Goal: Task Accomplishment & Management: Manage account settings

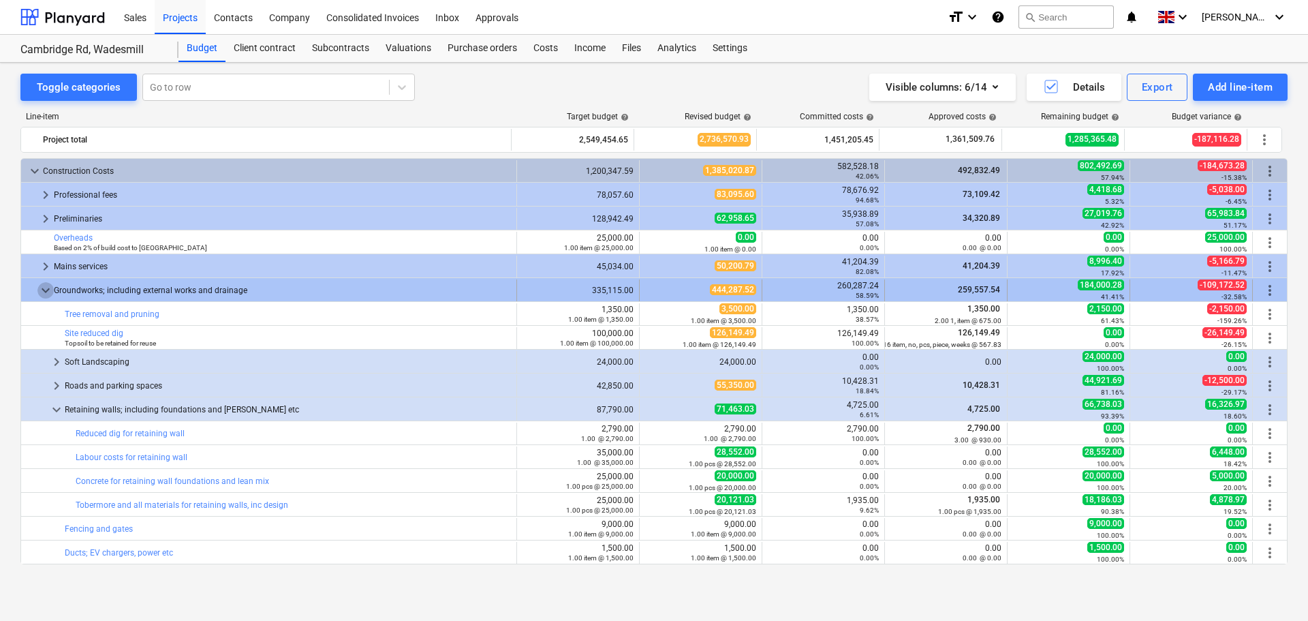
click at [48, 292] on span "keyboard_arrow_down" at bounding box center [45, 290] width 16 height 16
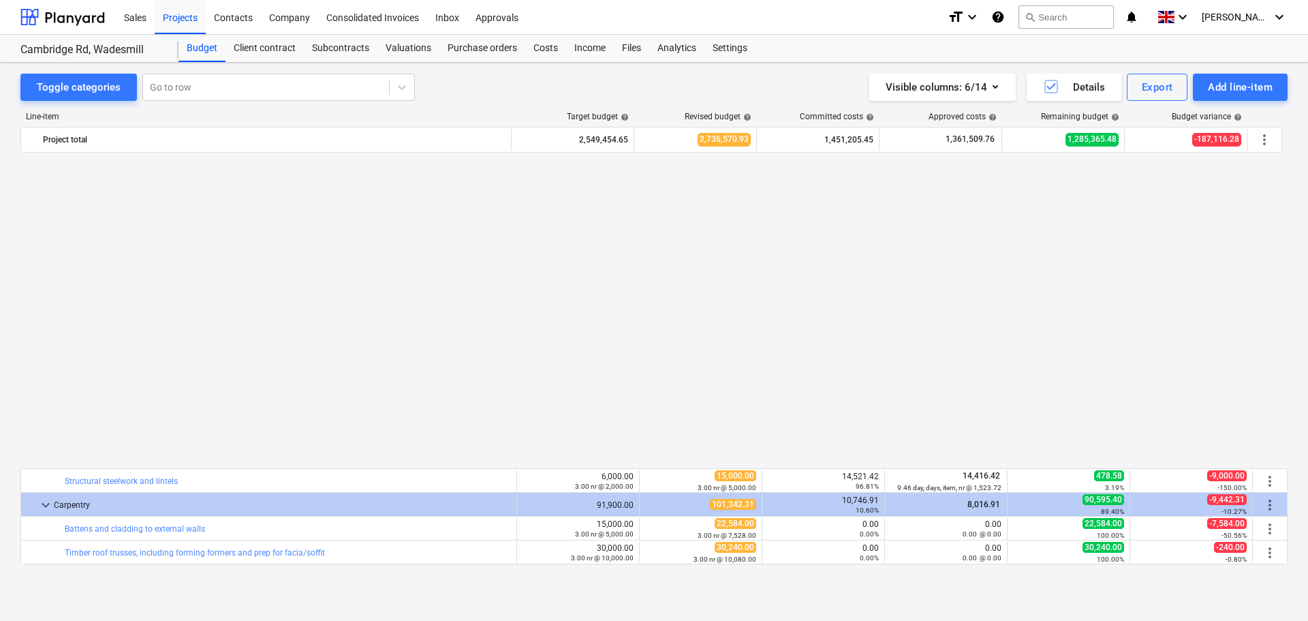
scroll to position [341, 0]
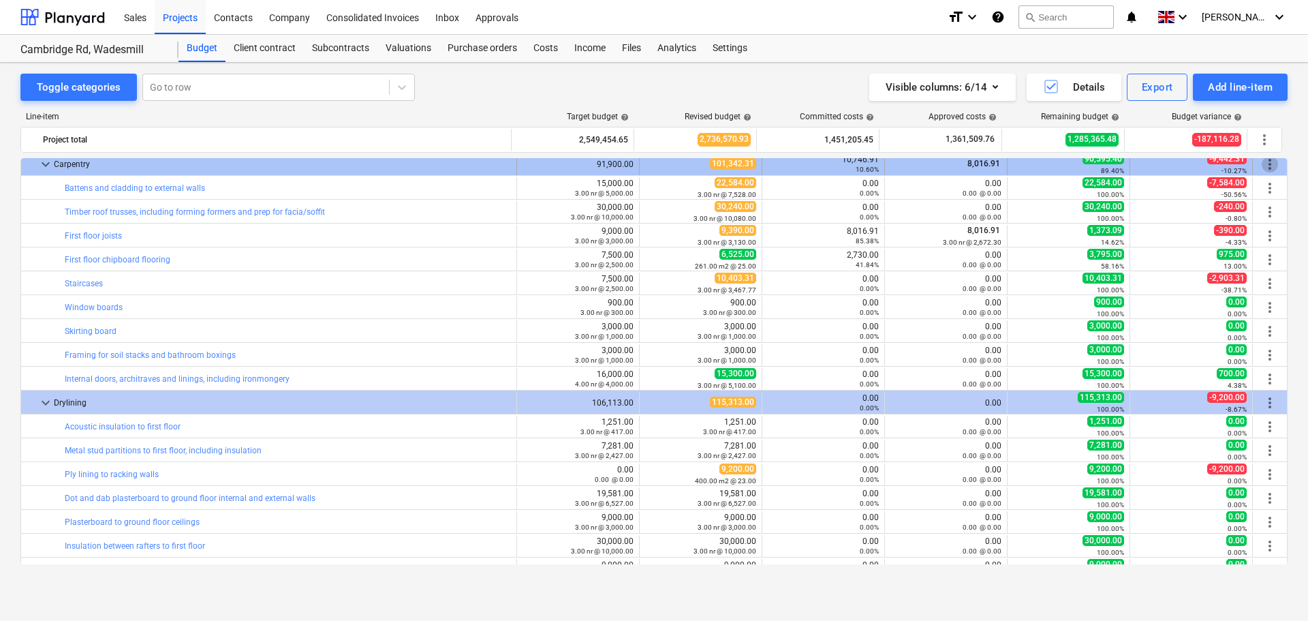
click at [1272, 167] on span "more_vert" at bounding box center [1270, 164] width 16 height 16
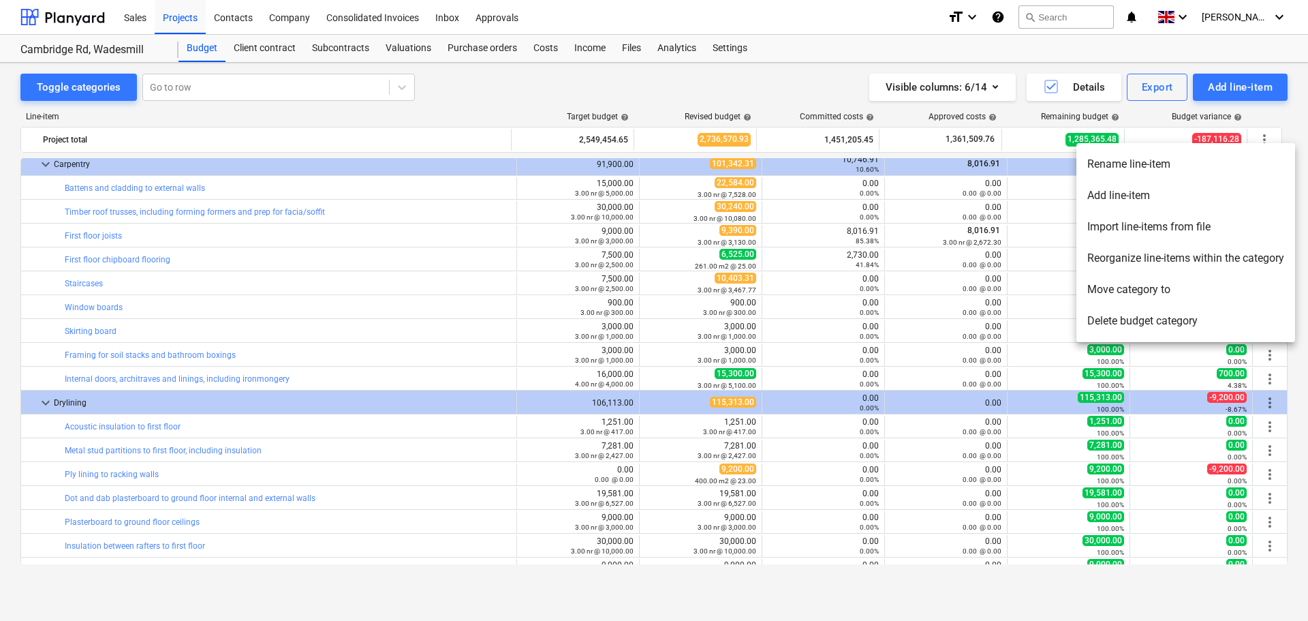
click at [478, 167] on div at bounding box center [654, 310] width 1308 height 621
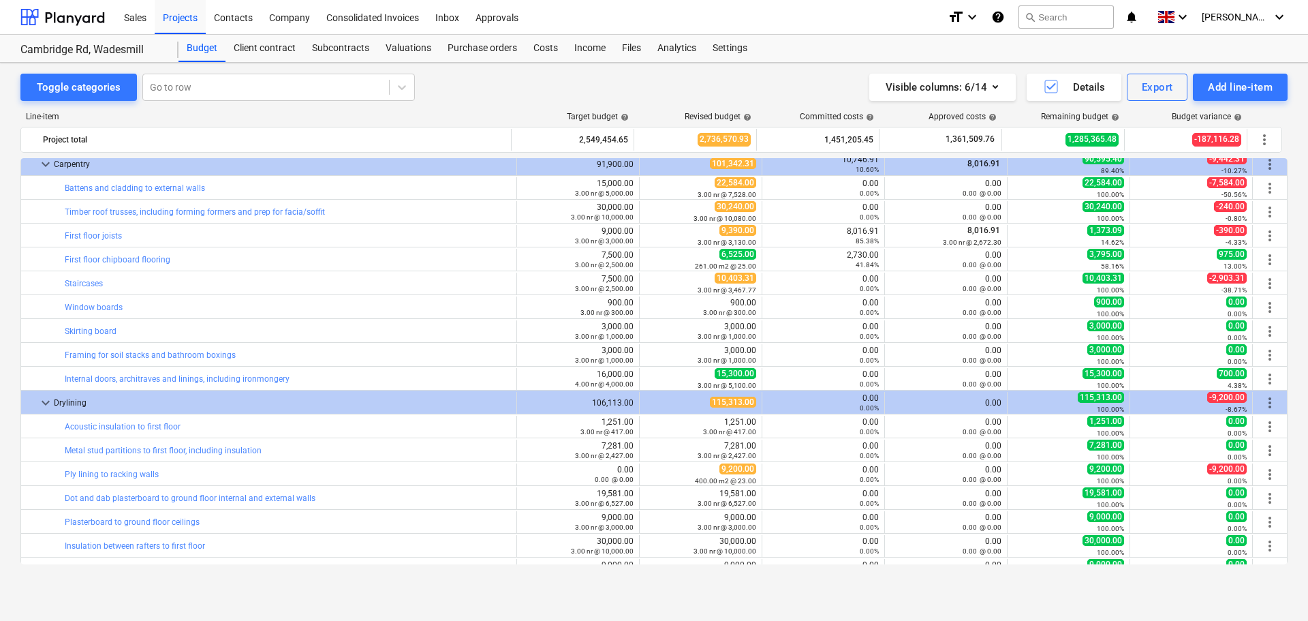
scroll to position [339, 0]
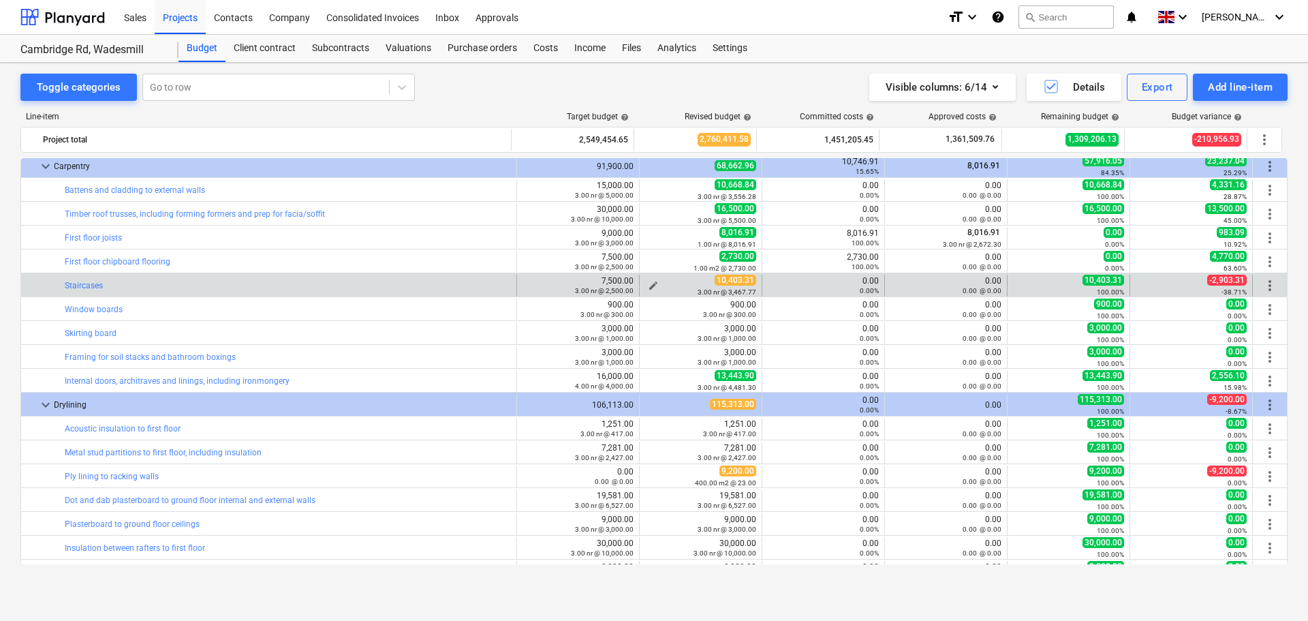
click at [649, 283] on span "edit" at bounding box center [653, 285] width 11 height 11
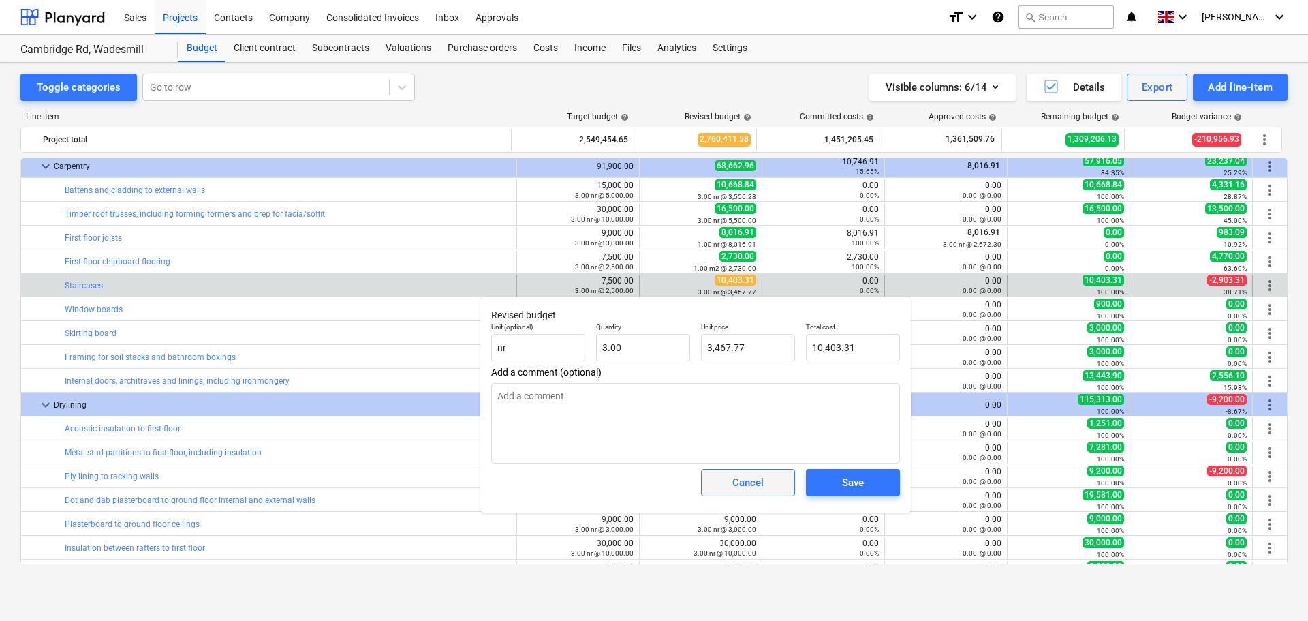
click at [740, 486] on div "Cancel" at bounding box center [747, 483] width 31 height 18
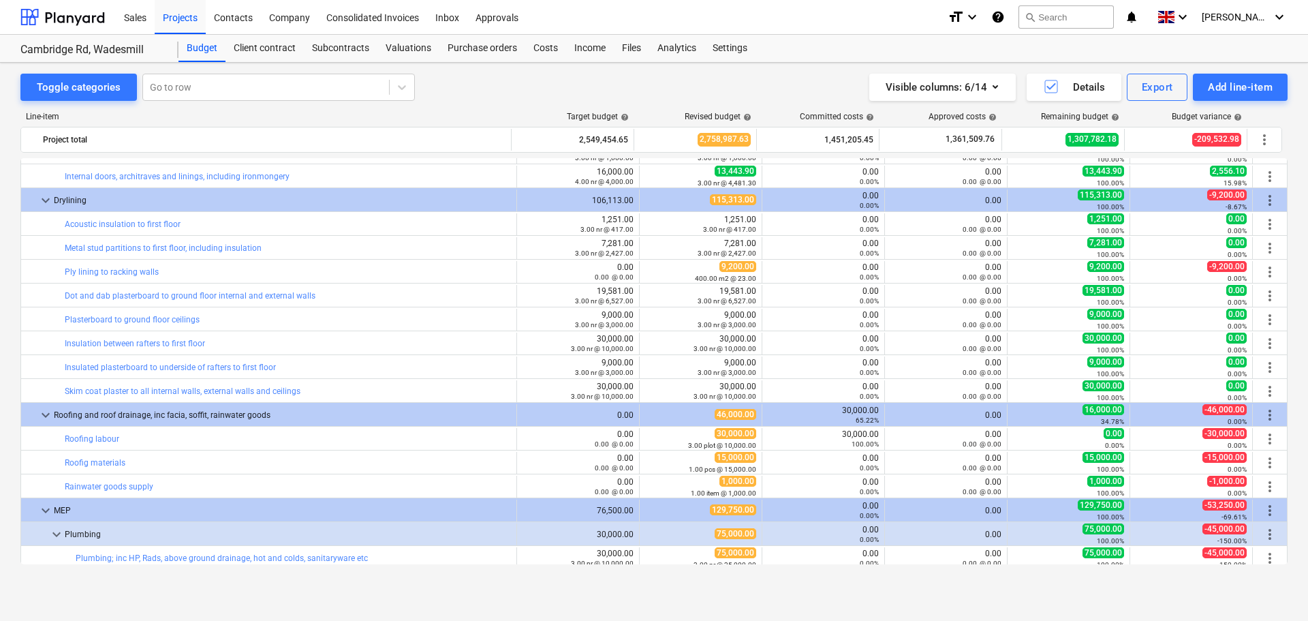
scroll to position [475, 0]
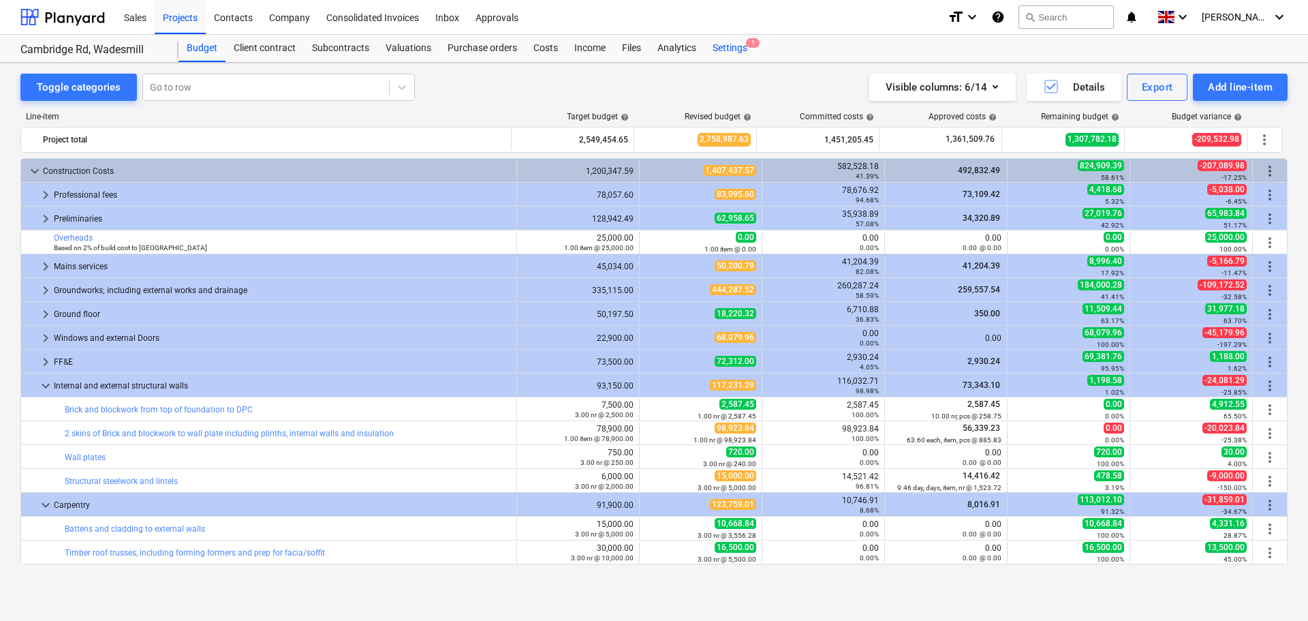
scroll to position [475, 0]
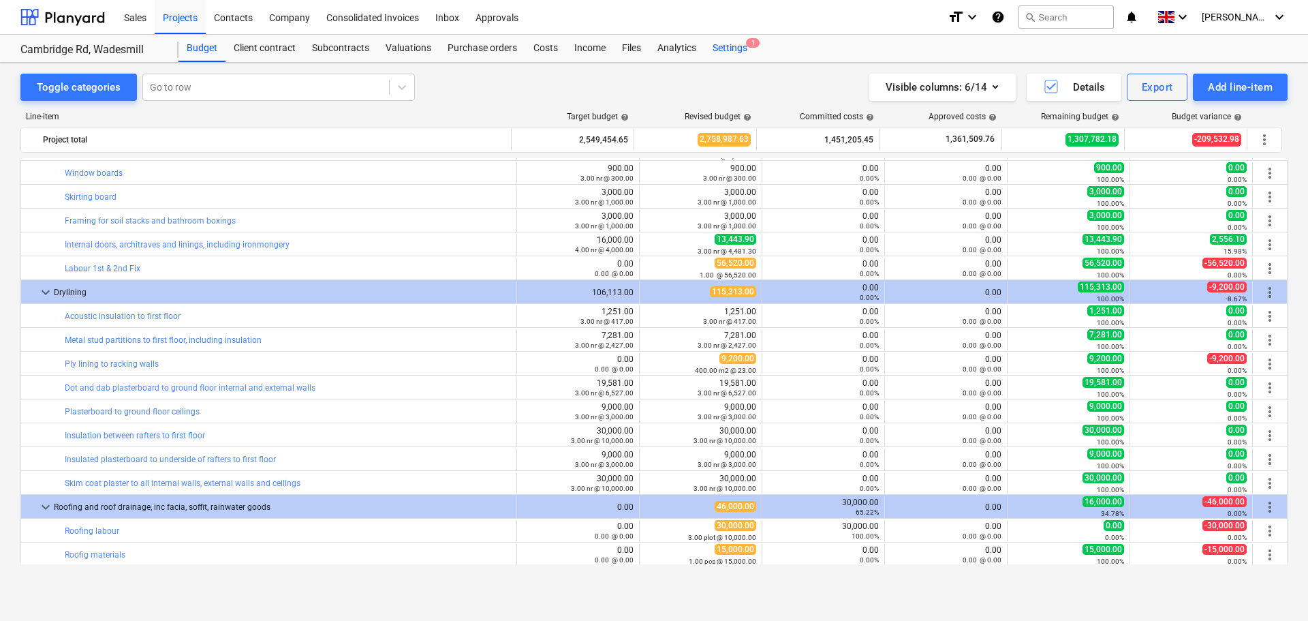
click at [725, 42] on div "Settings 1" at bounding box center [730, 48] width 51 height 27
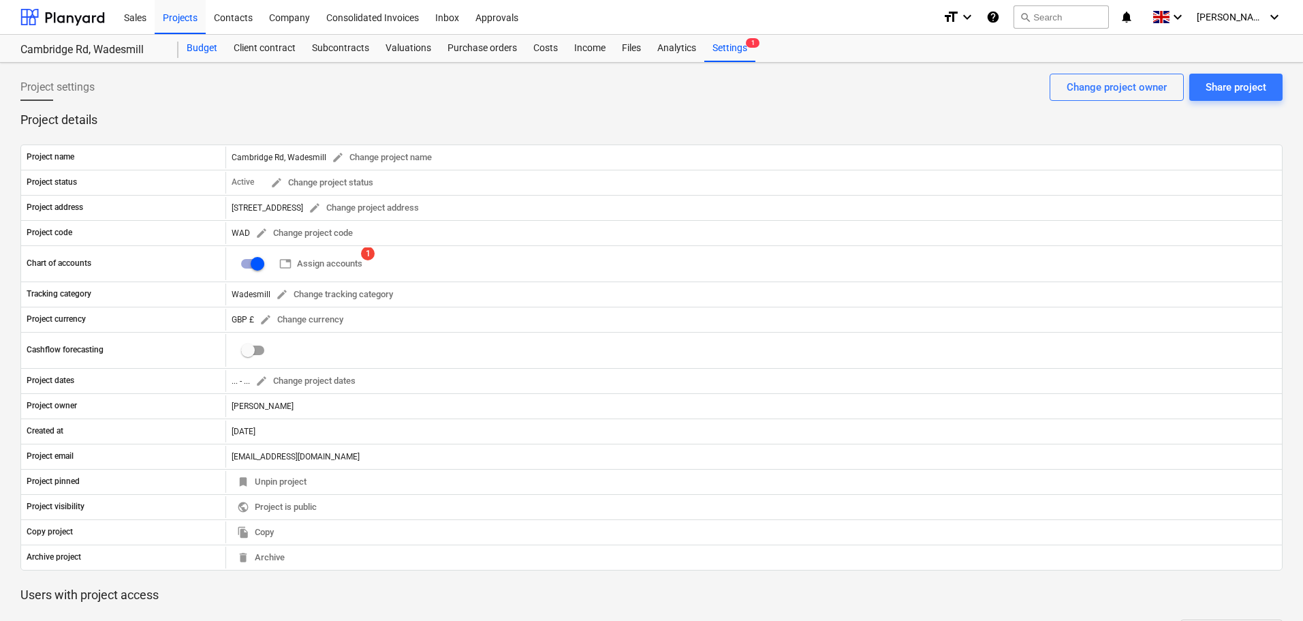
click at [190, 51] on div "Budget" at bounding box center [202, 48] width 47 height 27
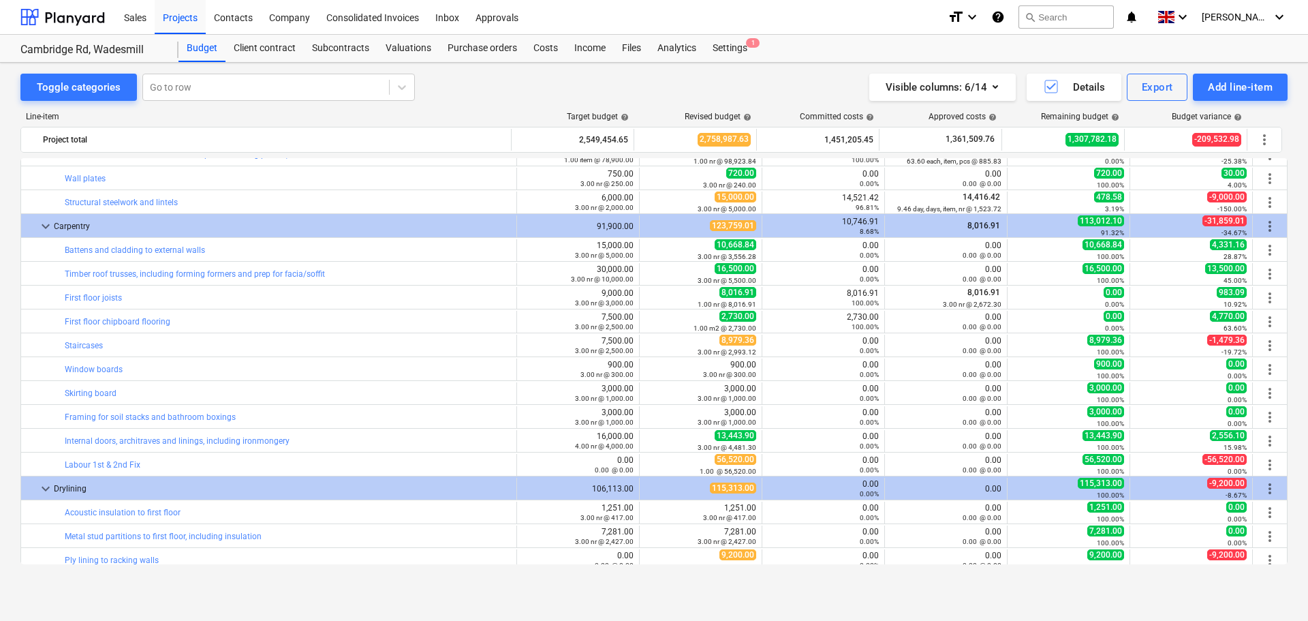
scroll to position [270, 0]
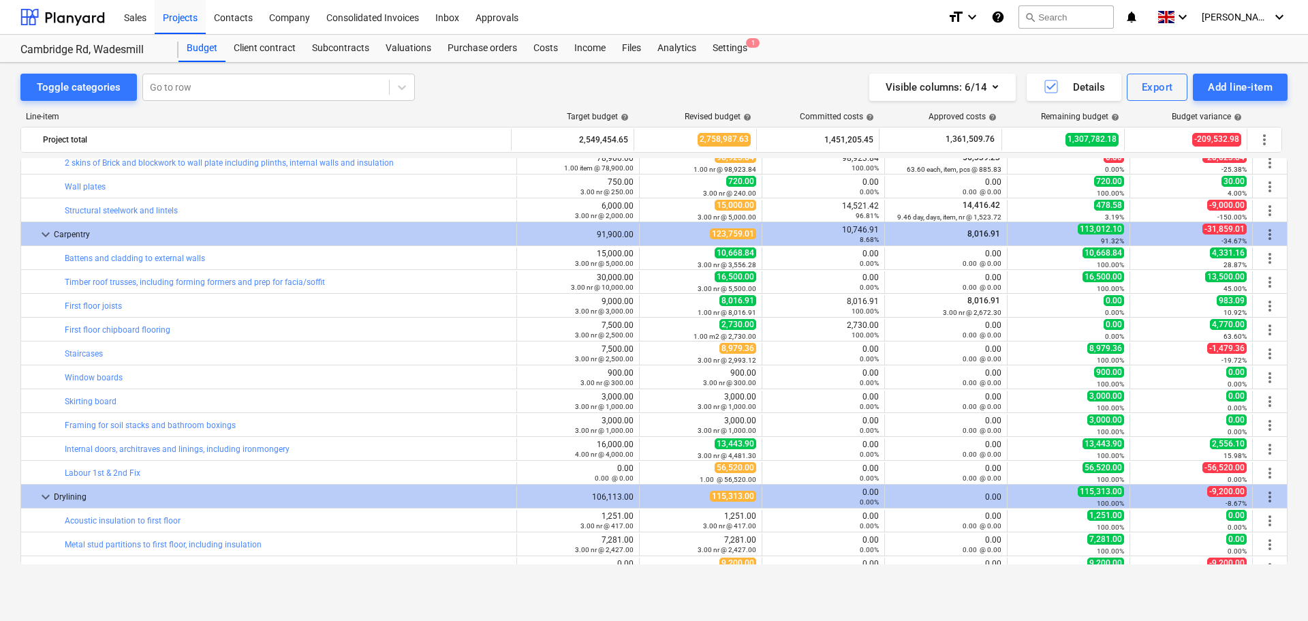
click at [685, 84] on div "Visible columns : 6/14 Details Export Add line-item" at bounding box center [966, 87] width 643 height 27
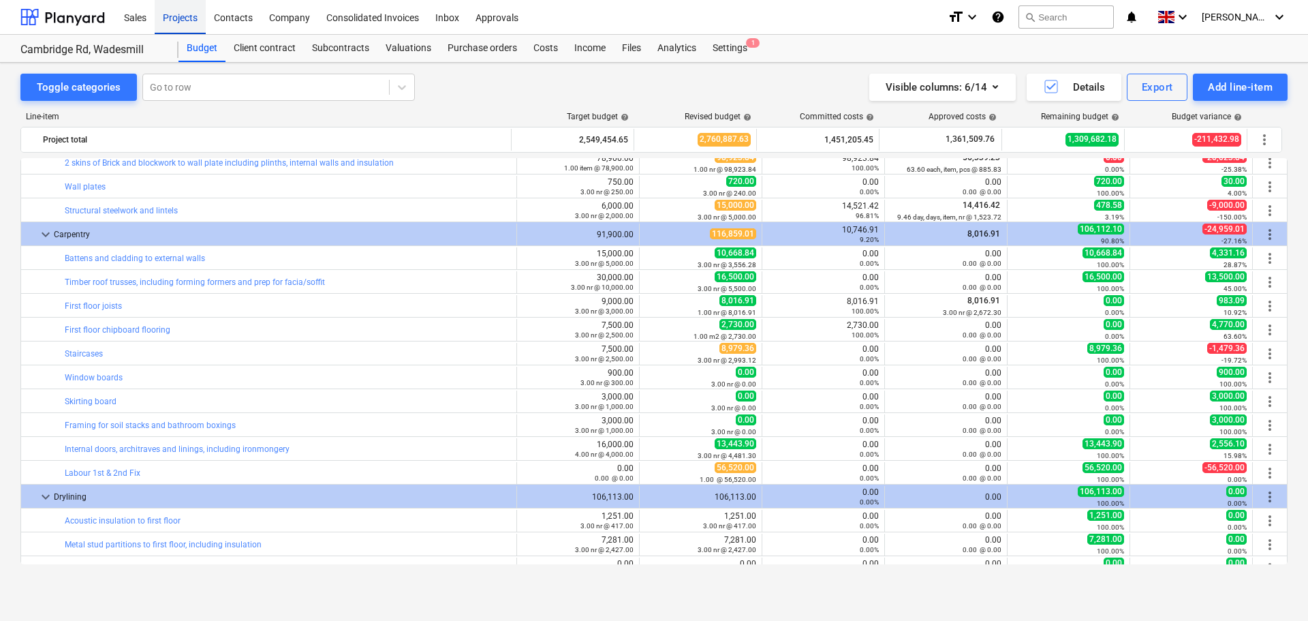
click at [187, 16] on div "Projects" at bounding box center [180, 16] width 51 height 35
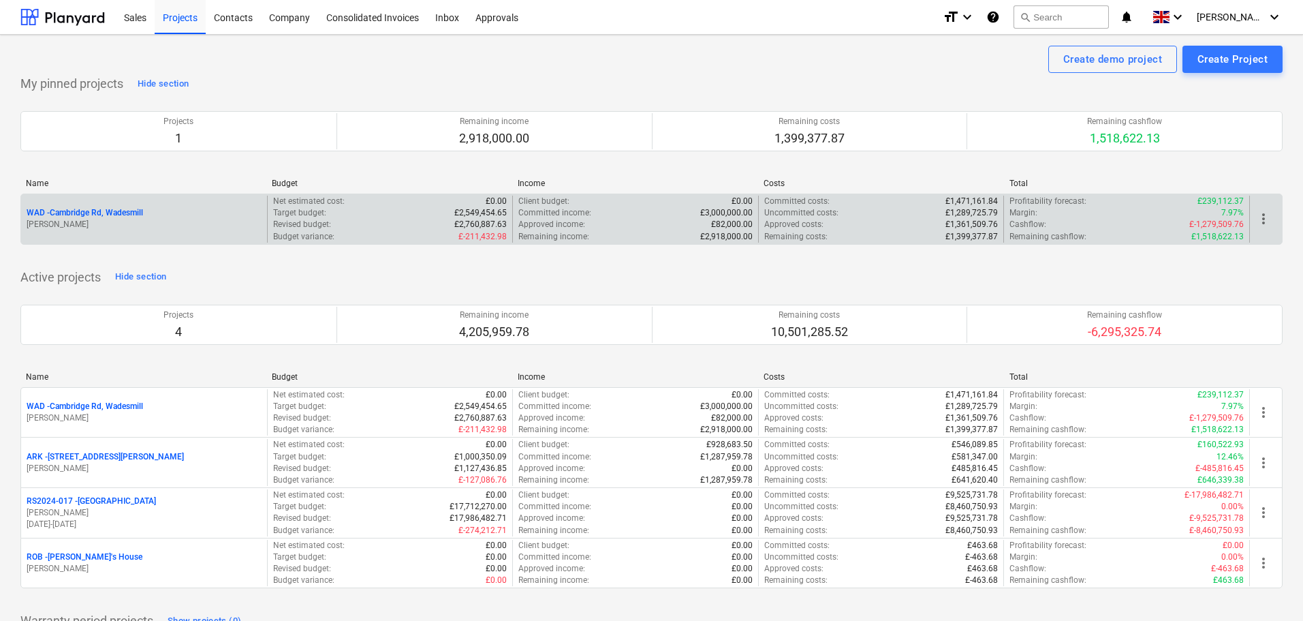
click at [121, 213] on p "WAD - Cambridge Rd, Wadesmill" at bounding box center [85, 213] width 117 height 12
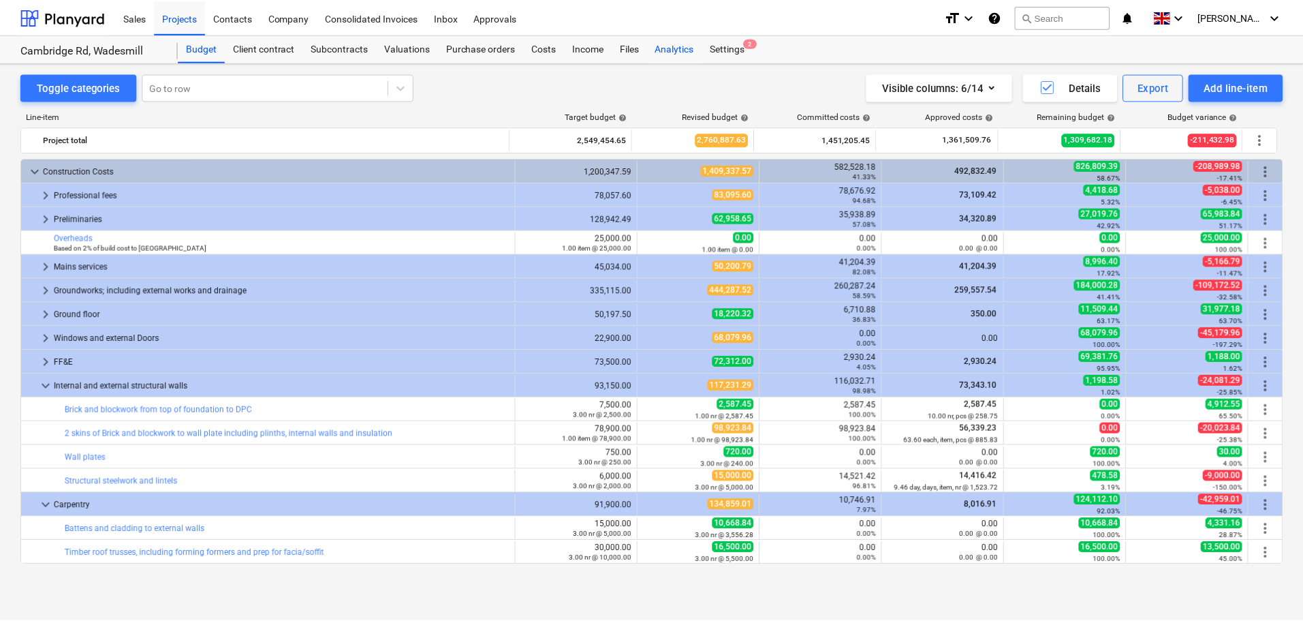
scroll to position [270, 0]
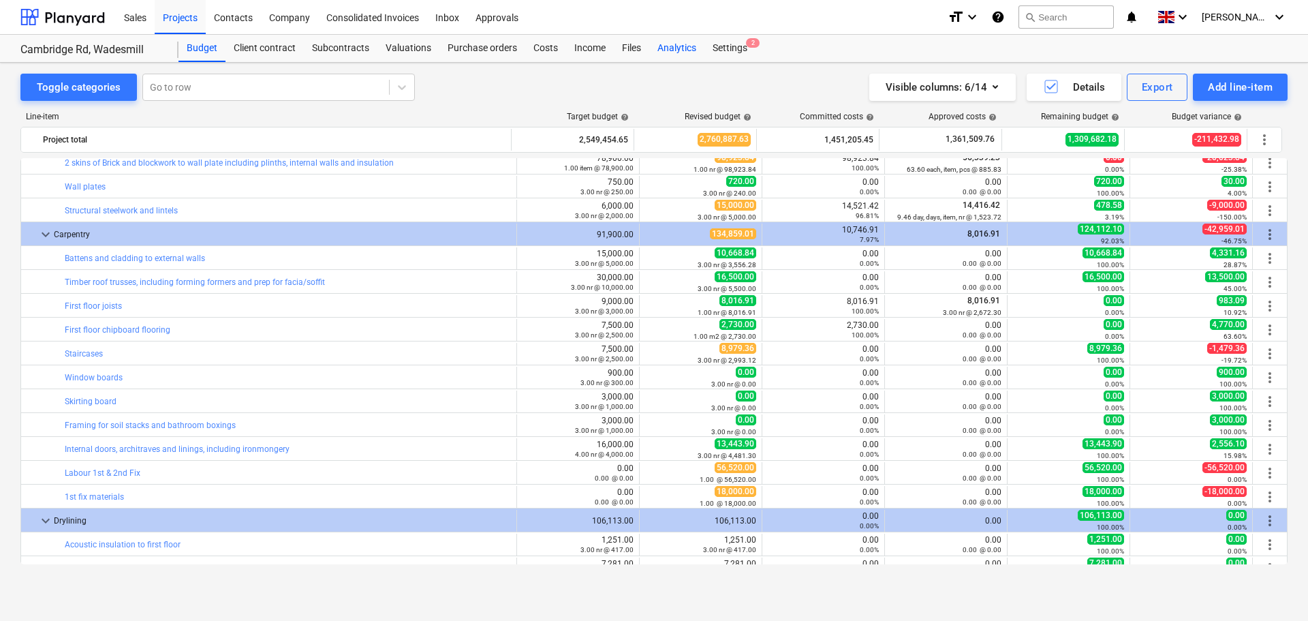
click at [690, 52] on div "Analytics" at bounding box center [676, 48] width 55 height 27
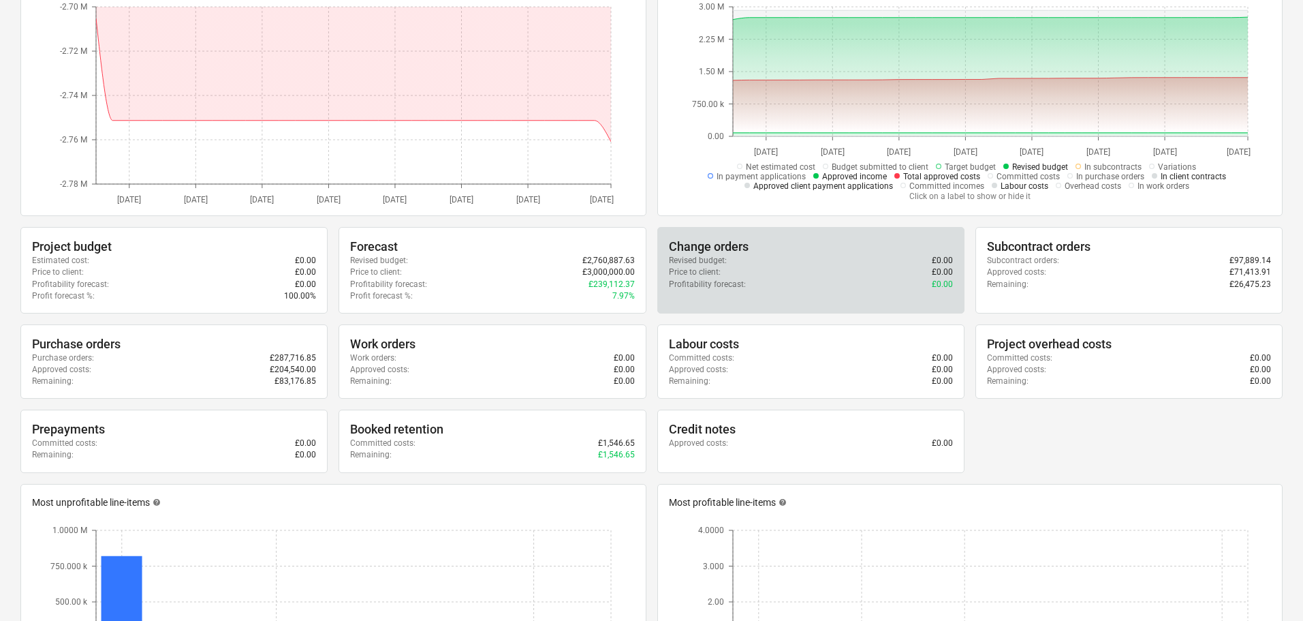
scroll to position [204, 0]
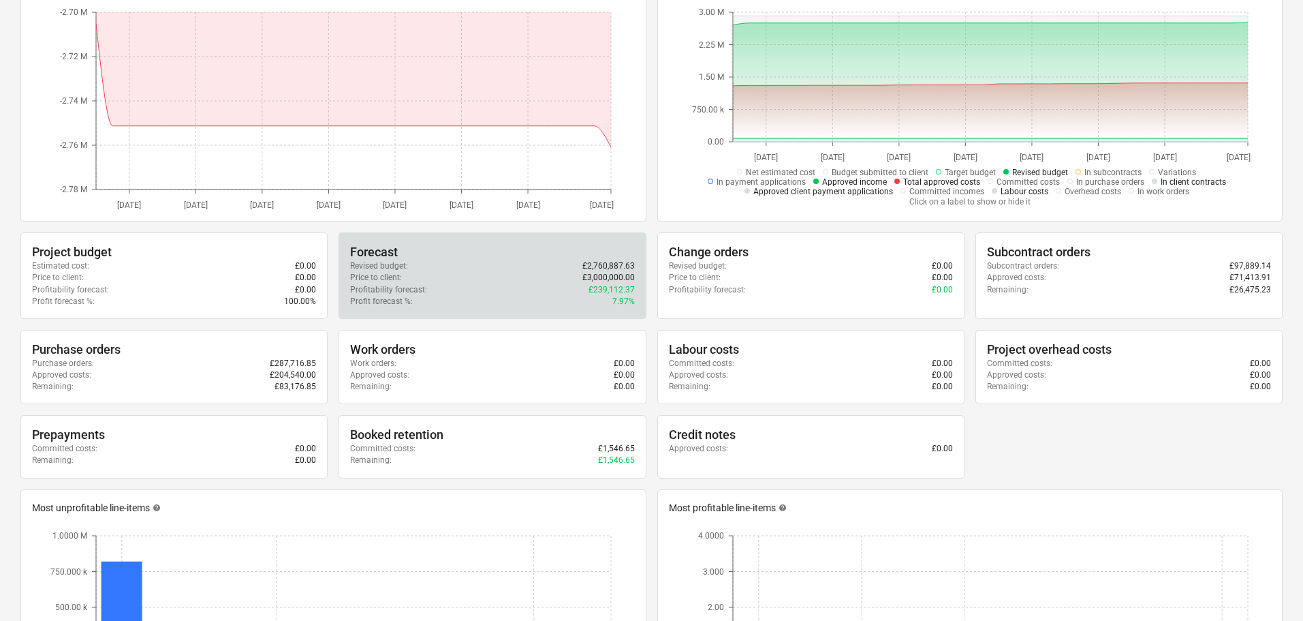
click at [494, 274] on div "Price to client : £3,000,000.00" at bounding box center [492, 278] width 284 height 12
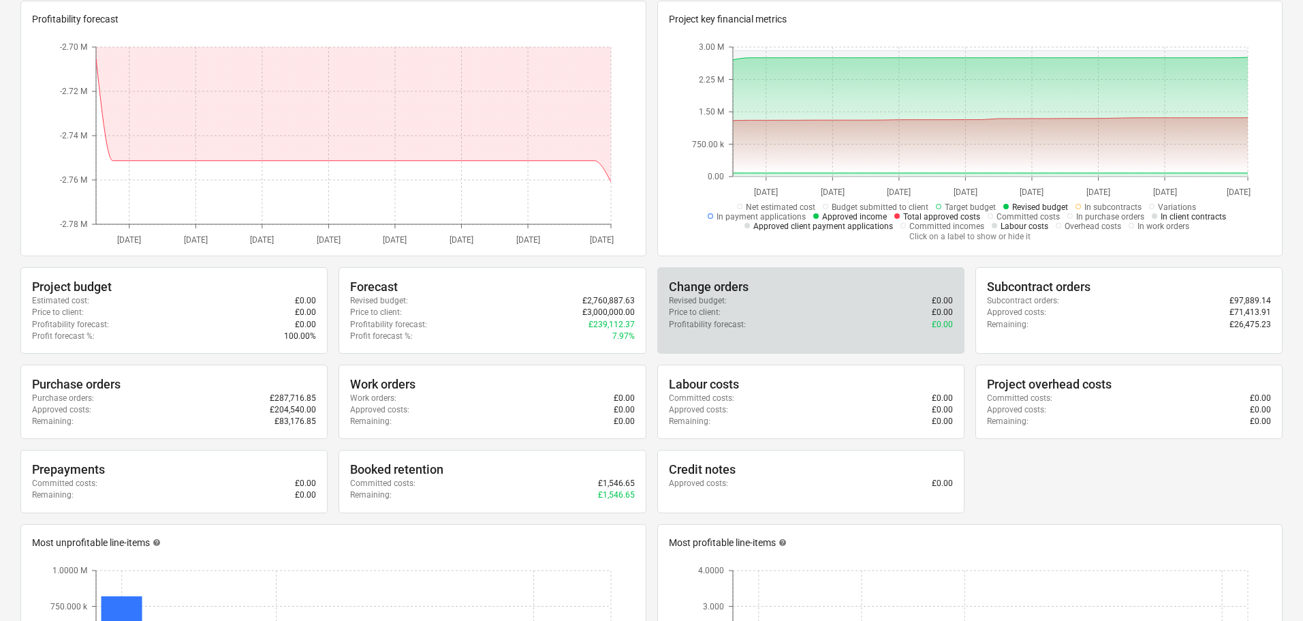
scroll to position [136, 0]
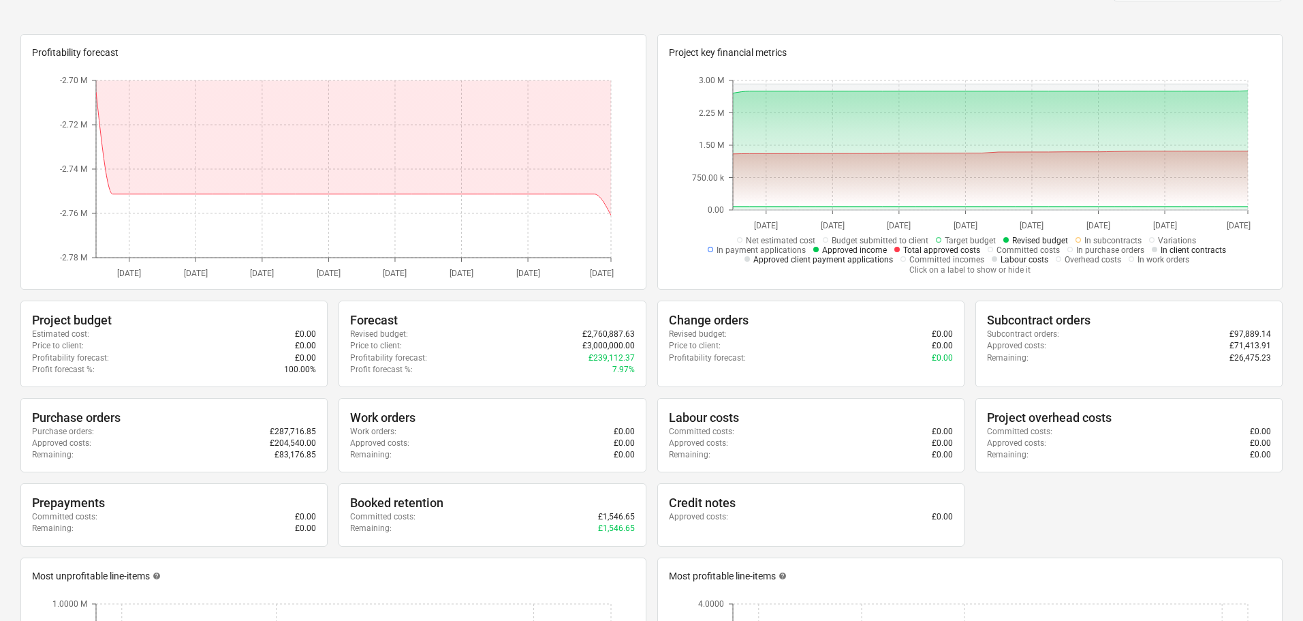
click at [896, 249] on icon at bounding box center [897, 249] width 5 height 5
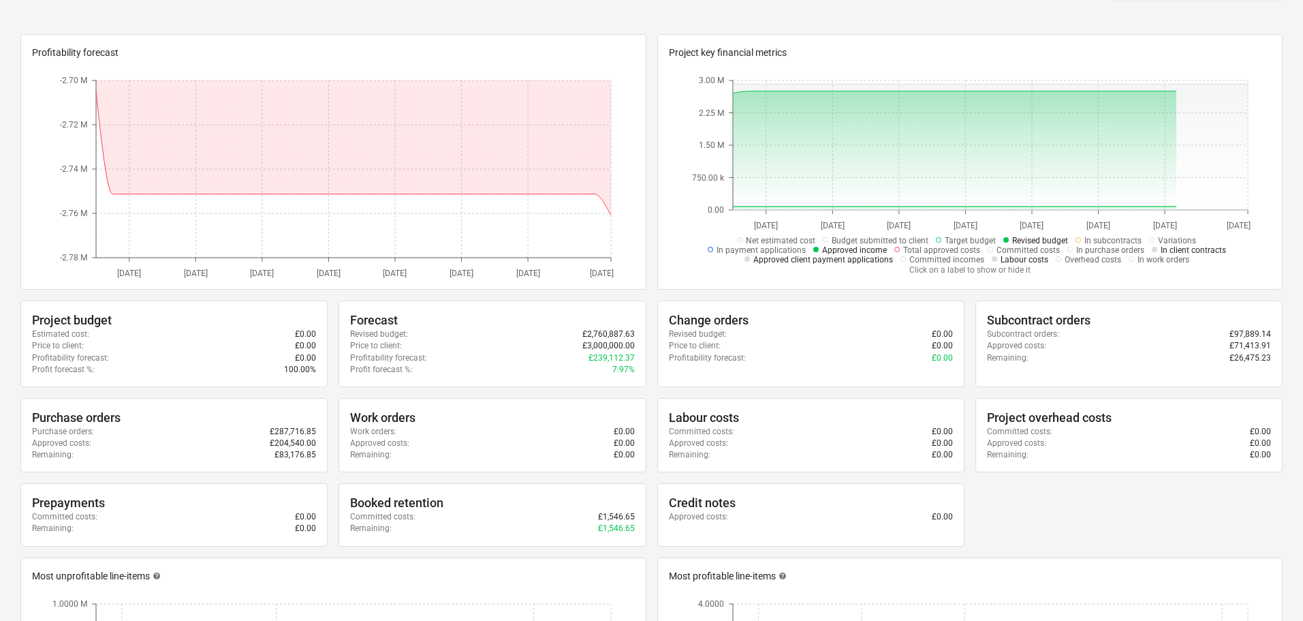
click at [816, 248] on icon at bounding box center [816, 249] width 5 height 5
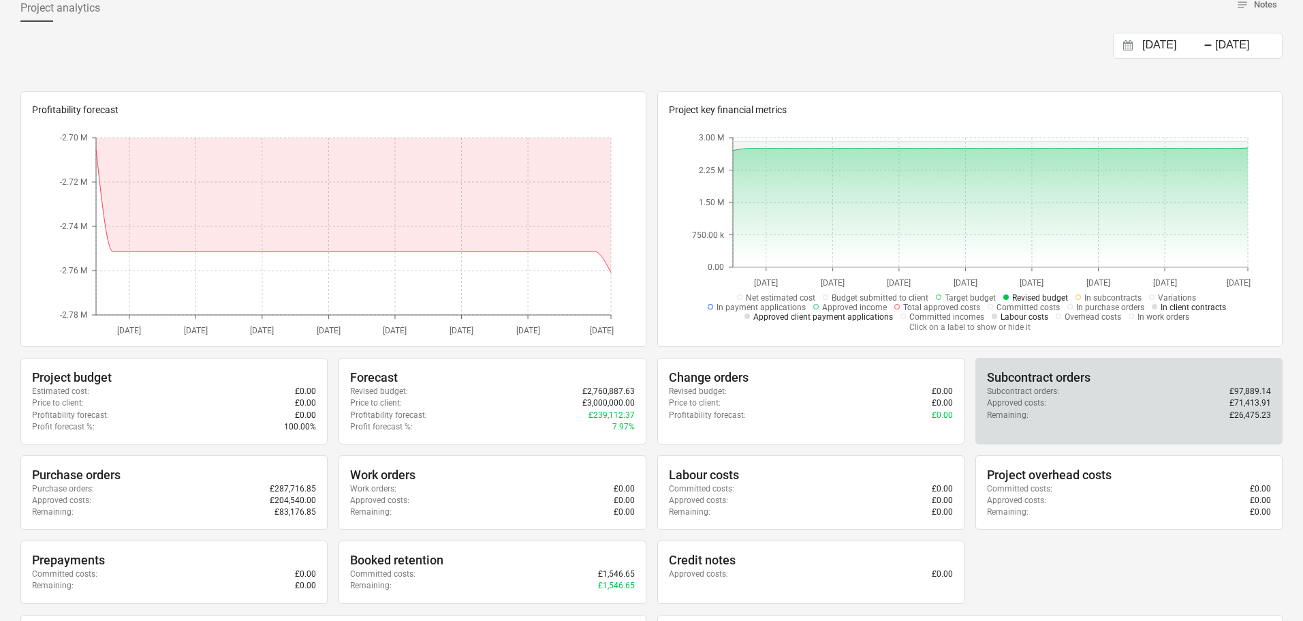
scroll to position [0, 0]
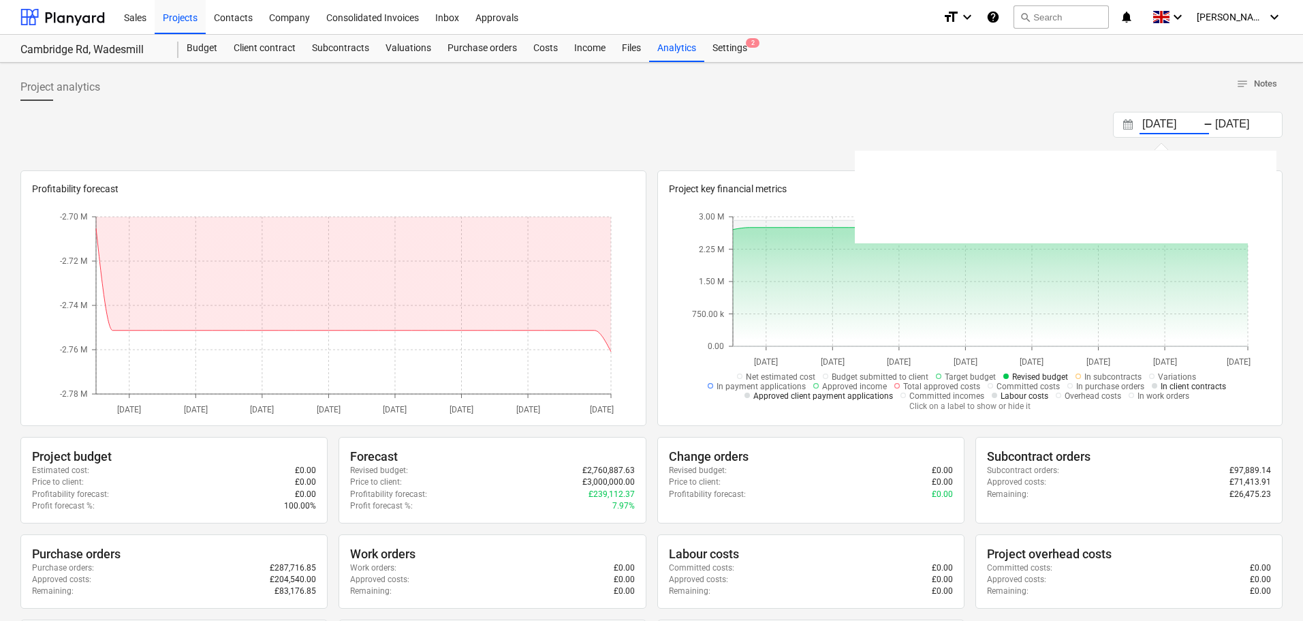
click at [1198, 125] on input "[DATE]" at bounding box center [1174, 124] width 69 height 19
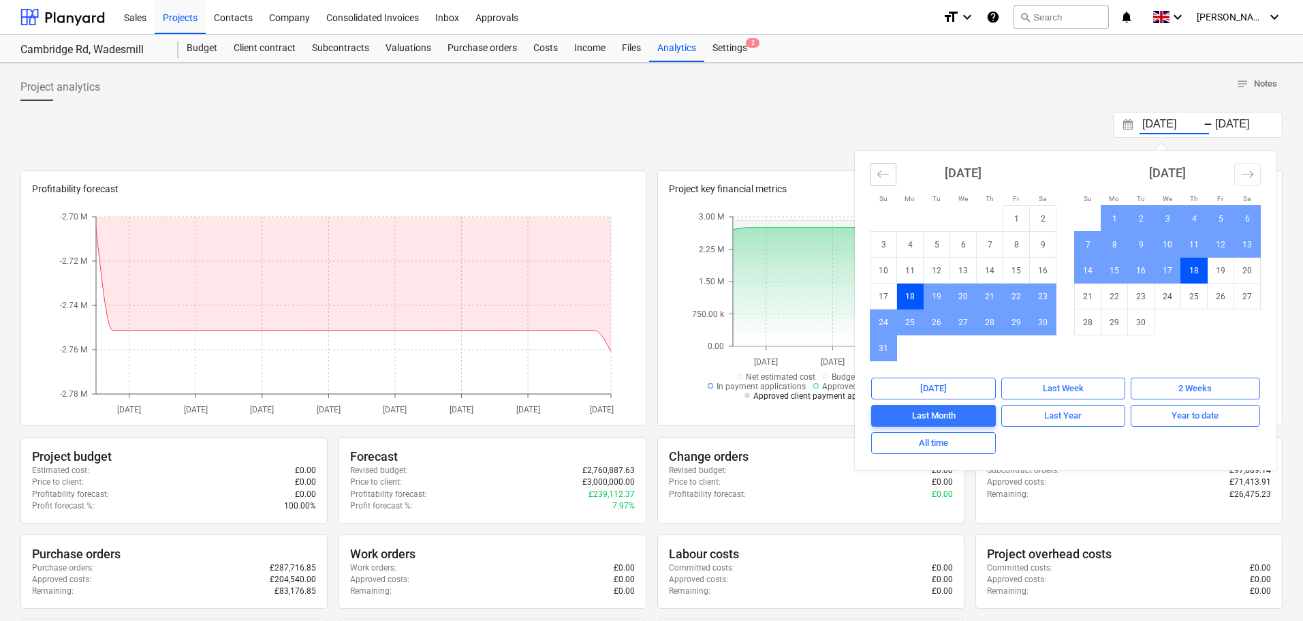
click at [880, 172] on icon "Move backward to switch to the previous month." at bounding box center [884, 173] width 12 height 7
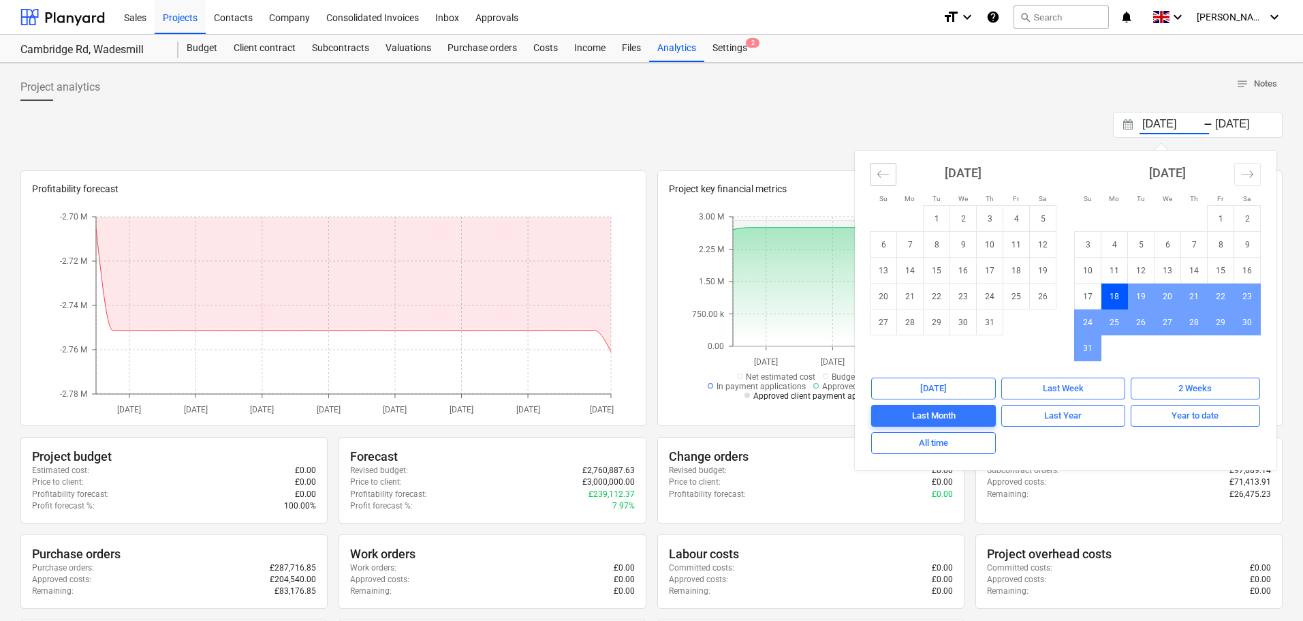
click at [880, 172] on icon "Move backward to switch to the previous month." at bounding box center [884, 173] width 12 height 7
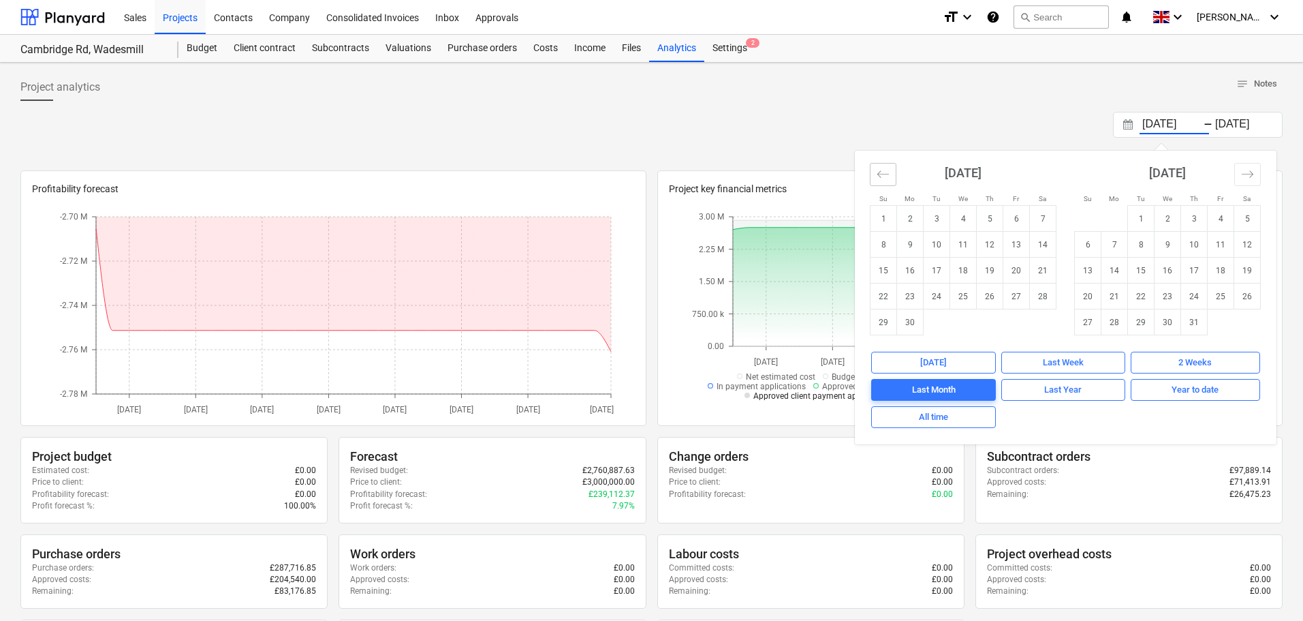
click at [880, 172] on icon "Move backward to switch to the previous month." at bounding box center [884, 173] width 12 height 7
click at [1187, 386] on div "Year to date" at bounding box center [1195, 390] width 47 height 16
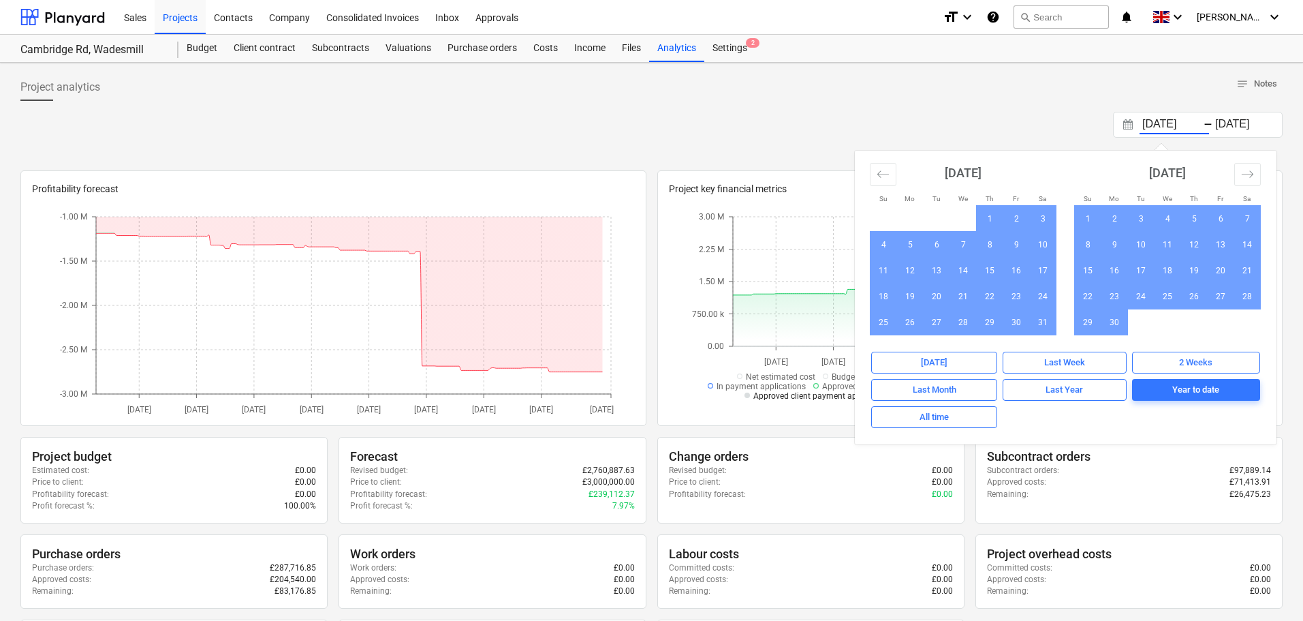
click at [954, 123] on div "[DATE] Press the down arrow key to interact with the calendar and select a date…" at bounding box center [651, 125] width 1263 height 26
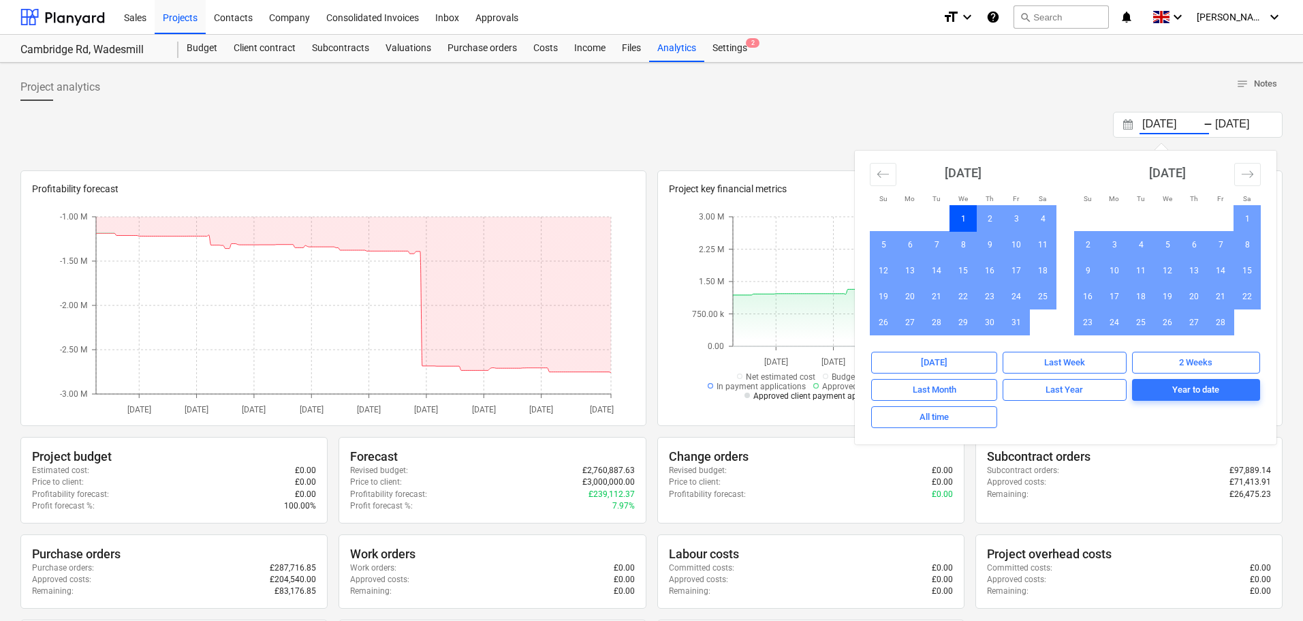
click at [1185, 123] on input "[DATE]" at bounding box center [1174, 124] width 69 height 19
click at [1250, 170] on icon "Move forward to switch to the next month." at bounding box center [1247, 174] width 13 height 13
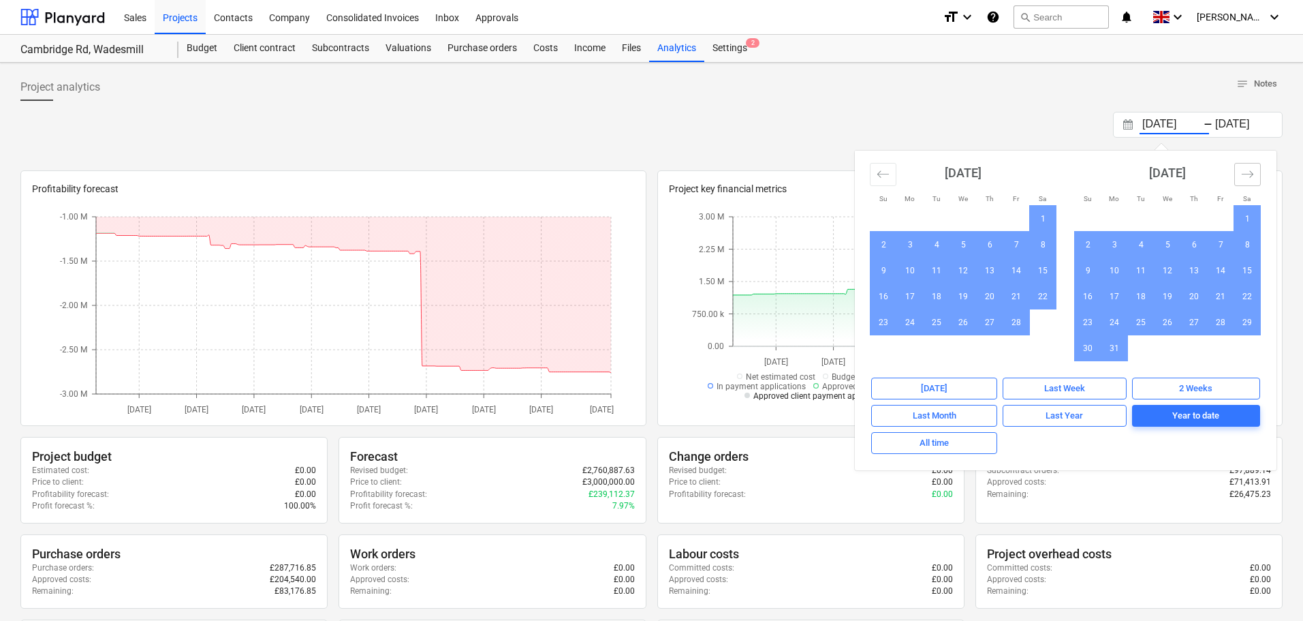
click at [1250, 170] on icon "Move forward to switch to the next month." at bounding box center [1247, 174] width 13 height 13
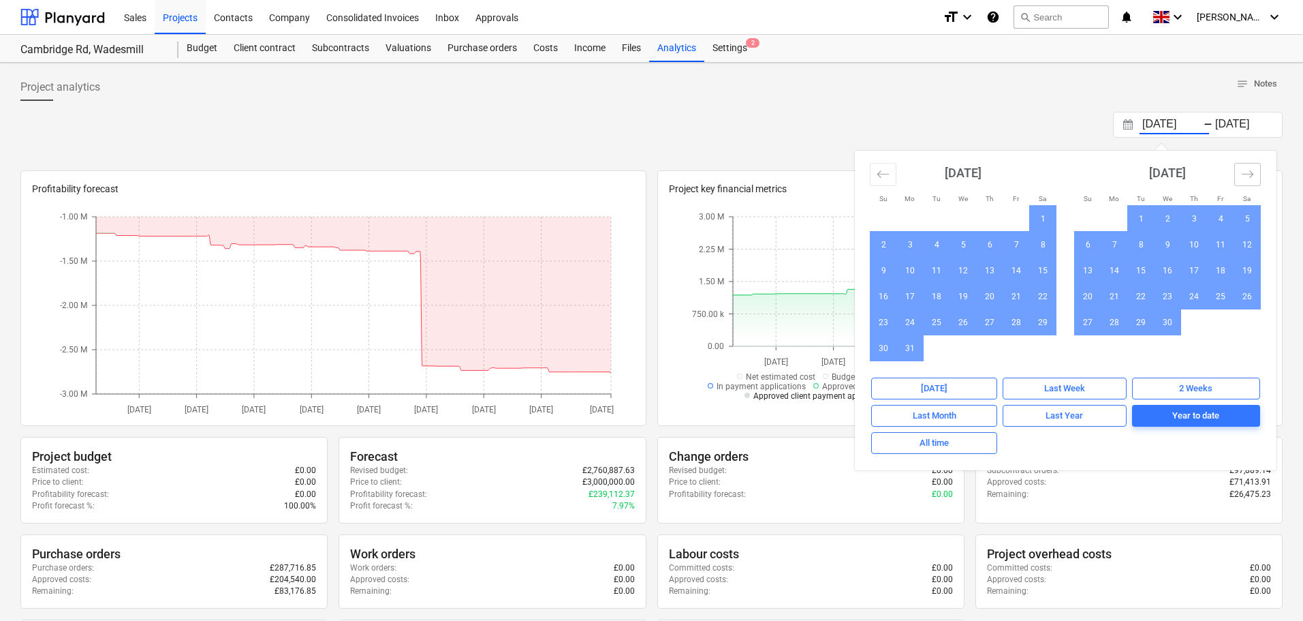
click at [1250, 170] on icon "Move forward to switch to the next month." at bounding box center [1247, 174] width 13 height 13
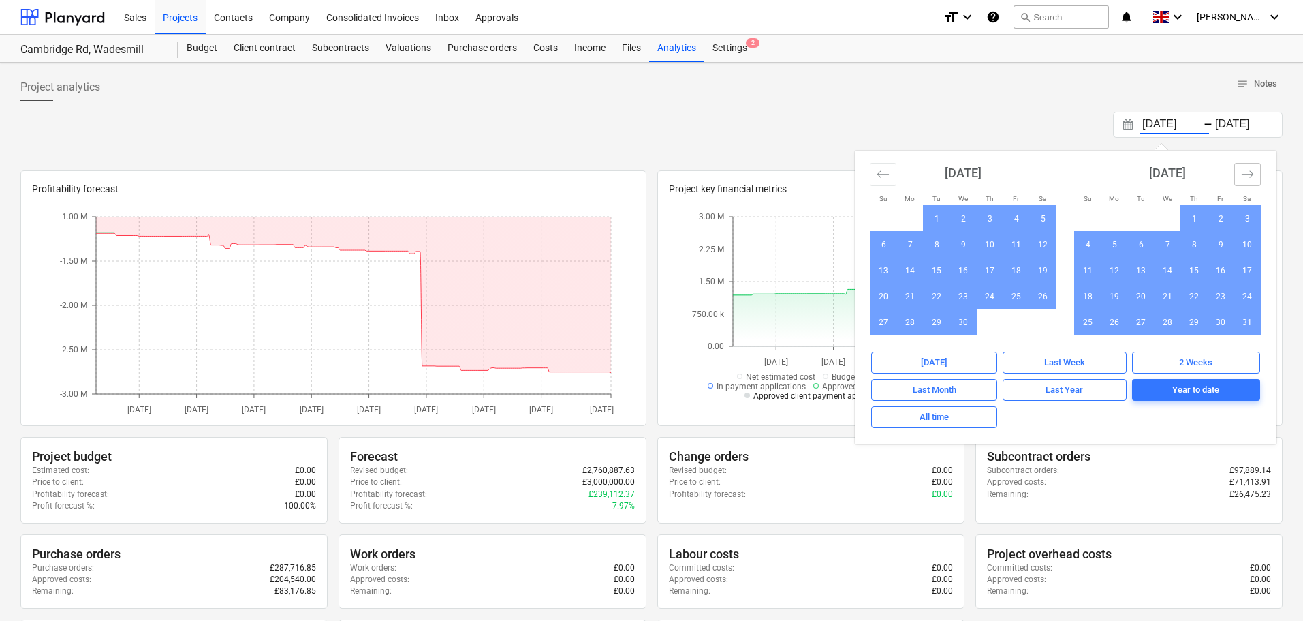
click at [1250, 170] on icon "Move forward to switch to the next month." at bounding box center [1247, 174] width 13 height 13
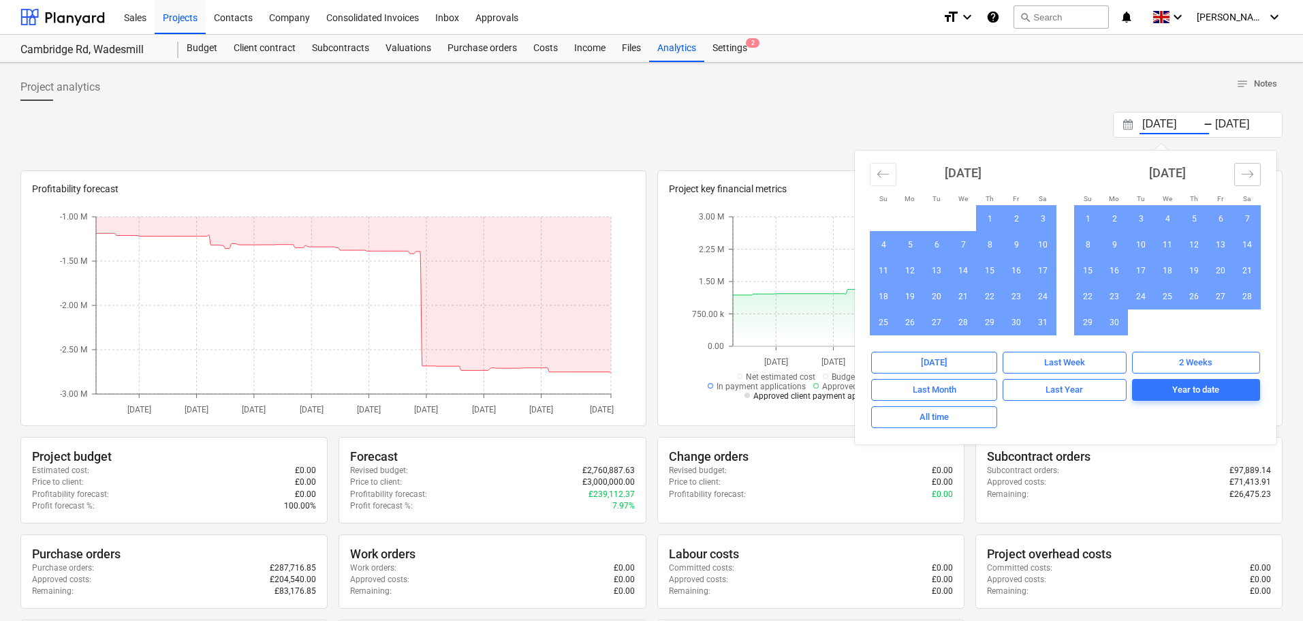
click at [1250, 170] on icon "Move forward to switch to the next month." at bounding box center [1247, 174] width 13 height 13
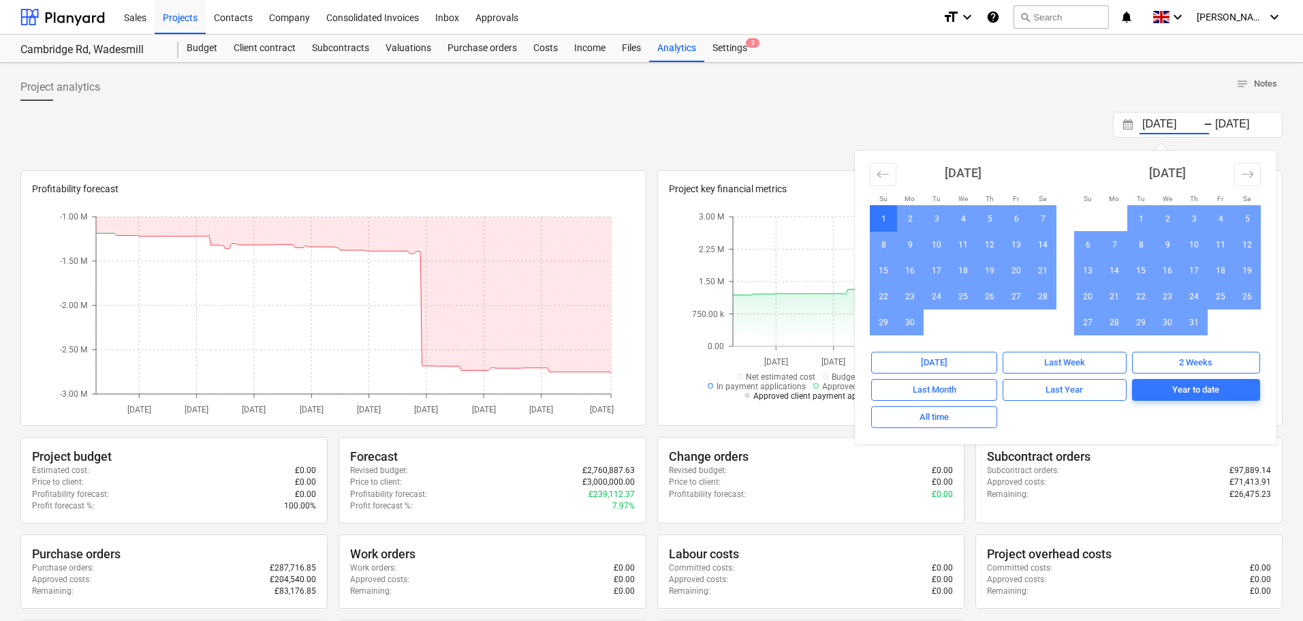
click at [884, 217] on td "1" at bounding box center [884, 219] width 27 height 26
type input "[DATE]"
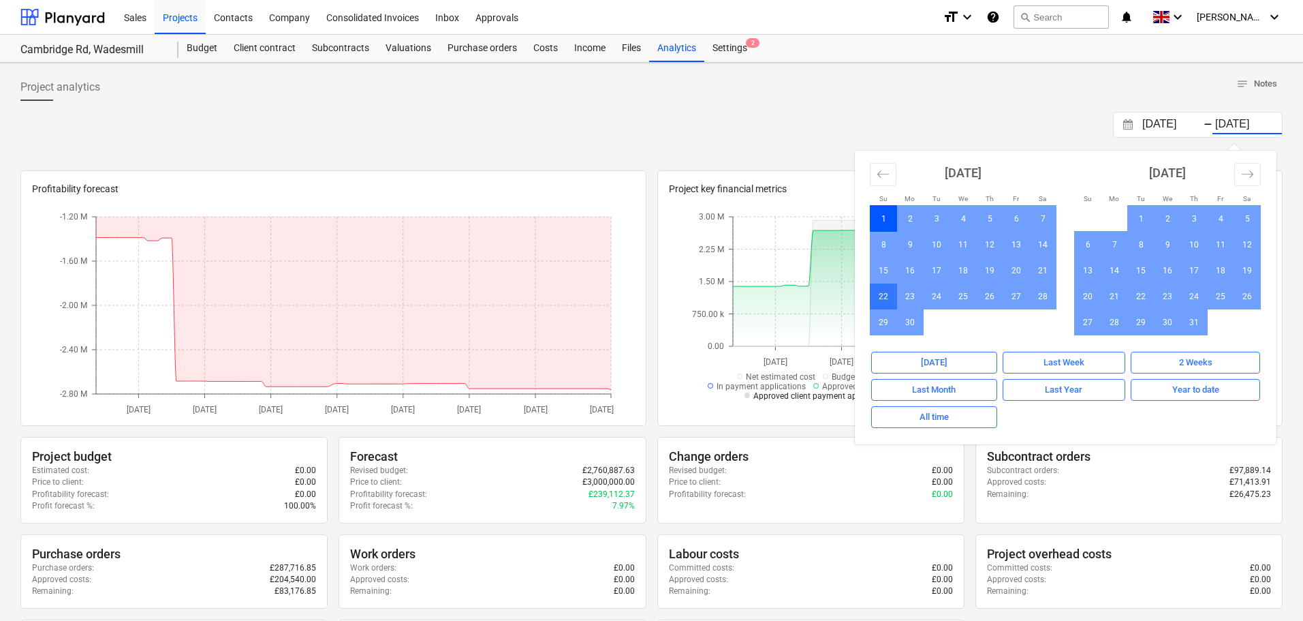
click at [890, 297] on td "22" at bounding box center [884, 296] width 27 height 26
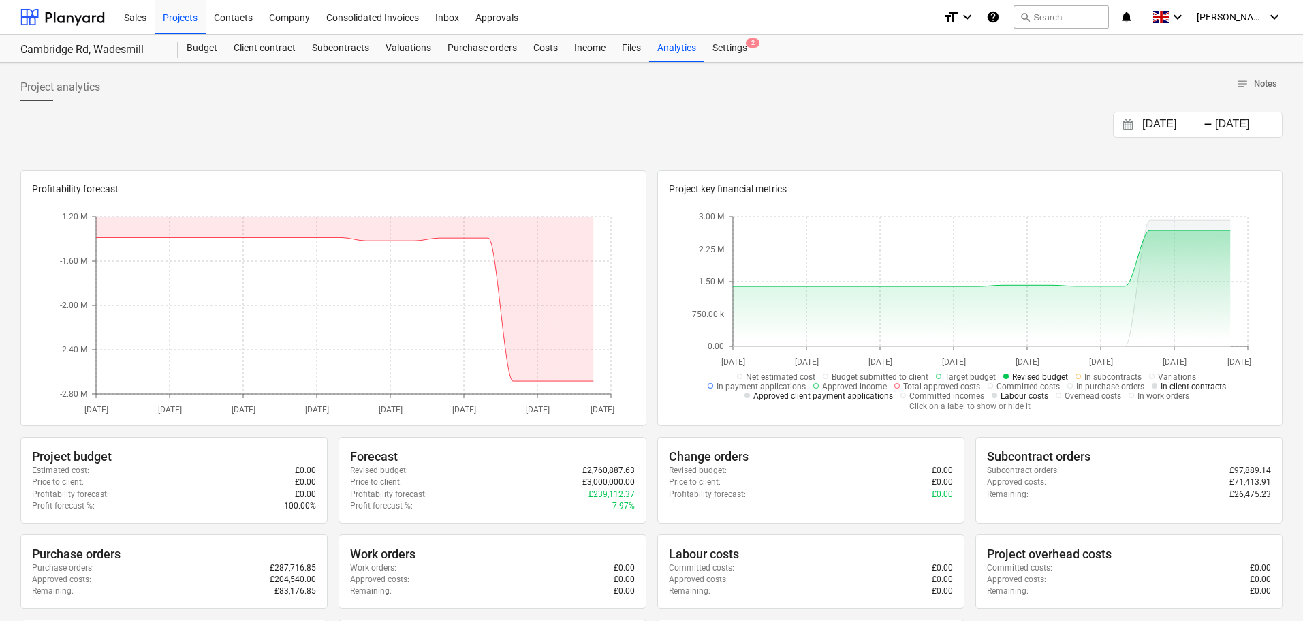
click at [953, 155] on div at bounding box center [651, 154] width 1263 height 11
click at [1229, 123] on input "[DATE]" at bounding box center [1247, 124] width 69 height 19
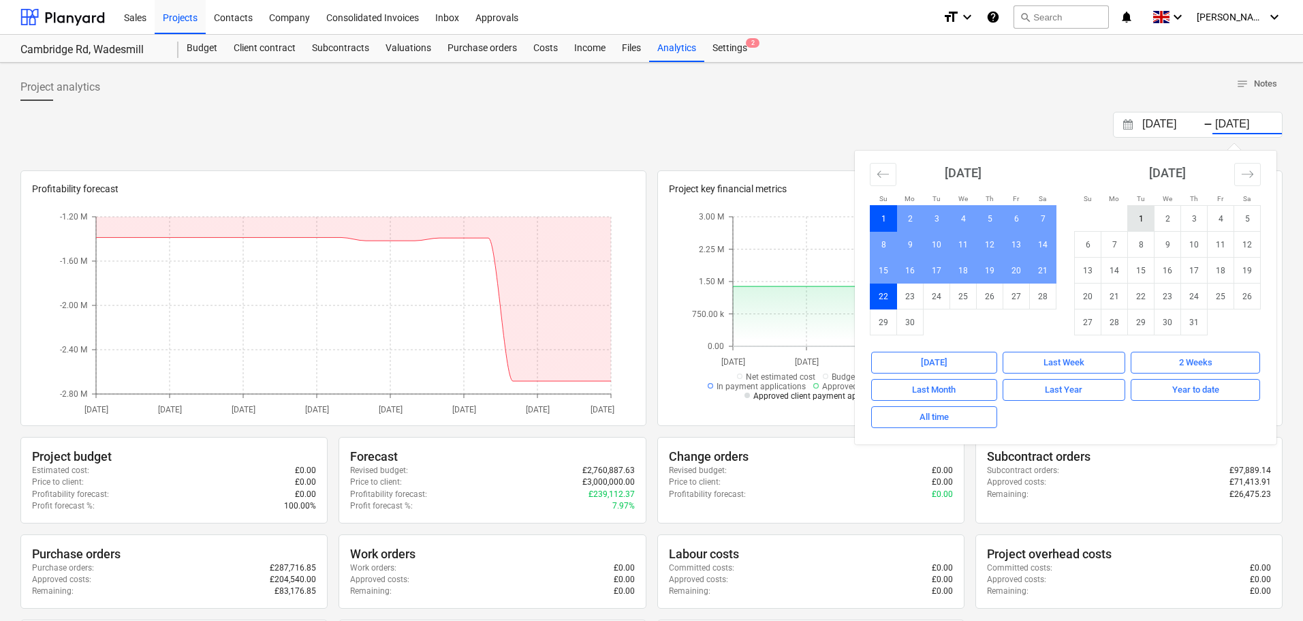
click at [1136, 215] on td "1" at bounding box center [1141, 219] width 27 height 26
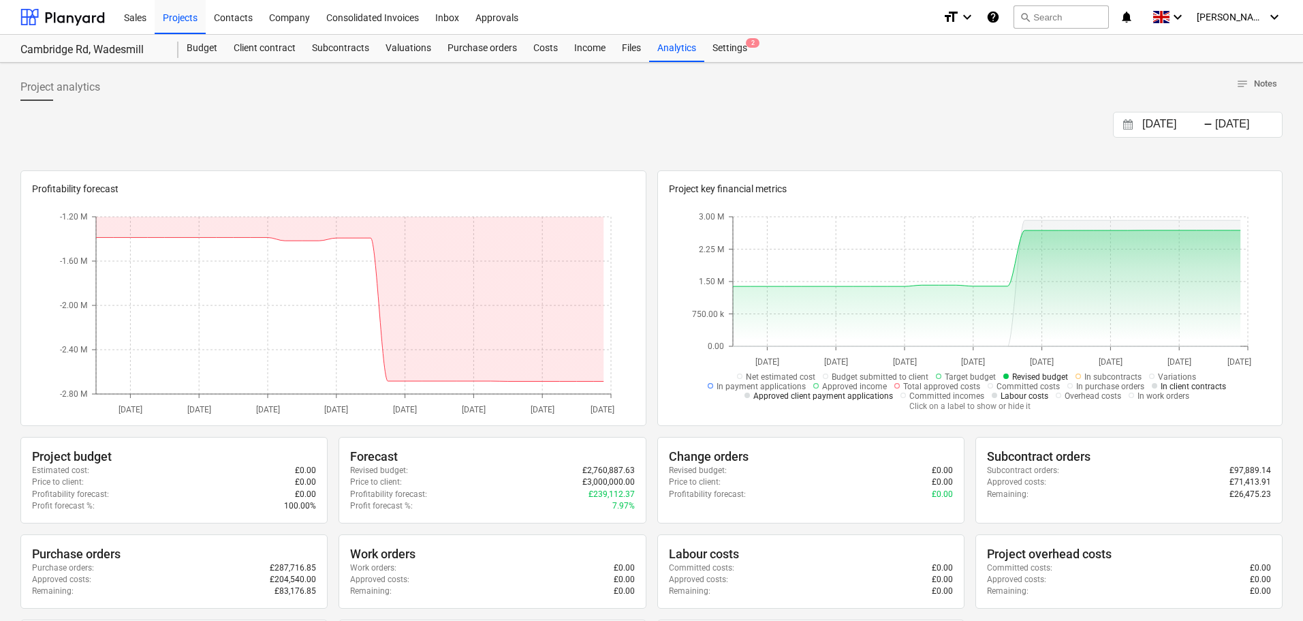
click at [1221, 123] on input "[DATE]" at bounding box center [1247, 124] width 69 height 19
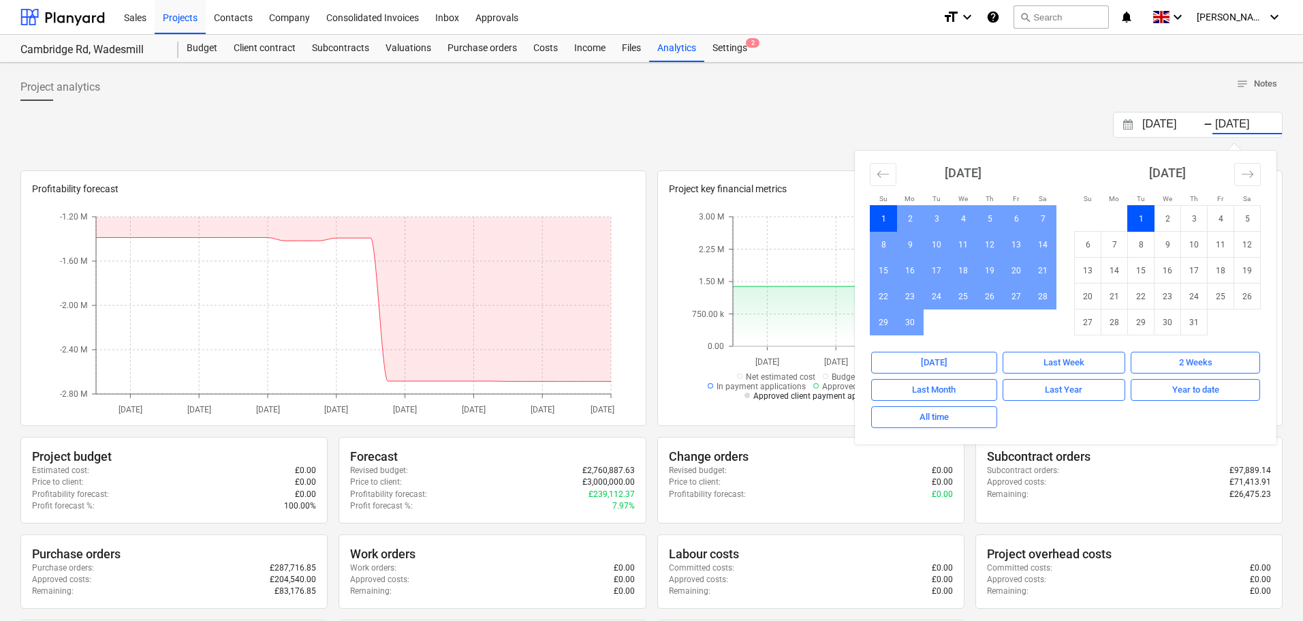
click at [1145, 221] on td "1" at bounding box center [1141, 219] width 27 height 26
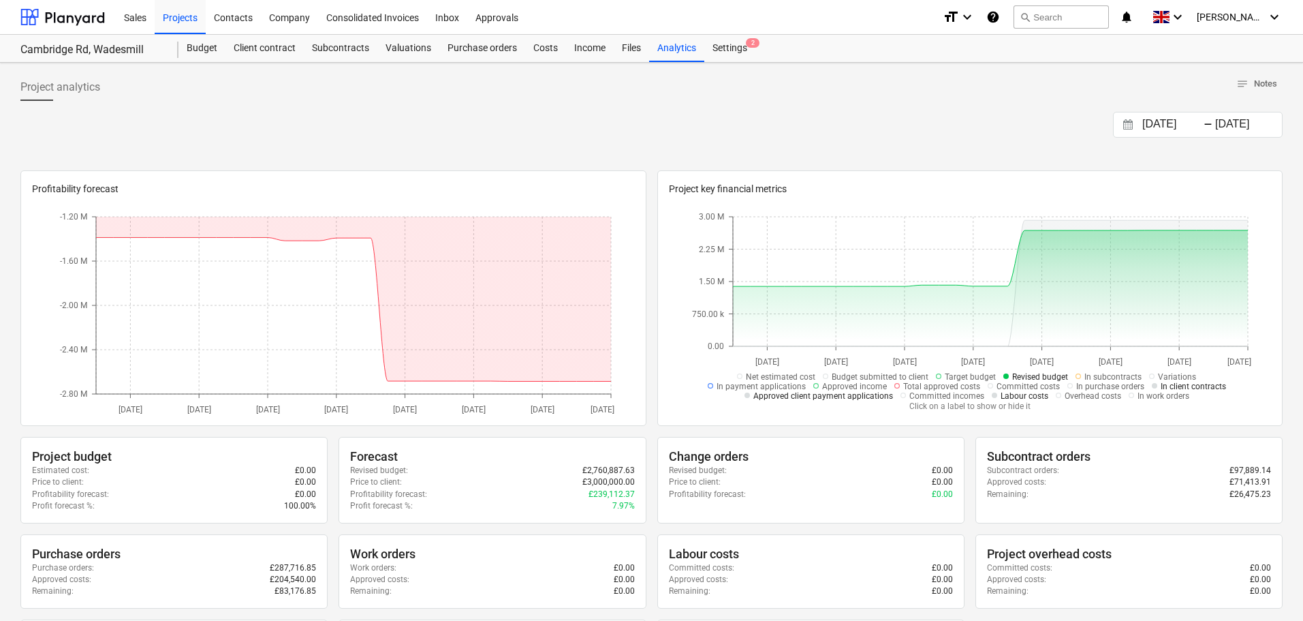
click at [1222, 121] on input "[DATE]" at bounding box center [1247, 124] width 69 height 19
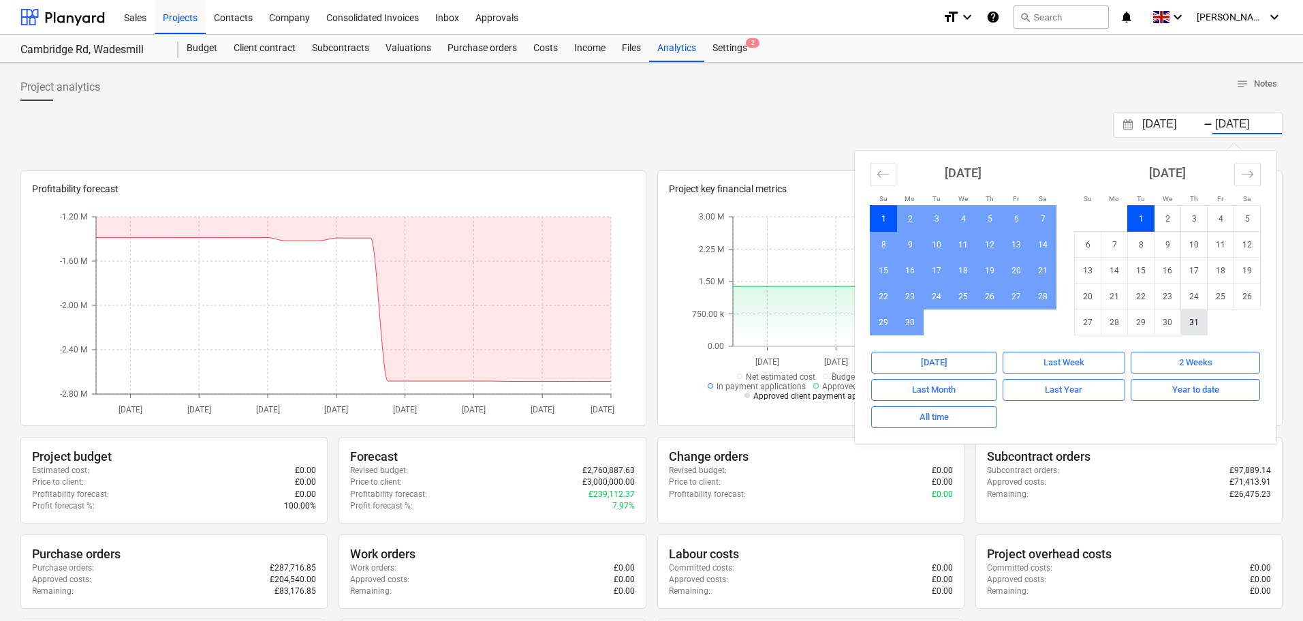
click at [1199, 322] on td "31" at bounding box center [1194, 322] width 27 height 26
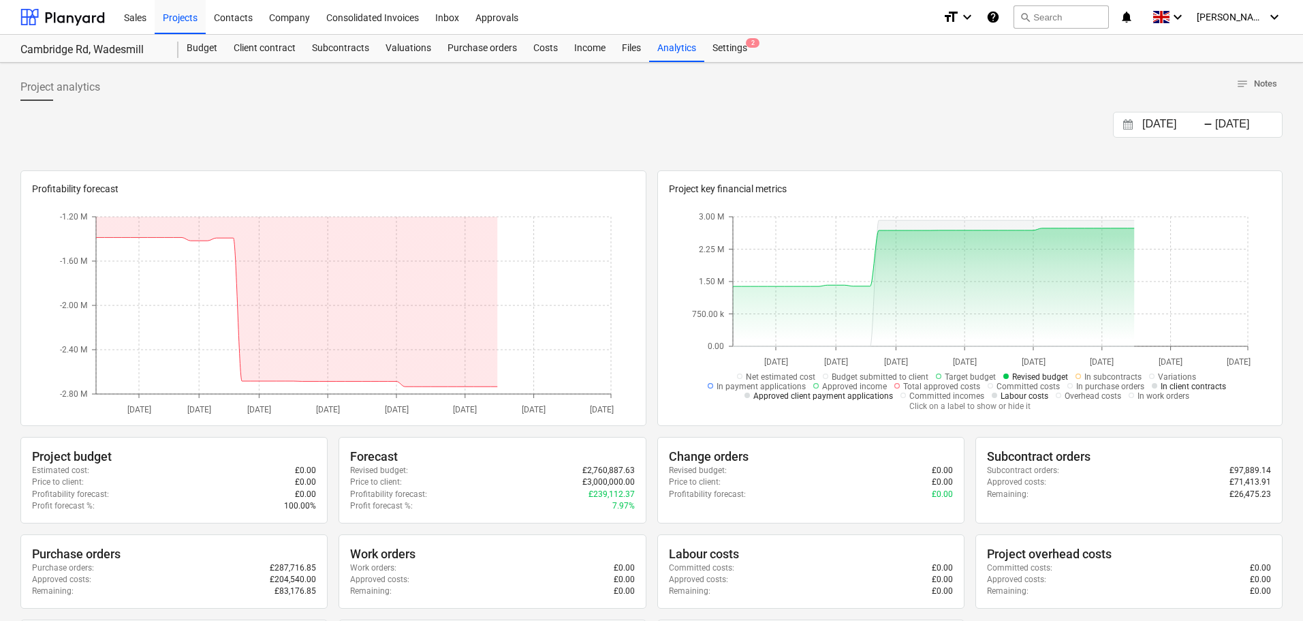
click at [1222, 119] on input "[DATE]" at bounding box center [1247, 124] width 69 height 19
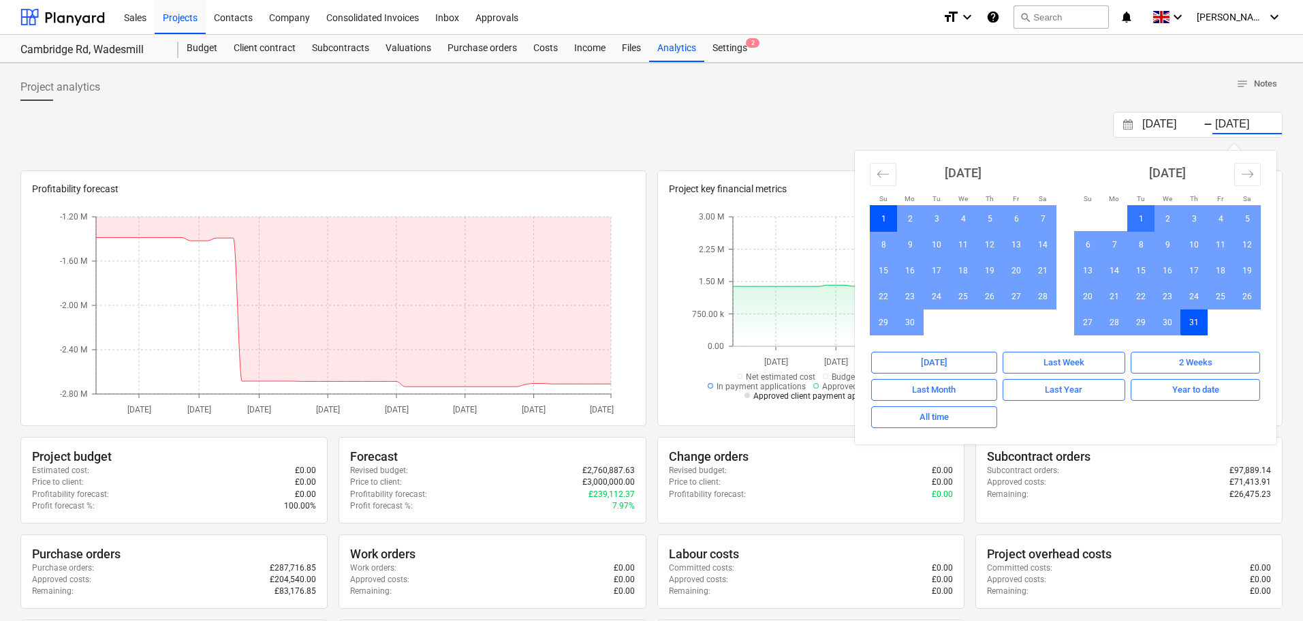
click at [1144, 214] on td "1" at bounding box center [1141, 219] width 27 height 26
type input "[DATE]"
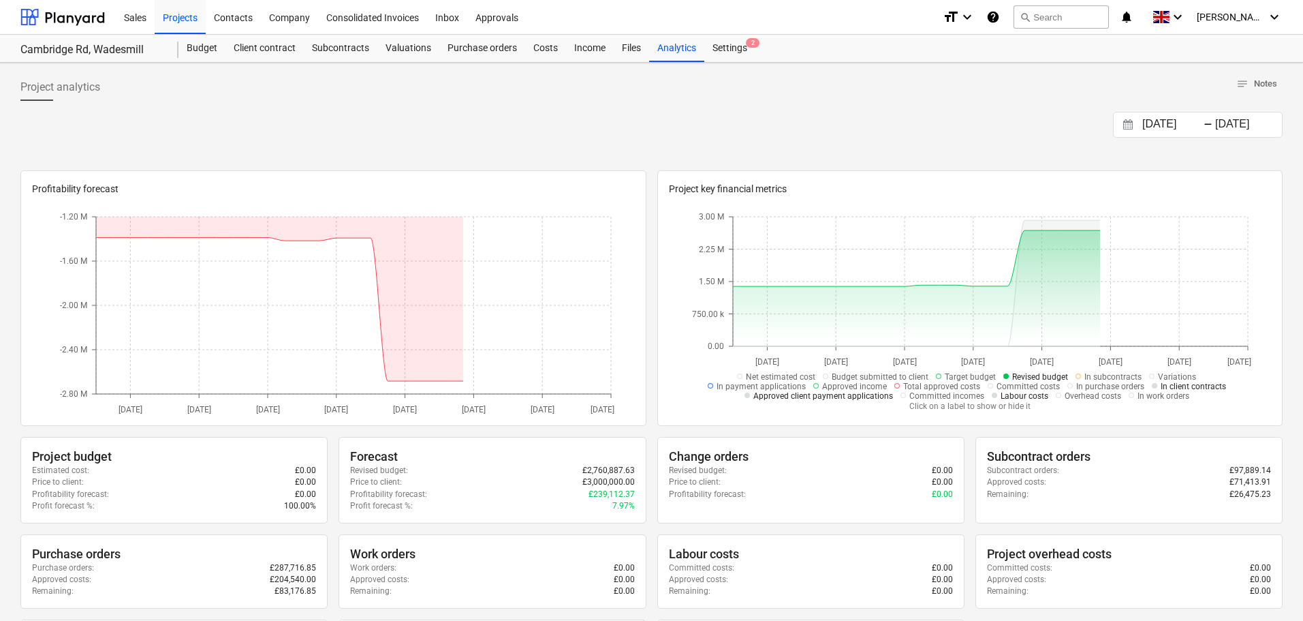
click at [1254, 131] on input "[DATE]" at bounding box center [1247, 124] width 69 height 19
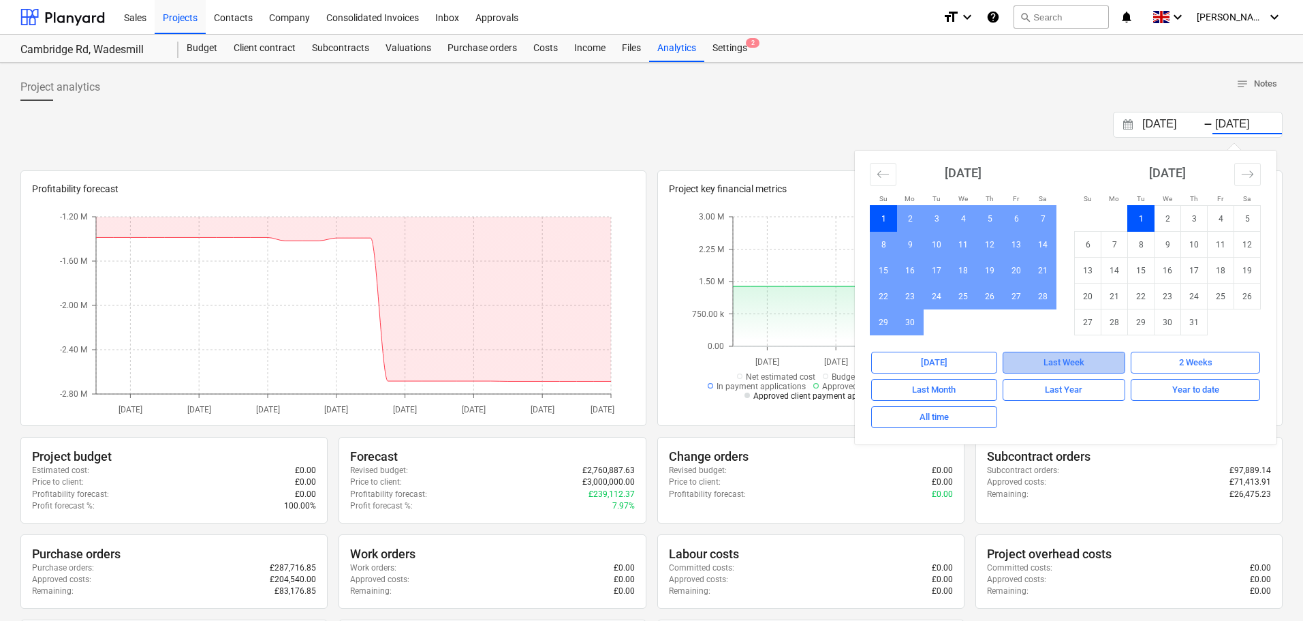
click at [1077, 363] on div "Last Week" at bounding box center [1064, 363] width 41 height 16
type input "[DATE]"
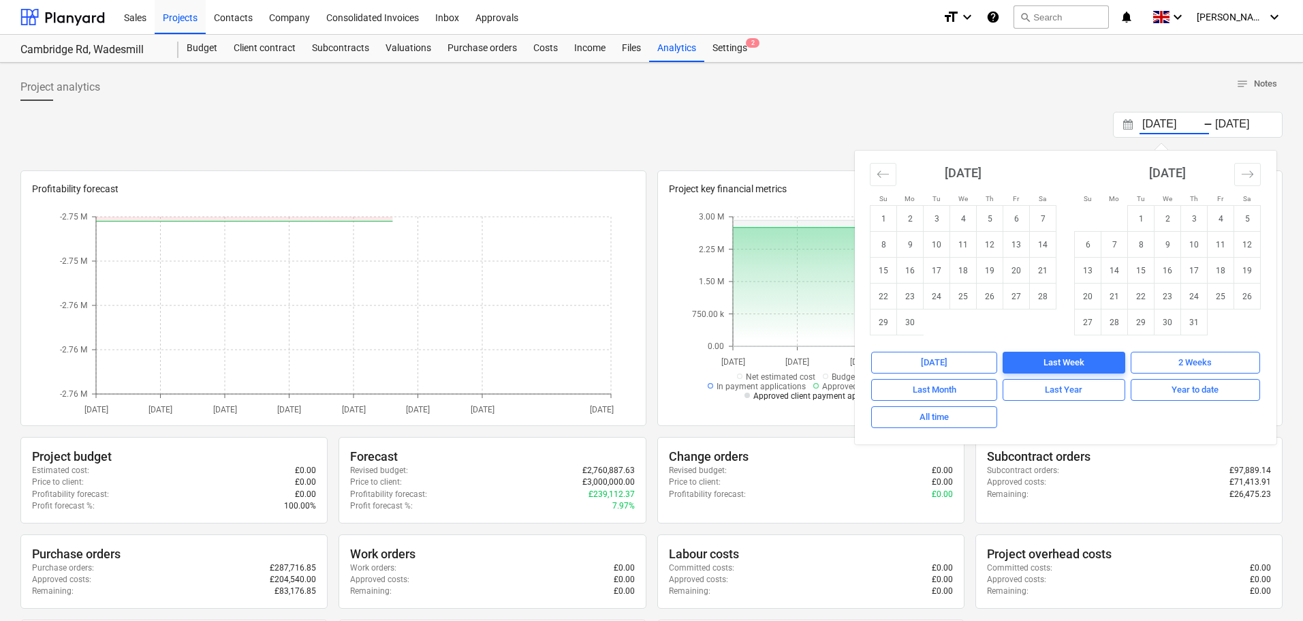
click at [1175, 124] on input "[DATE]" at bounding box center [1174, 124] width 69 height 19
click at [887, 179] on icon "Move backward to switch to the previous month." at bounding box center [883, 174] width 13 height 13
click at [1250, 176] on icon "Move forward to switch to the next month." at bounding box center [1247, 174] width 13 height 13
click at [1147, 220] on td "1" at bounding box center [1141, 219] width 27 height 26
type input "[DATE]"
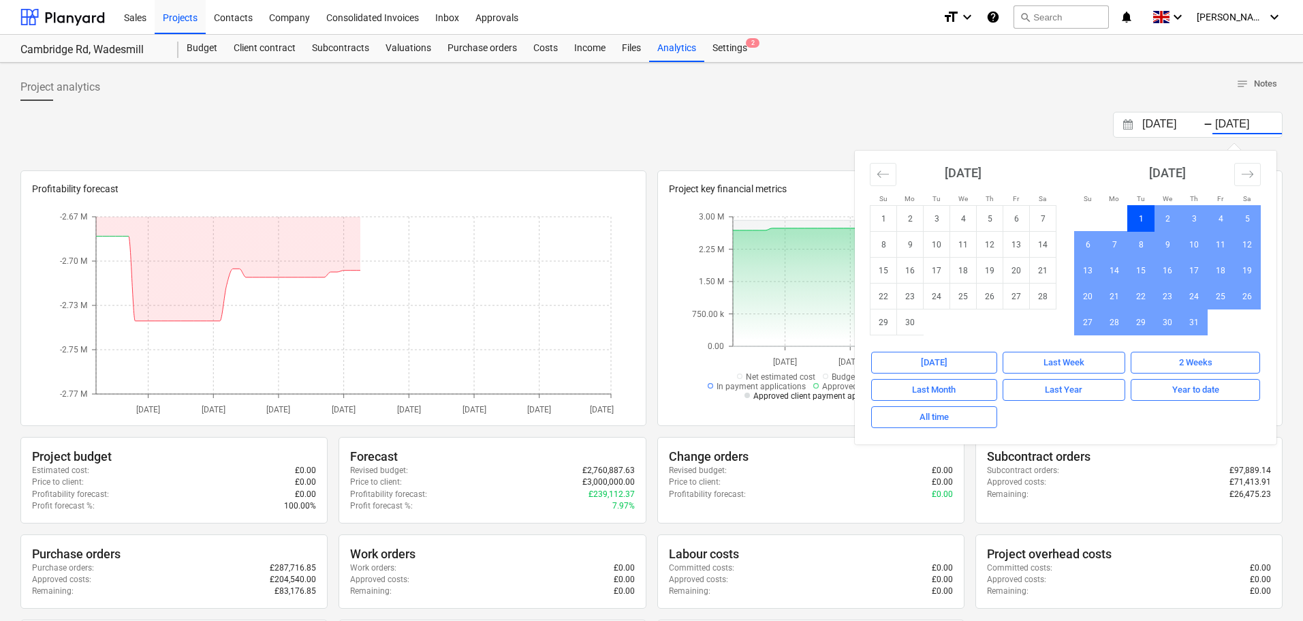
click at [1053, 103] on div at bounding box center [651, 106] width 1263 height 11
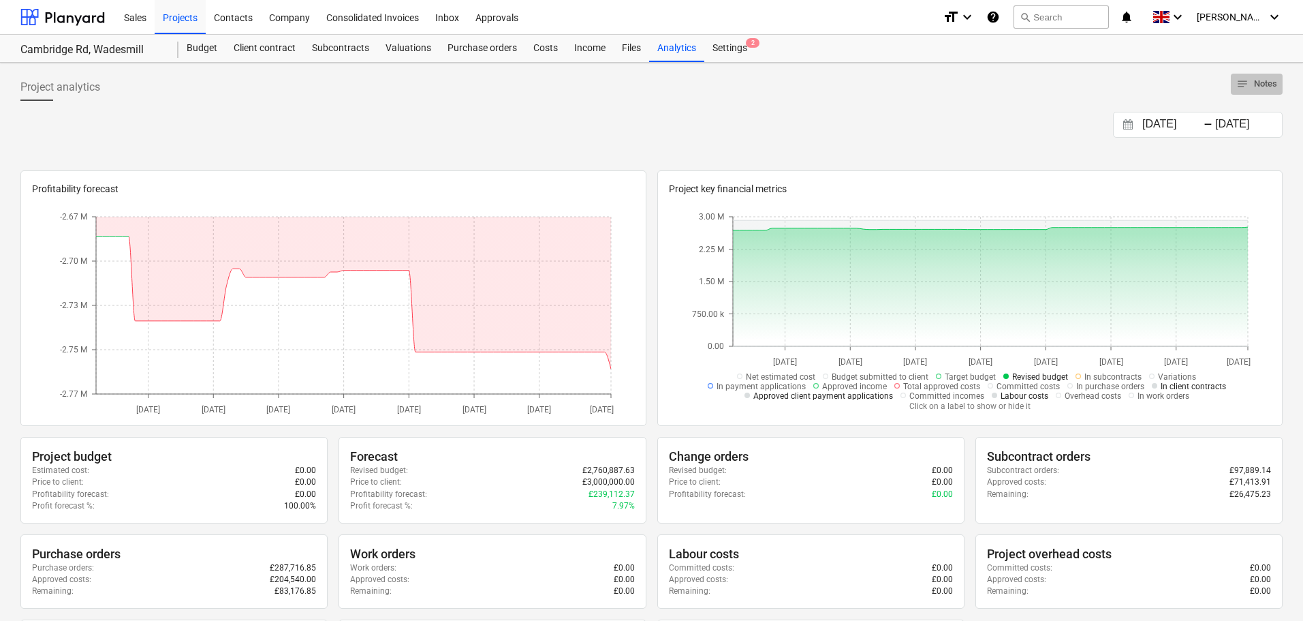
click at [1258, 84] on span "notes Notes" at bounding box center [1257, 84] width 41 height 16
click at [829, 377] on icon at bounding box center [825, 375] width 5 height 5
click at [1154, 385] on icon at bounding box center [1154, 385] width 5 height 5
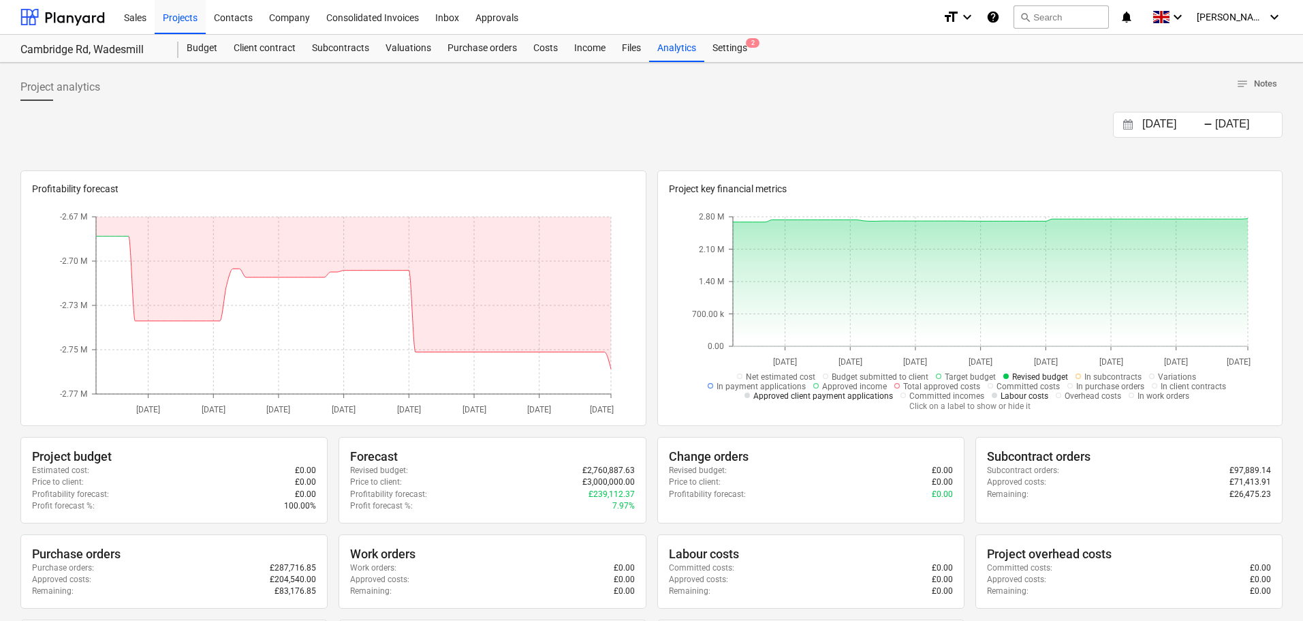
click at [929, 137] on div "[DATE] Press the down arrow key to interact with the calendar and select a date…" at bounding box center [651, 125] width 1263 height 26
click at [206, 48] on div "Budget" at bounding box center [202, 48] width 47 height 27
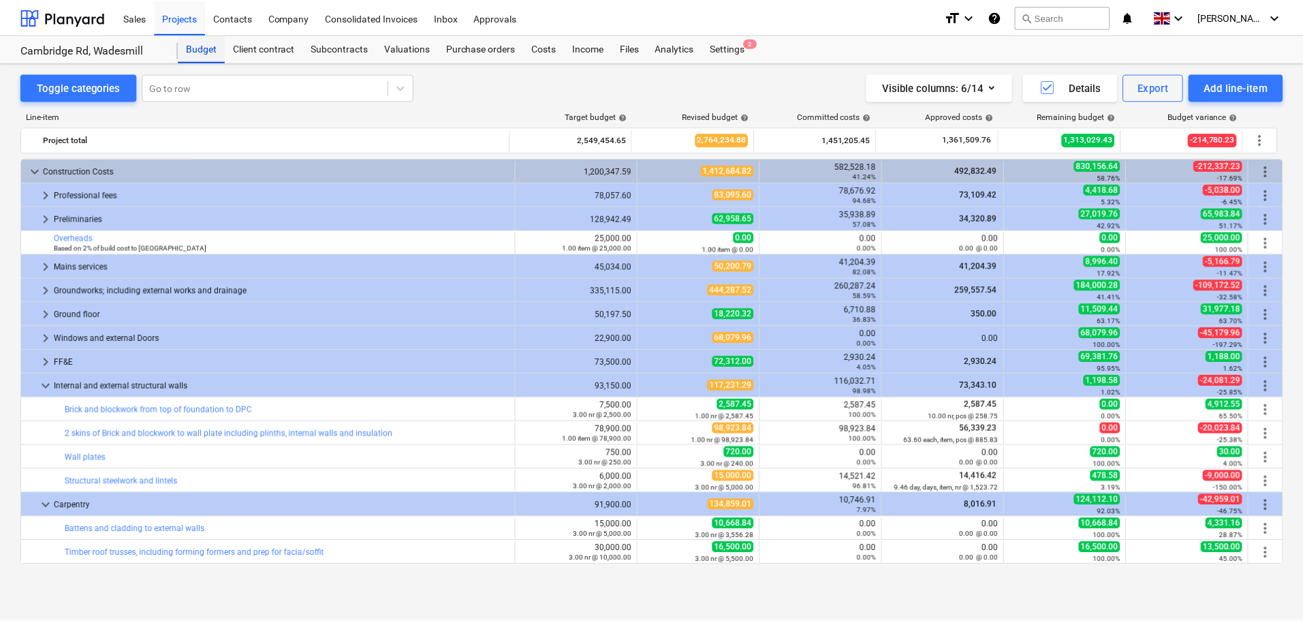
scroll to position [270, 0]
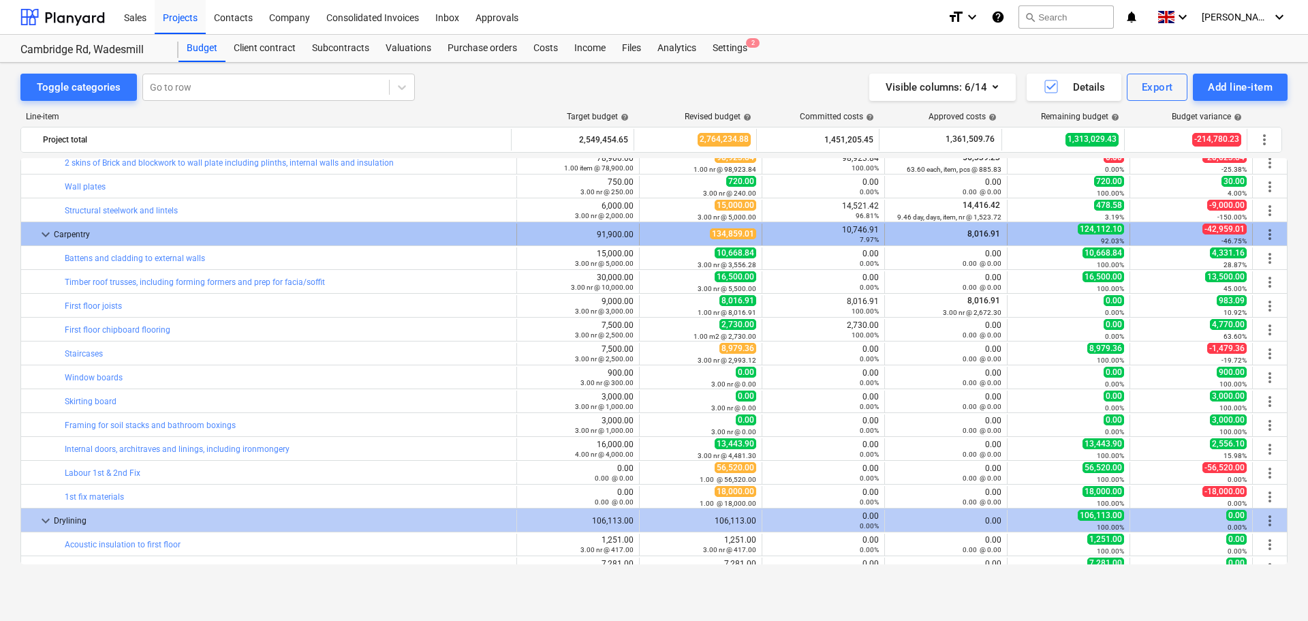
click at [1267, 233] on span "more_vert" at bounding box center [1270, 234] width 16 height 16
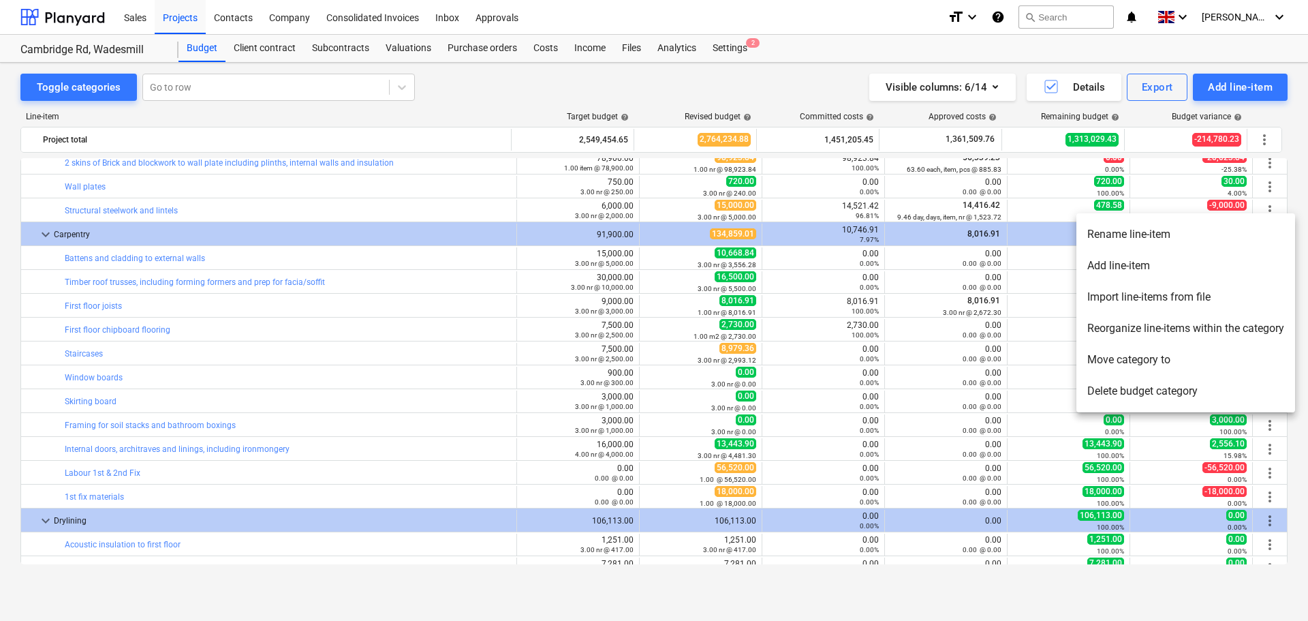
click at [595, 84] on div at bounding box center [654, 310] width 1308 height 621
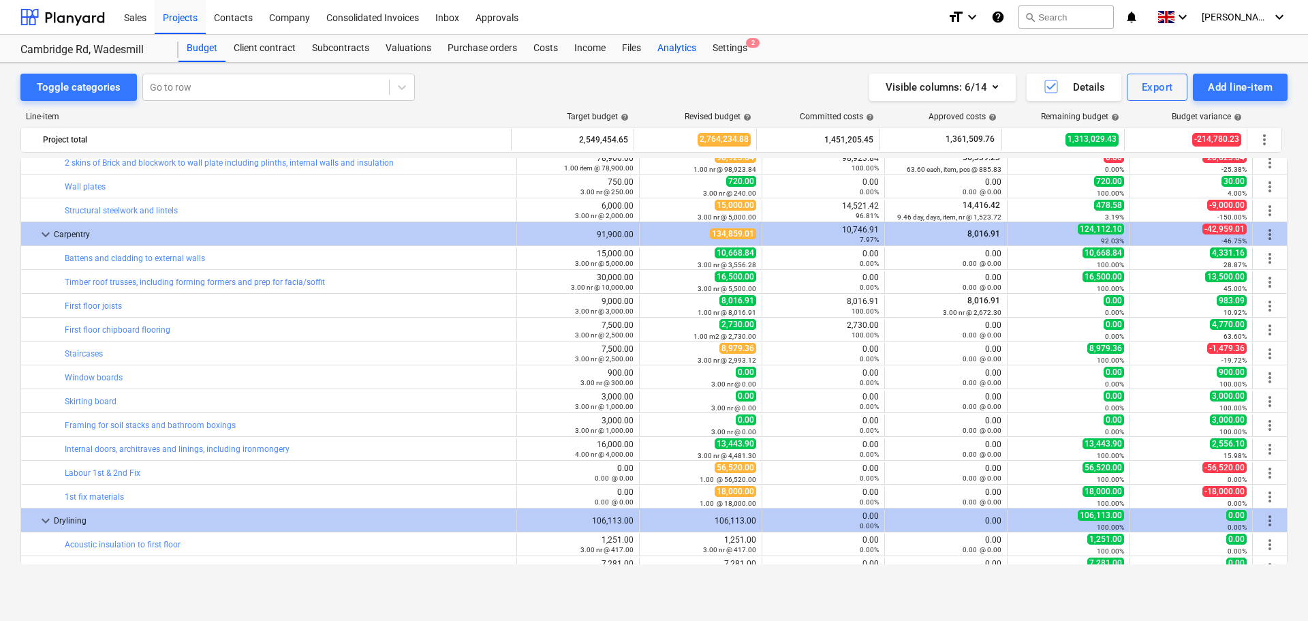
click at [688, 55] on div "Analytics" at bounding box center [676, 48] width 55 height 27
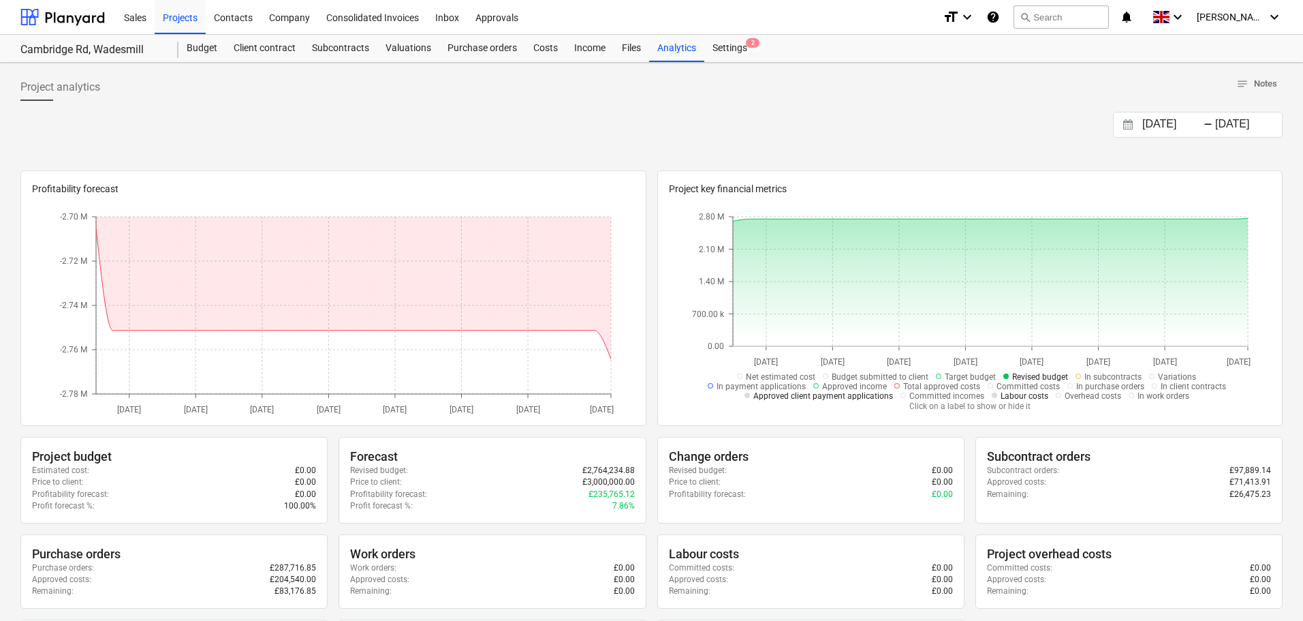
click at [776, 126] on div "[DATE] Press the down arrow key to interact with the calendar and select a date…" at bounding box center [651, 125] width 1263 height 26
click at [180, 14] on div "Projects" at bounding box center [180, 16] width 51 height 35
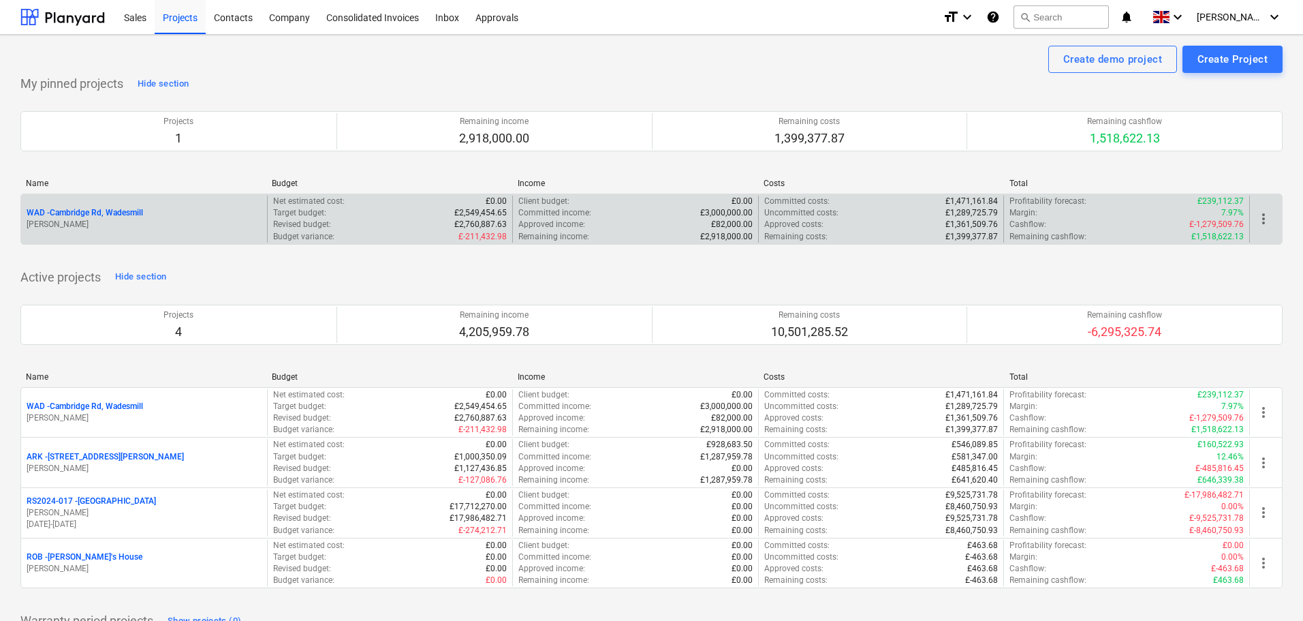
click at [95, 209] on p "WAD - Cambridge Rd, Wadesmill" at bounding box center [85, 213] width 117 height 12
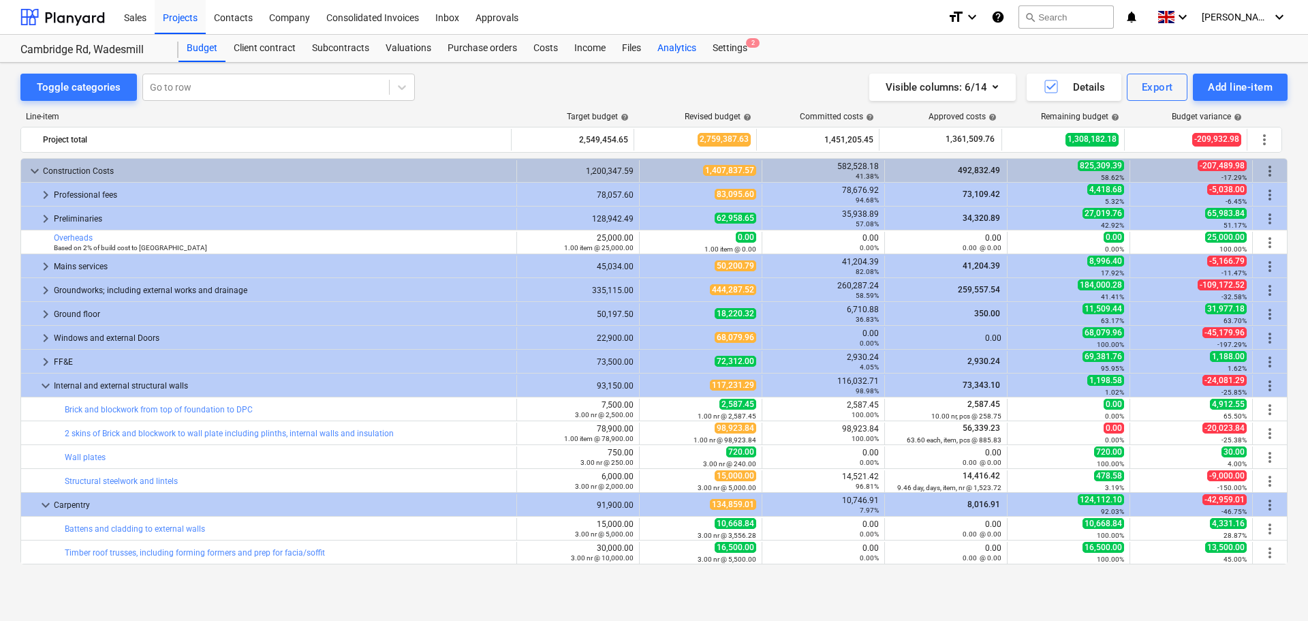
scroll to position [270, 0]
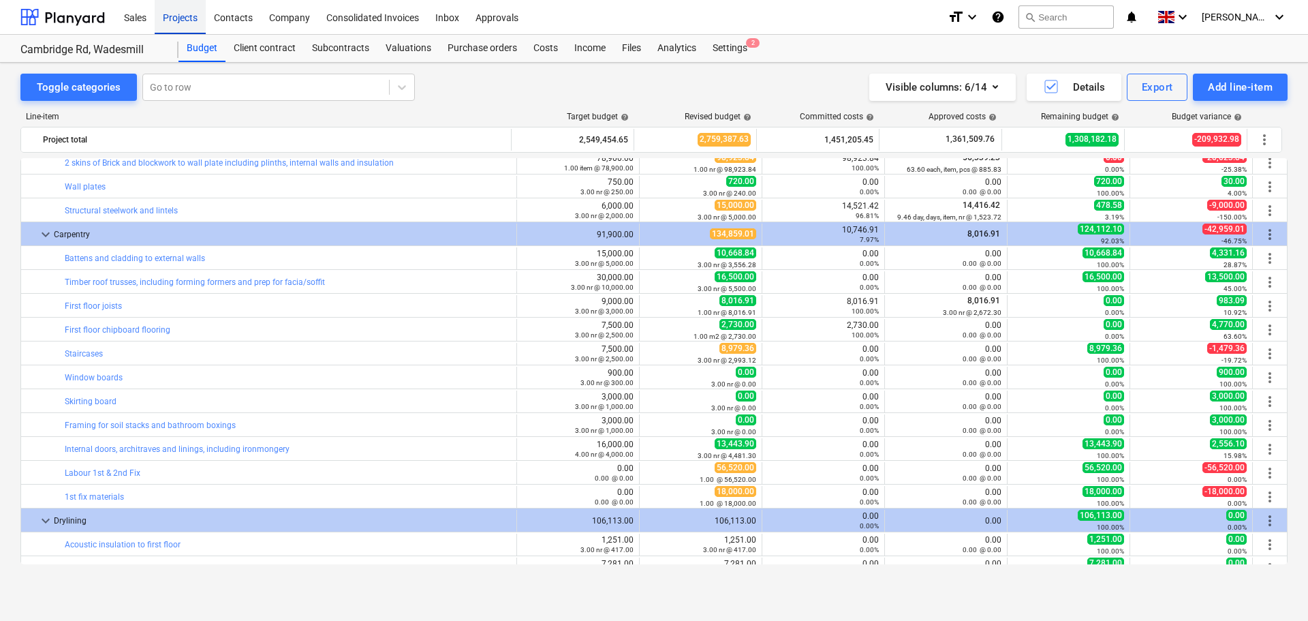
click at [182, 17] on div "Projects" at bounding box center [180, 16] width 51 height 35
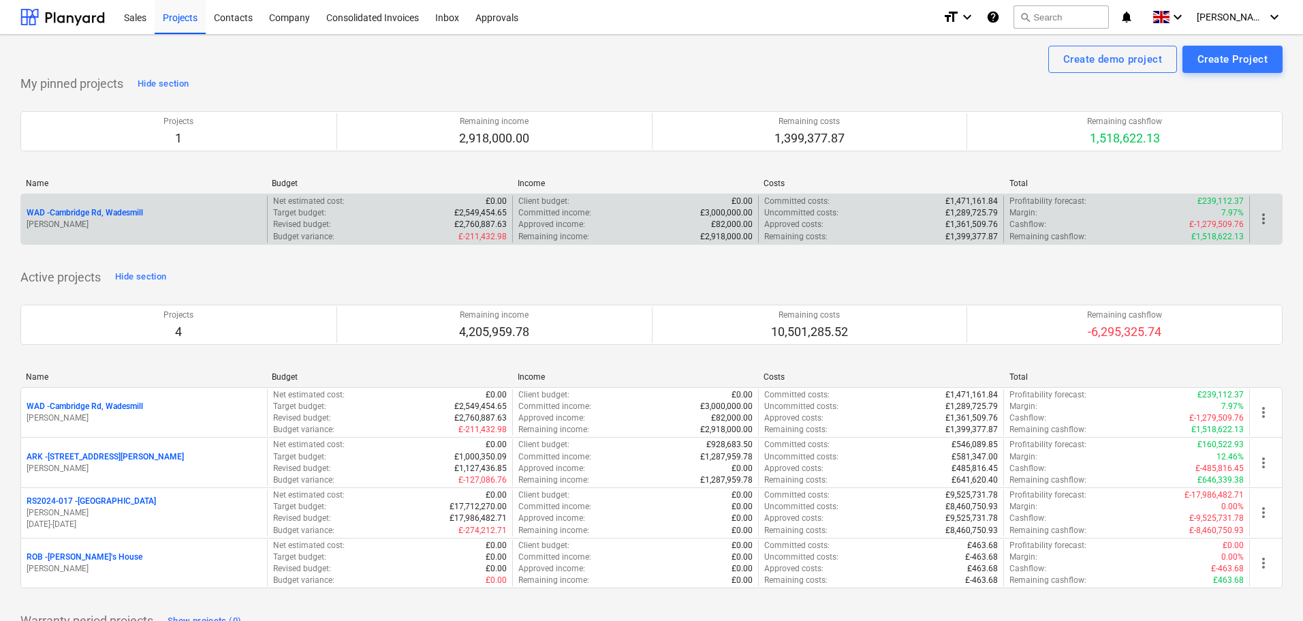
click at [112, 213] on p "WAD - Cambridge Rd, Wadesmill" at bounding box center [85, 213] width 117 height 12
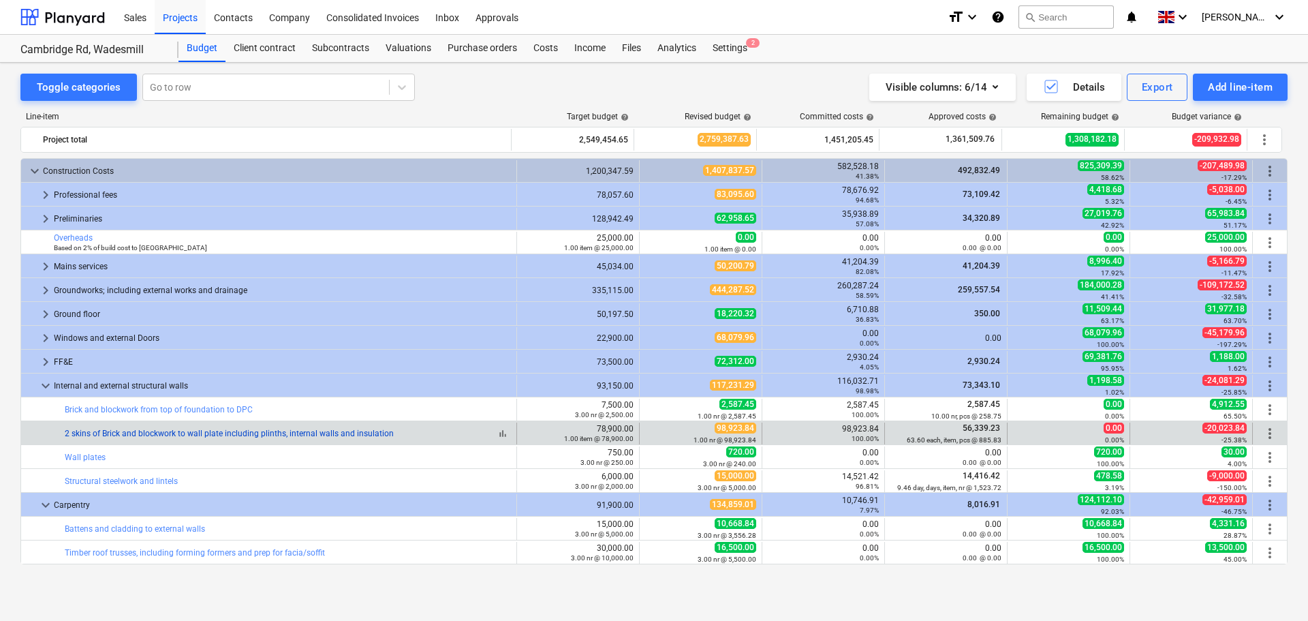
click at [150, 431] on link "2 skins of Brick and blockwork to wall plate including plinths, internal walls …" at bounding box center [229, 434] width 329 height 10
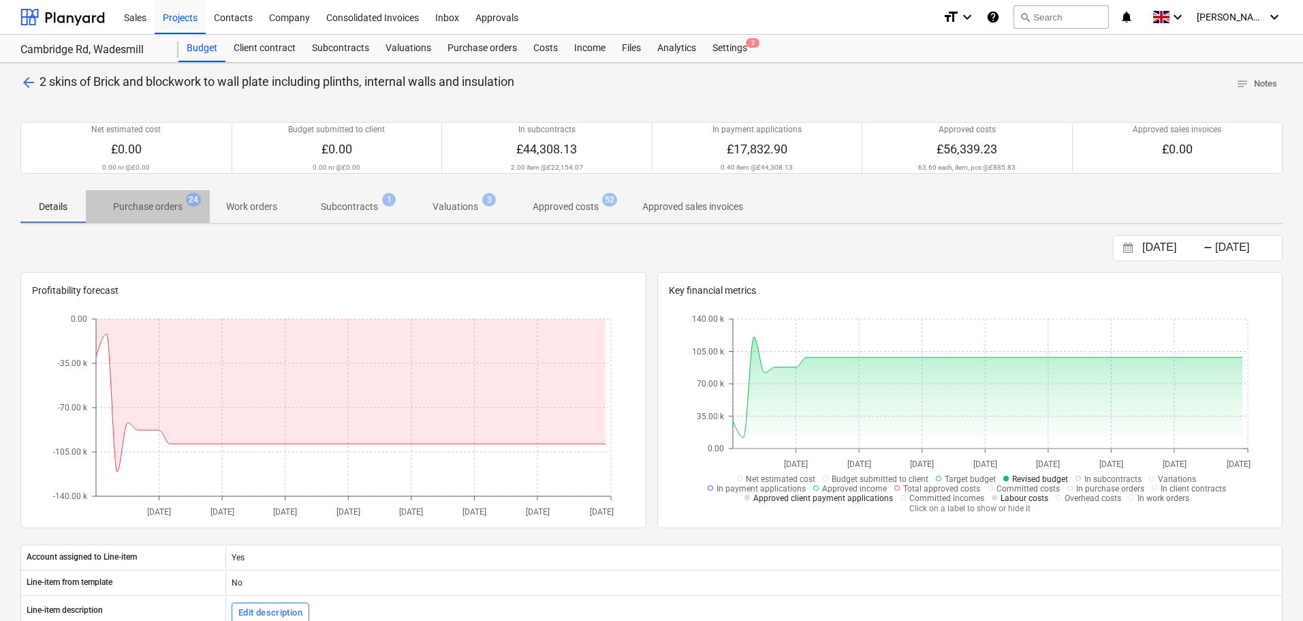
click at [156, 204] on p "Purchase orders" at bounding box center [147, 207] width 69 height 14
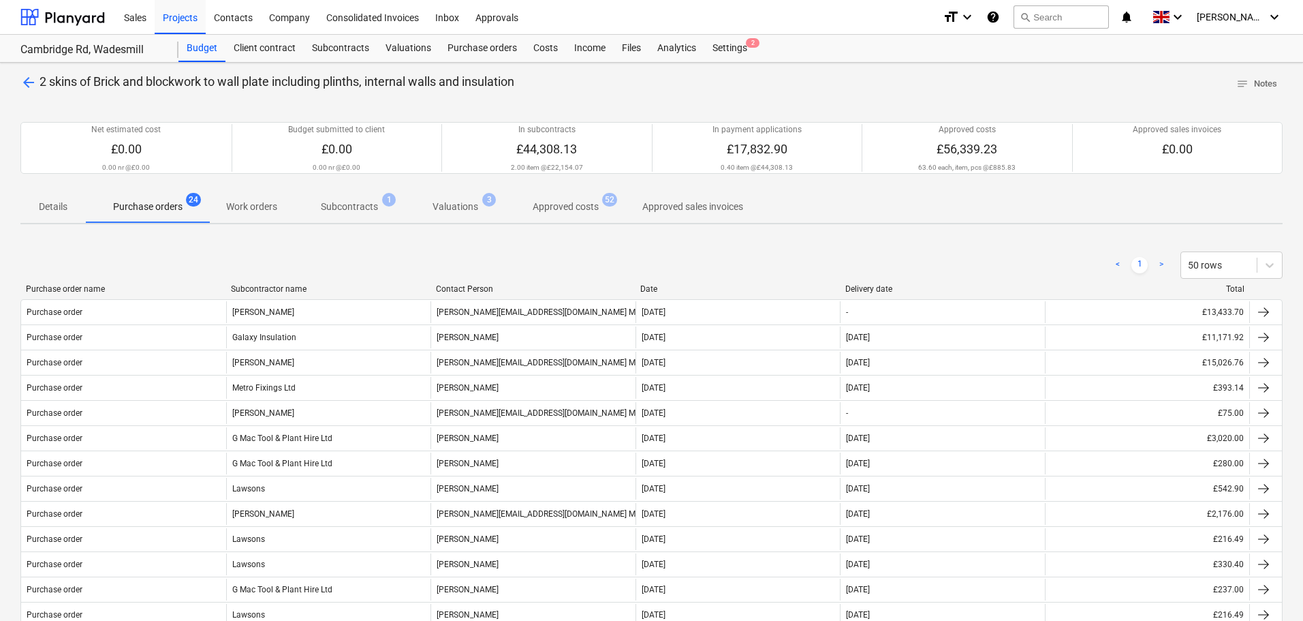
click at [359, 202] on p "Subcontracts" at bounding box center [349, 207] width 57 height 14
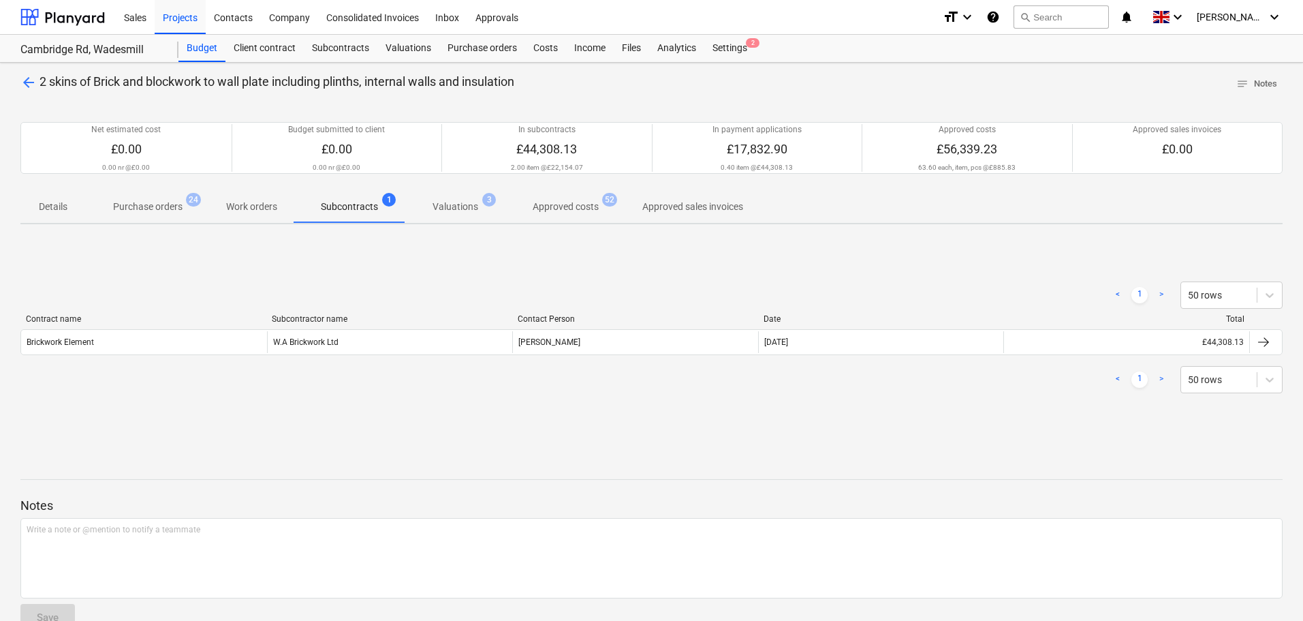
click at [463, 200] on p "Valuations" at bounding box center [456, 207] width 46 height 14
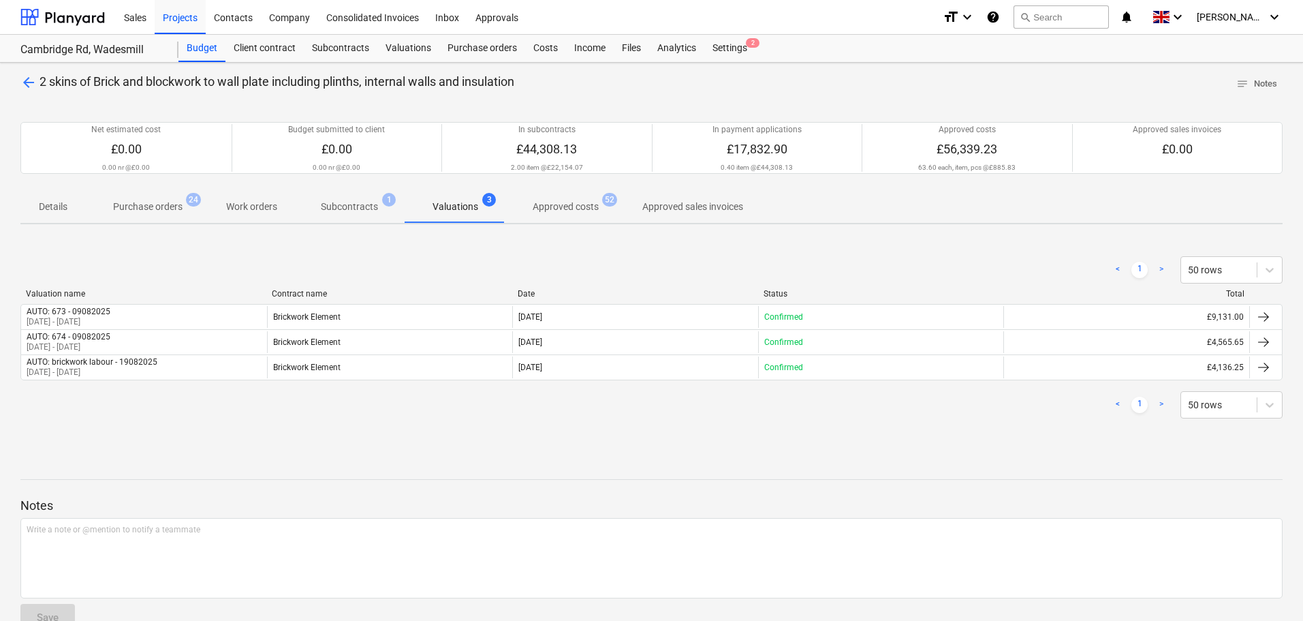
click at [561, 206] on p "Approved costs" at bounding box center [566, 207] width 66 height 14
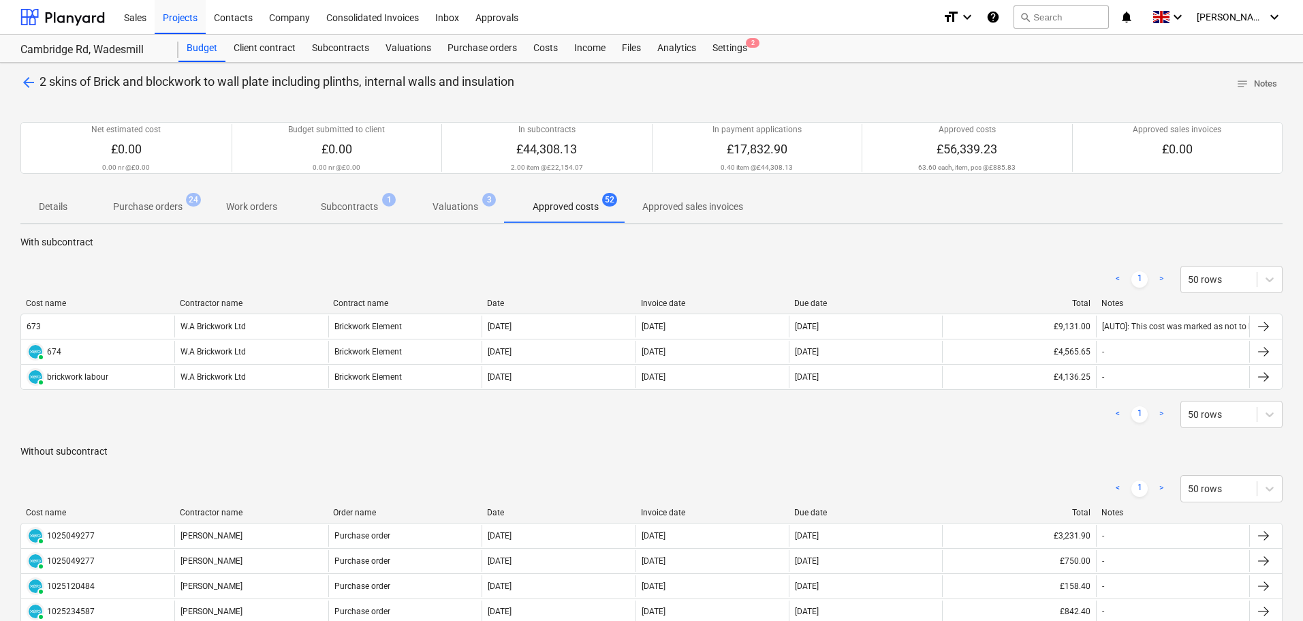
click at [339, 208] on p "Subcontracts" at bounding box center [349, 207] width 57 height 14
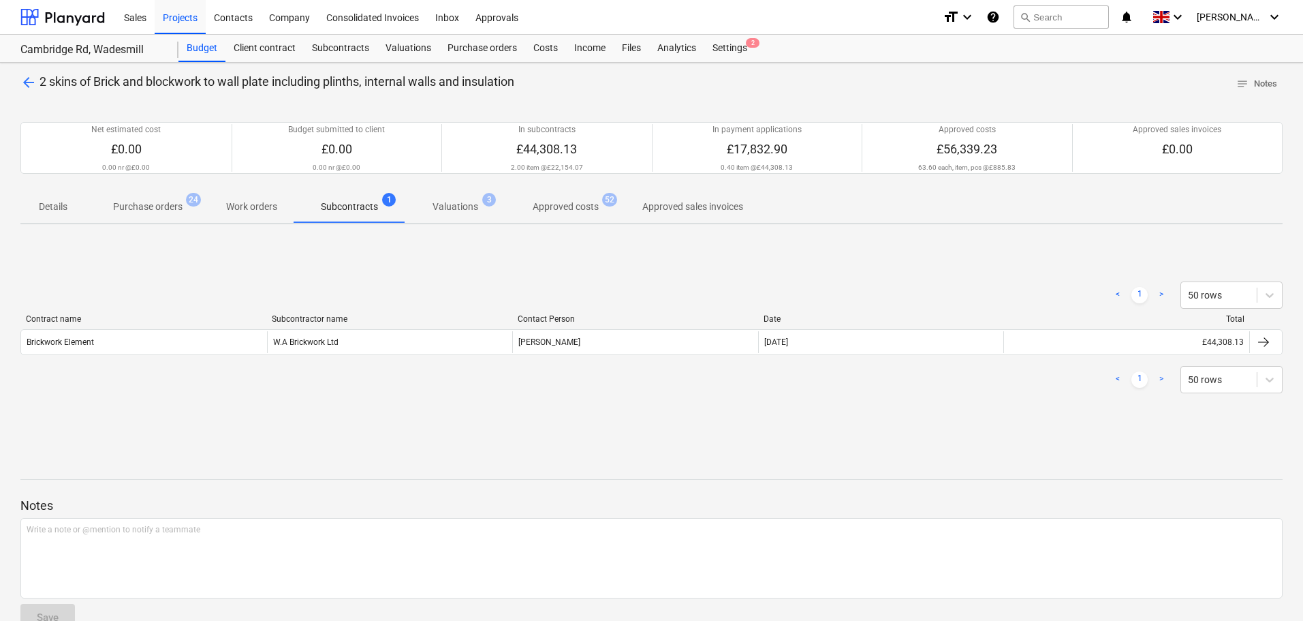
click at [434, 206] on p "Valuations" at bounding box center [456, 207] width 46 height 14
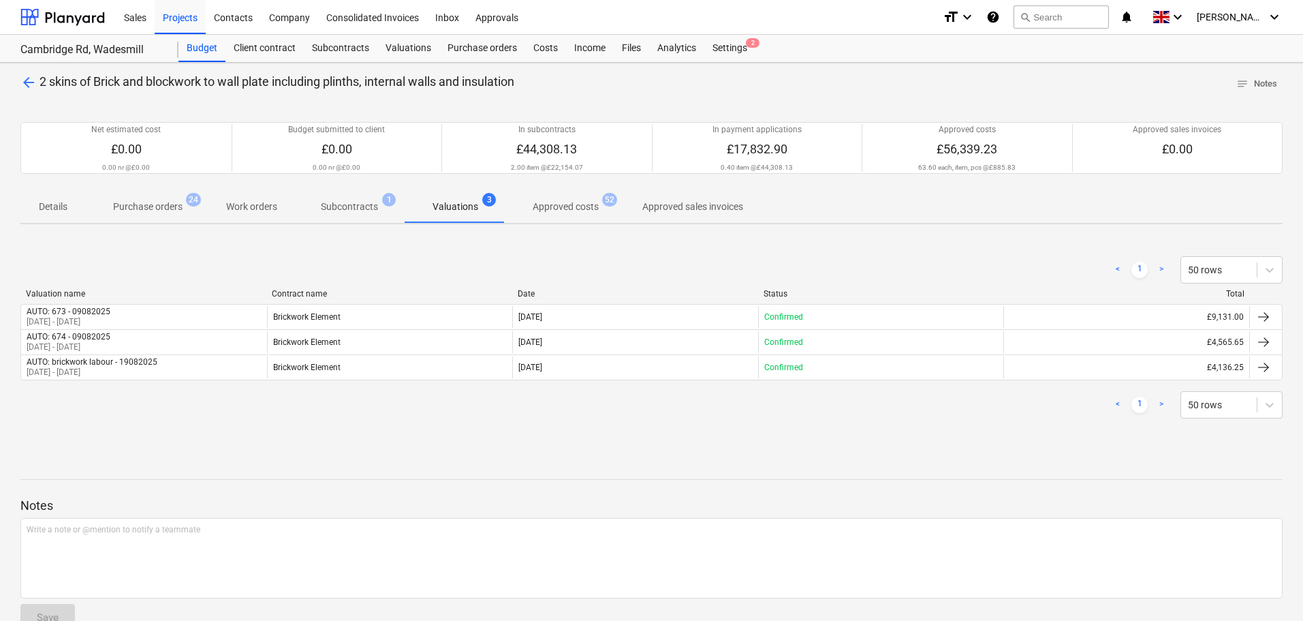
click at [565, 215] on span "Approved costs 52" at bounding box center [566, 206] width 121 height 25
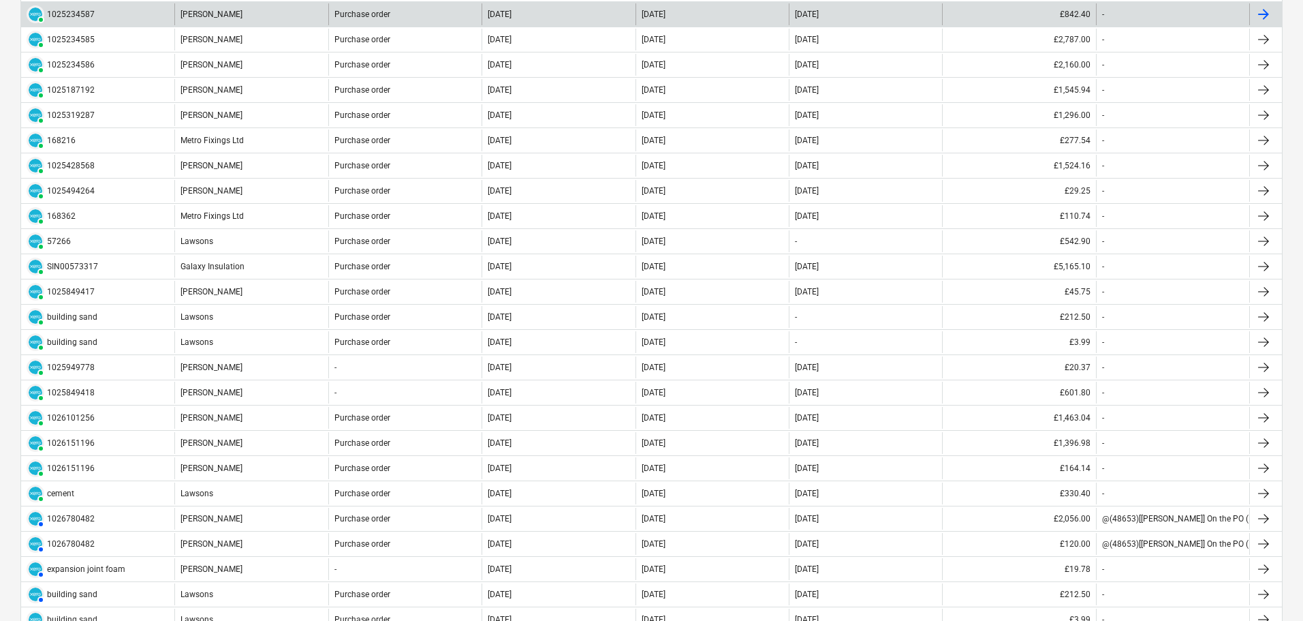
scroll to position [409, 0]
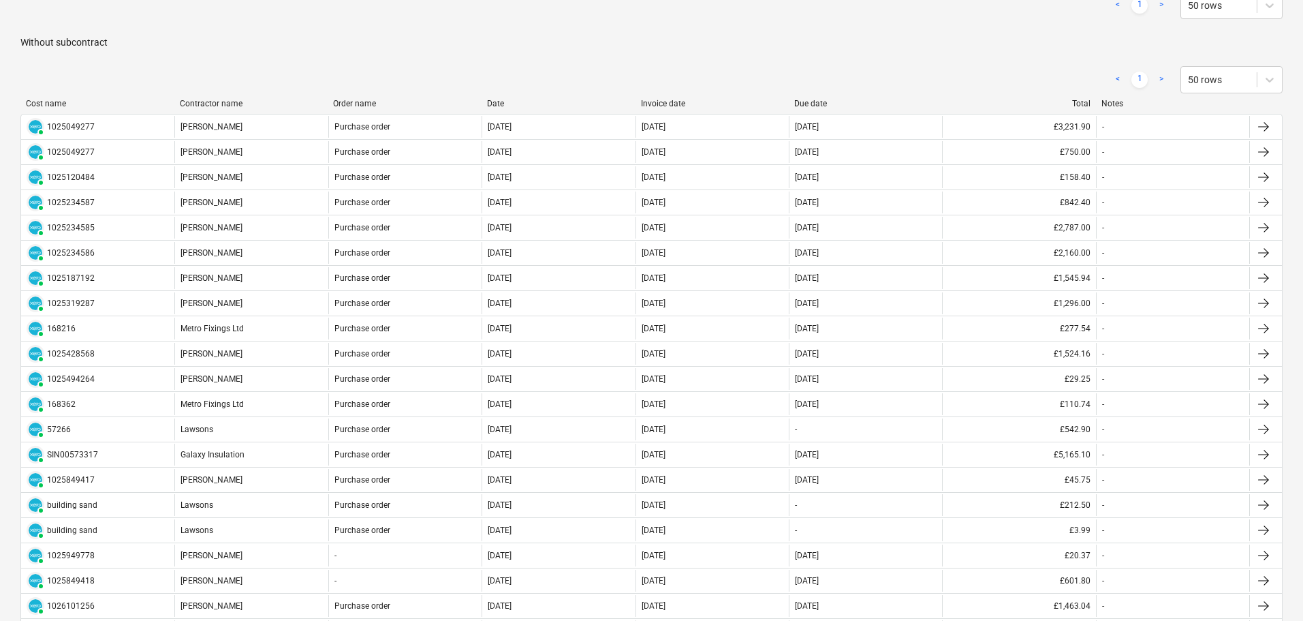
click at [213, 102] on div "Contractor name" at bounding box center [251, 104] width 143 height 10
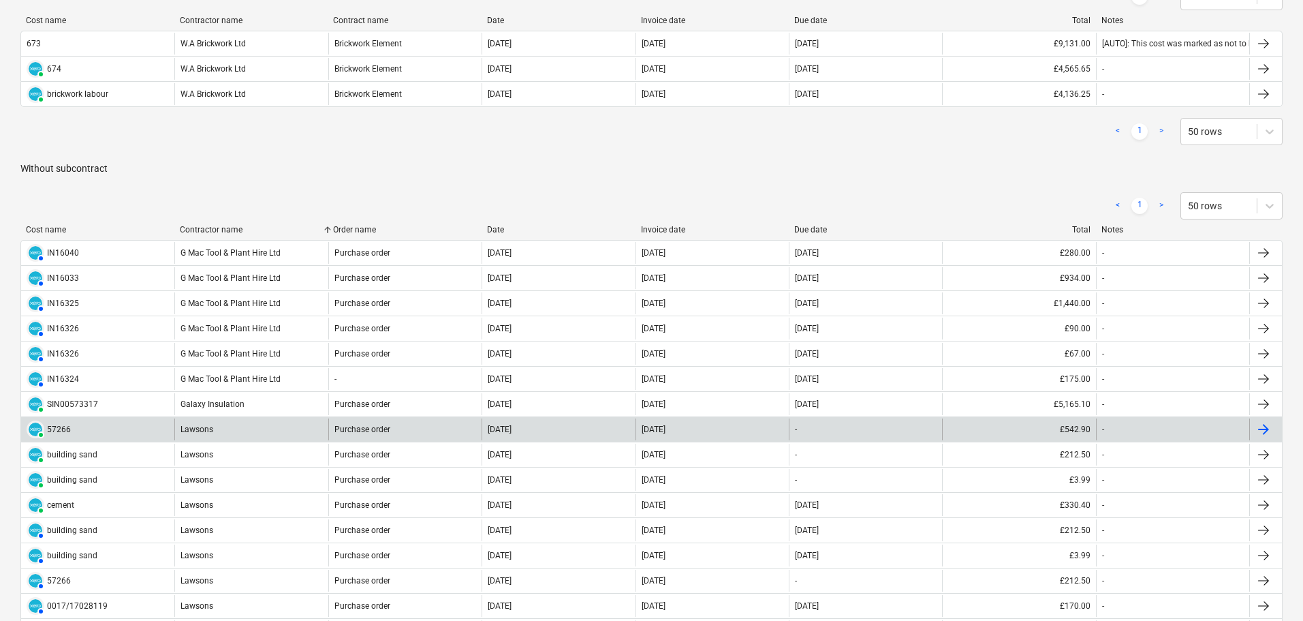
scroll to position [0, 0]
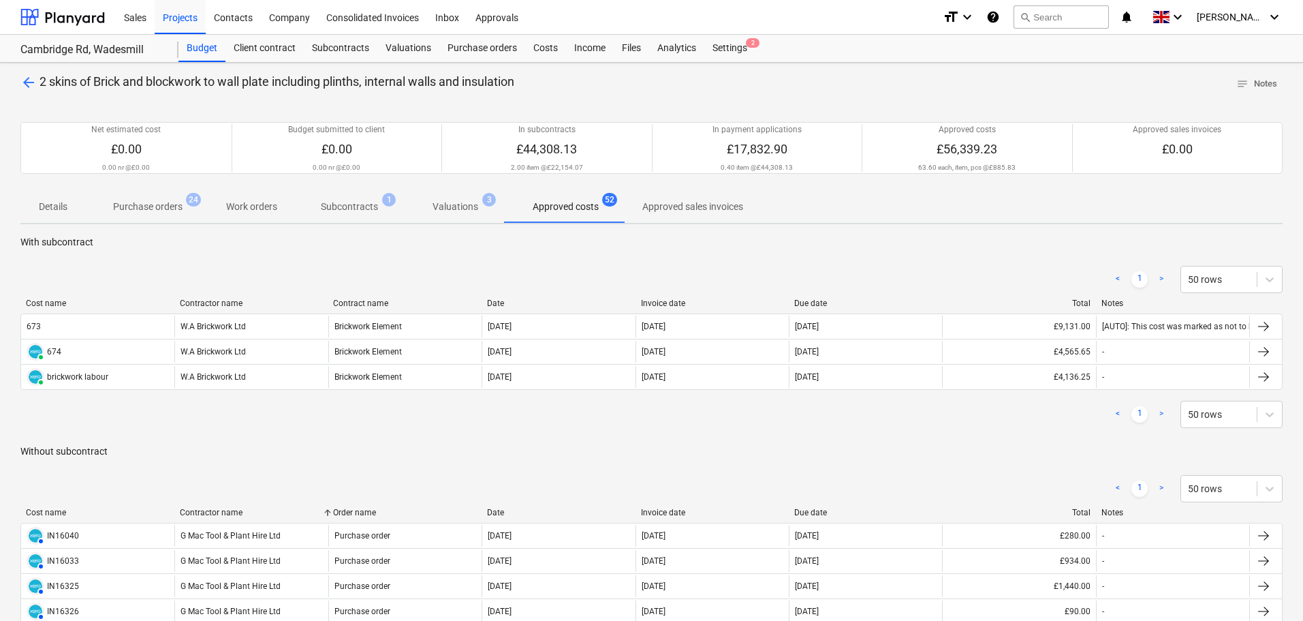
click at [273, 261] on div "< 1 > 50 rows" at bounding box center [651, 279] width 1263 height 38
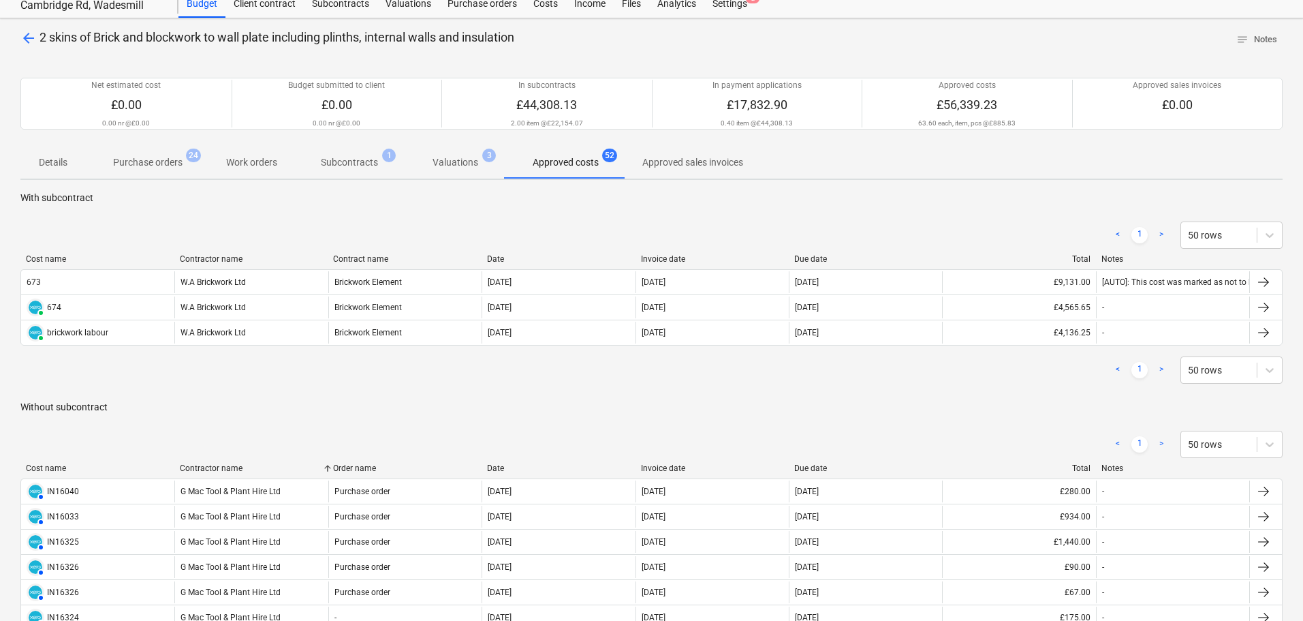
scroll to position [68, 0]
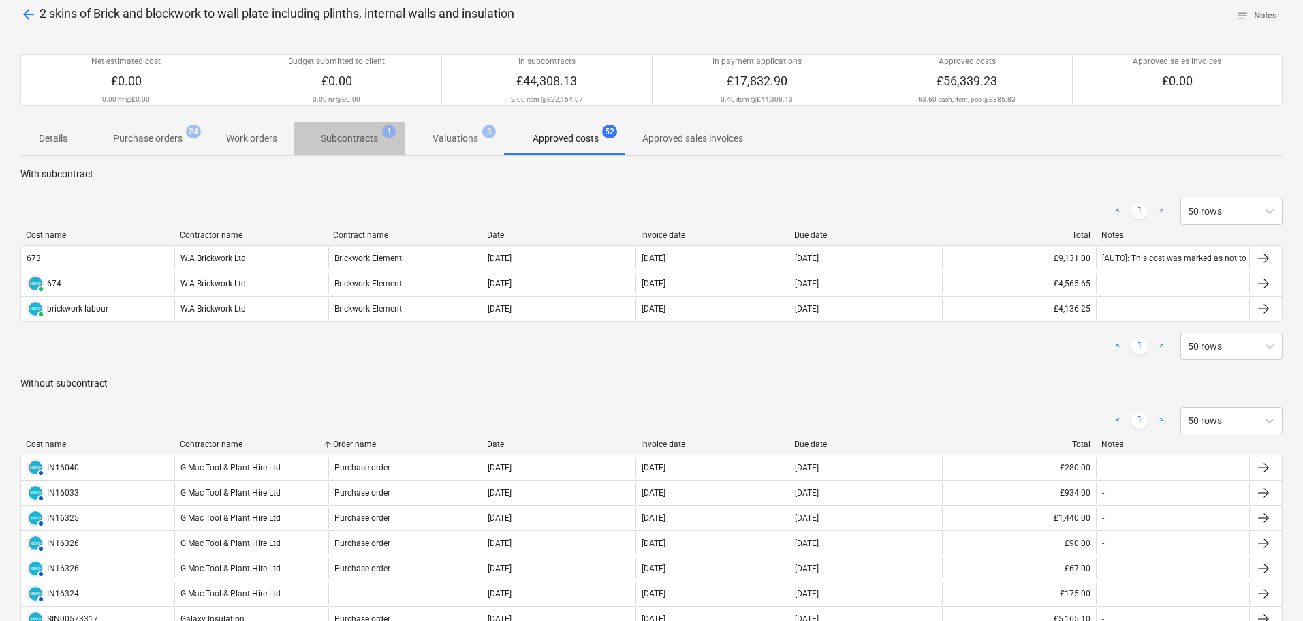
click at [345, 139] on p "Subcontracts" at bounding box center [349, 138] width 57 height 14
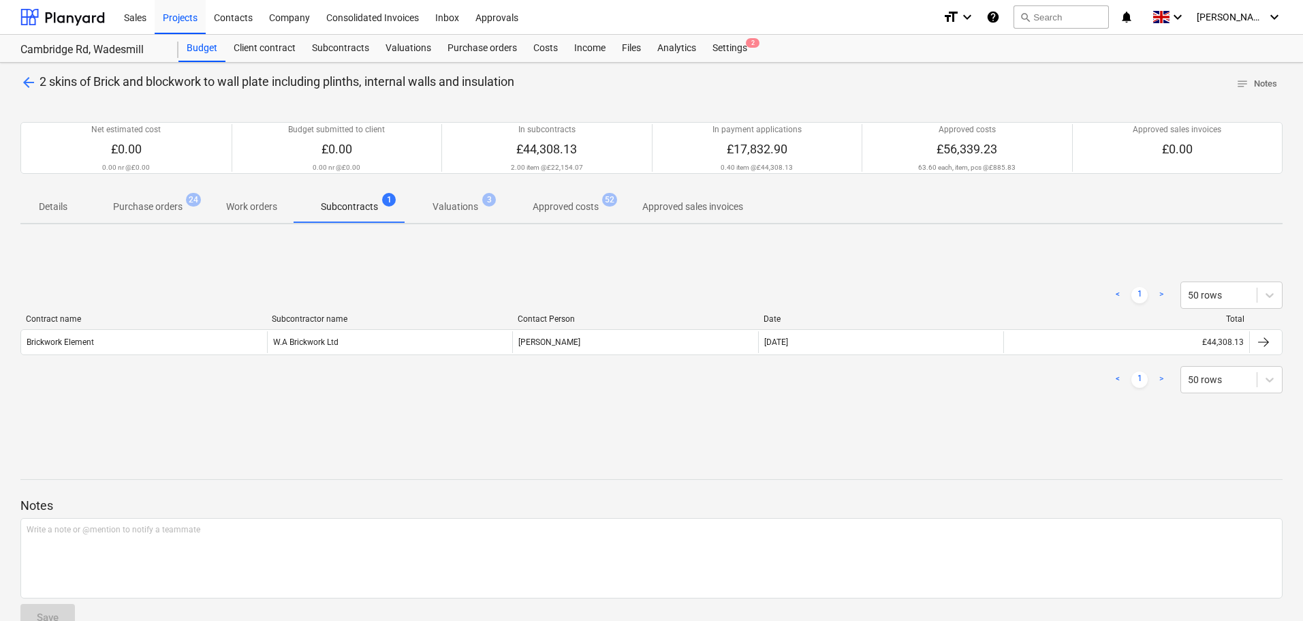
click at [35, 81] on span "arrow_back" at bounding box center [28, 82] width 16 height 16
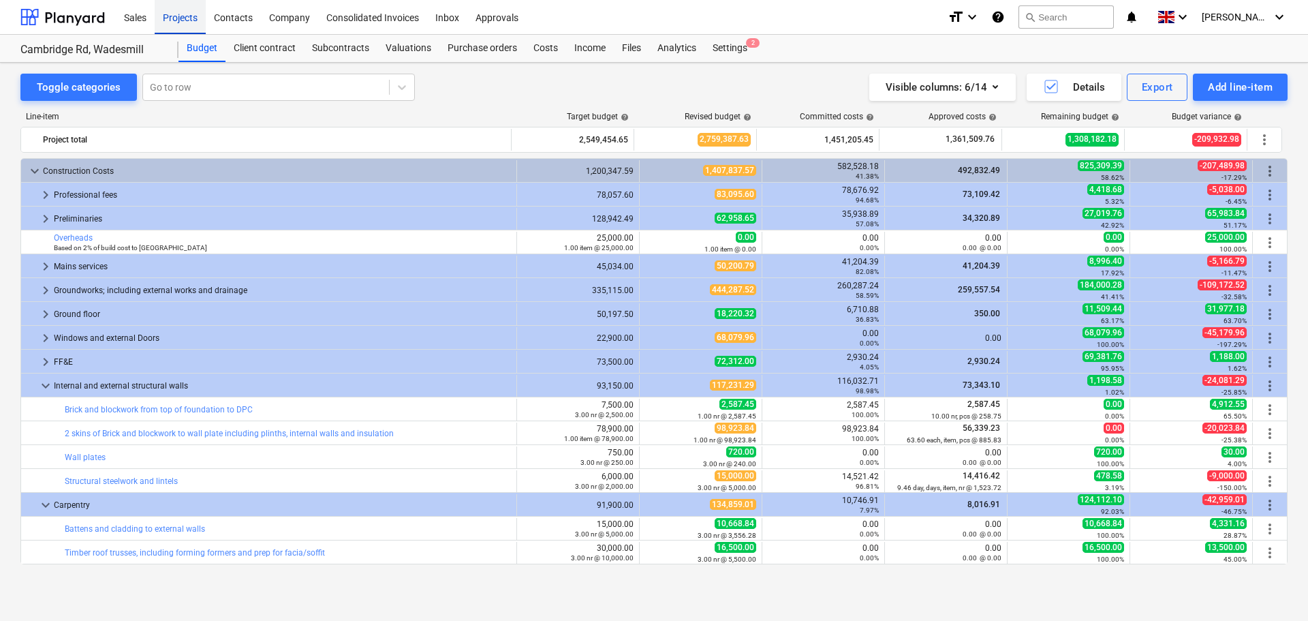
click at [182, 18] on div "Projects" at bounding box center [180, 16] width 51 height 35
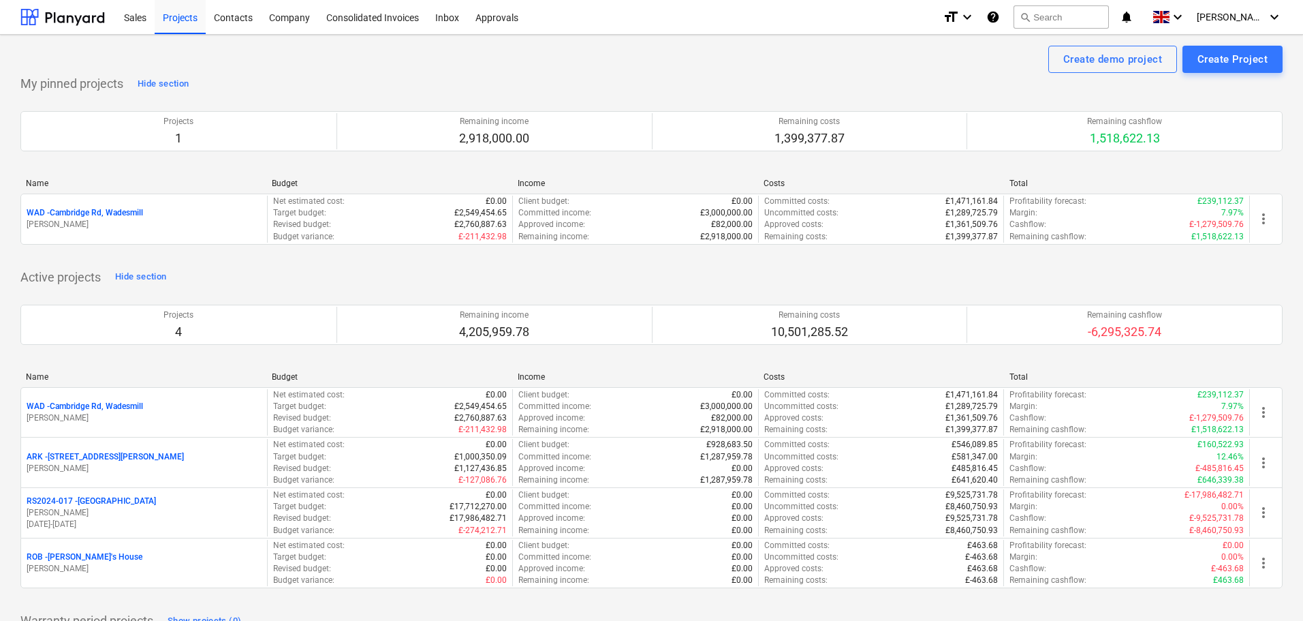
click at [621, 278] on div "Active projects Hide section Projects 4 Remaining income 4,205,959.78 Remaining…" at bounding box center [651, 435] width 1263 height 339
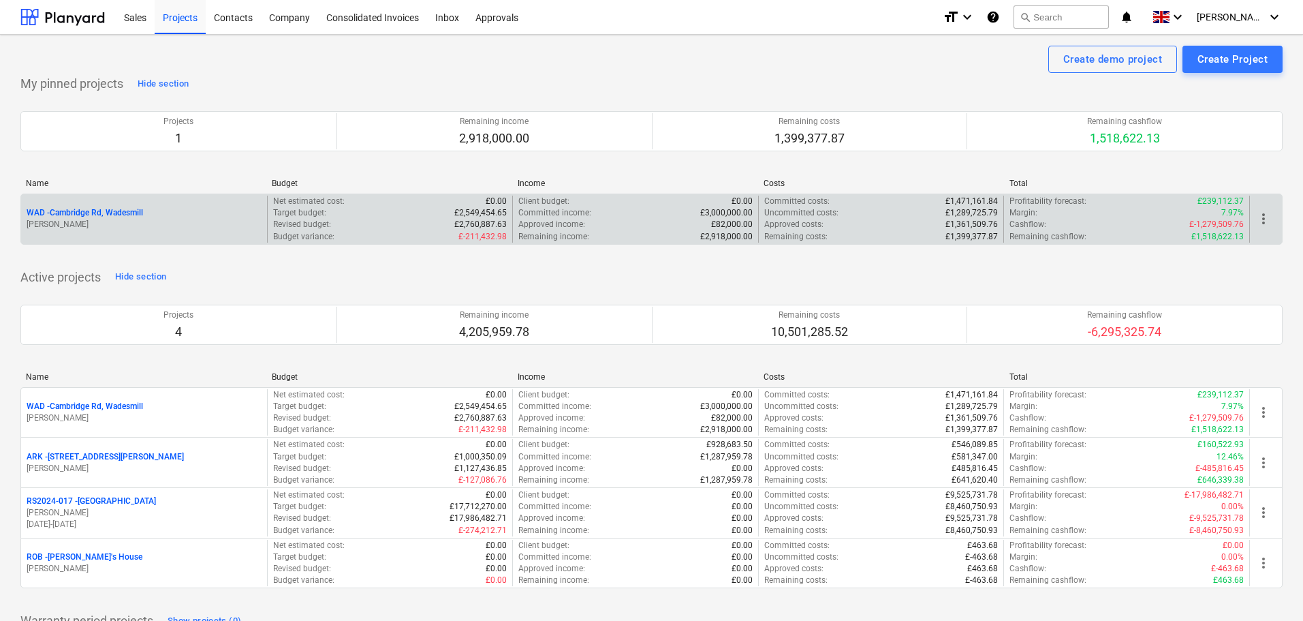
click at [88, 215] on p "WAD - Cambridge Rd, Wadesmill" at bounding box center [85, 213] width 117 height 12
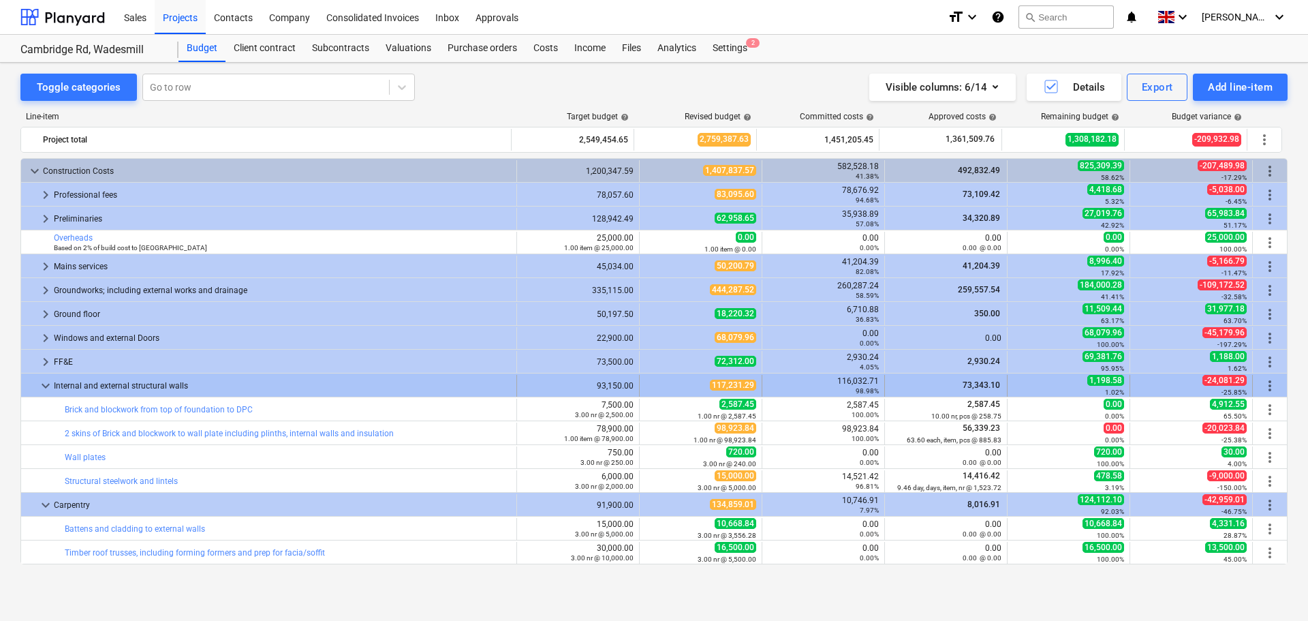
click at [43, 385] on span "keyboard_arrow_down" at bounding box center [45, 385] width 16 height 16
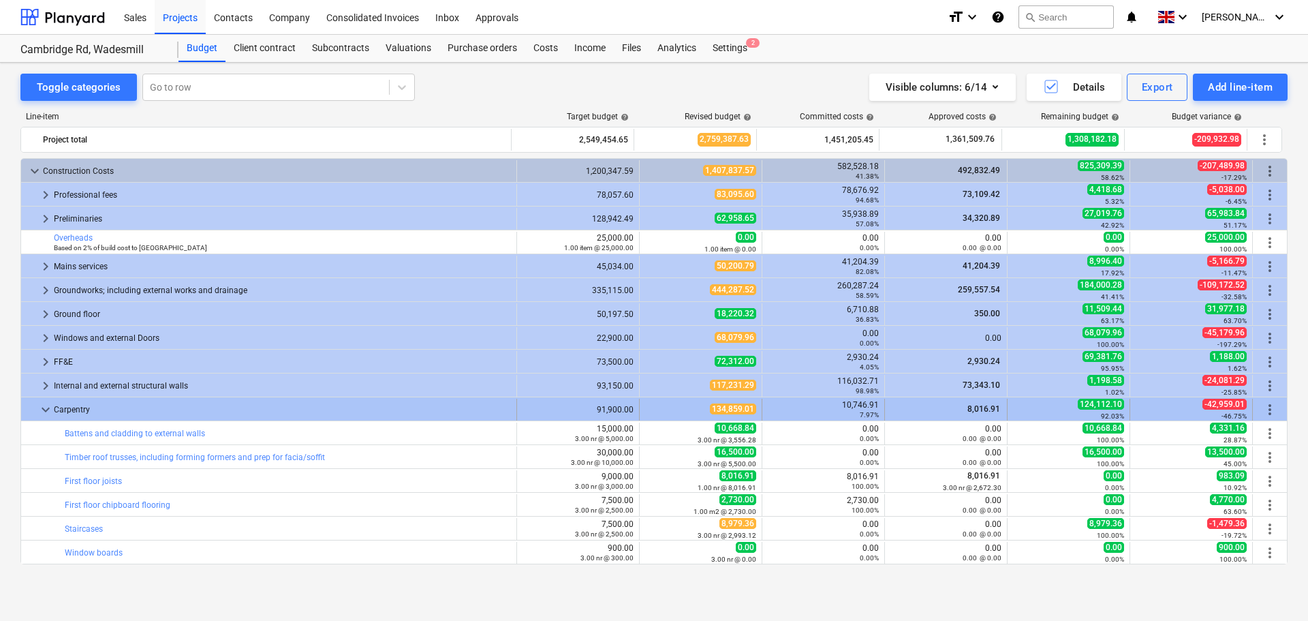
click at [41, 409] on span "keyboard_arrow_down" at bounding box center [45, 409] width 16 height 16
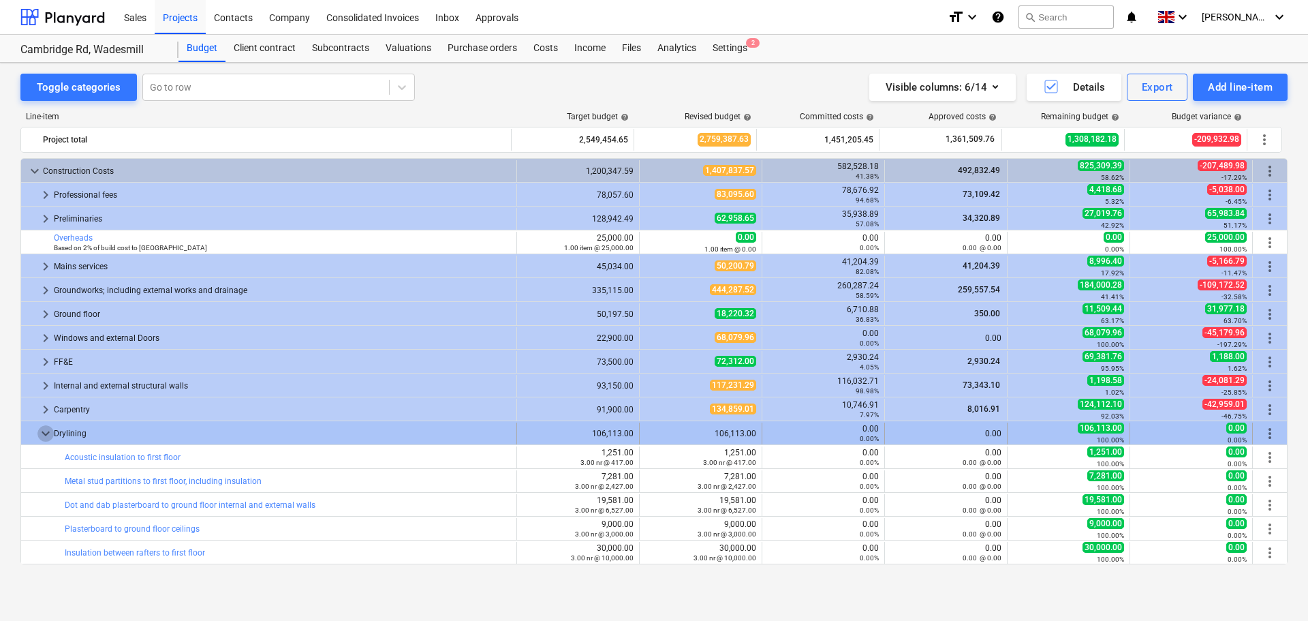
click at [44, 433] on span "keyboard_arrow_down" at bounding box center [45, 433] width 16 height 16
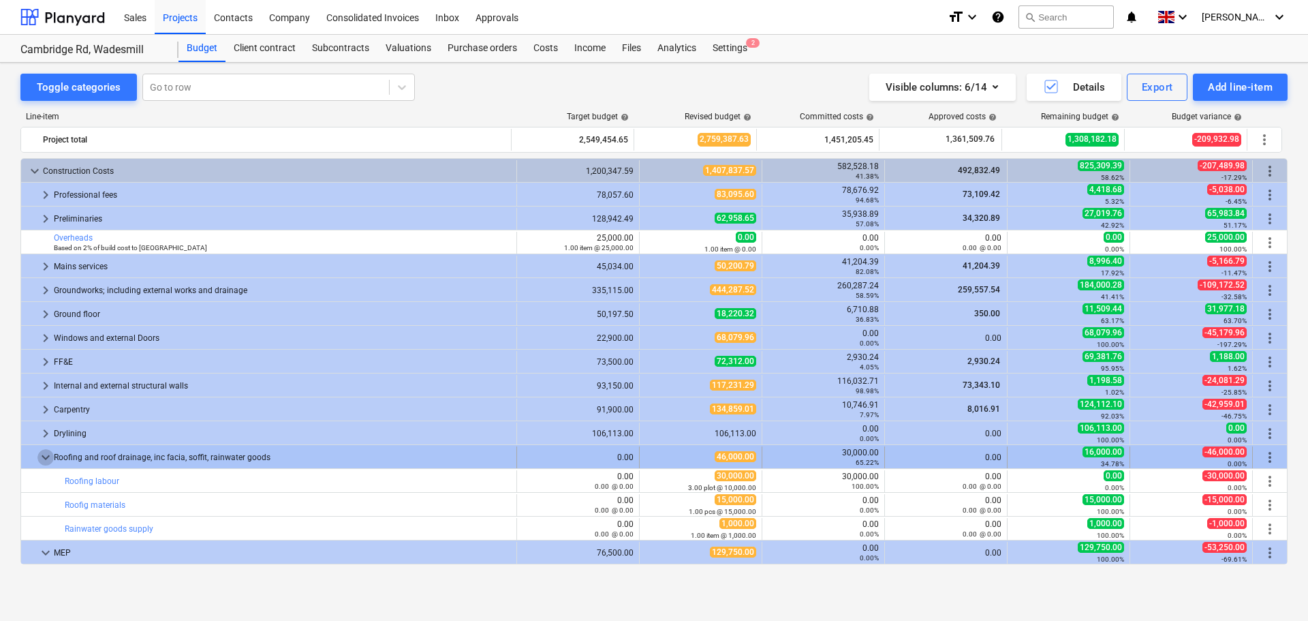
click at [46, 458] on span "keyboard_arrow_down" at bounding box center [45, 457] width 16 height 16
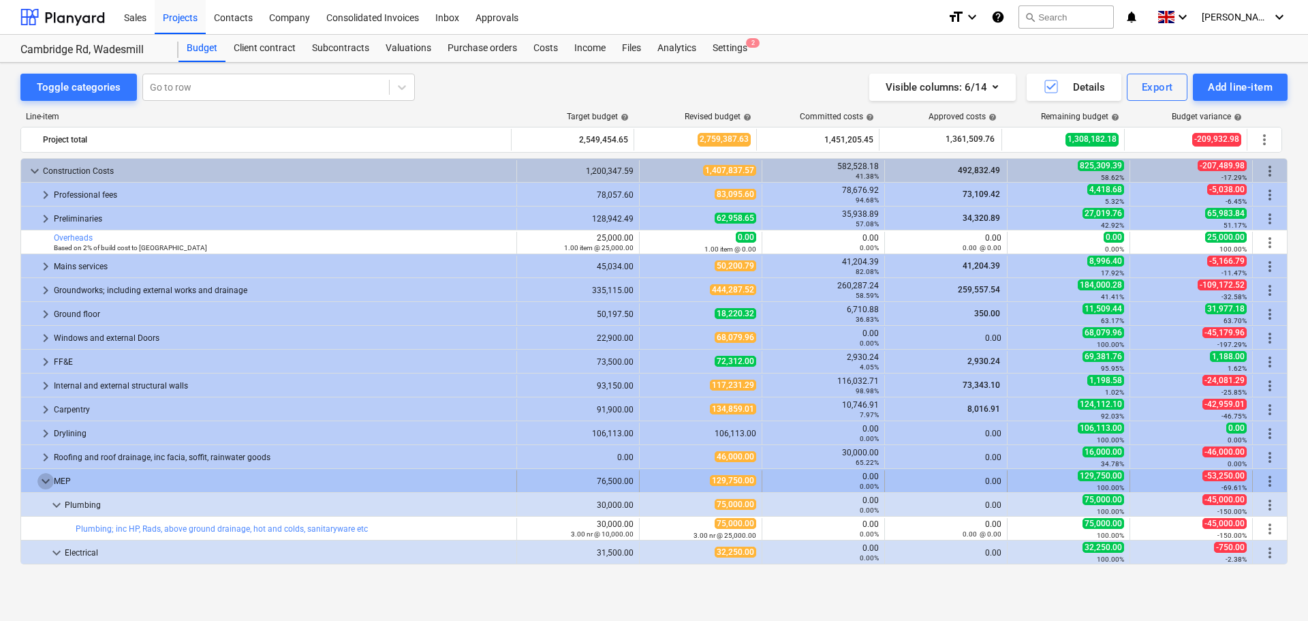
click at [44, 480] on span "keyboard_arrow_down" at bounding box center [45, 481] width 16 height 16
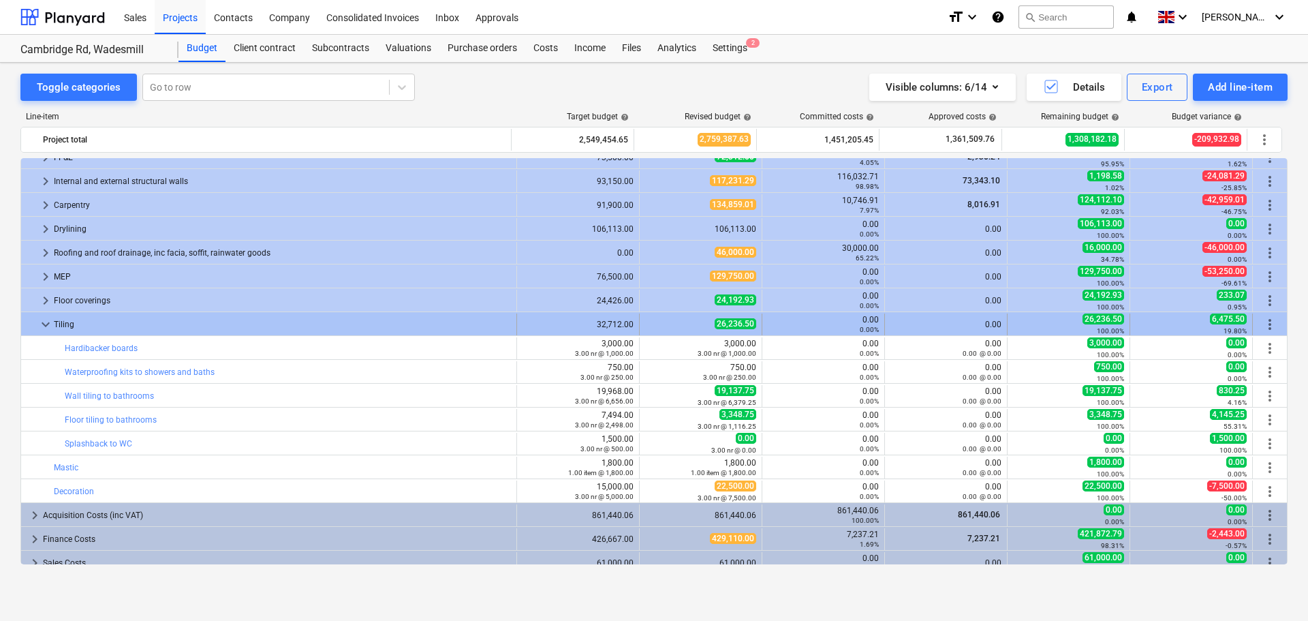
click at [44, 325] on span "keyboard_arrow_down" at bounding box center [45, 324] width 16 height 16
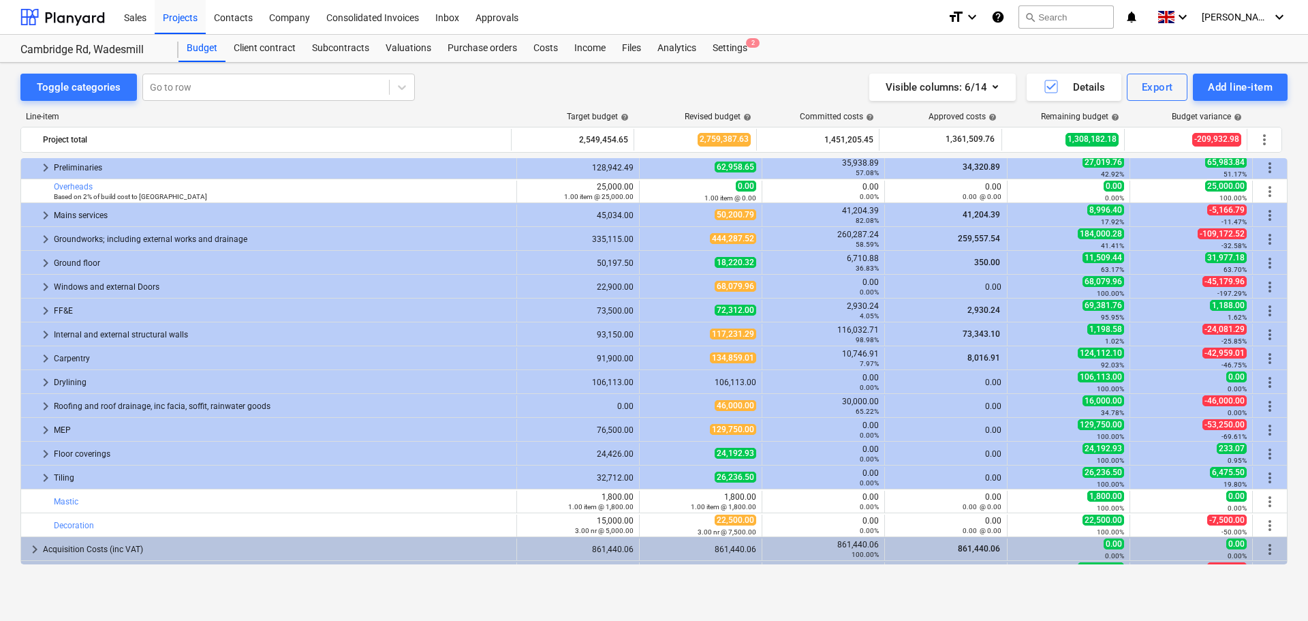
scroll to position [50, 0]
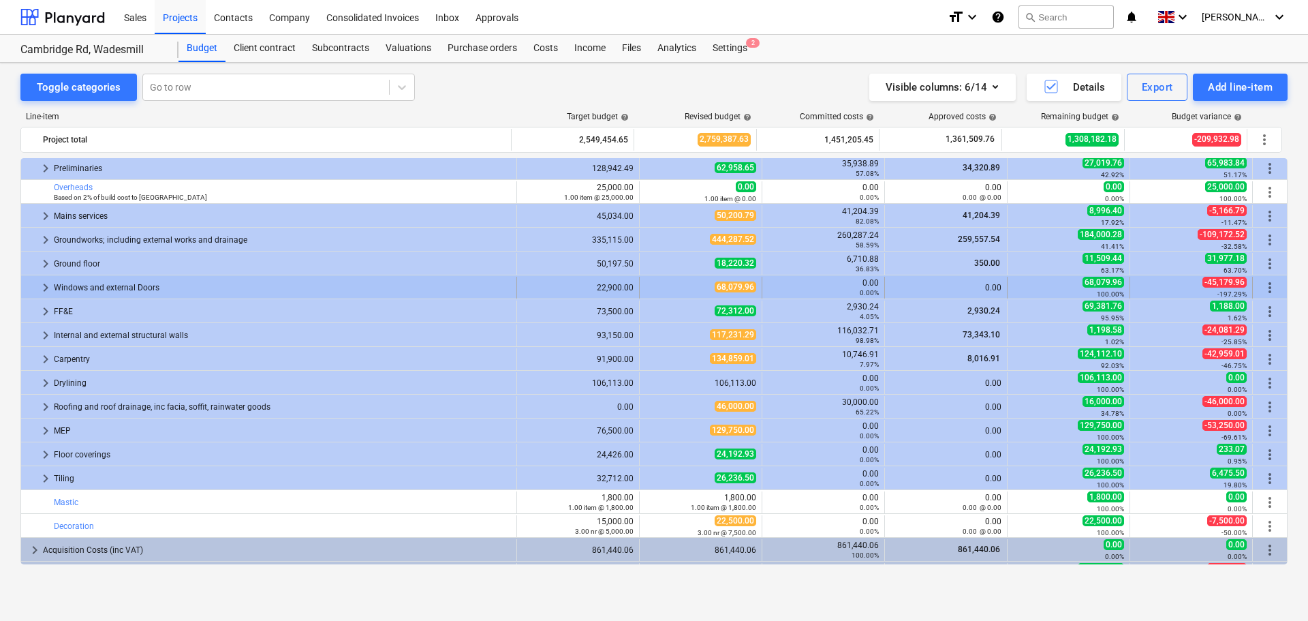
click at [44, 287] on span "keyboard_arrow_right" at bounding box center [45, 287] width 16 height 16
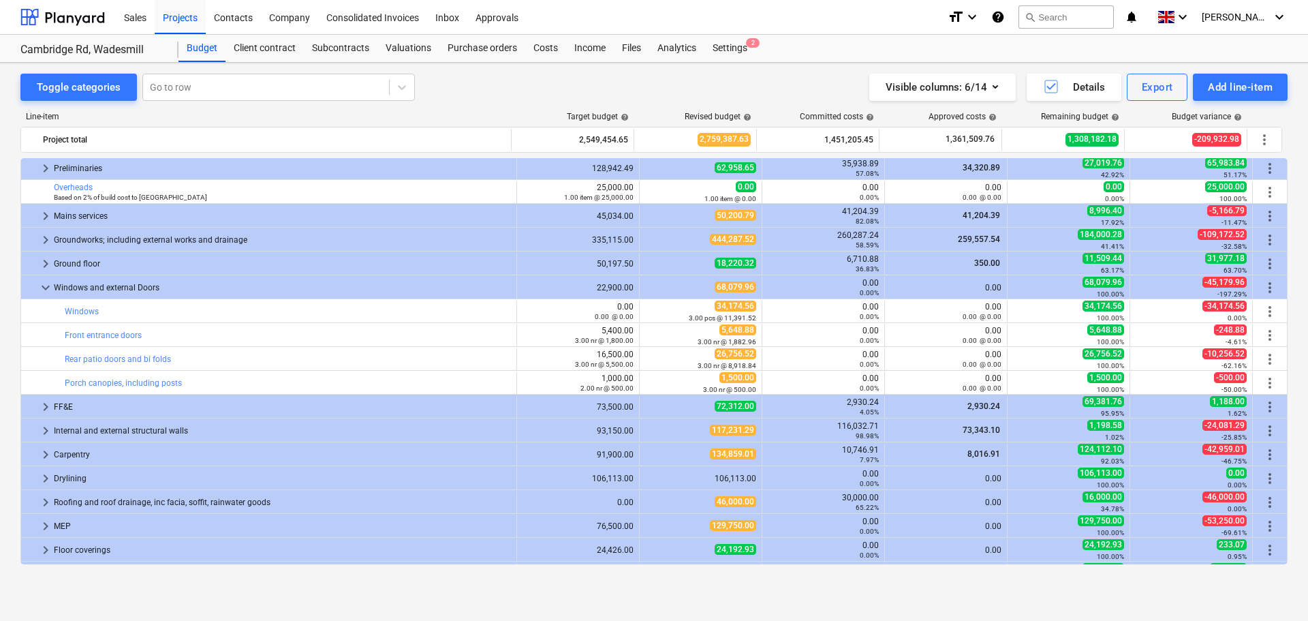
scroll to position [0, 0]
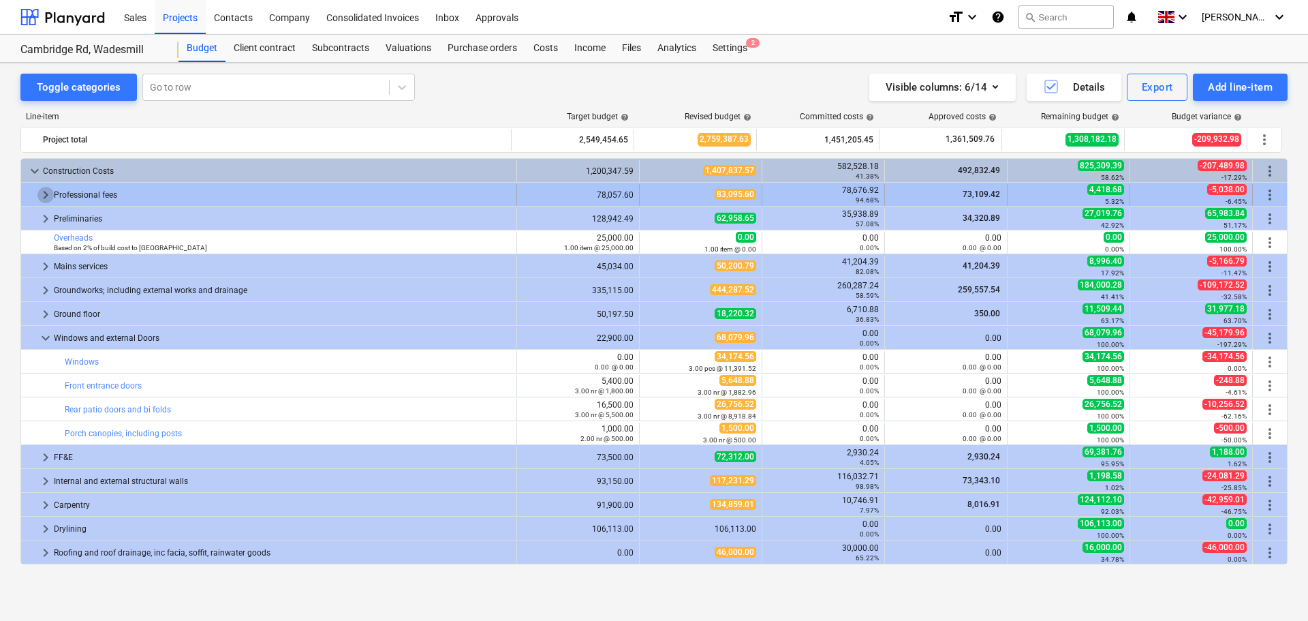
click at [46, 192] on span "keyboard_arrow_right" at bounding box center [45, 195] width 16 height 16
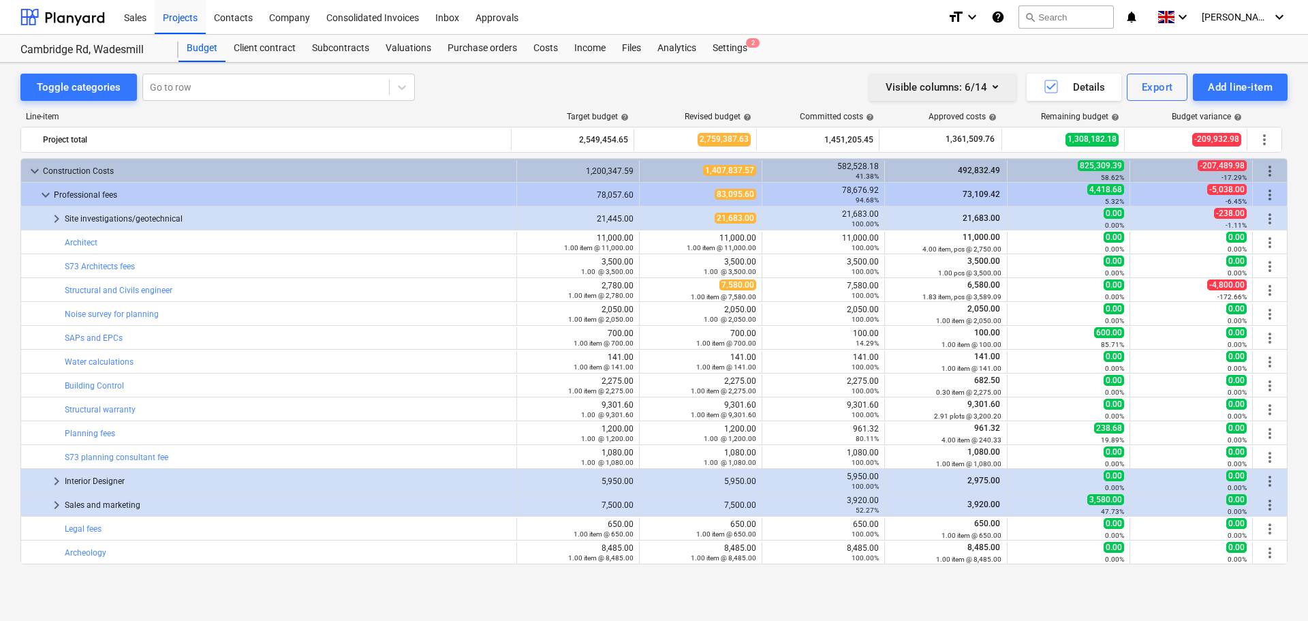
click at [995, 89] on icon "button" at bounding box center [995, 86] width 16 height 16
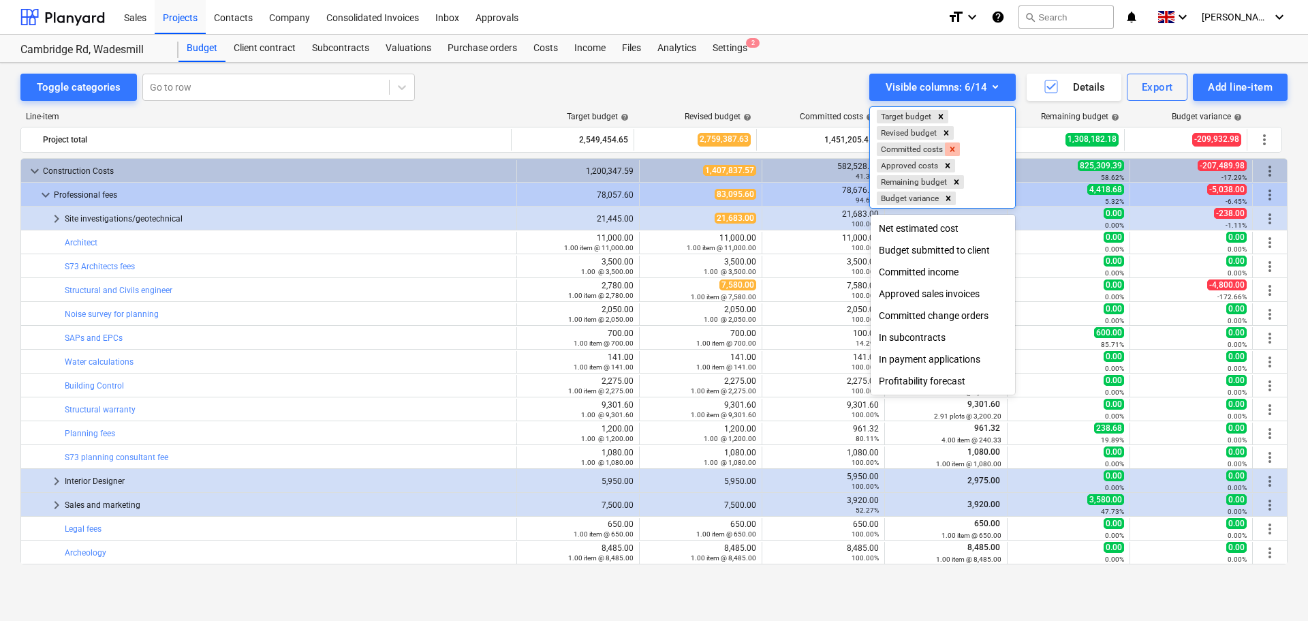
click at [955, 151] on icon "Remove Committed costs" at bounding box center [953, 149] width 10 height 10
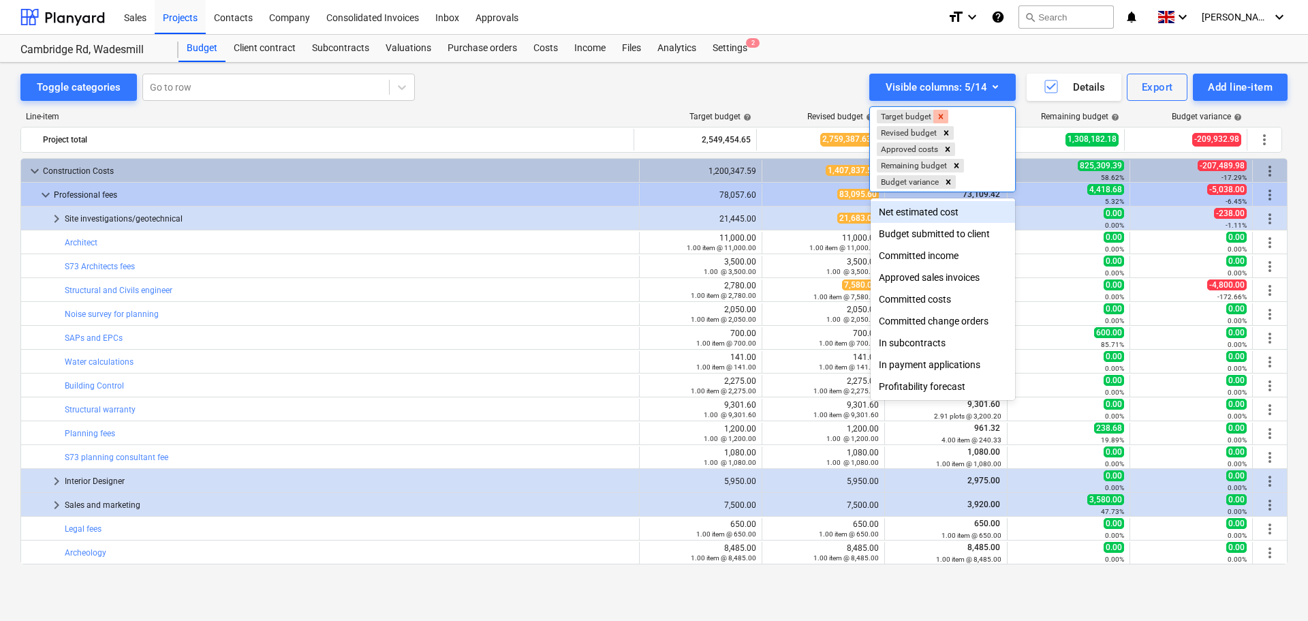
click at [944, 117] on icon "Remove Target budget" at bounding box center [941, 117] width 10 height 10
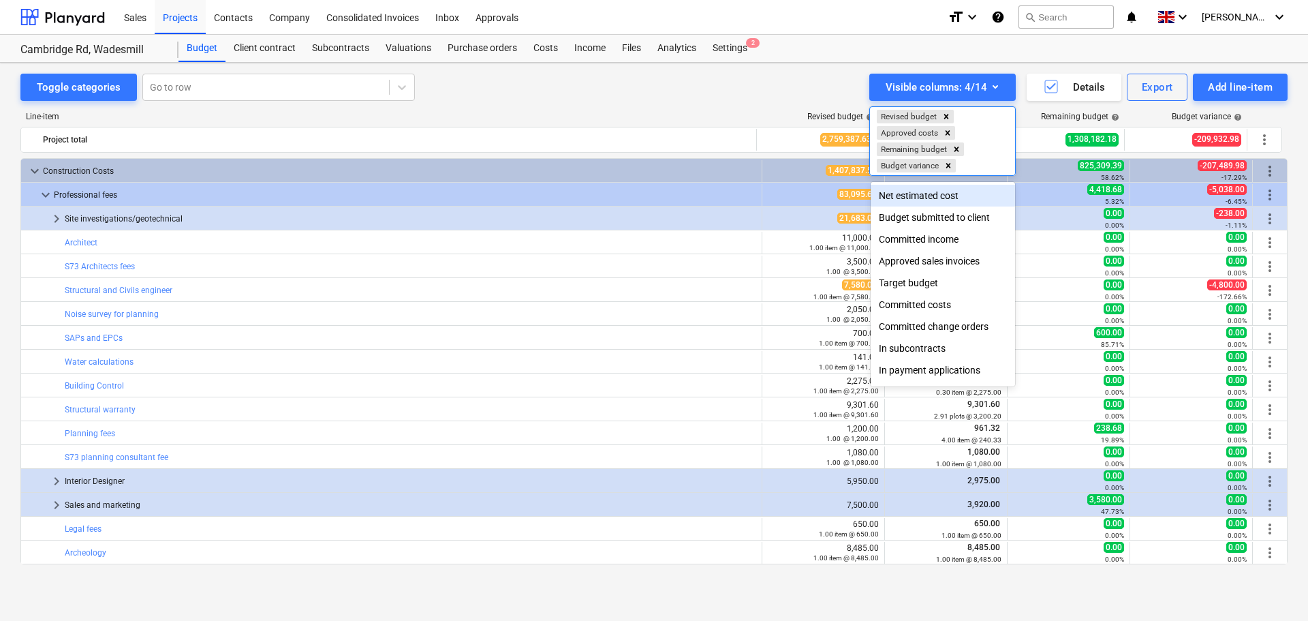
click at [805, 91] on div at bounding box center [654, 310] width 1308 height 621
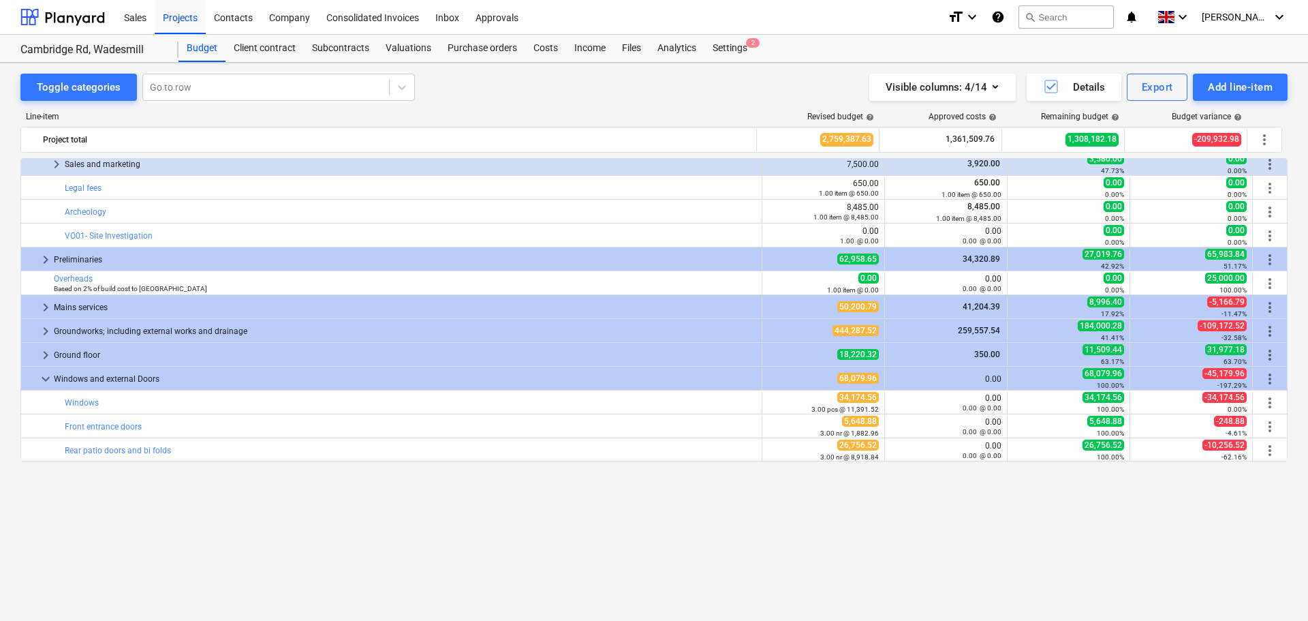
scroll to position [204, 0]
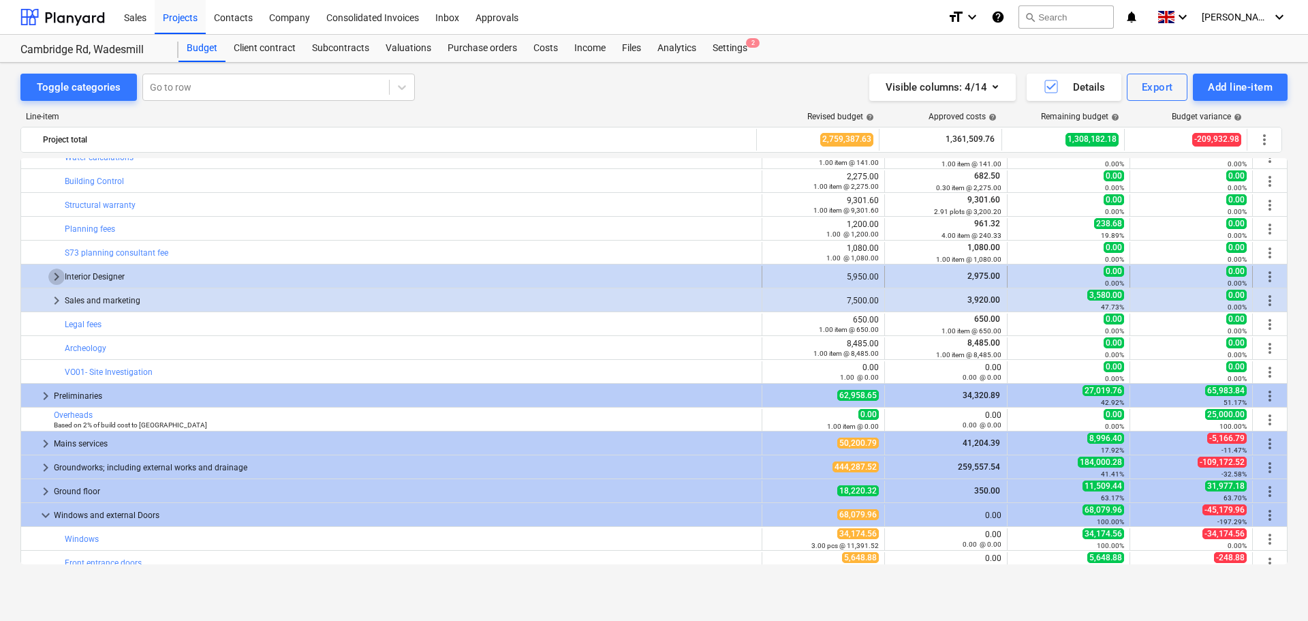
click at [55, 279] on span "keyboard_arrow_right" at bounding box center [56, 276] width 16 height 16
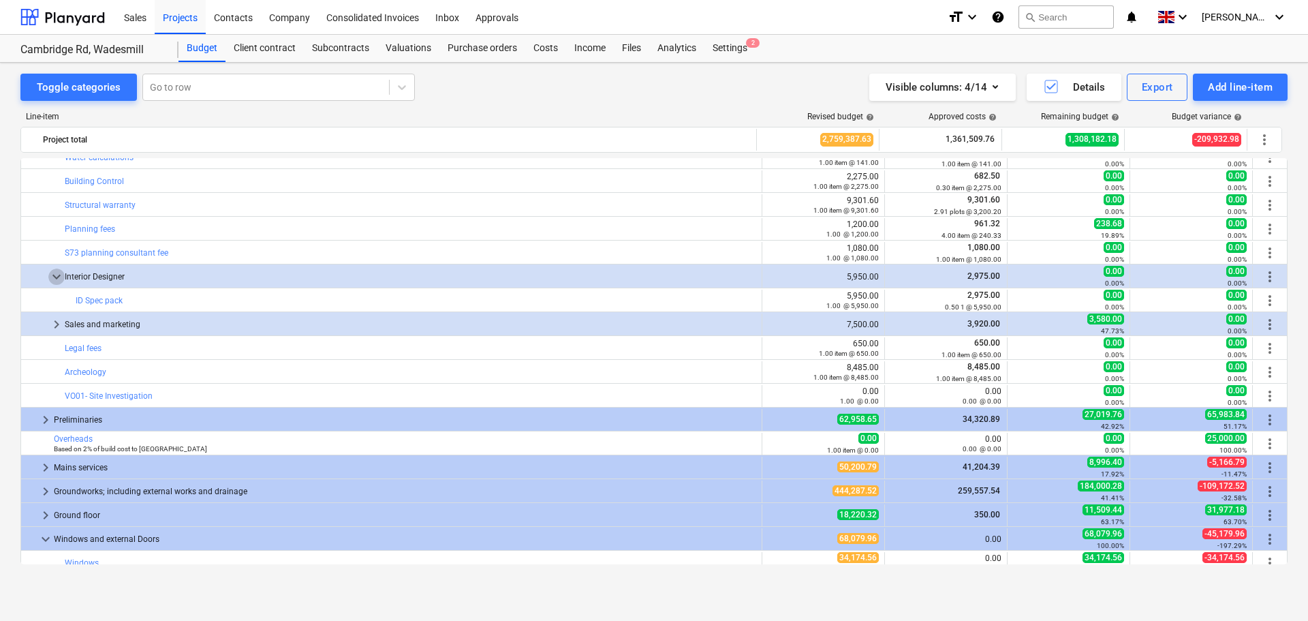
click at [55, 279] on span "keyboard_arrow_down" at bounding box center [56, 276] width 16 height 16
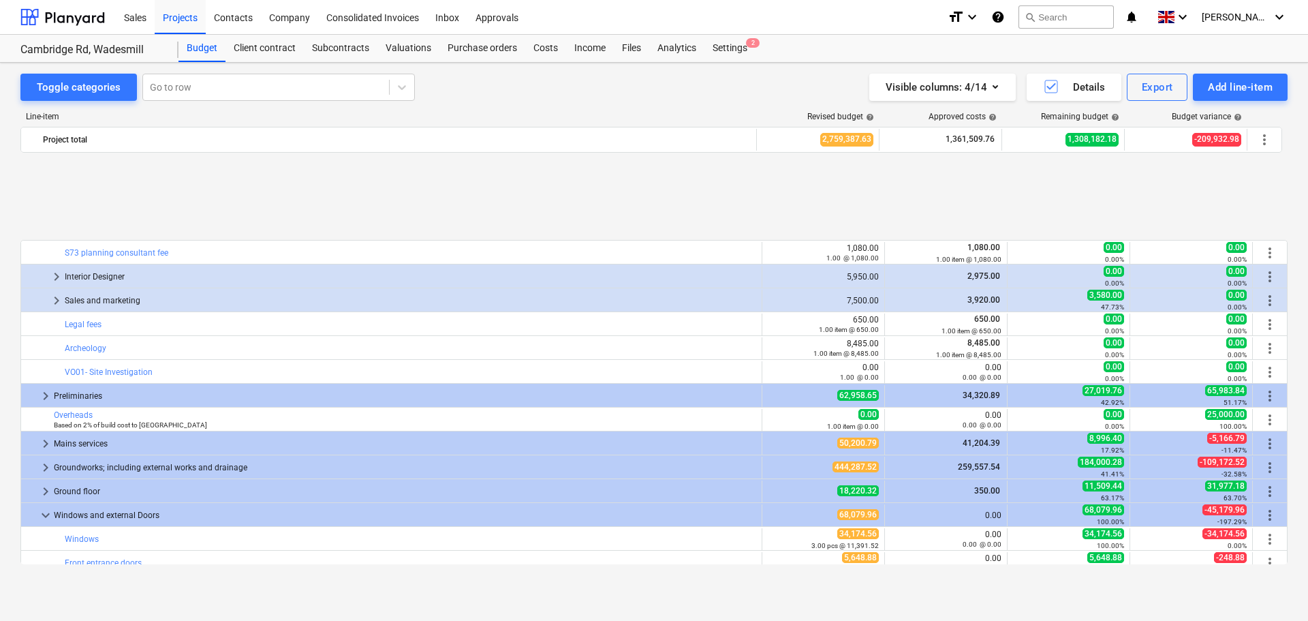
scroll to position [341, 0]
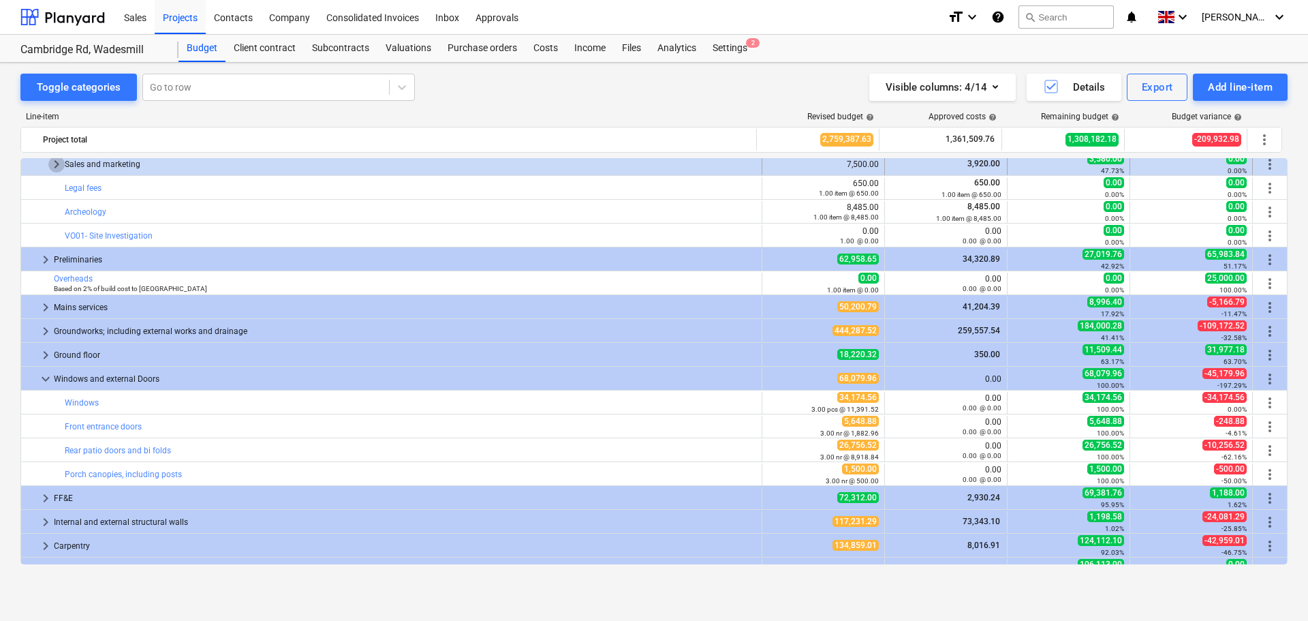
click at [54, 165] on span "keyboard_arrow_right" at bounding box center [56, 164] width 16 height 16
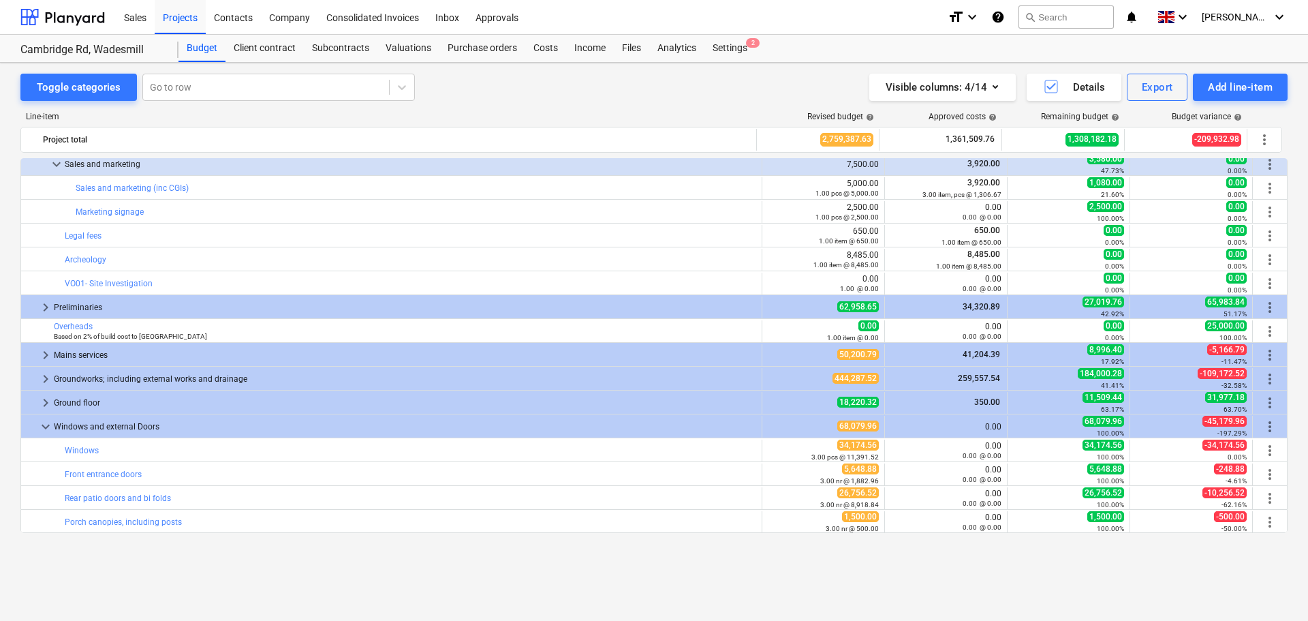
scroll to position [273, 0]
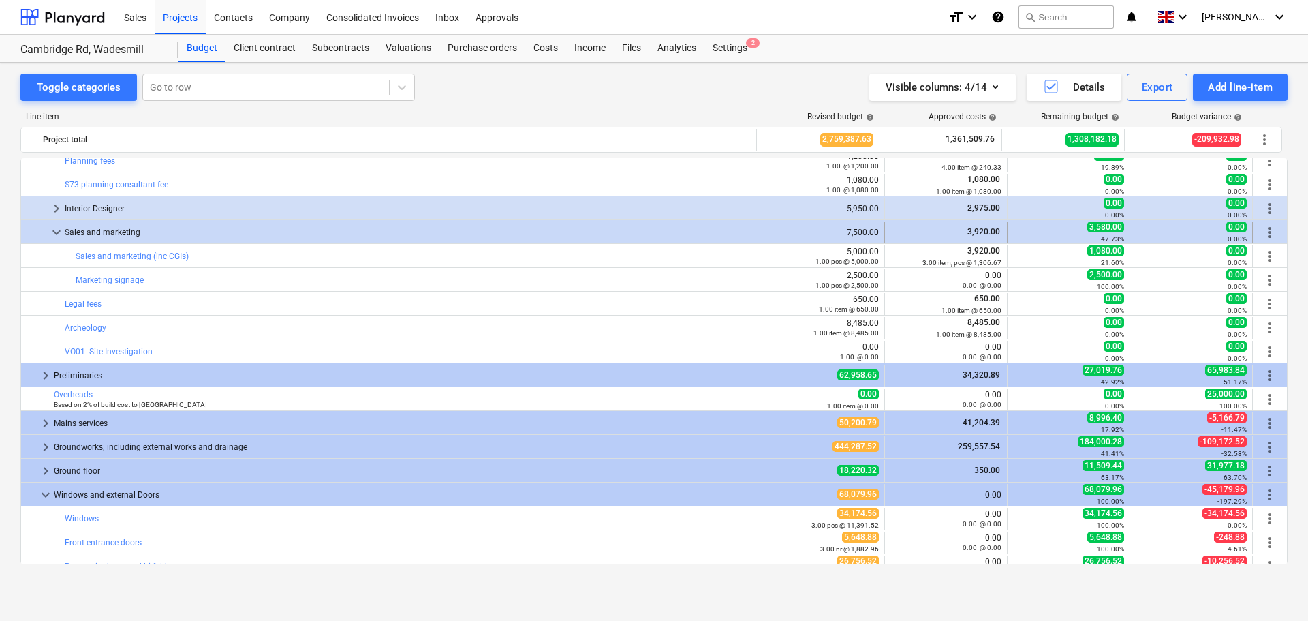
click at [55, 233] on span "keyboard_arrow_down" at bounding box center [56, 232] width 16 height 16
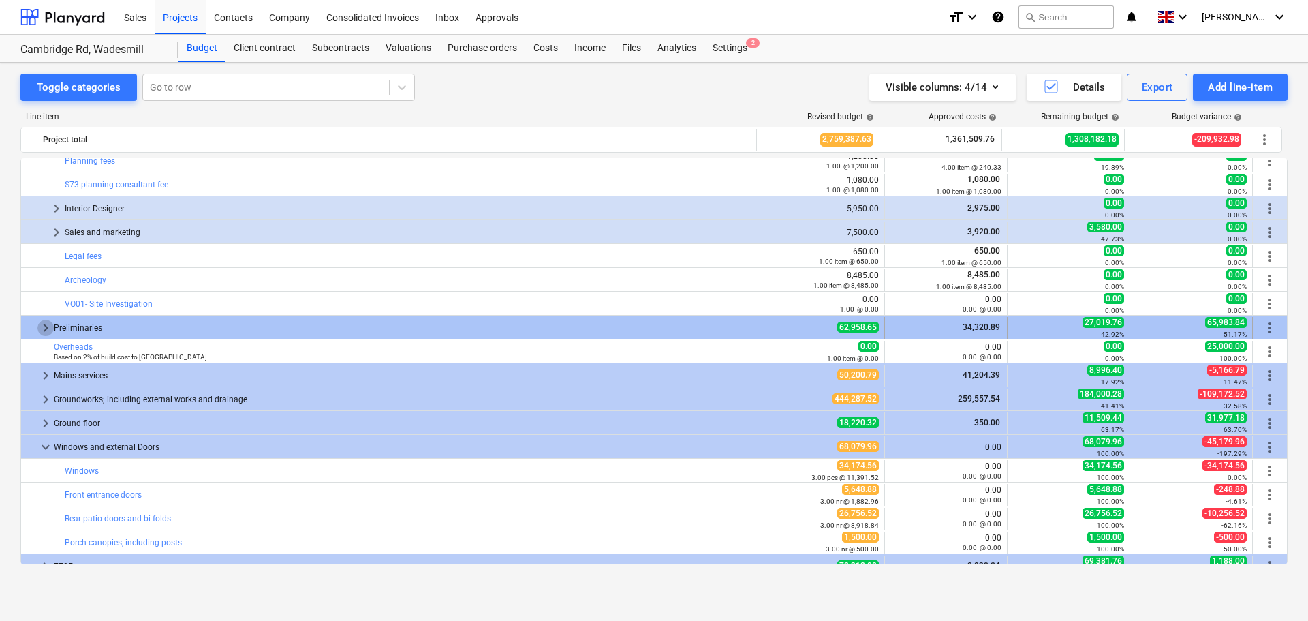
click at [44, 330] on span "keyboard_arrow_right" at bounding box center [45, 328] width 16 height 16
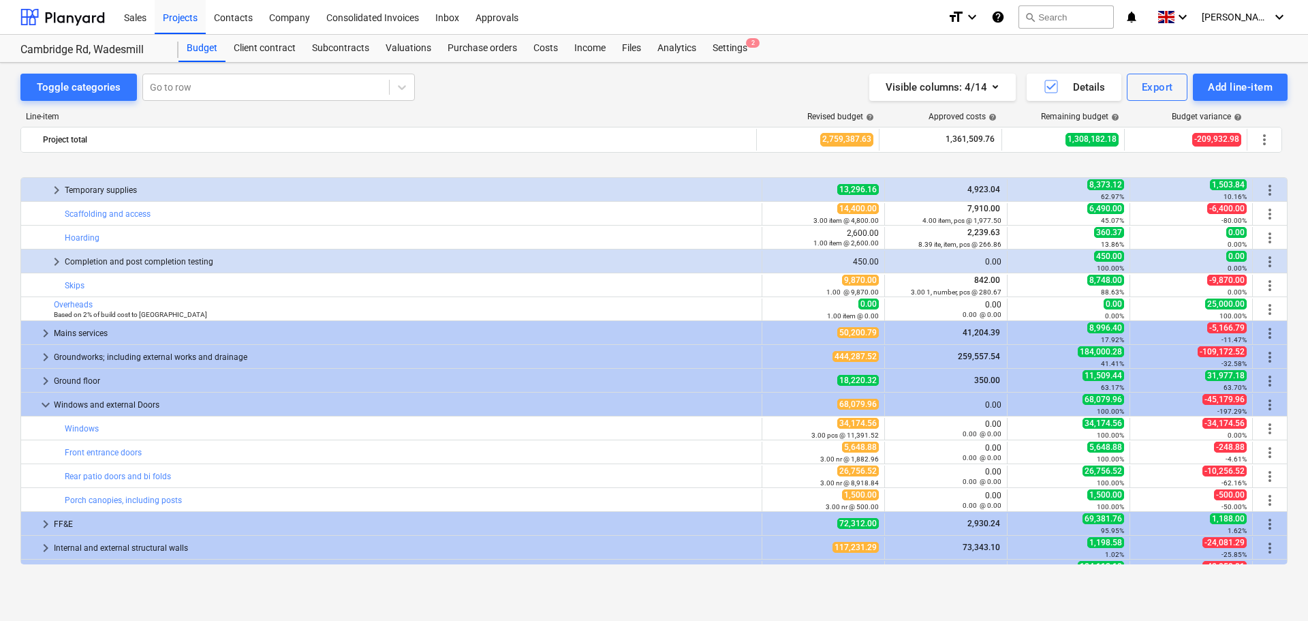
scroll to position [545, 0]
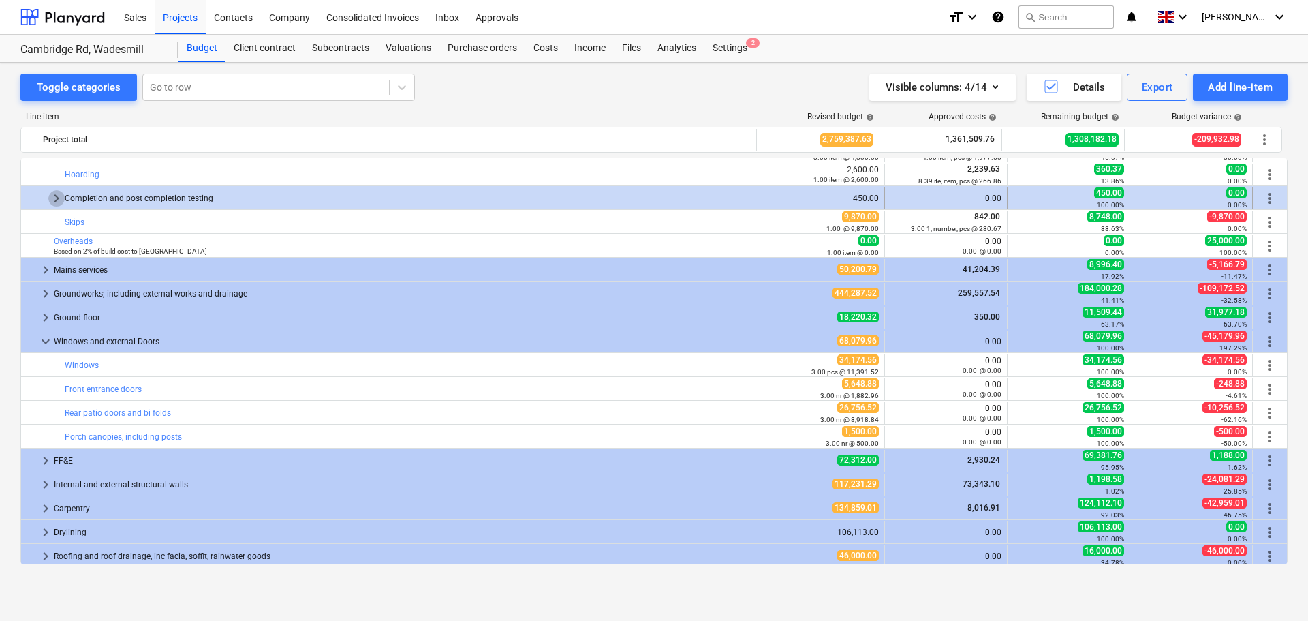
click at [52, 196] on span "keyboard_arrow_right" at bounding box center [56, 198] width 16 height 16
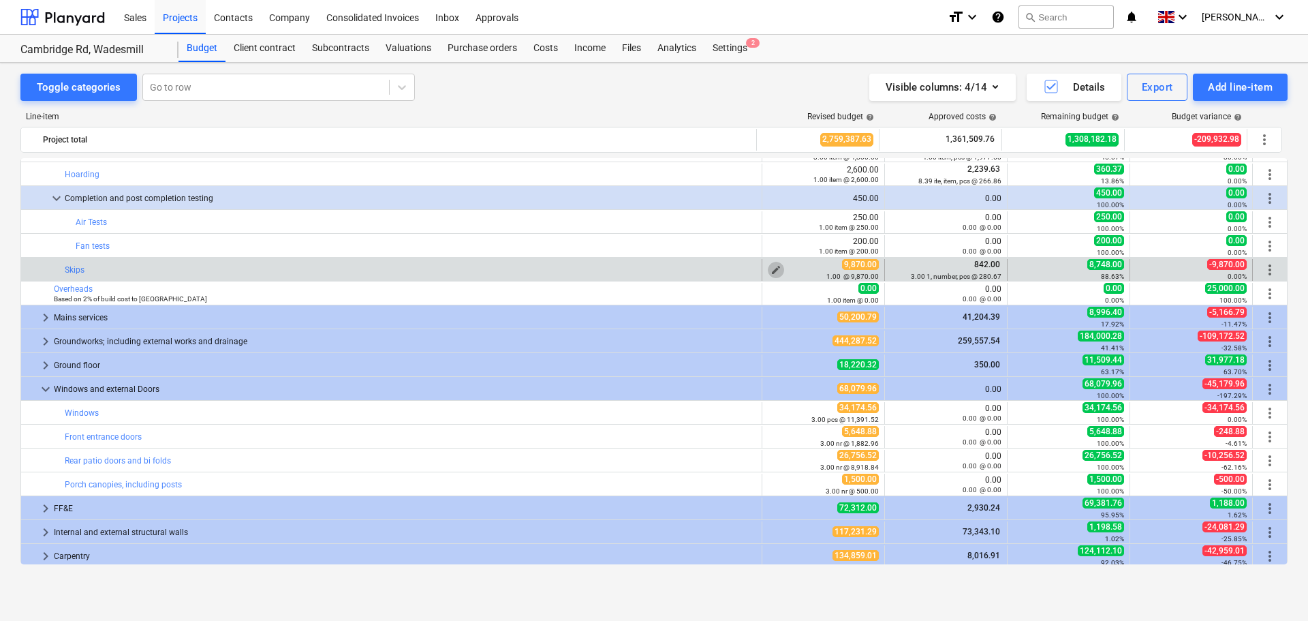
click at [775, 268] on span "edit" at bounding box center [776, 269] width 11 height 11
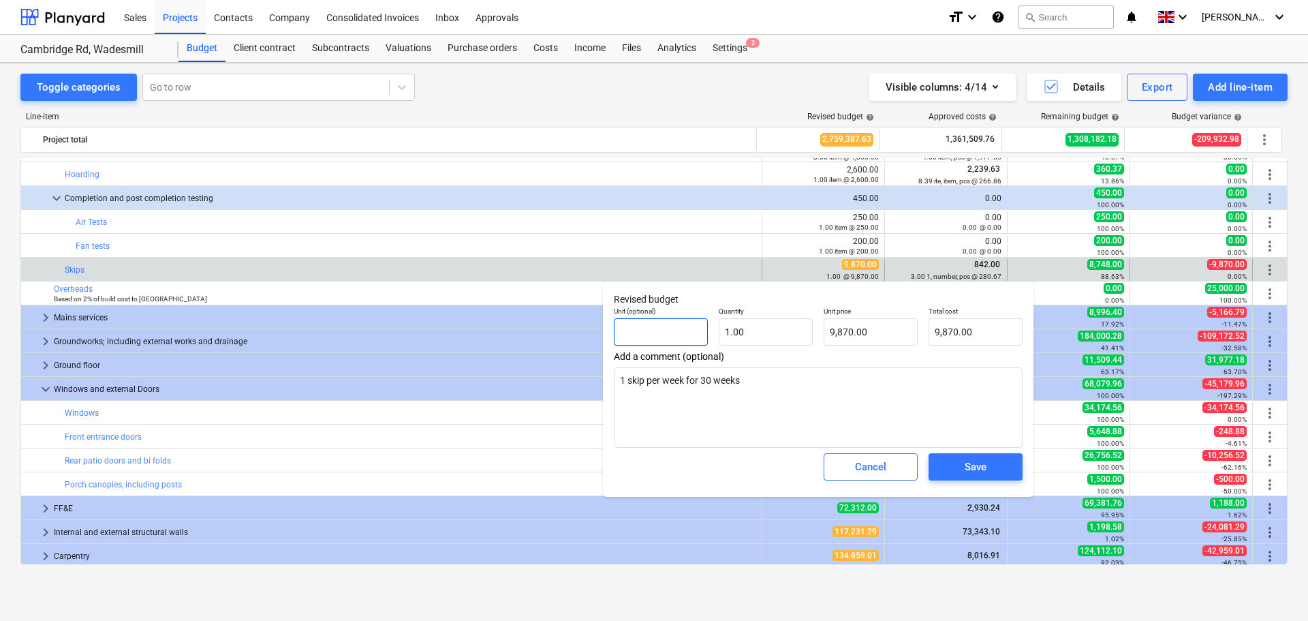
click at [668, 335] on input "text" at bounding box center [661, 331] width 94 height 27
type input "nr"
type textarea "x"
type input "nr"
type input "1"
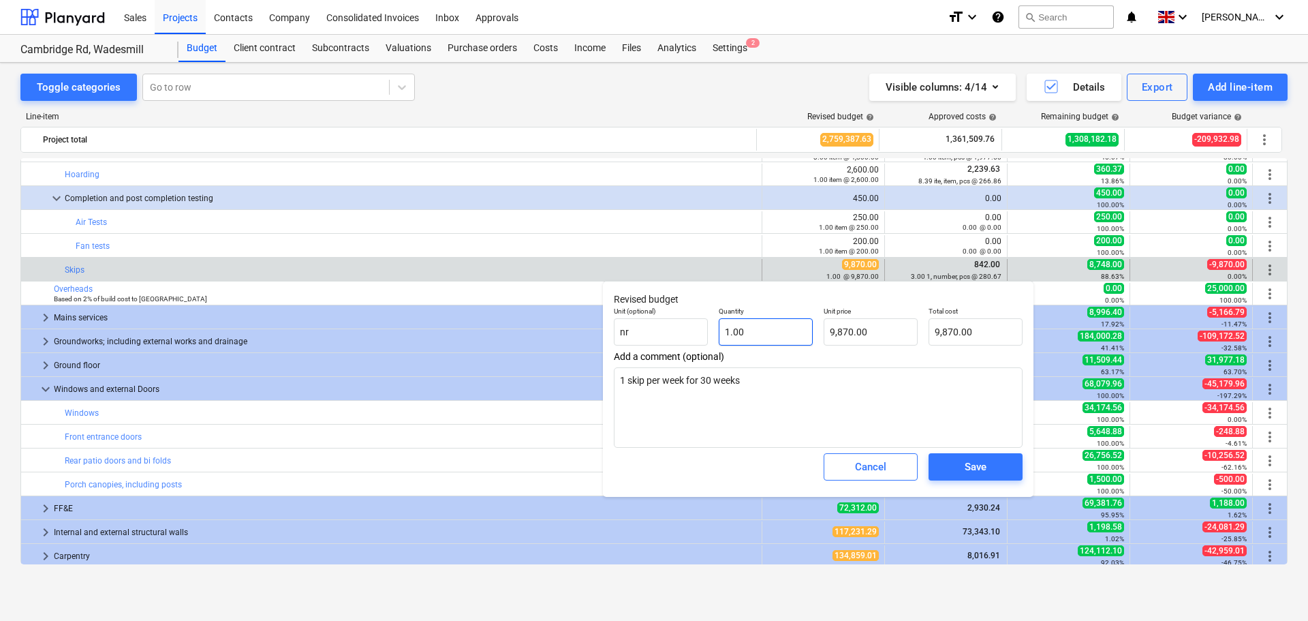
type textarea "x"
type input "0.00"
type input "1"
type textarea "x"
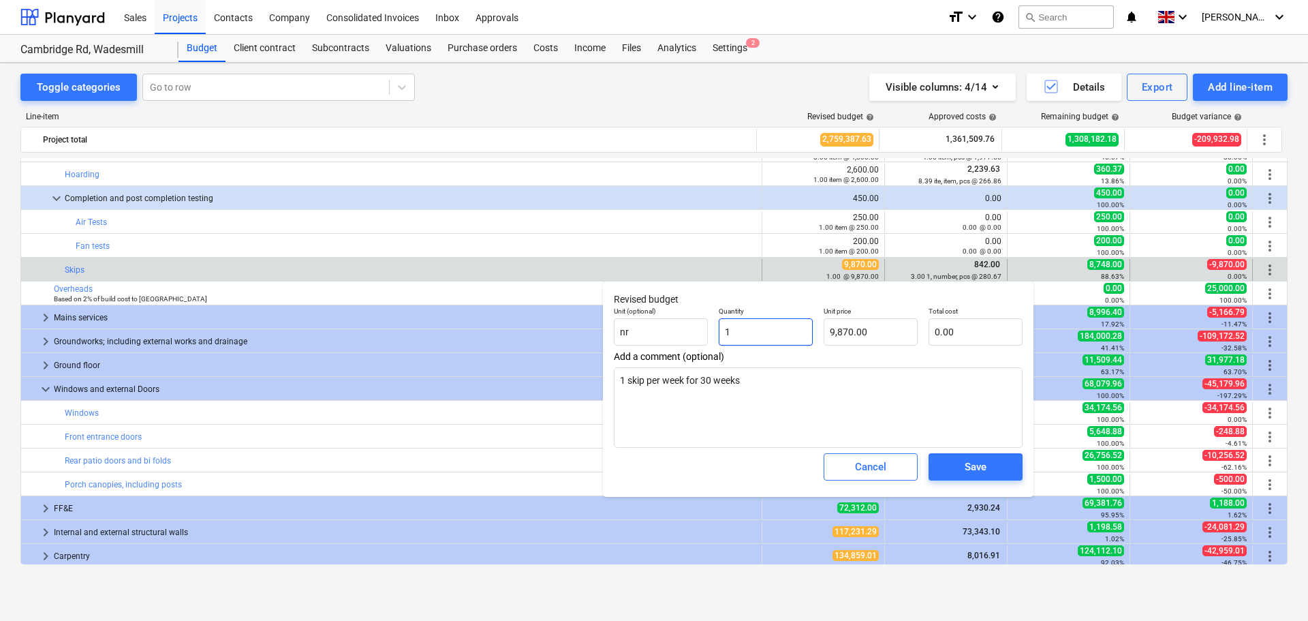
type input "15"
type input "9,870.00"
type textarea "x"
type input "148,050.00"
type input "15.00"
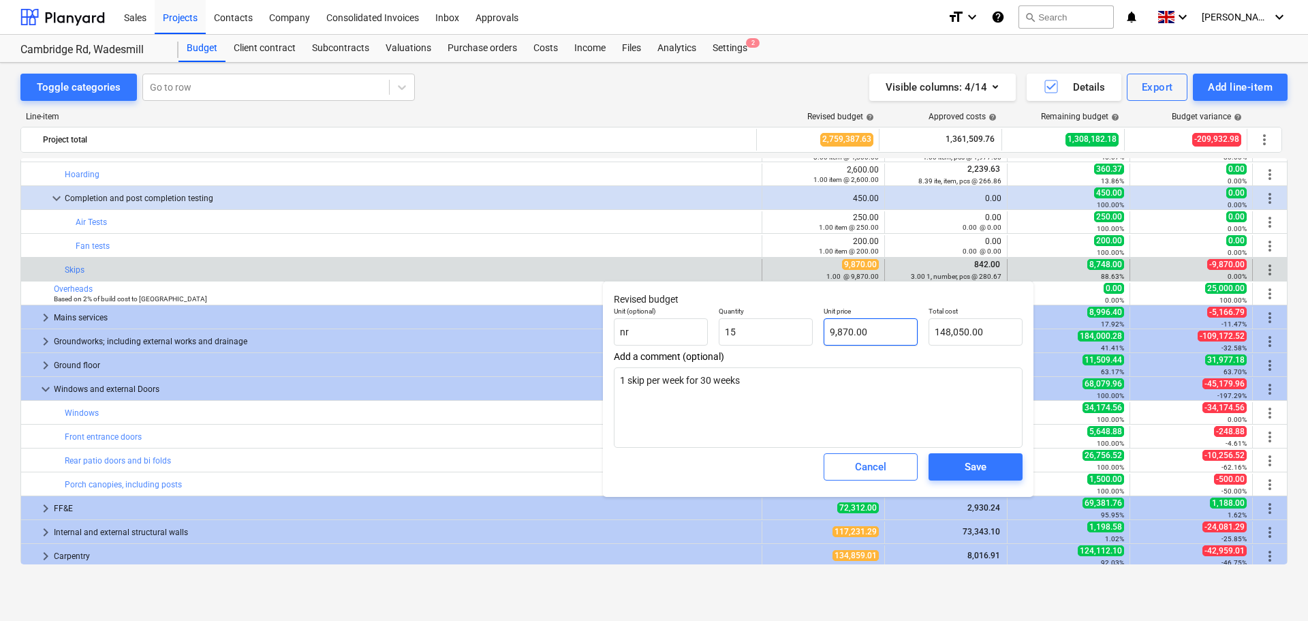
type input "9870"
type textarea "x"
type input "98703"
type textarea "x"
type input "1,480,545.00"
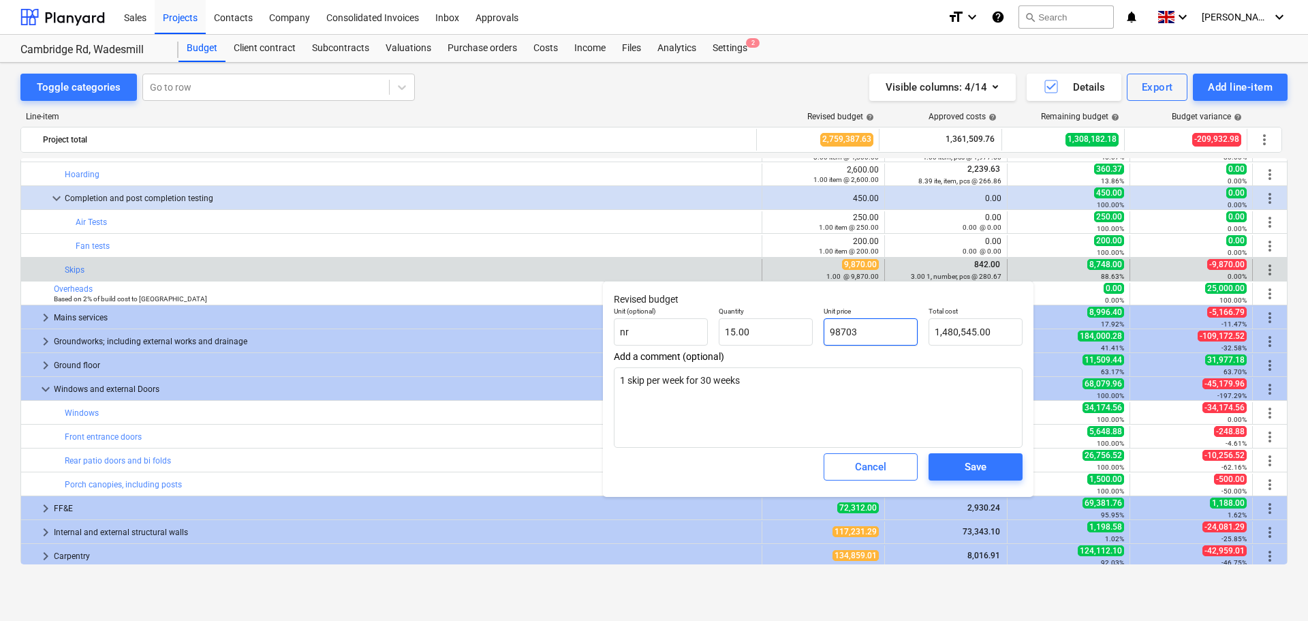
type input "987035"
type textarea "x"
type input "14,805,525.00"
type input "9870350"
type textarea "x"
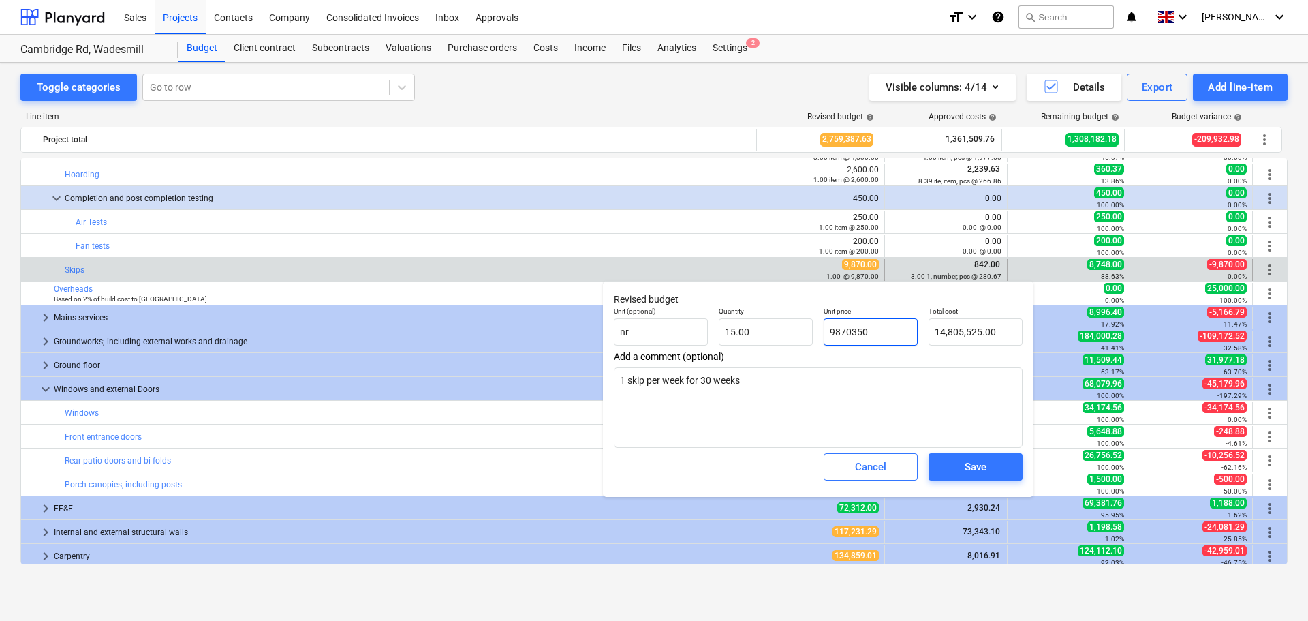
type input "148,055,250.00"
type input "987035"
type textarea "x"
type input "14,805,525.00"
type input "98703"
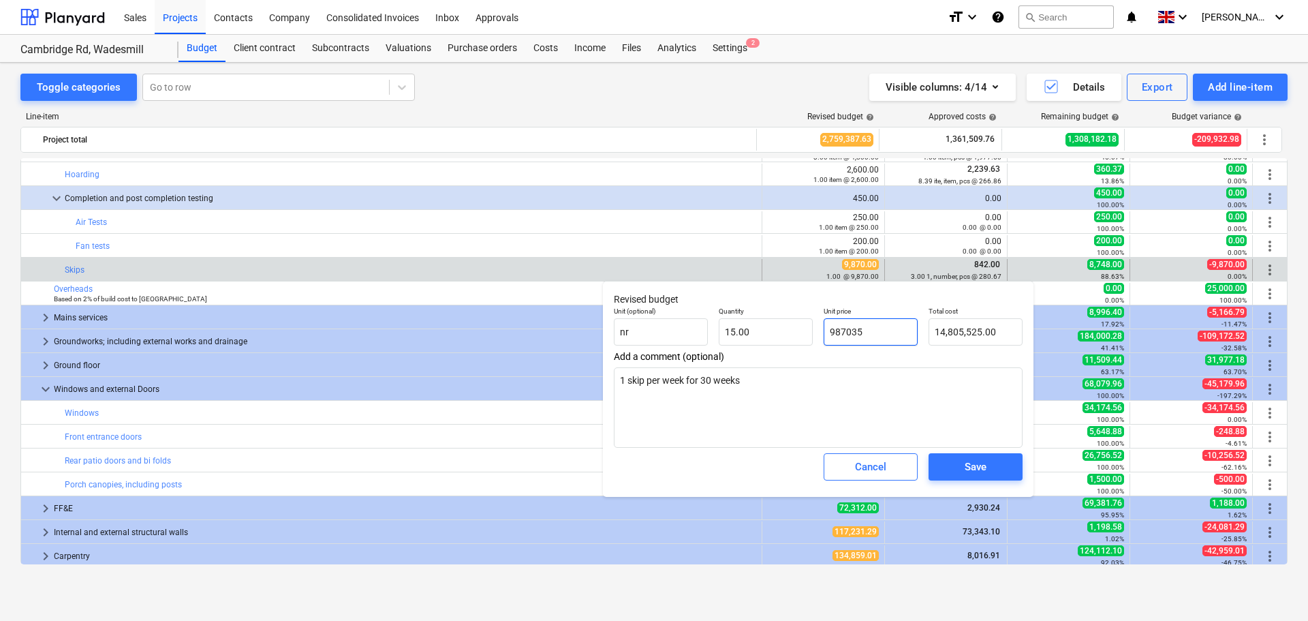
type textarea "x"
type input "1,480,545.00"
type input "9870"
type textarea "x"
type input "148,050.00"
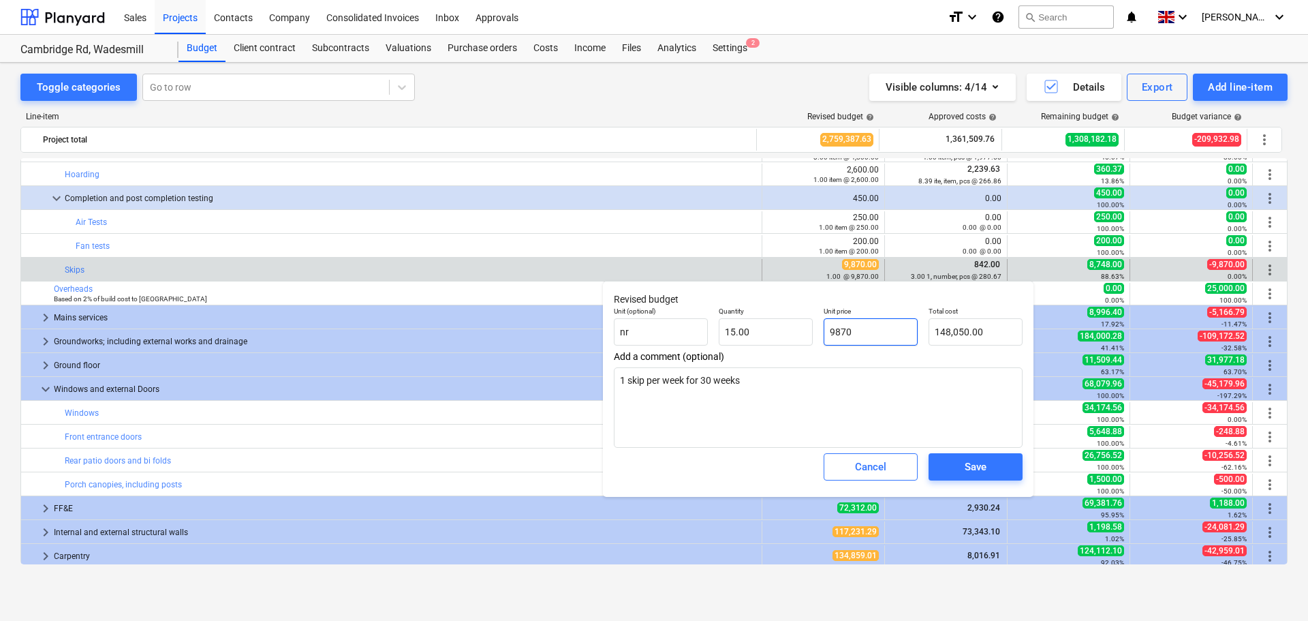
type input "987"
type textarea "x"
type input "14,805.00"
type input "98"
type textarea "x"
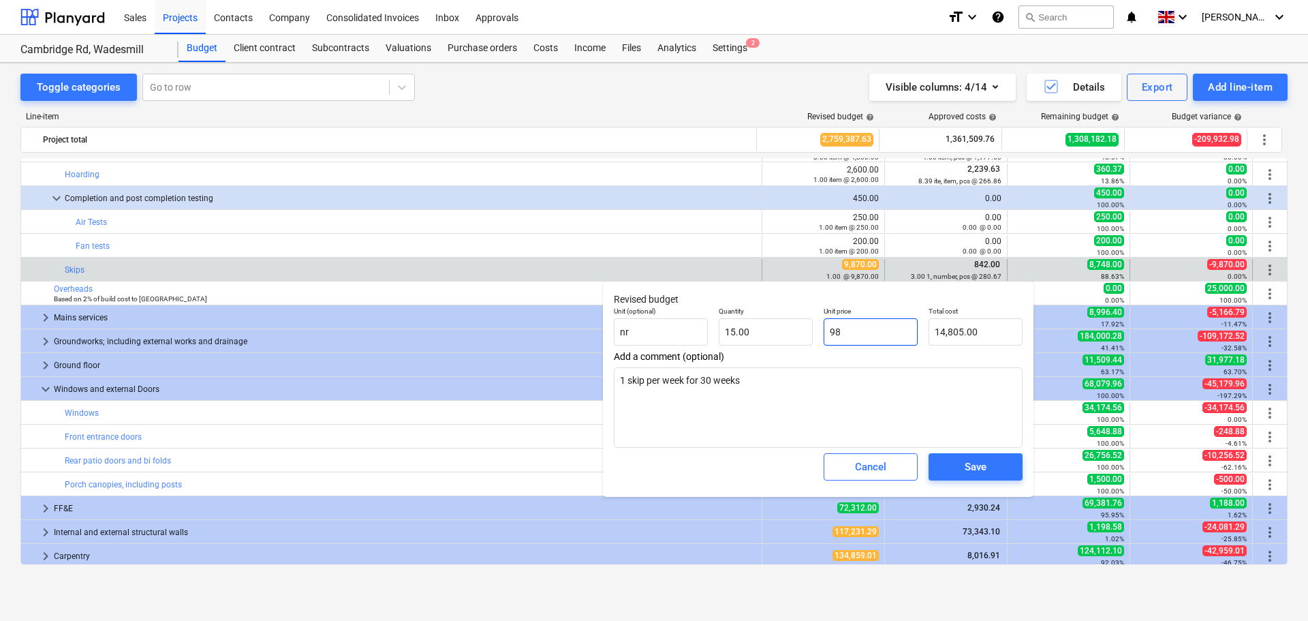
type input "1,470.00"
type input "9"
type textarea "x"
type input "135.00"
type textarea "x"
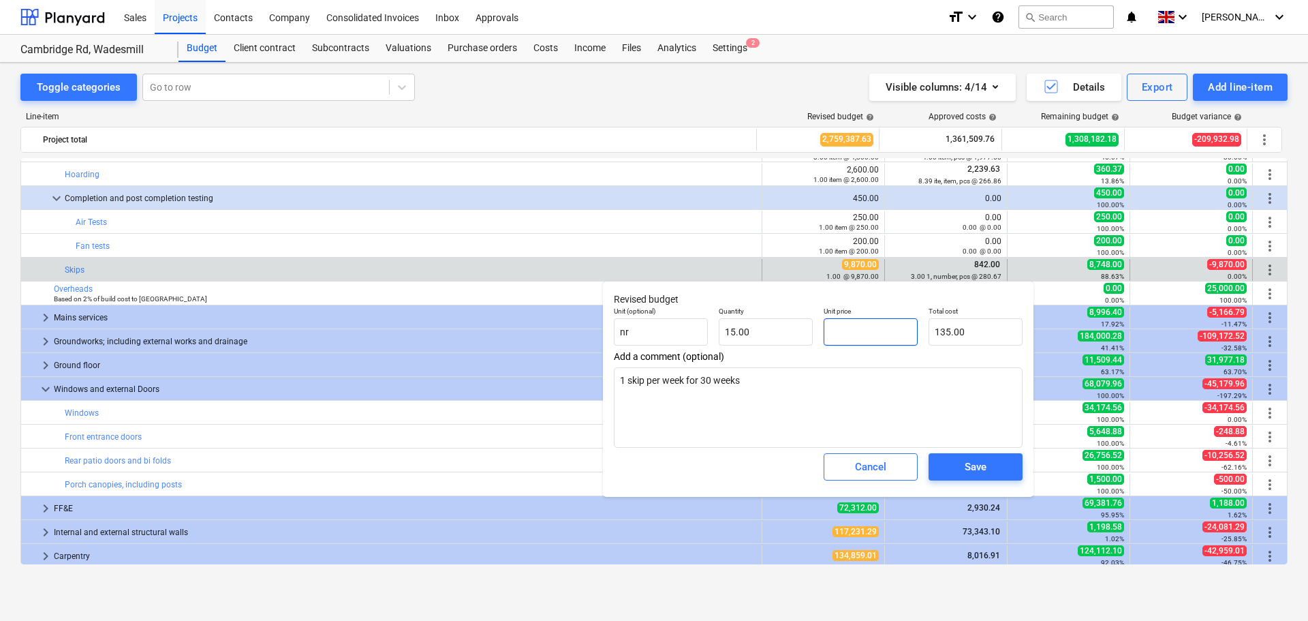
type input "0.00"
type input "3"
type textarea "x"
type input "45.00"
type input "35"
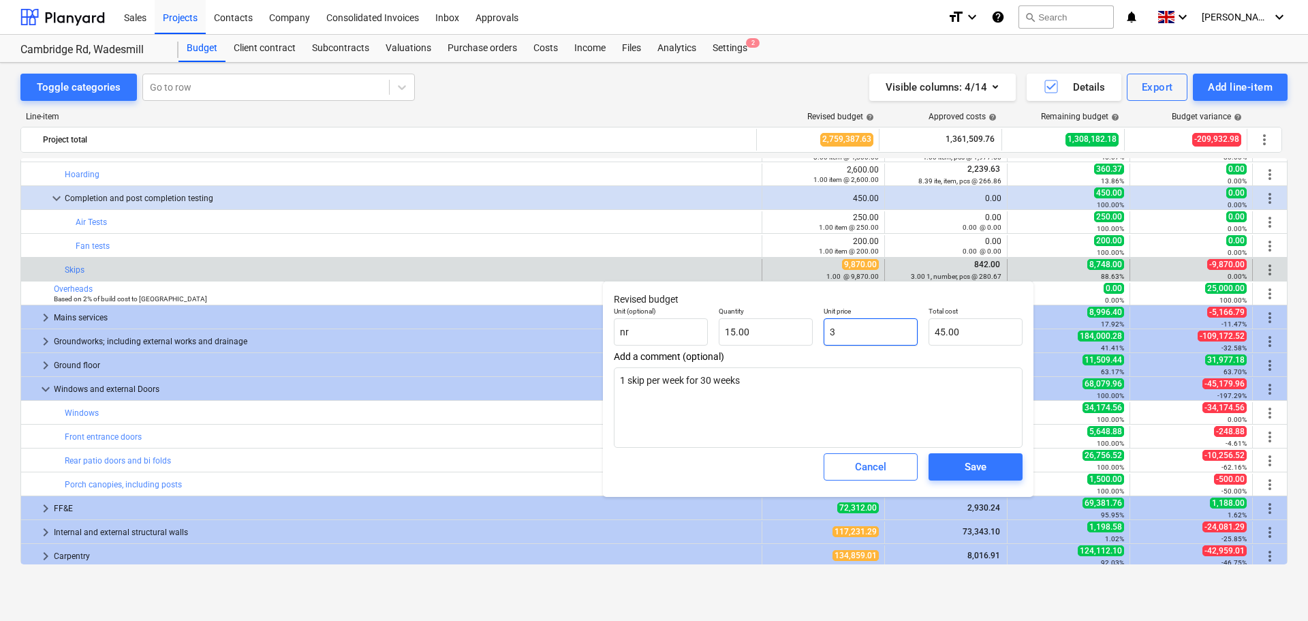
type textarea "x"
type input "525.00"
type input "350"
type textarea "x"
type input "5,250.00"
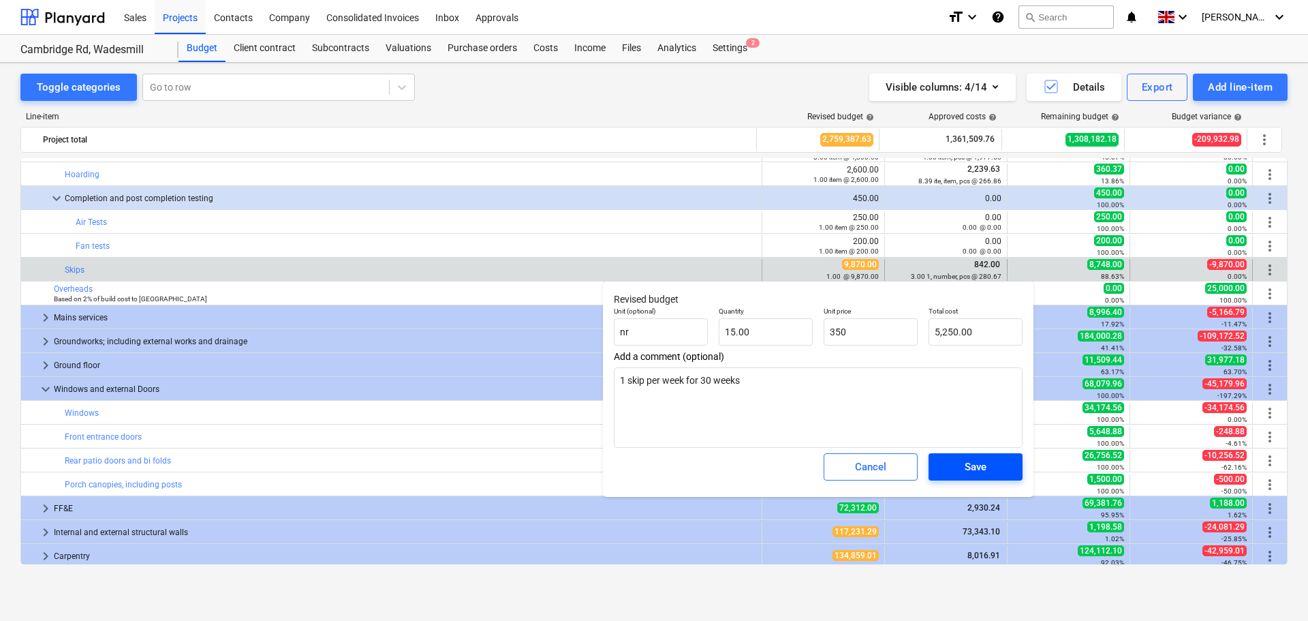
type input "350.00"
click at [975, 469] on div "Save" at bounding box center [976, 467] width 22 height 18
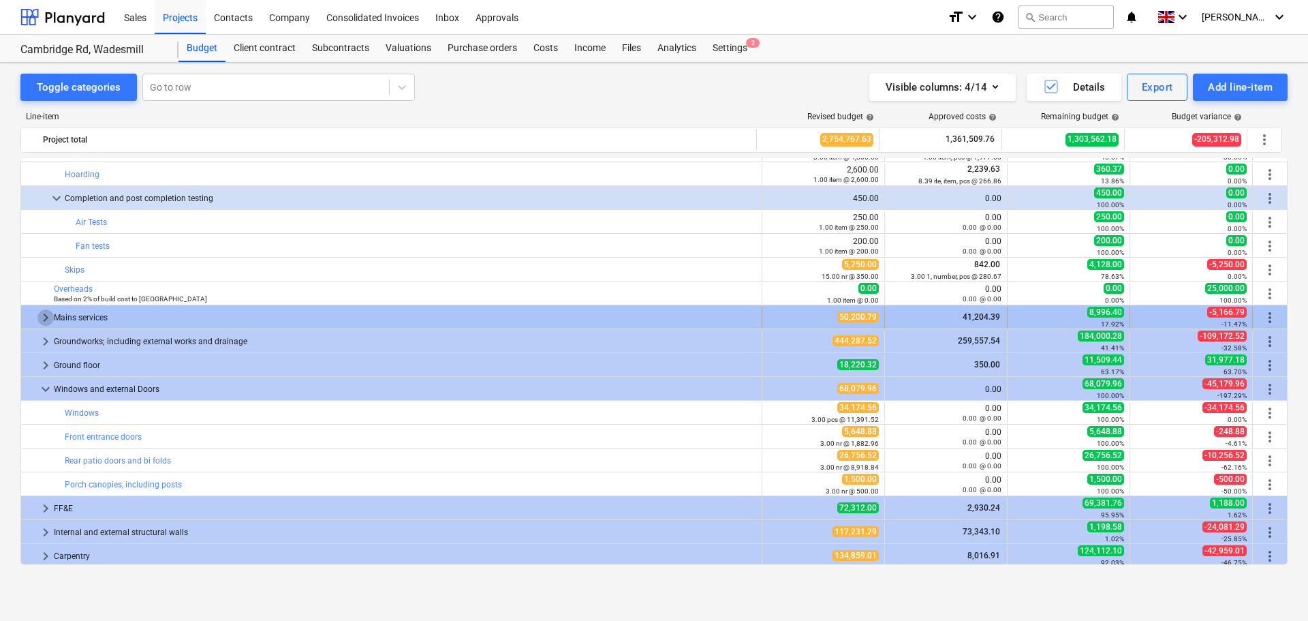
click at [47, 319] on span "keyboard_arrow_right" at bounding box center [45, 317] width 16 height 16
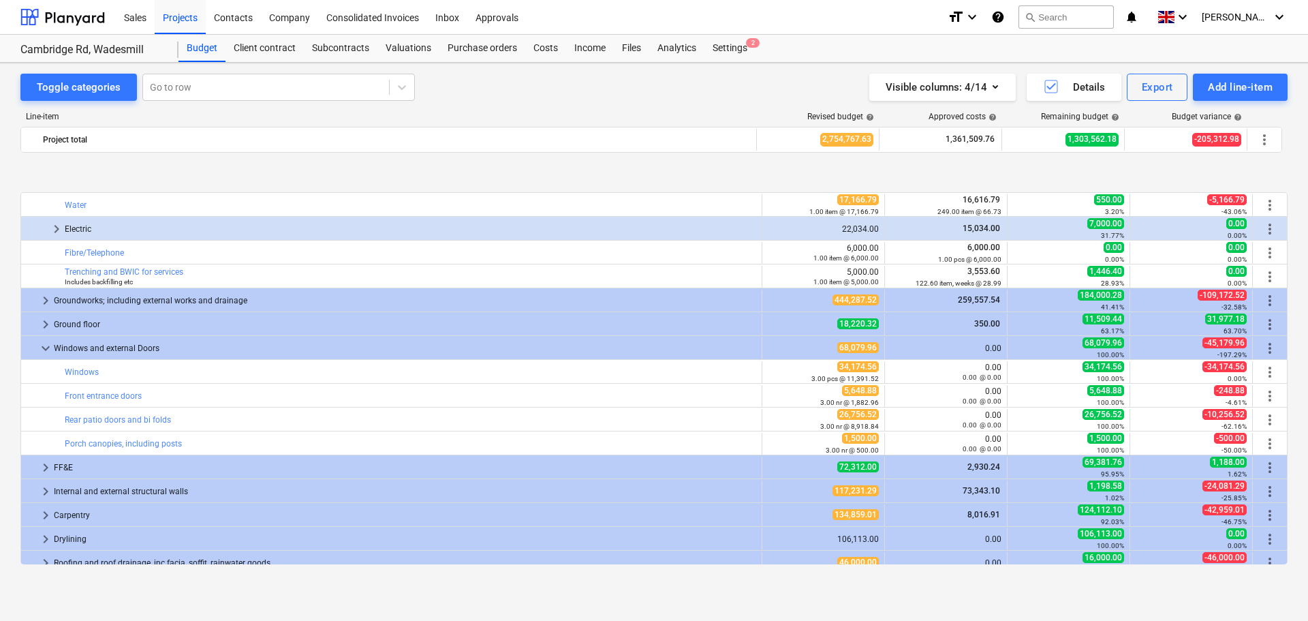
scroll to position [749, 0]
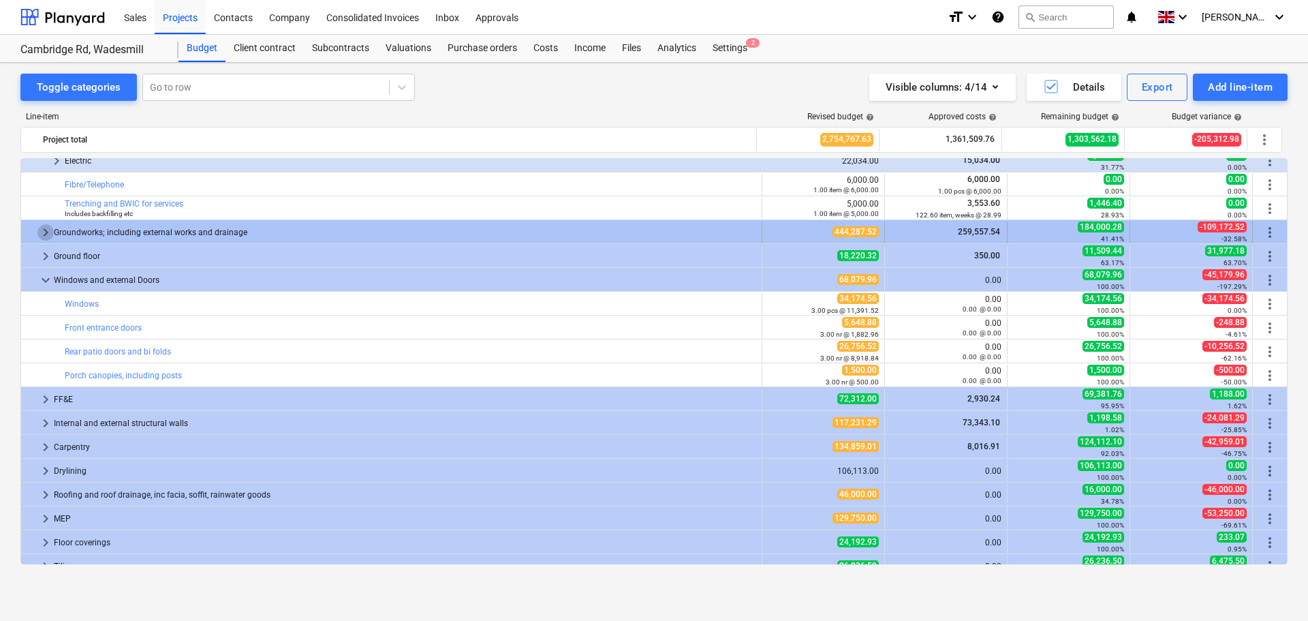
click at [47, 230] on span "keyboard_arrow_right" at bounding box center [45, 232] width 16 height 16
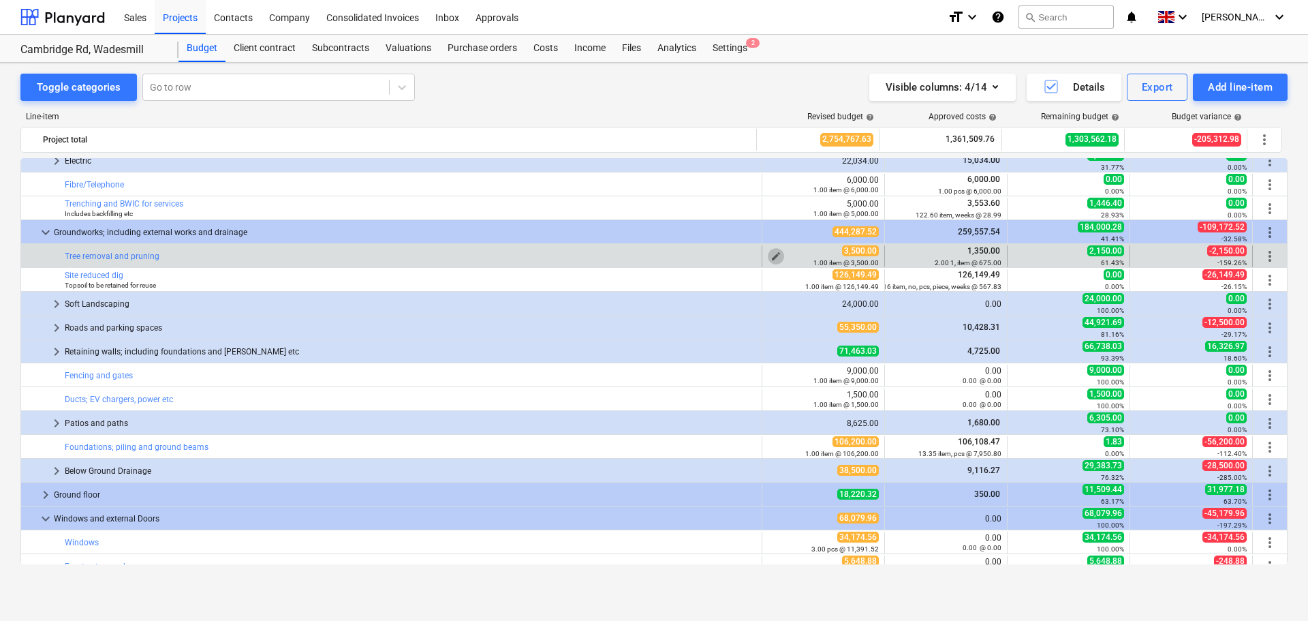
click at [771, 254] on span "edit" at bounding box center [776, 256] width 11 height 11
type textarea "x"
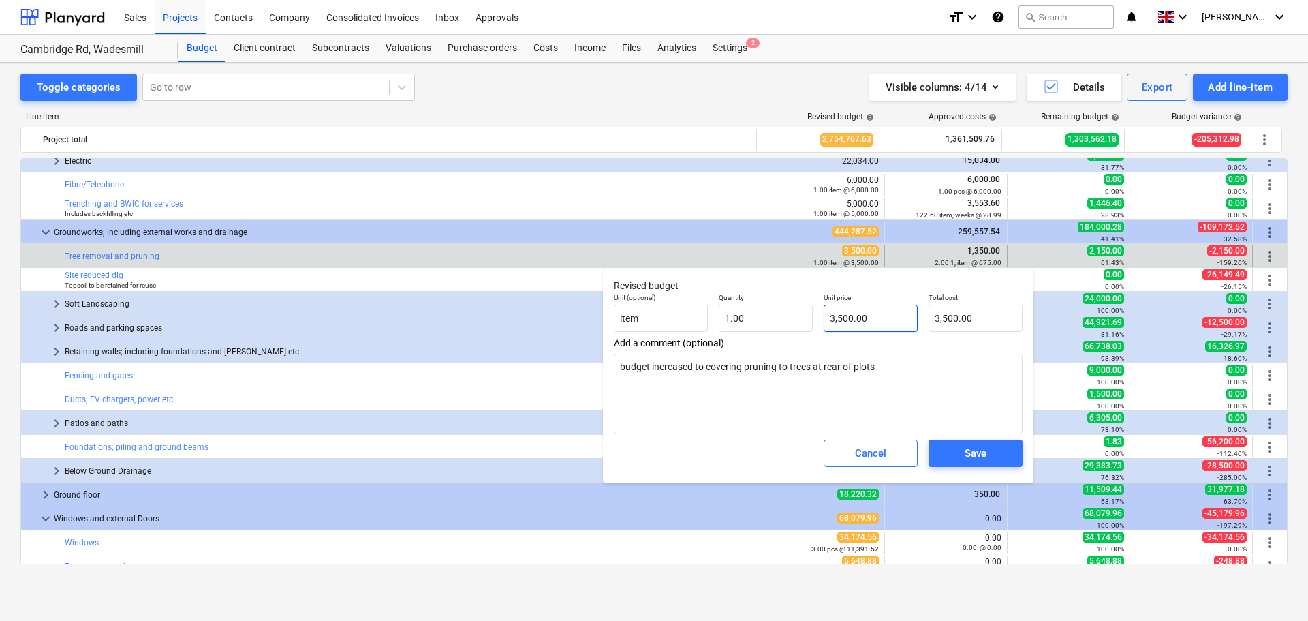
type input "3500"
drag, startPoint x: 889, startPoint y: 318, endPoint x: 773, endPoint y: 313, distance: 115.9
click at [773, 313] on div "Unit (optional) item Quantity 1.00 Unit price 3500 Total cost 3,500.00" at bounding box center [818, 313] width 420 height 50
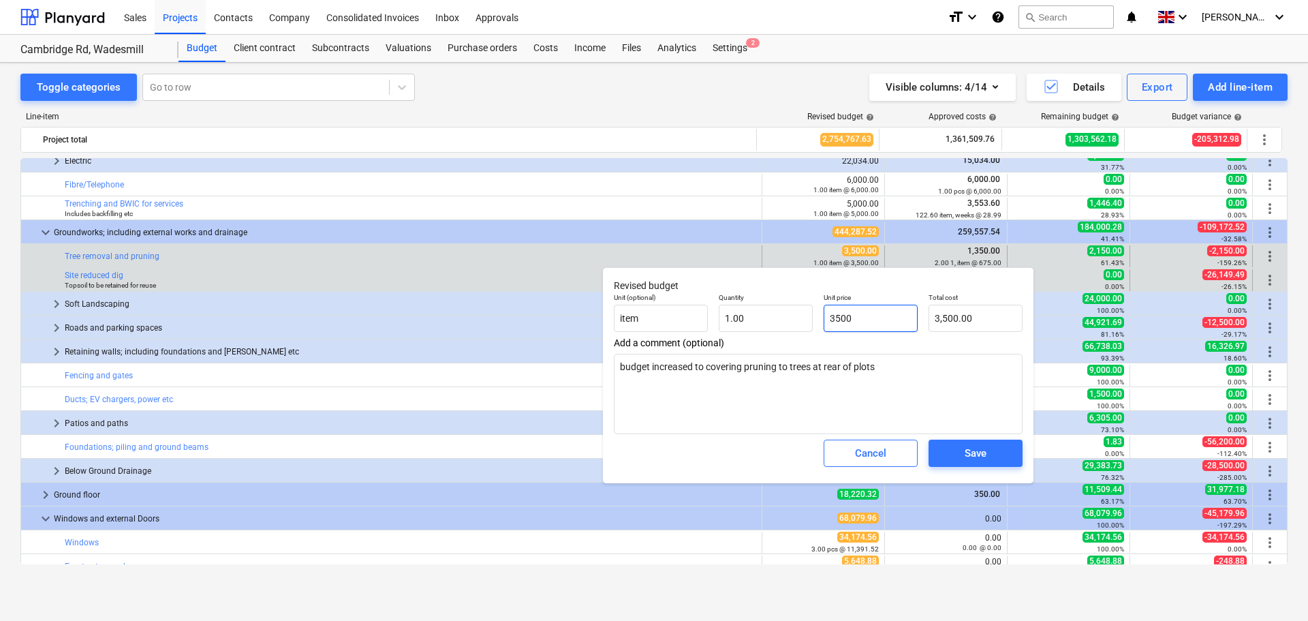
type textarea "x"
type input "3"
type input "3.00"
type textarea "x"
type input "30"
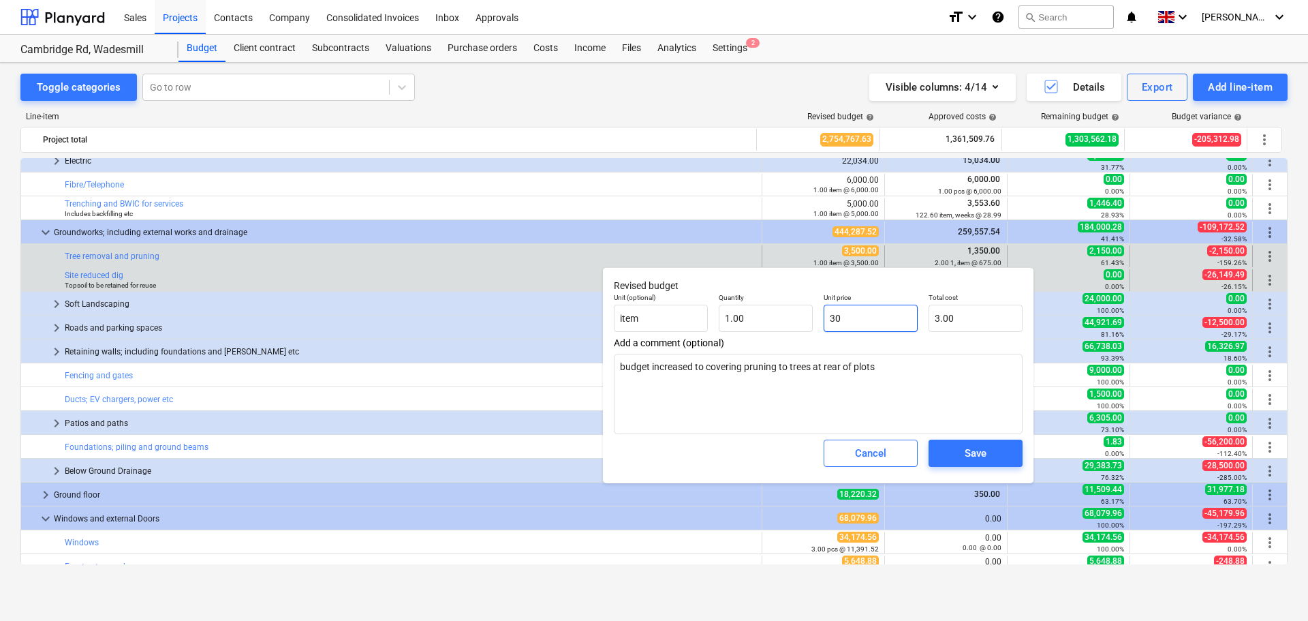
type input "30.00"
type textarea "x"
type input "300"
type input "300.00"
type textarea "x"
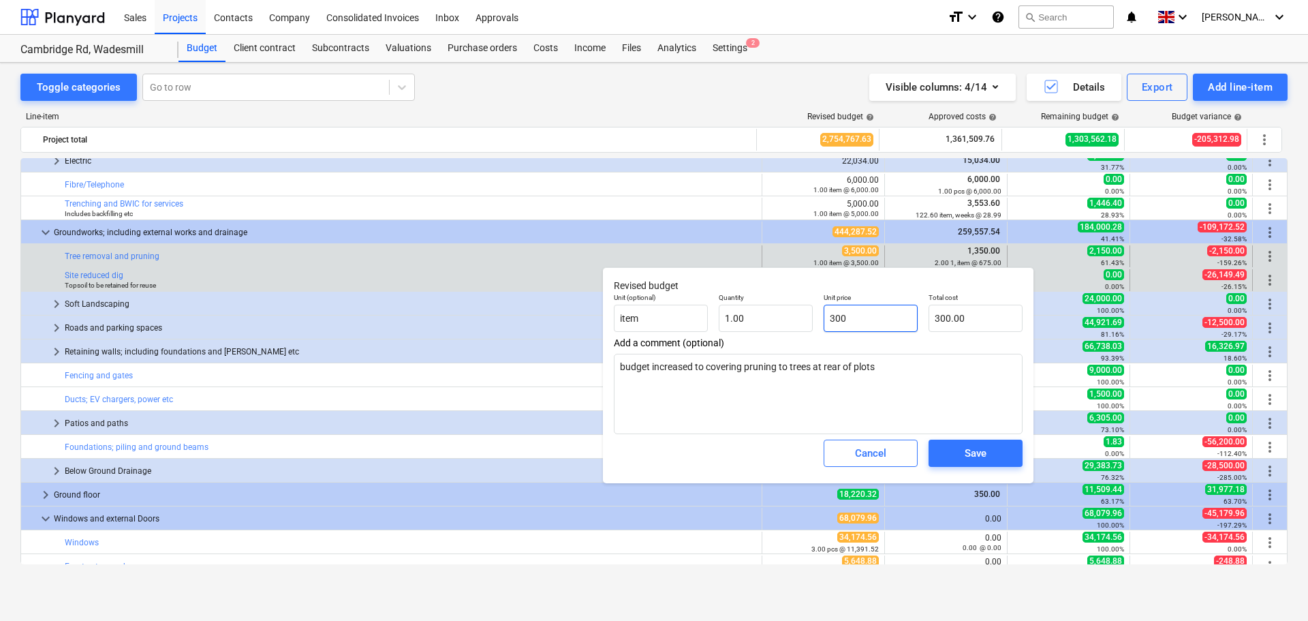
type input "3000"
type input "3,000.00"
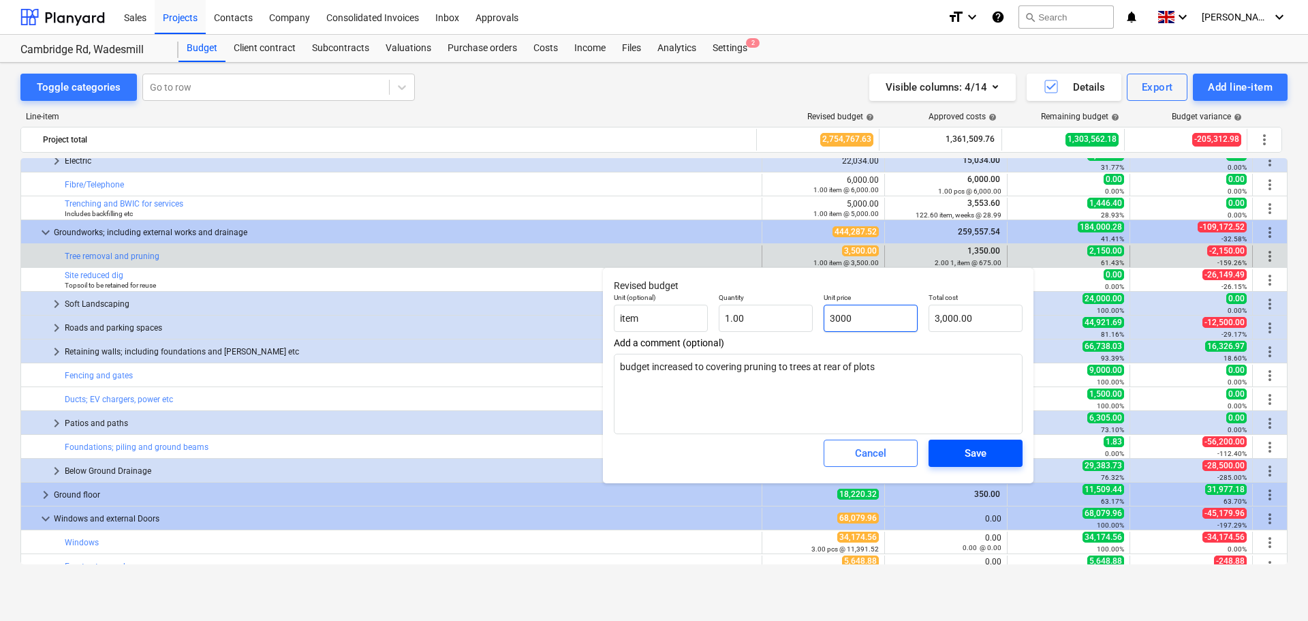
type input "3000"
type textarea "x"
type input "3,000.00"
click at [986, 452] on div "Save" at bounding box center [976, 453] width 22 height 18
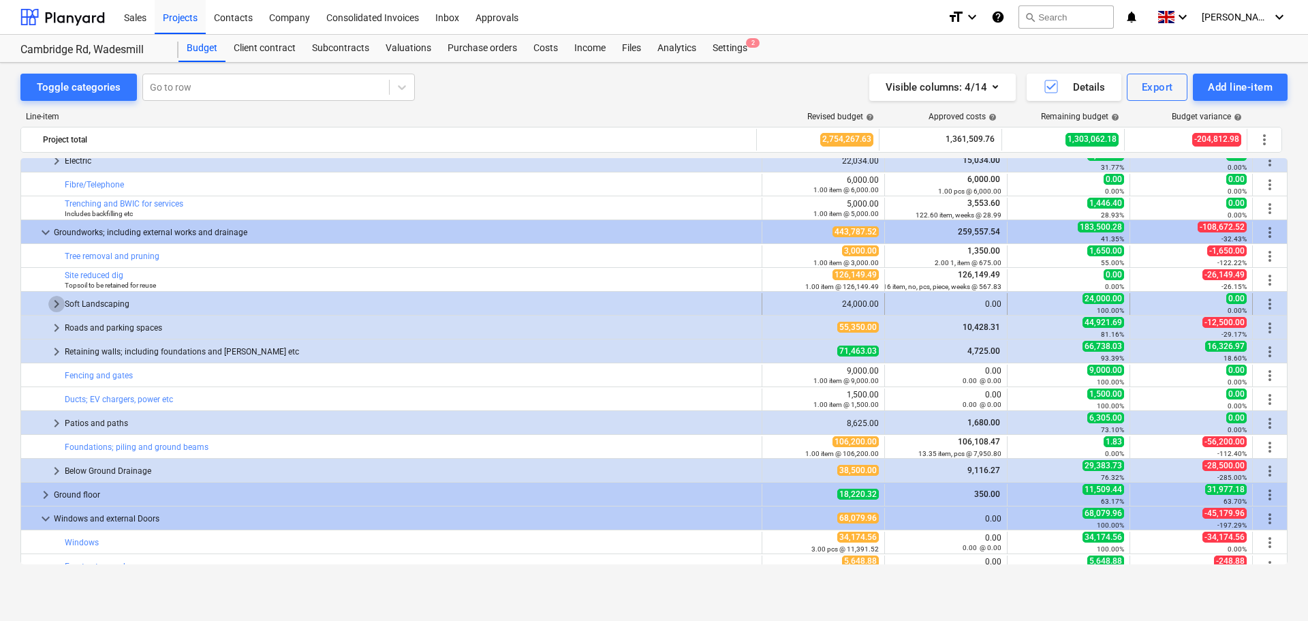
click at [57, 306] on span "keyboard_arrow_right" at bounding box center [56, 304] width 16 height 16
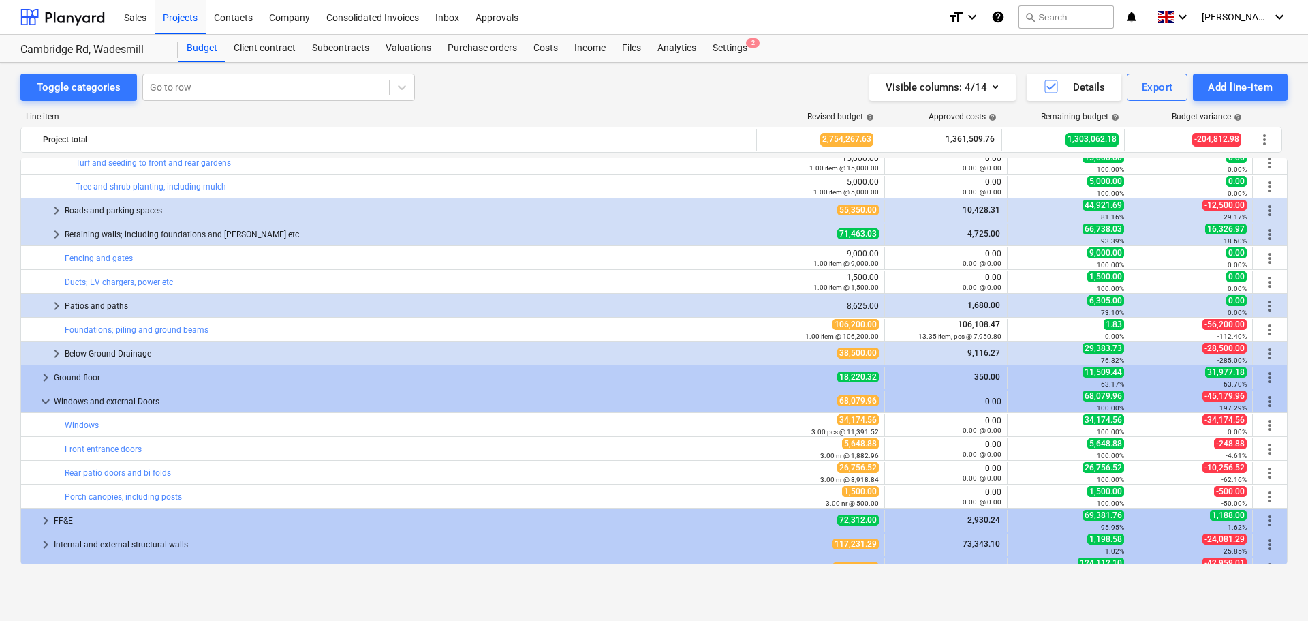
scroll to position [954, 0]
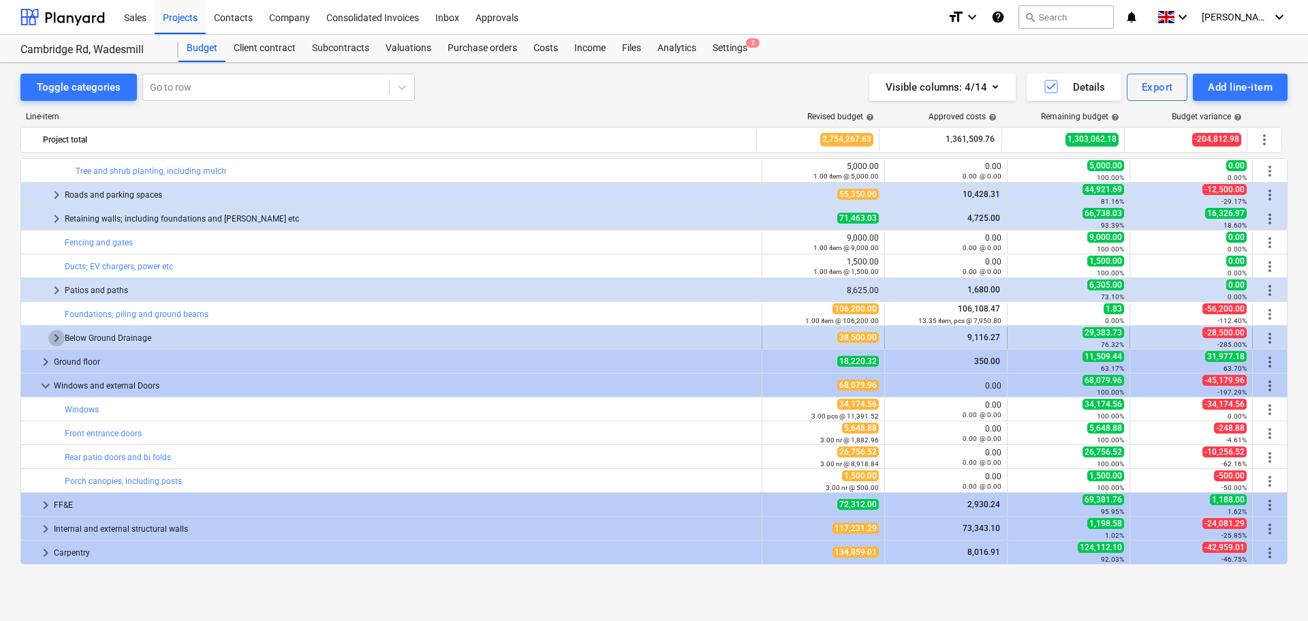
click at [57, 336] on span "keyboard_arrow_right" at bounding box center [56, 338] width 16 height 16
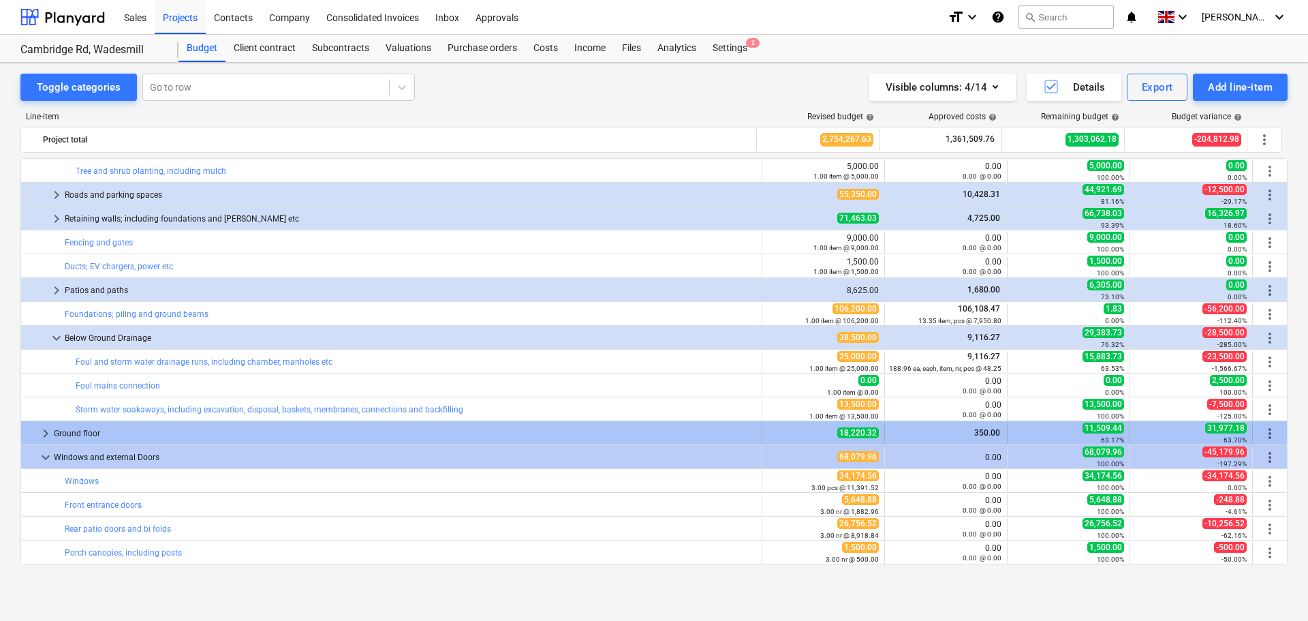
click at [42, 435] on span "keyboard_arrow_right" at bounding box center [45, 433] width 16 height 16
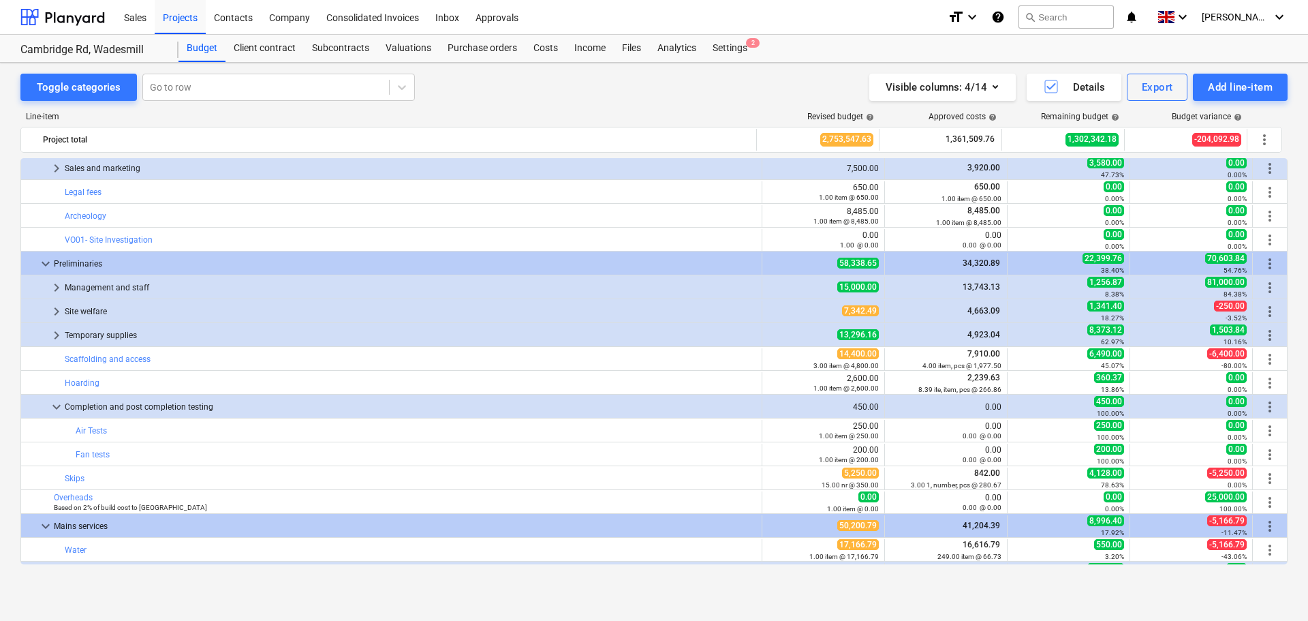
scroll to position [0, 0]
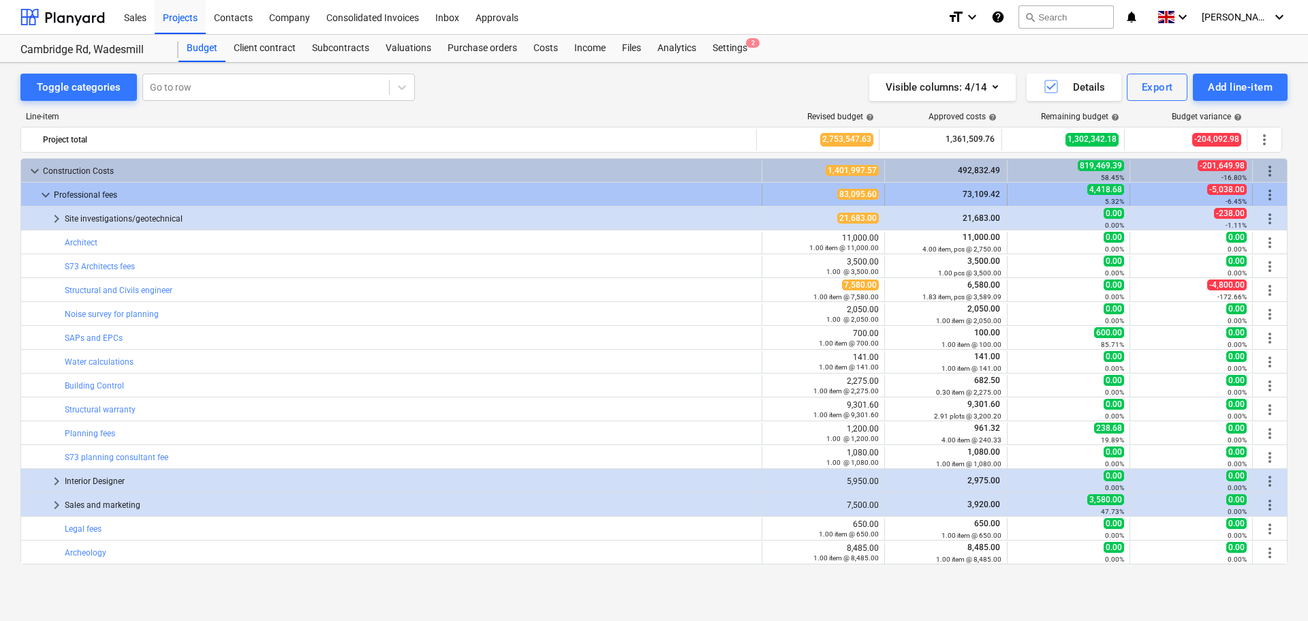
click at [45, 195] on span "keyboard_arrow_down" at bounding box center [45, 195] width 16 height 16
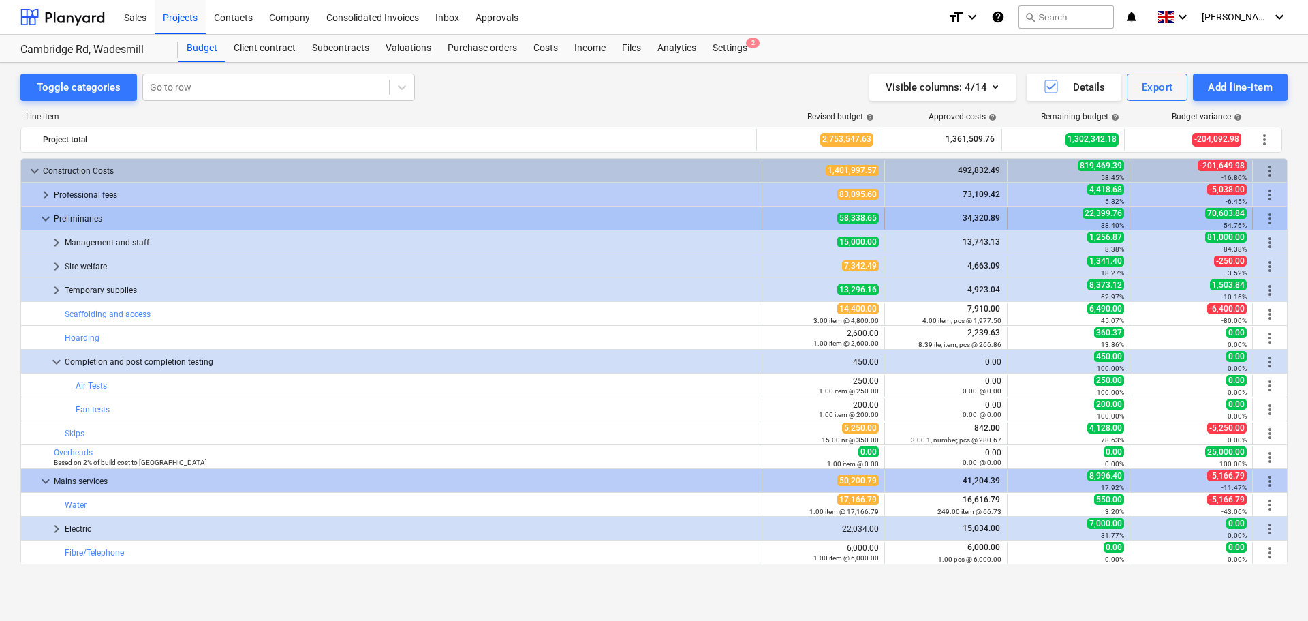
click at [46, 215] on span "keyboard_arrow_down" at bounding box center [45, 219] width 16 height 16
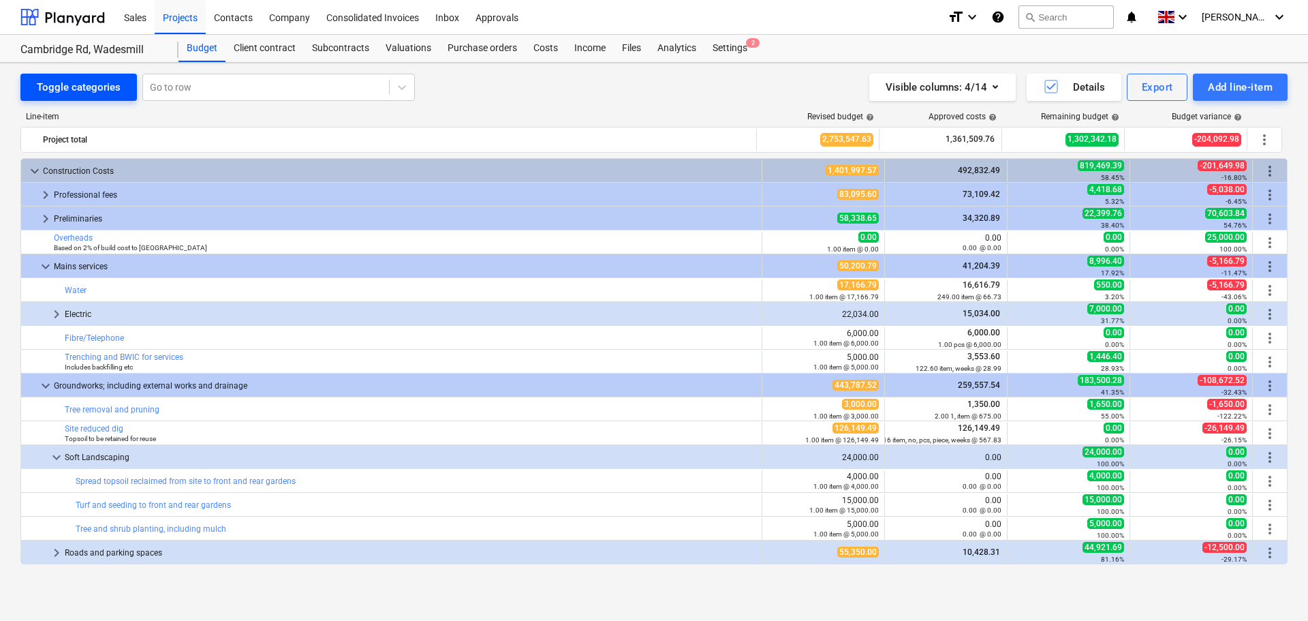
click at [97, 81] on div "Toggle categories" at bounding box center [79, 87] width 84 height 18
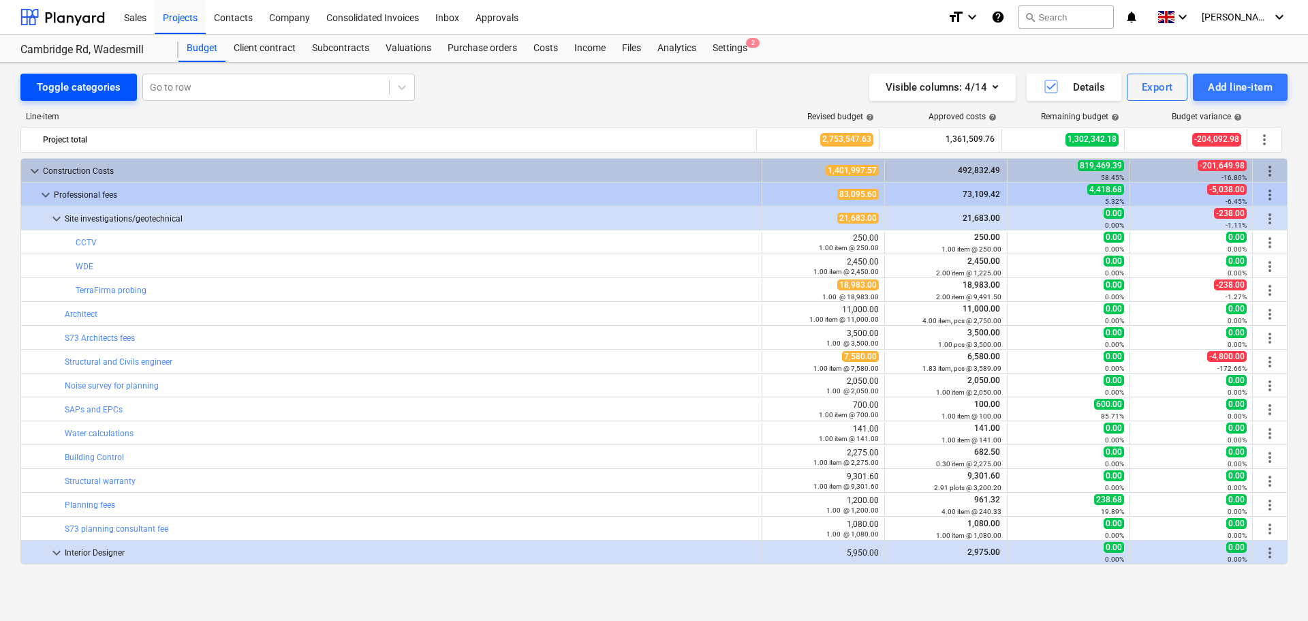
click at [80, 84] on div "Toggle categories" at bounding box center [79, 87] width 84 height 18
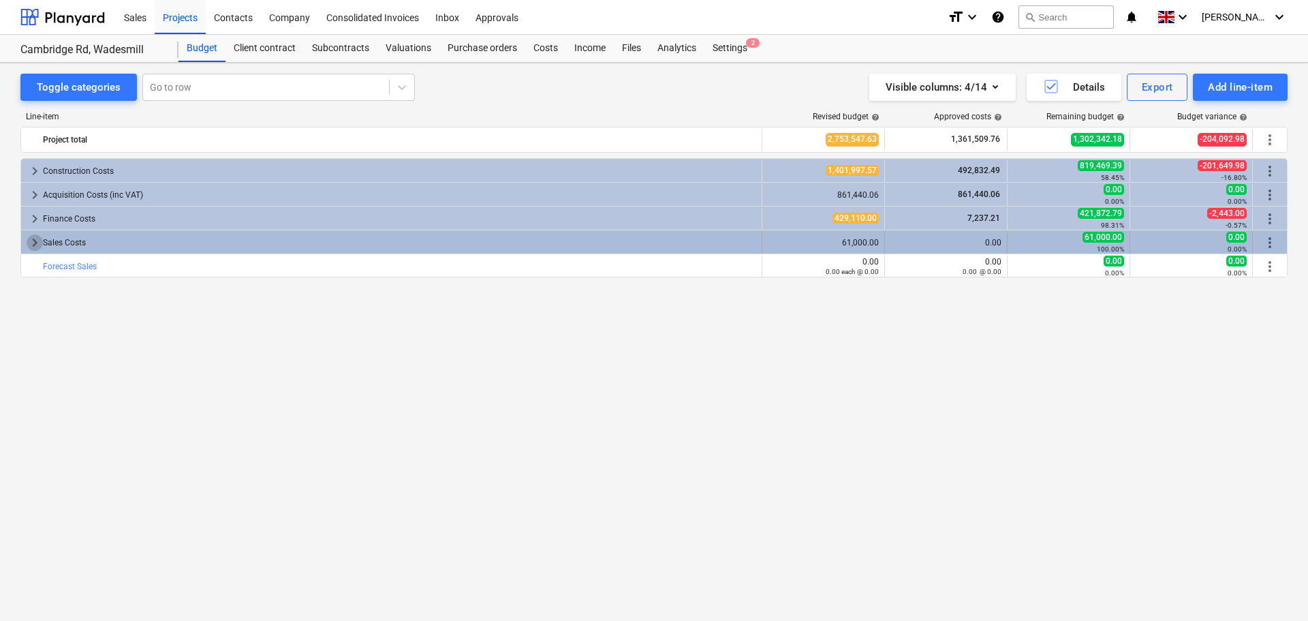
click at [32, 245] on span "keyboard_arrow_right" at bounding box center [35, 242] width 16 height 16
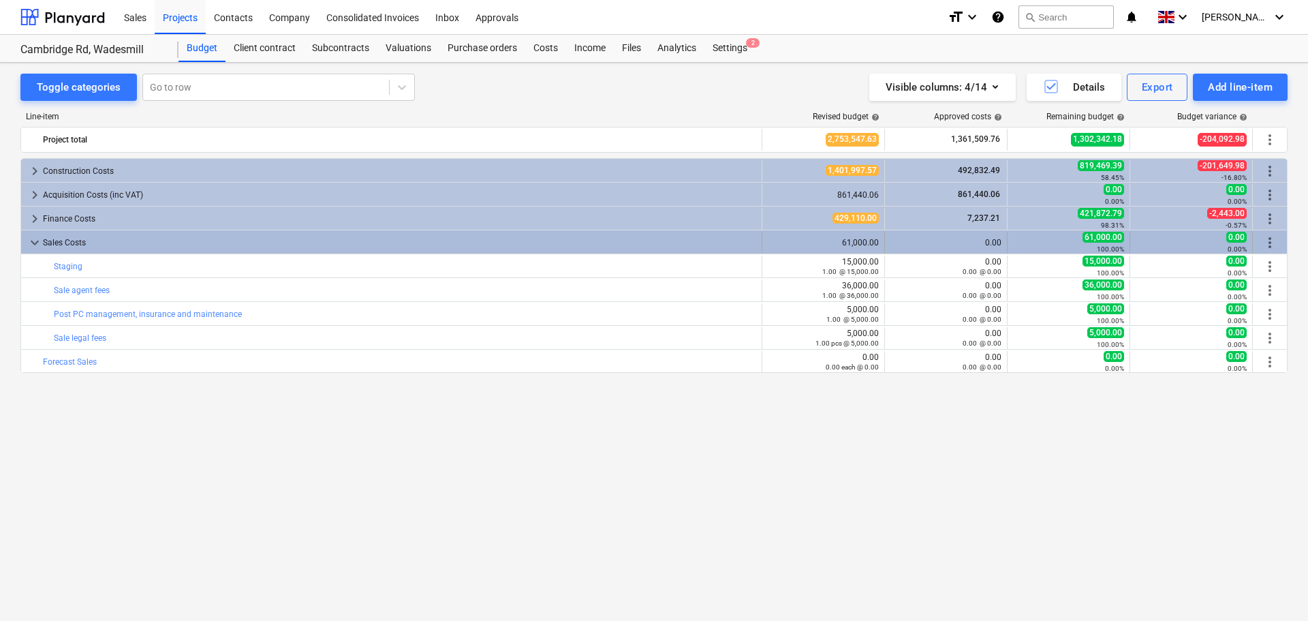
click at [34, 243] on span "keyboard_arrow_down" at bounding box center [35, 242] width 16 height 16
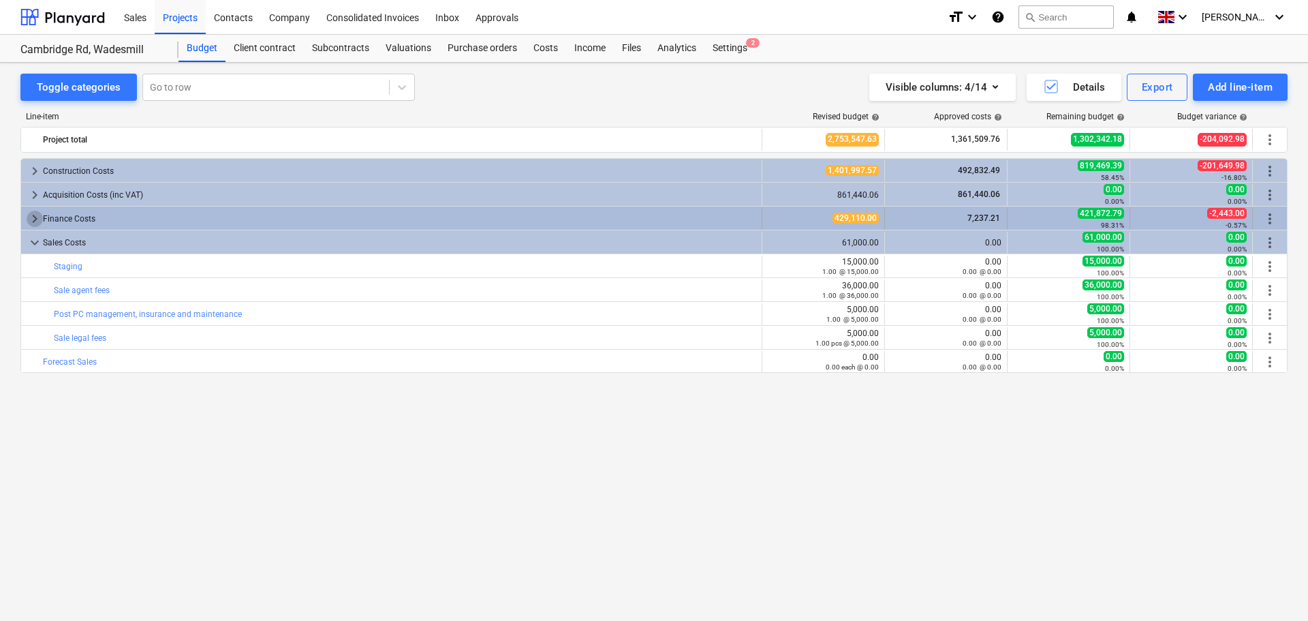
click at [31, 219] on span "keyboard_arrow_right" at bounding box center [35, 219] width 16 height 16
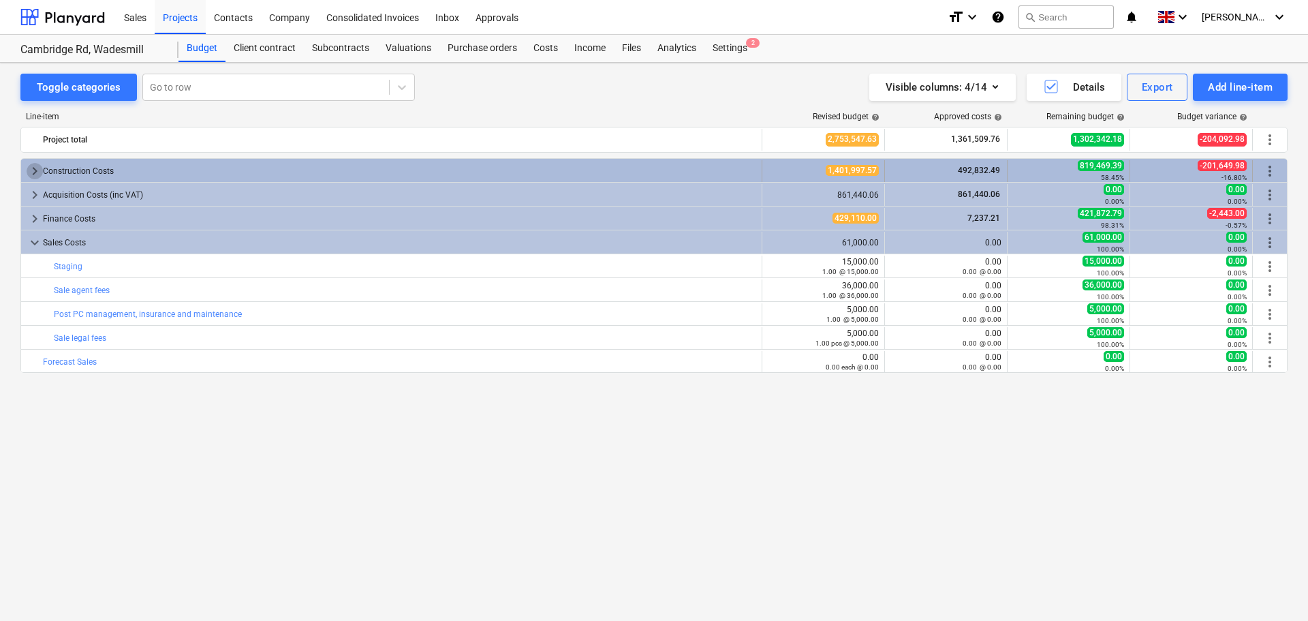
click at [32, 169] on span "keyboard_arrow_right" at bounding box center [35, 171] width 16 height 16
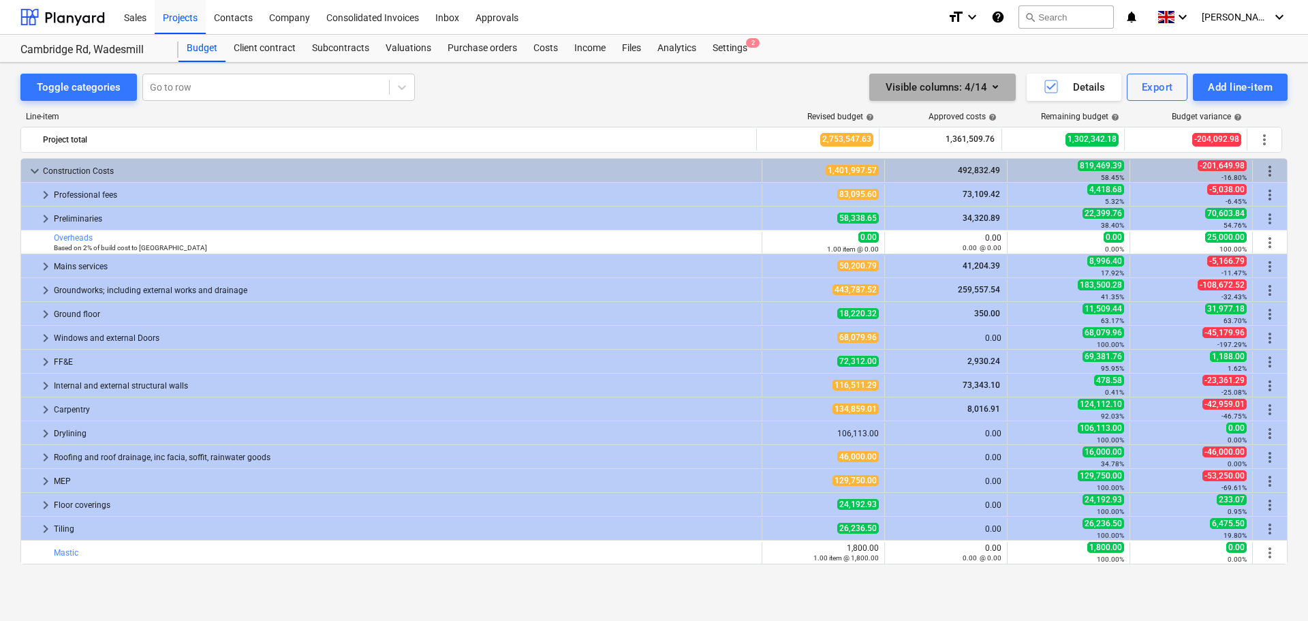
click at [994, 87] on icon "button" at bounding box center [995, 86] width 5 height 3
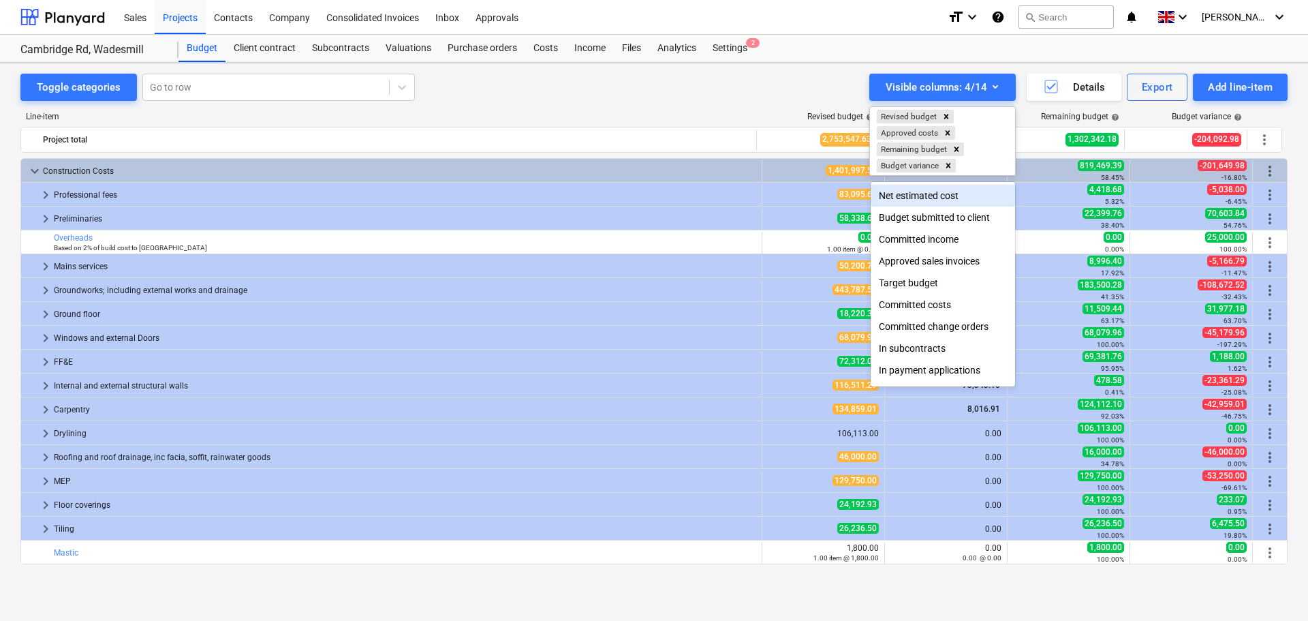
click at [776, 75] on div at bounding box center [654, 310] width 1308 height 621
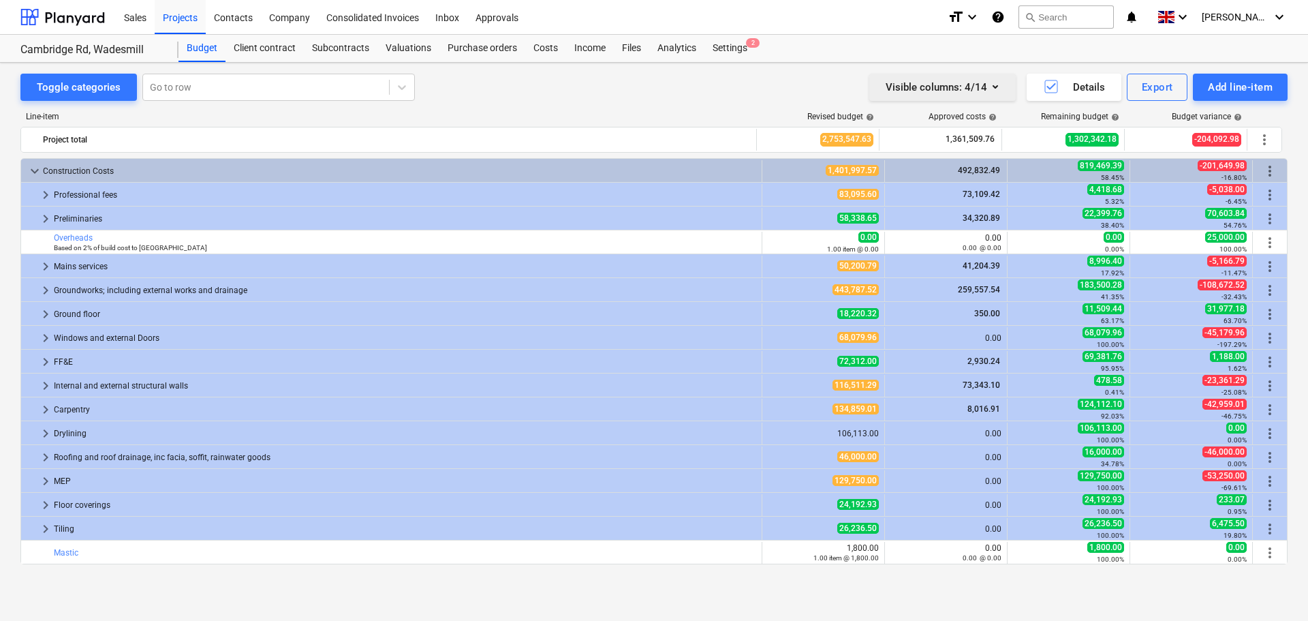
click at [996, 86] on icon "button" at bounding box center [995, 86] width 5 height 3
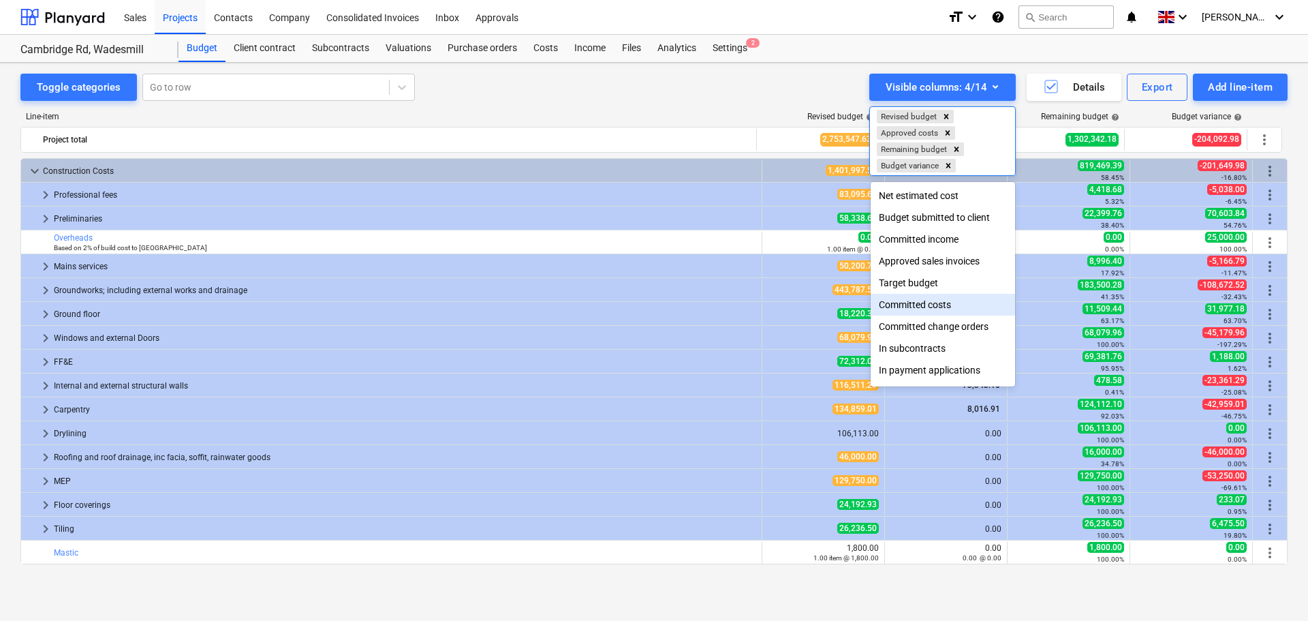
click at [918, 309] on div "Committed costs" at bounding box center [943, 305] width 144 height 22
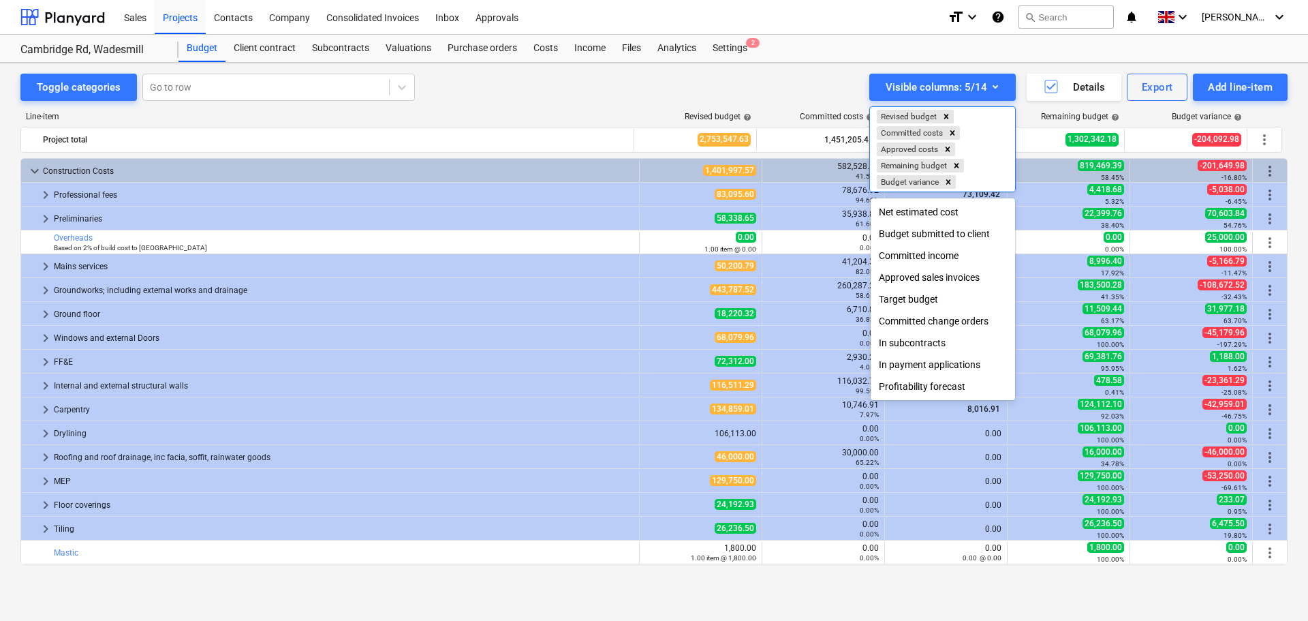
click at [627, 99] on div at bounding box center [654, 310] width 1308 height 621
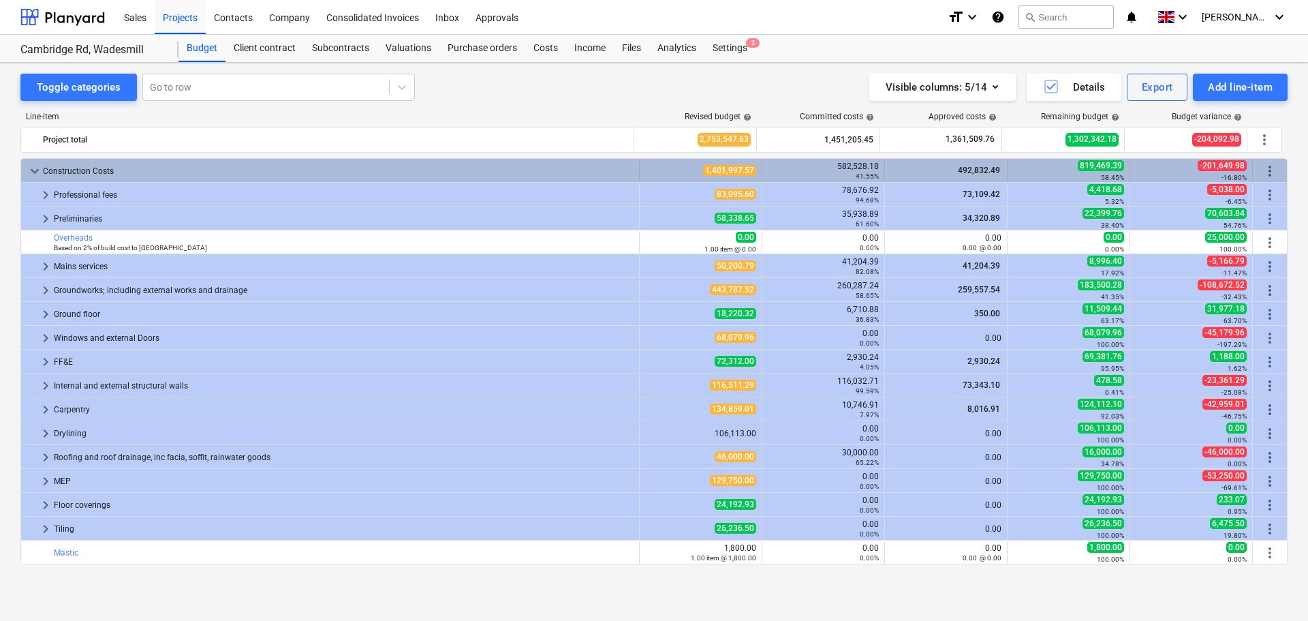
click at [35, 173] on span "keyboard_arrow_down" at bounding box center [35, 171] width 16 height 16
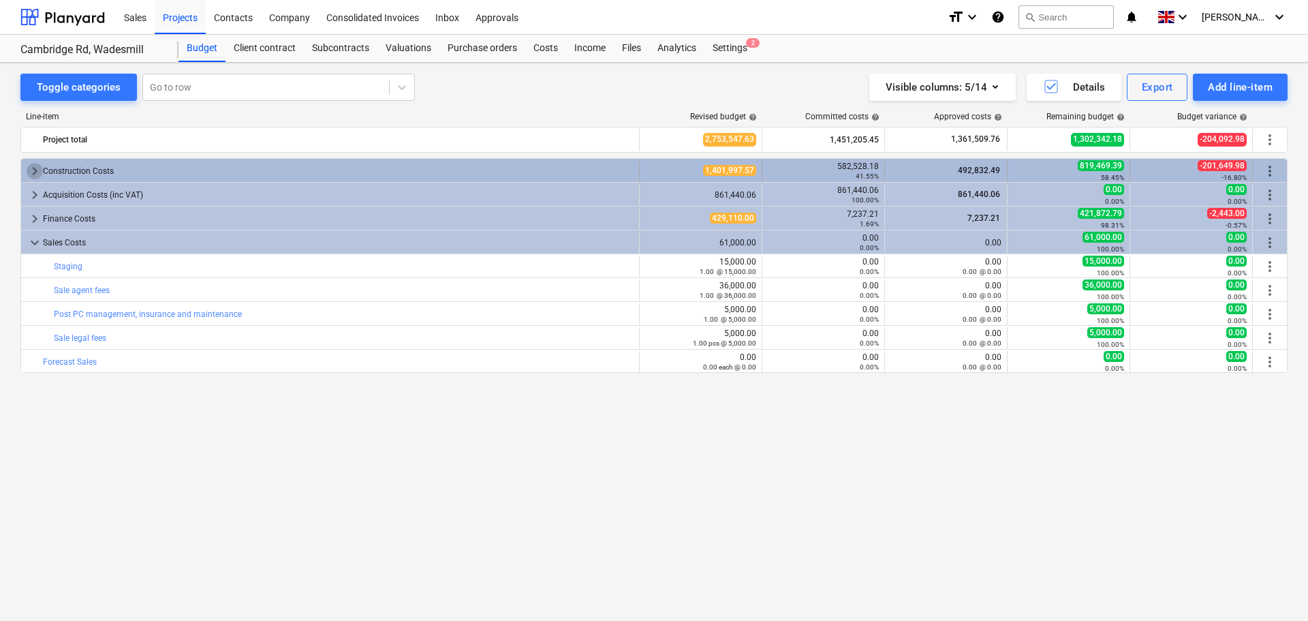
click at [27, 171] on span "keyboard_arrow_right" at bounding box center [35, 171] width 16 height 16
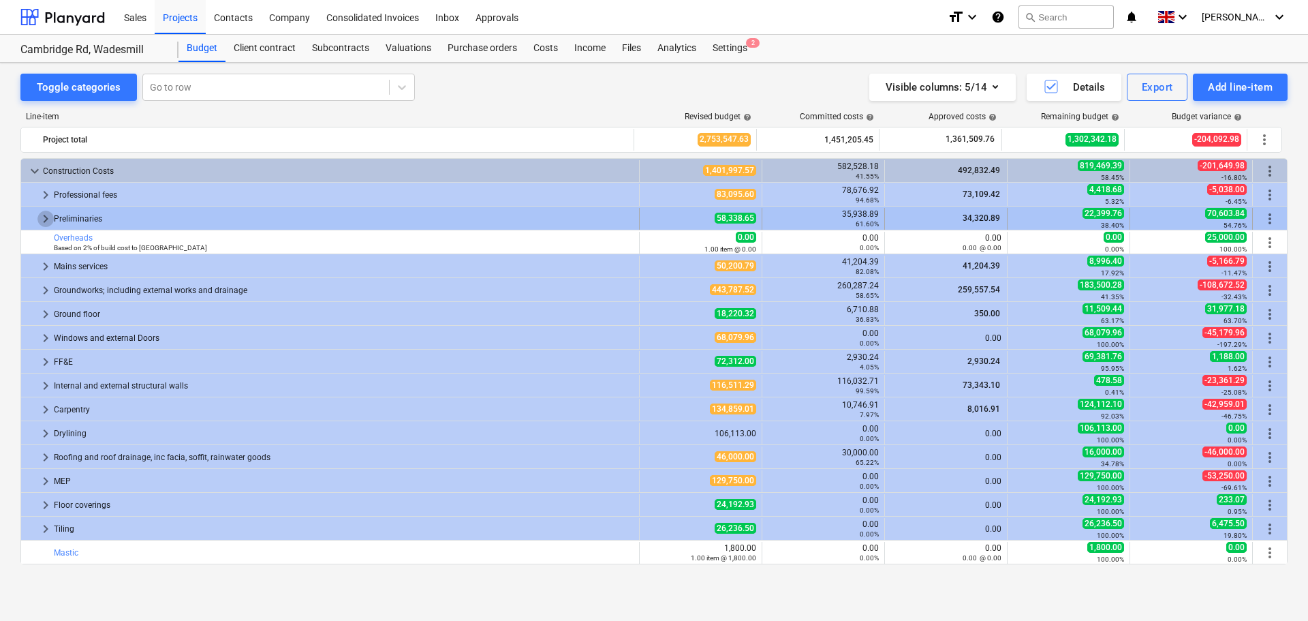
click at [50, 218] on span "keyboard_arrow_right" at bounding box center [45, 219] width 16 height 16
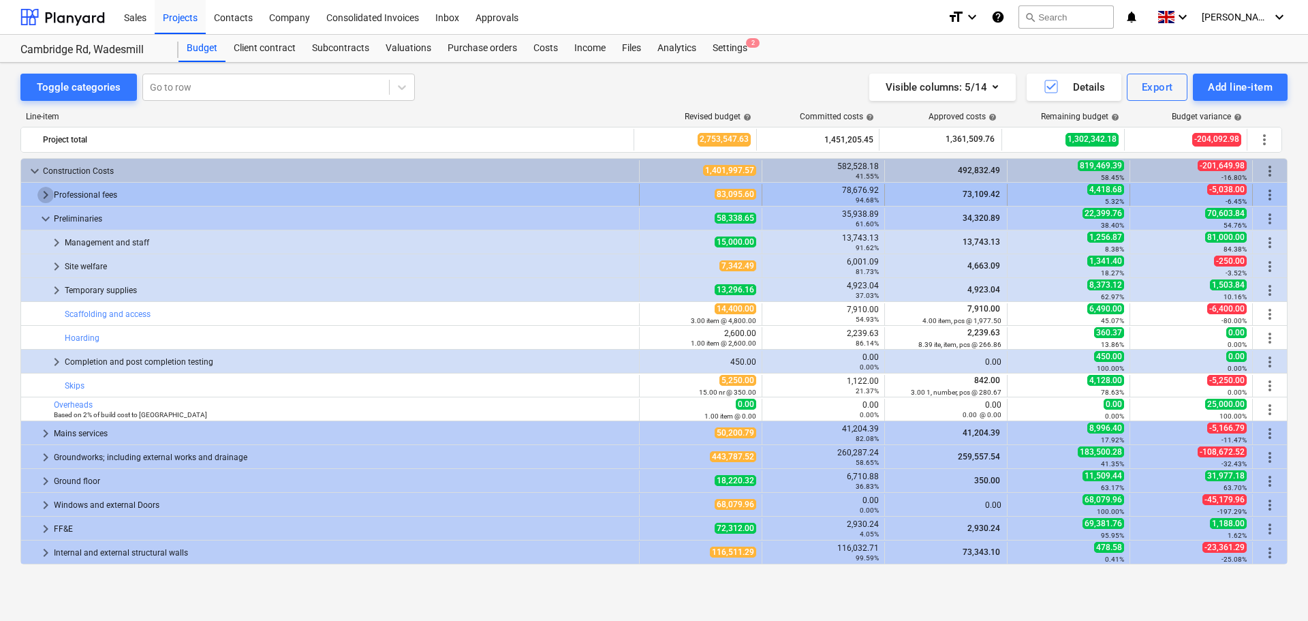
click at [44, 199] on span "keyboard_arrow_right" at bounding box center [45, 195] width 16 height 16
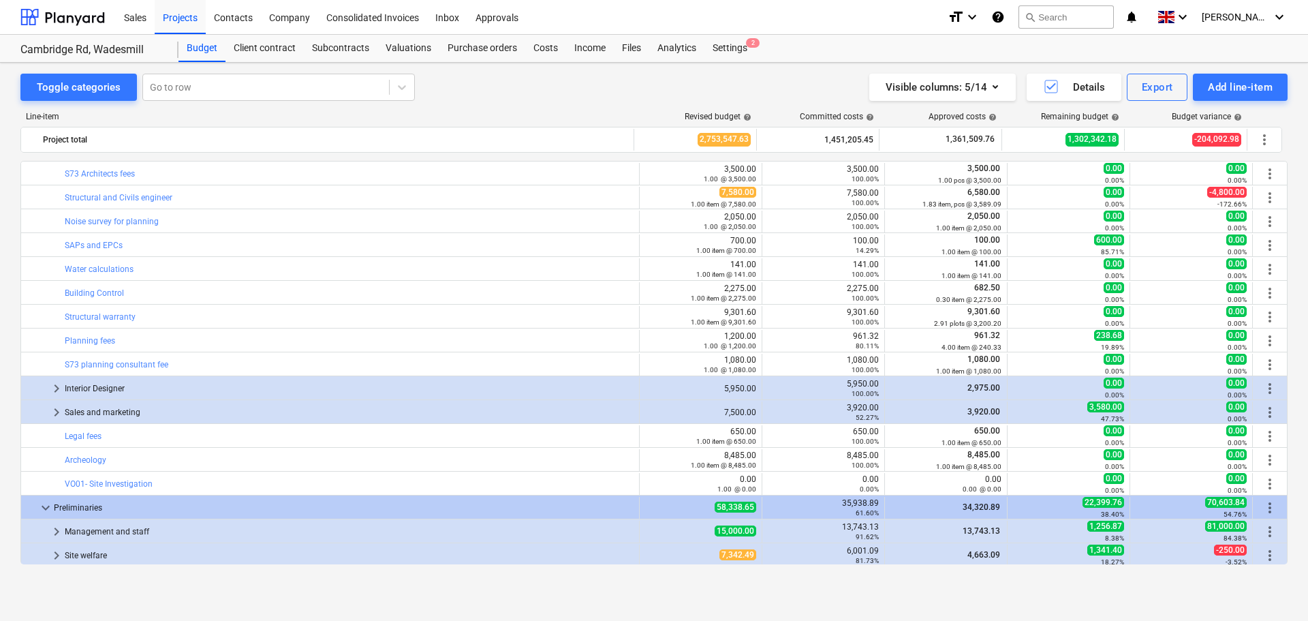
scroll to position [136, 0]
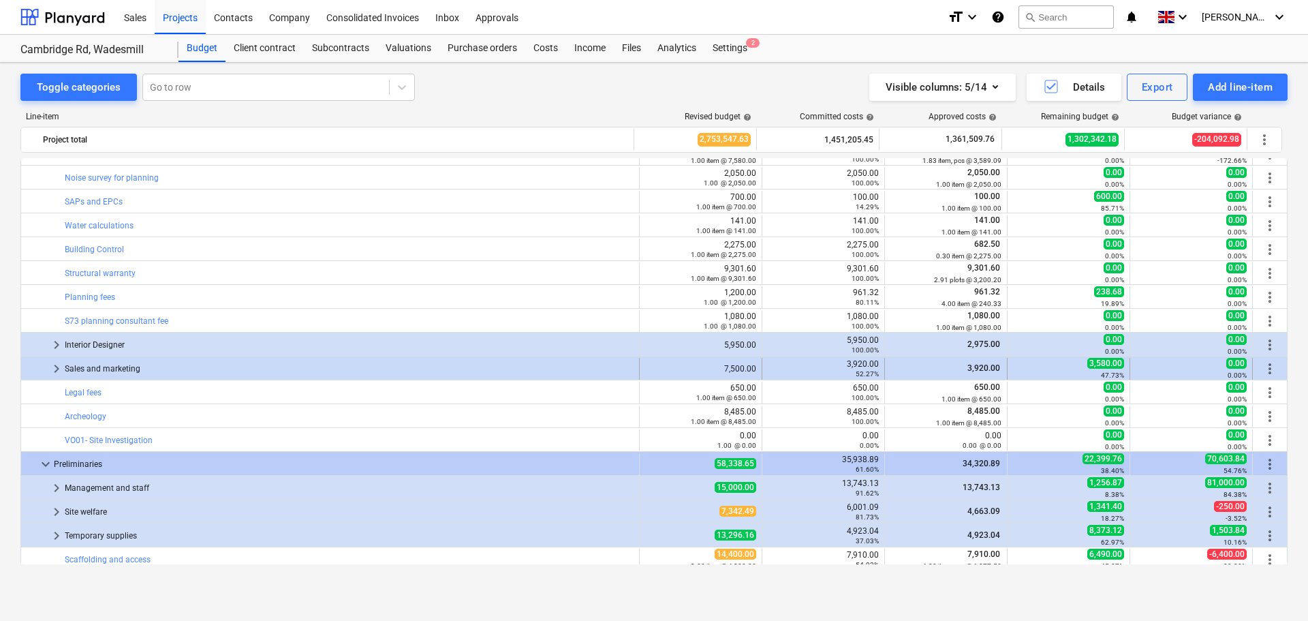
click at [52, 369] on span "keyboard_arrow_right" at bounding box center [56, 368] width 16 height 16
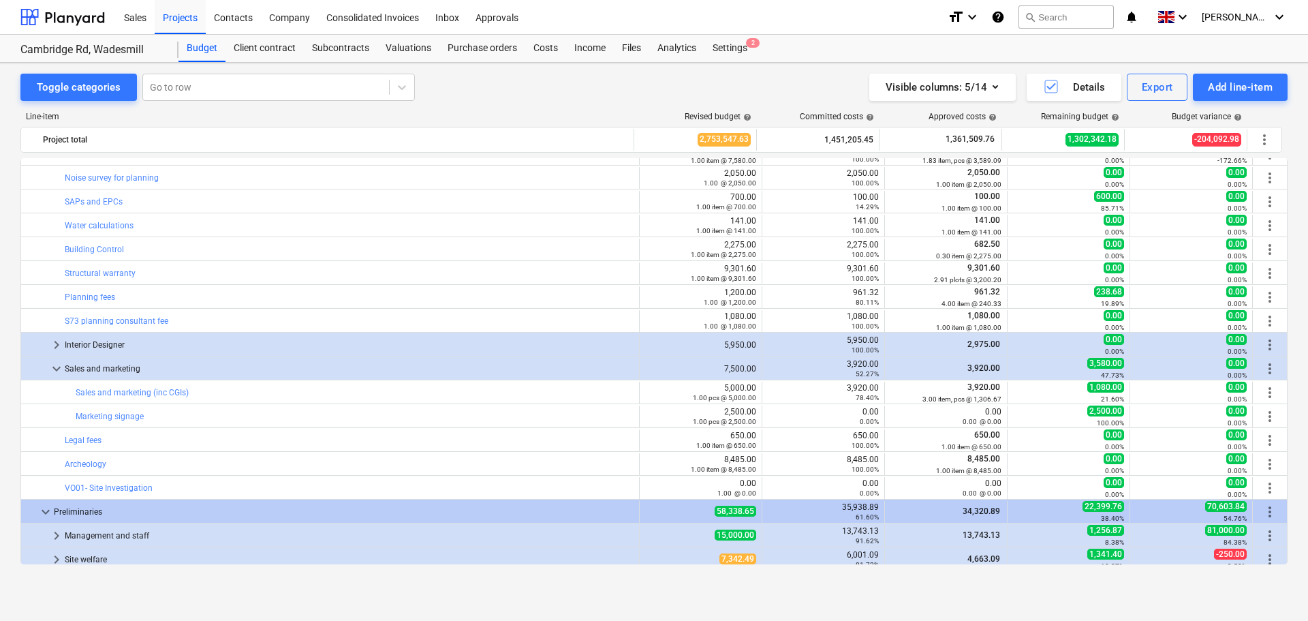
click at [177, 24] on div "Projects" at bounding box center [180, 16] width 51 height 35
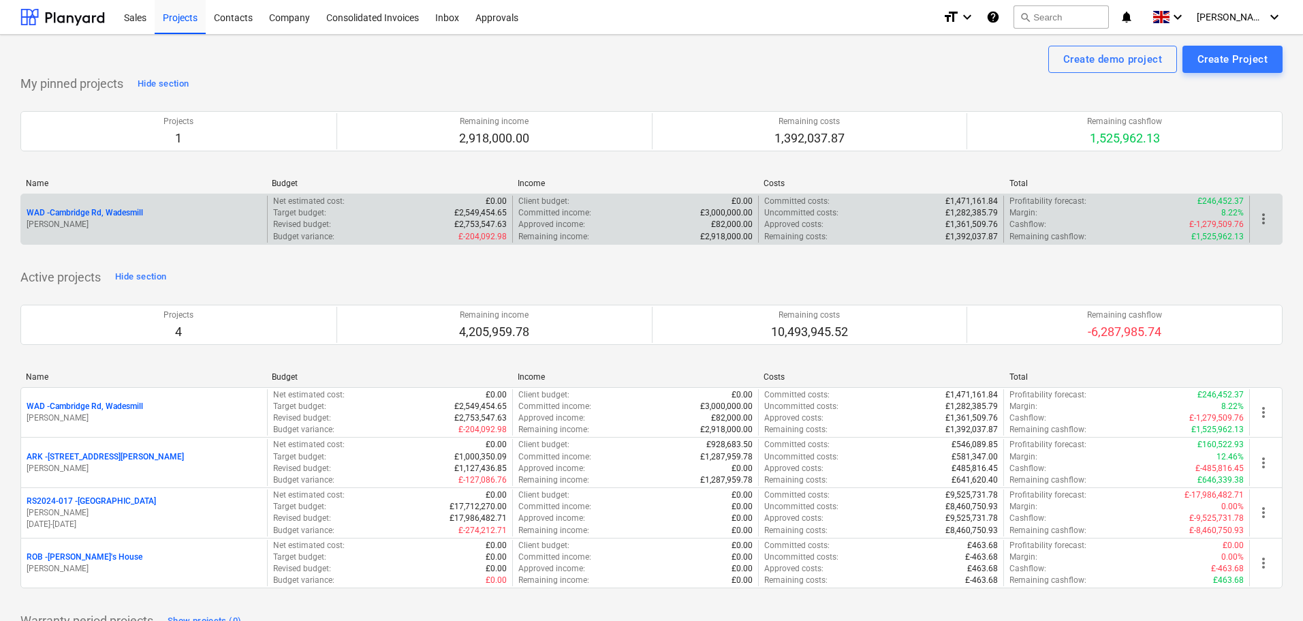
click at [97, 211] on p "WAD - Cambridge Rd, Wadesmill" at bounding box center [85, 213] width 117 height 12
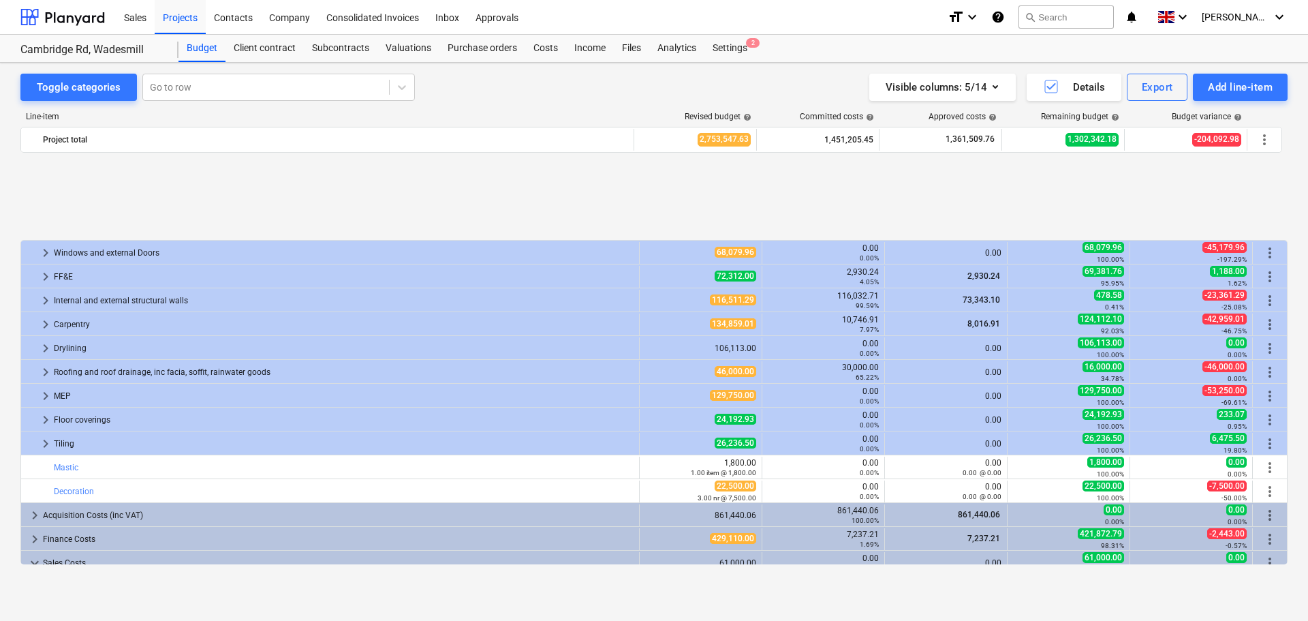
scroll to position [810, 0]
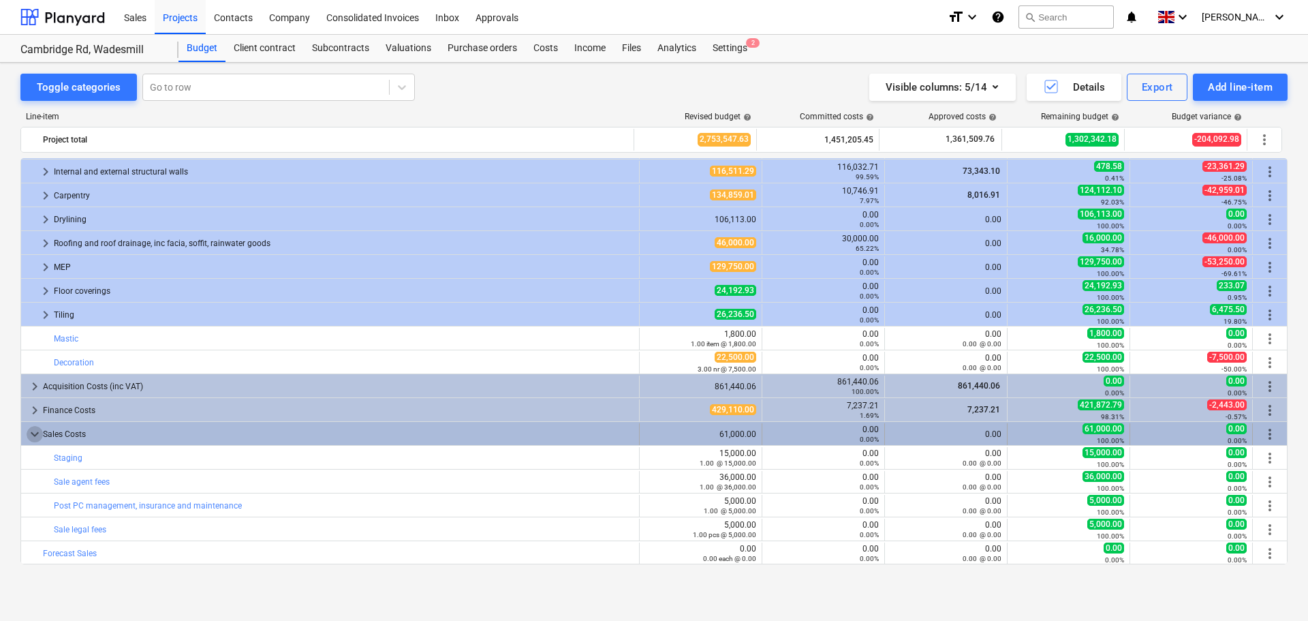
click at [34, 433] on span "keyboard_arrow_down" at bounding box center [35, 434] width 16 height 16
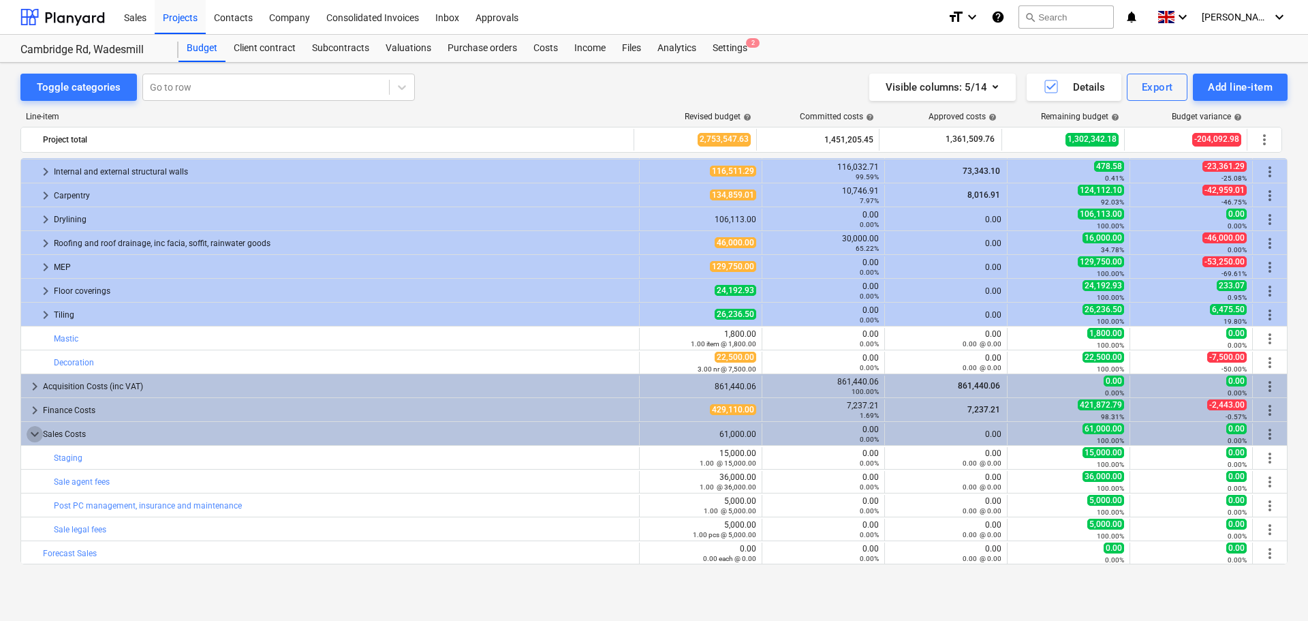
scroll to position [715, 0]
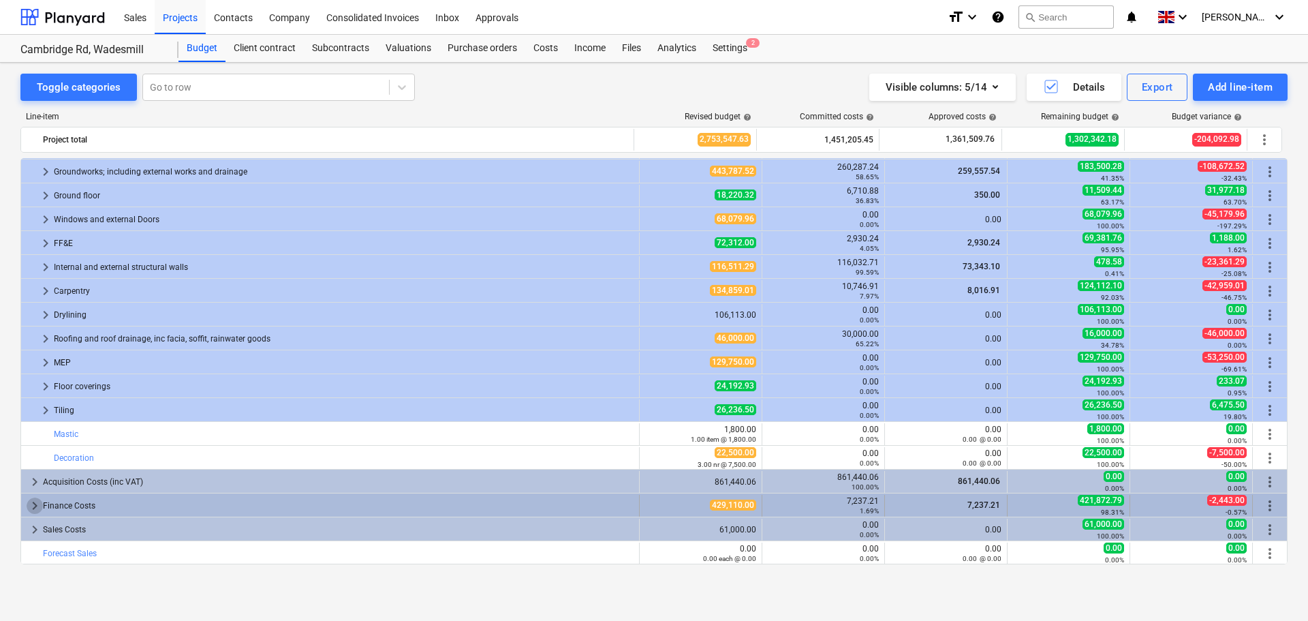
click at [31, 505] on span "keyboard_arrow_right" at bounding box center [35, 505] width 16 height 16
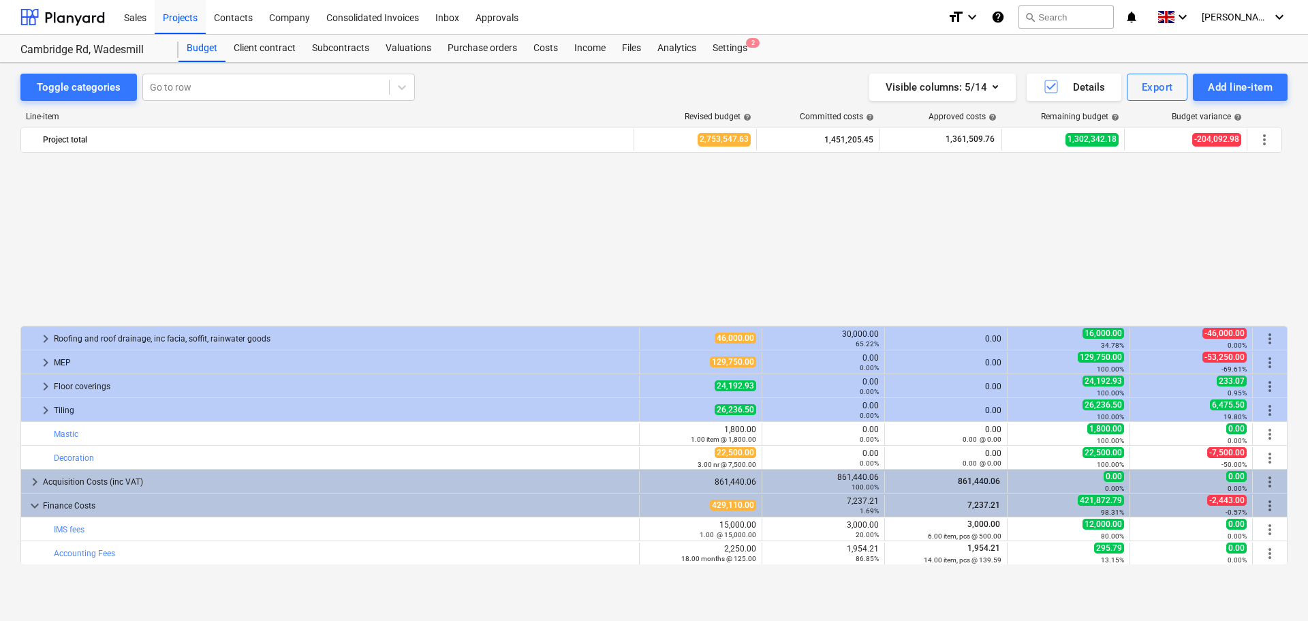
scroll to position [929, 0]
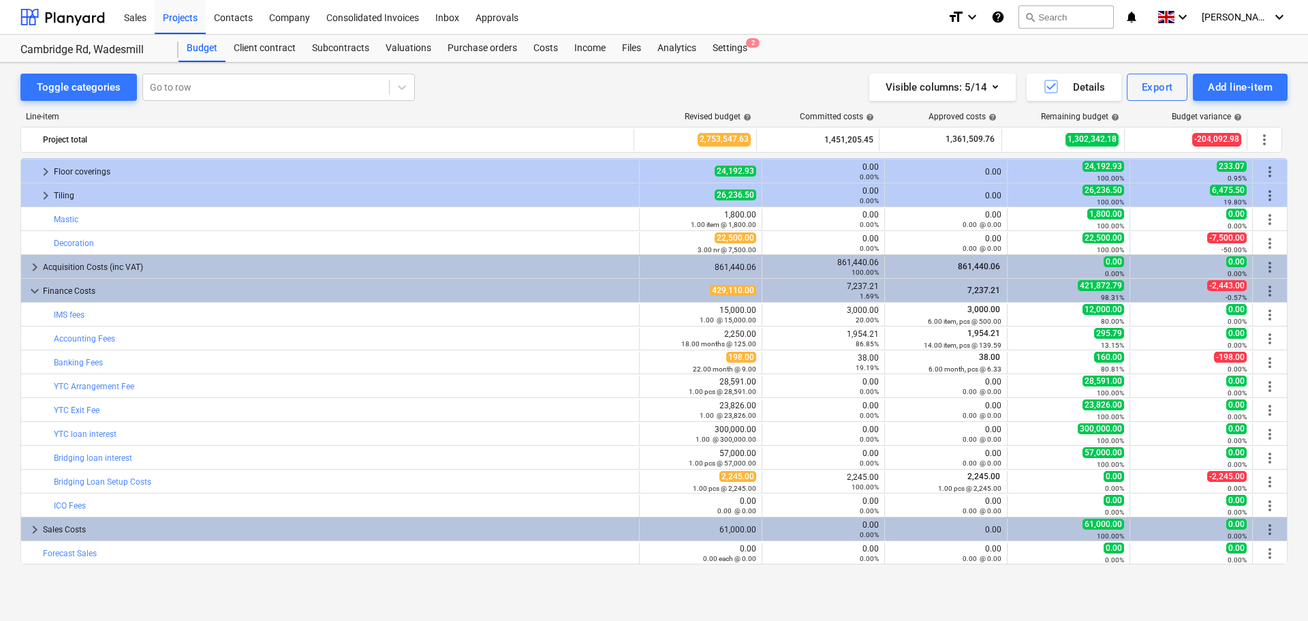
click at [777, 83] on div "Visible columns : 5/14 Details Export Add line-item" at bounding box center [966, 87] width 643 height 27
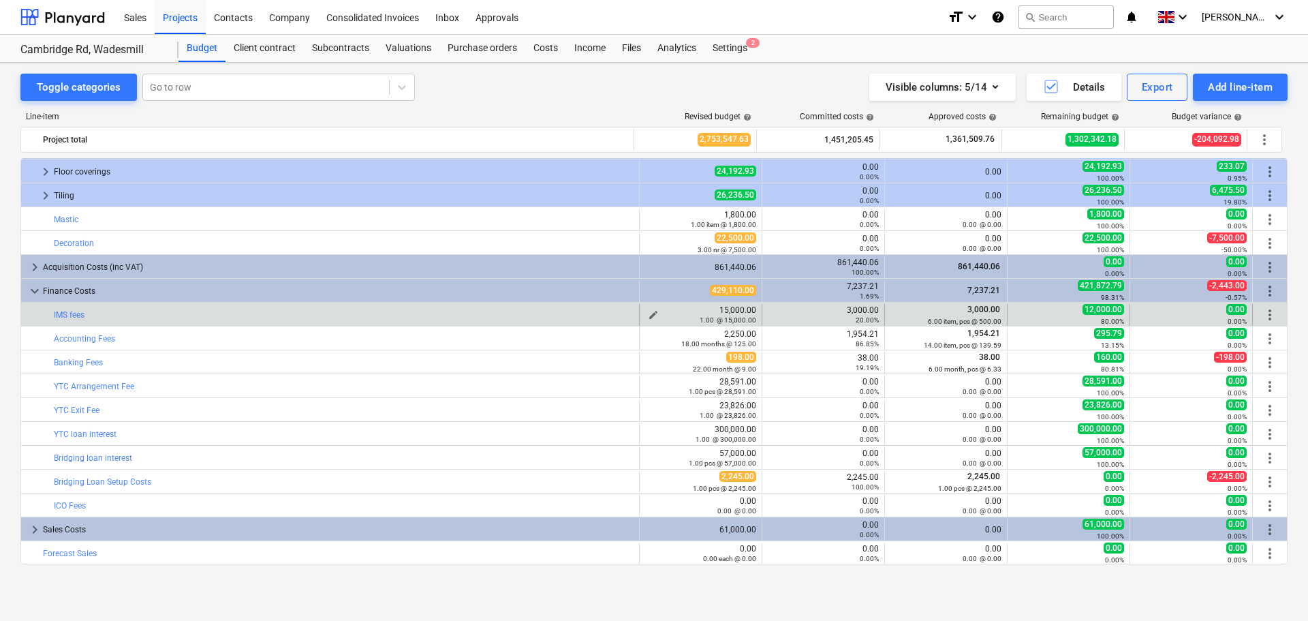
click at [651, 313] on span "edit" at bounding box center [653, 314] width 11 height 11
type textarea "x"
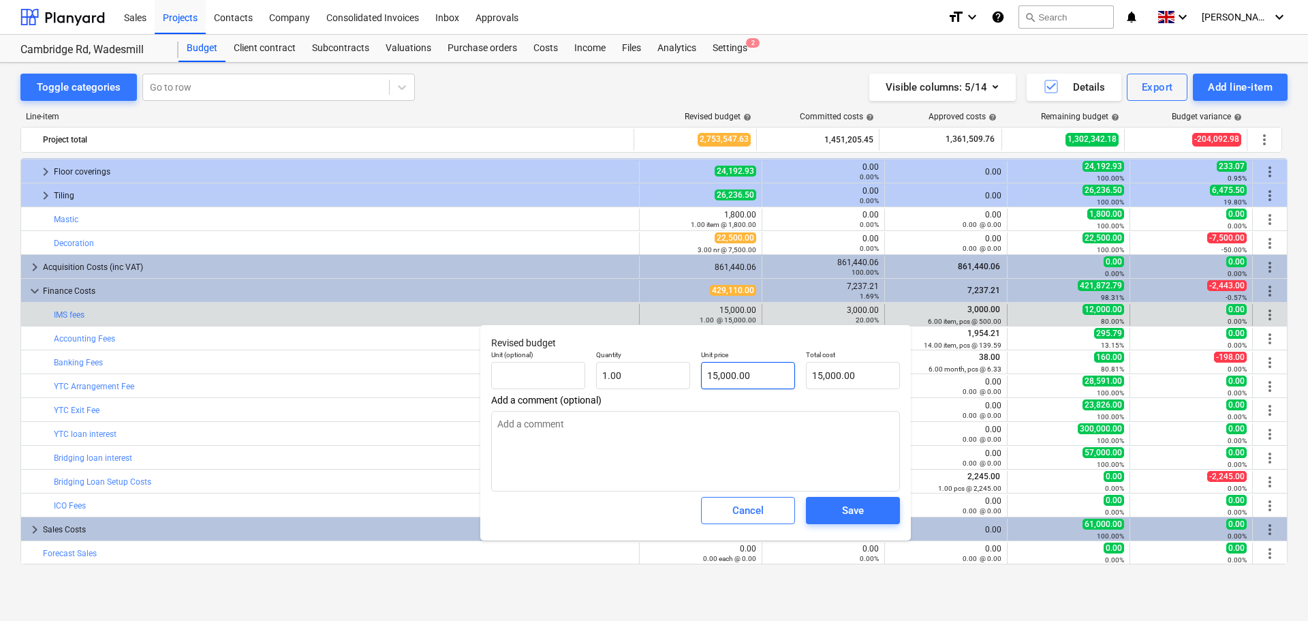
type input "15000"
drag, startPoint x: 780, startPoint y: 368, endPoint x: 686, endPoint y: 375, distance: 94.3
click at [685, 375] on div "Unit (optional) Quantity 1.00 Unit price 15000 Total cost 15,000.00" at bounding box center [696, 370] width 420 height 50
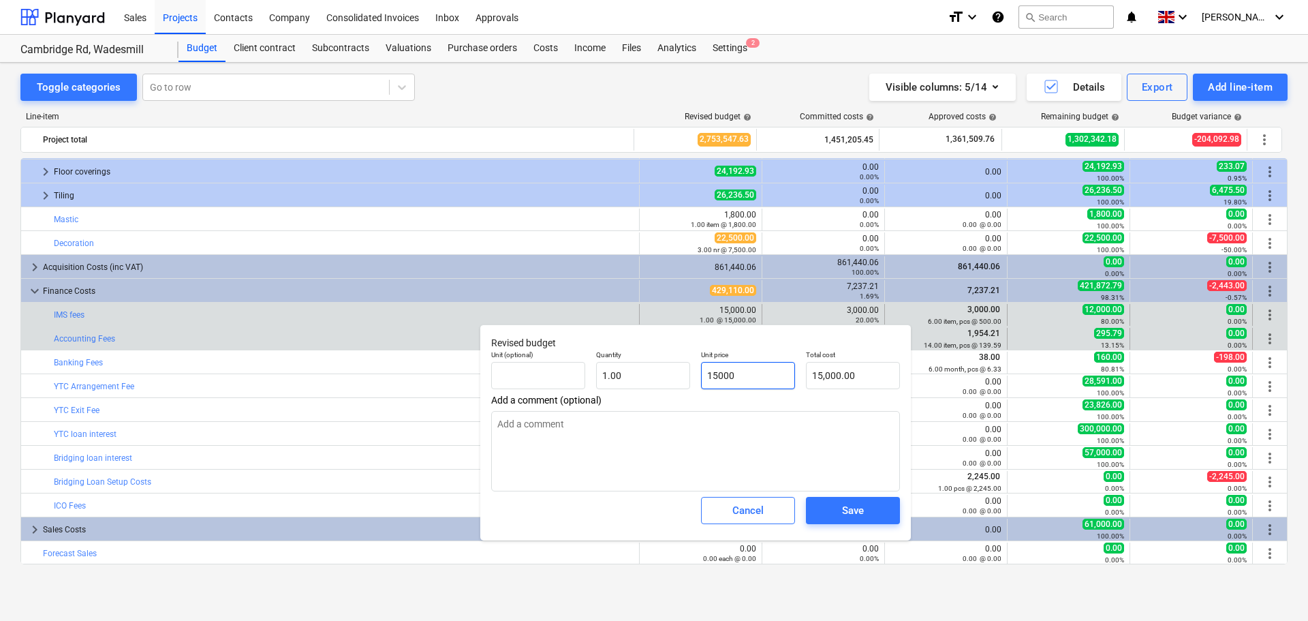
type textarea "x"
type input "3"
type input "3.00"
type textarea "x"
type input "30"
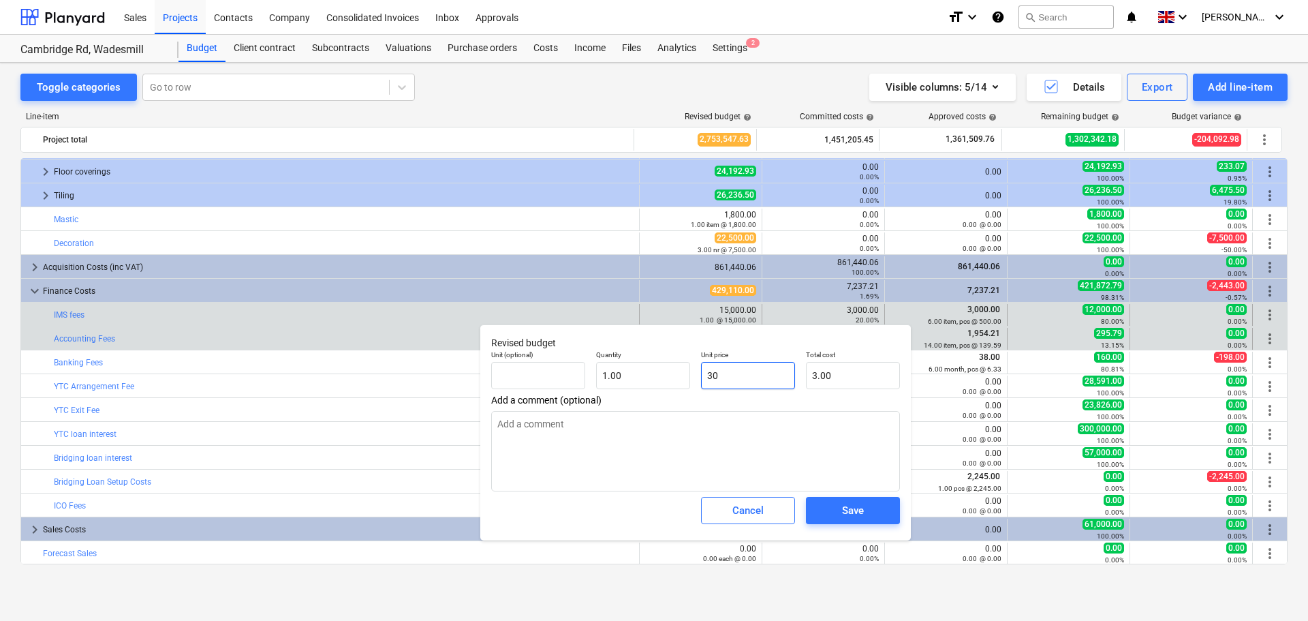
type input "30.00"
type textarea "x"
type input "300"
type input "300.00"
type textarea "x"
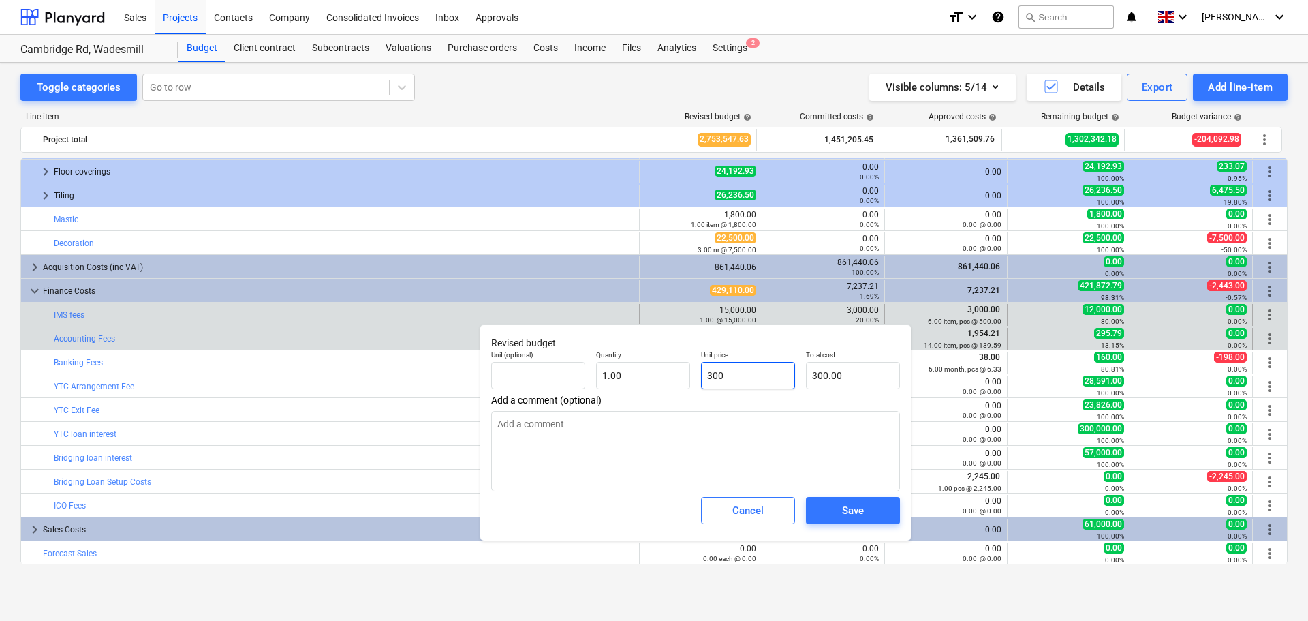
type input "3000"
type input "3,000.00"
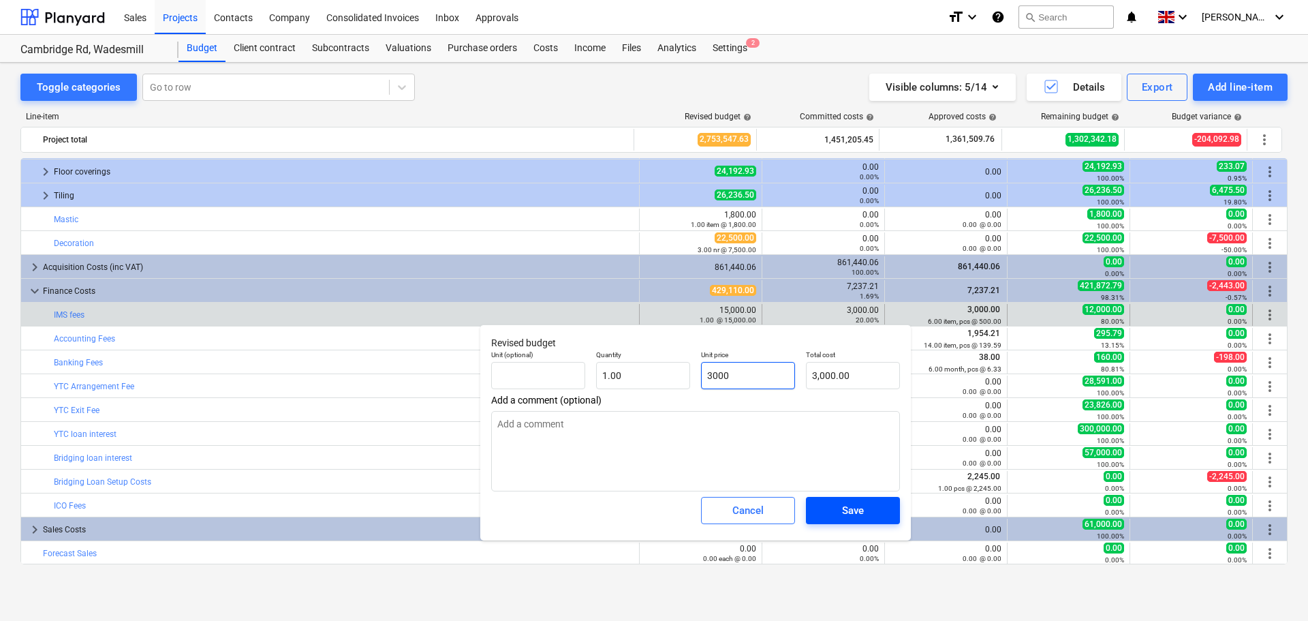
type input "3000"
type textarea "x"
type input "3,000.00"
click at [857, 506] on div "Save" at bounding box center [853, 510] width 22 height 18
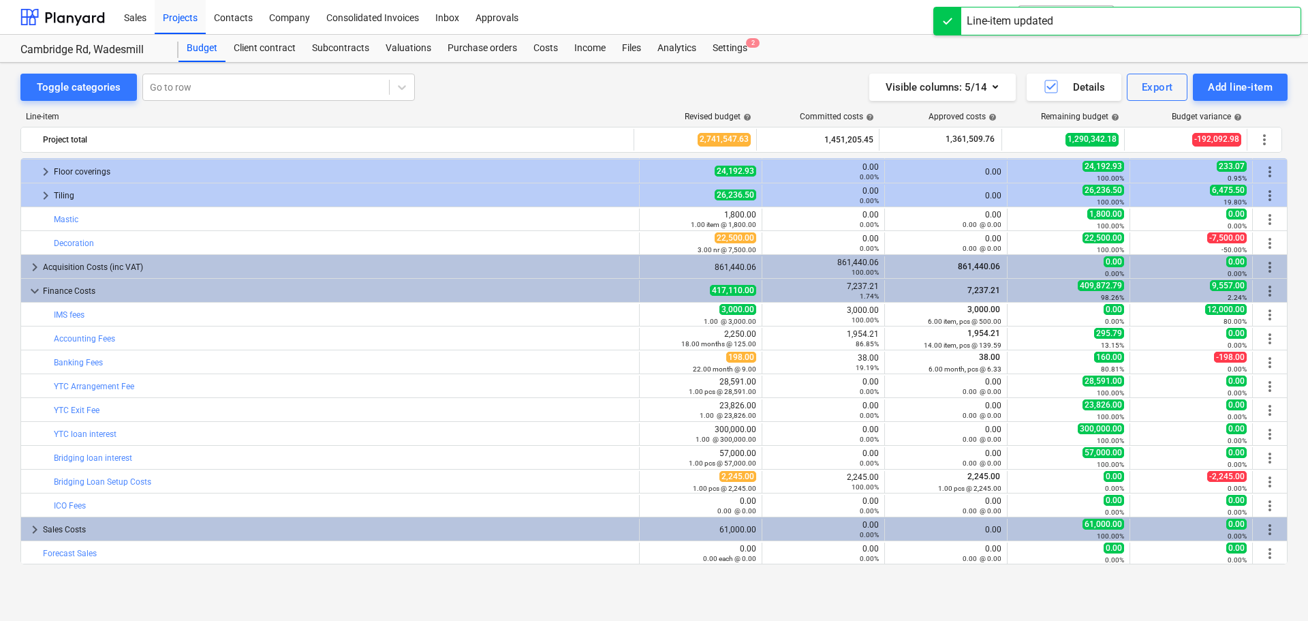
click at [516, 96] on div "Toggle categories Go to row Visible columns : 5/14 Details Export Add line-item" at bounding box center [653, 87] width 1267 height 27
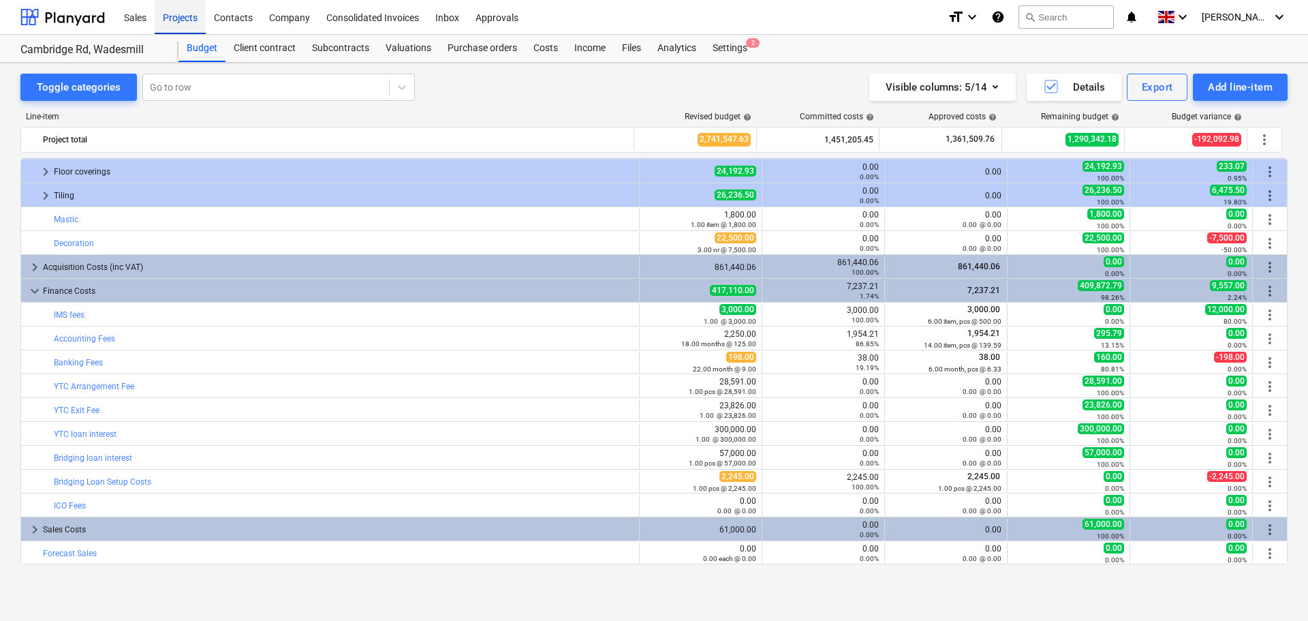
click at [188, 21] on div "Projects" at bounding box center [180, 16] width 51 height 35
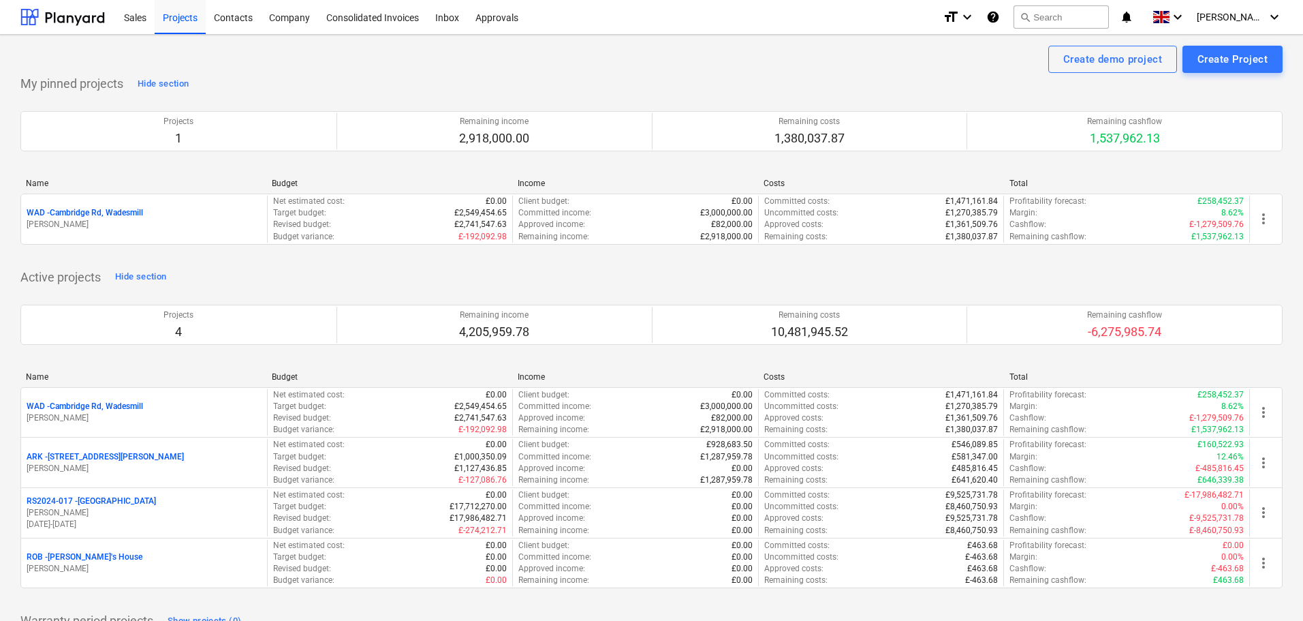
click at [637, 273] on div "Active projects Hide section Projects 4 Remaining income 4,205,959.78 Remaining…" at bounding box center [651, 435] width 1263 height 339
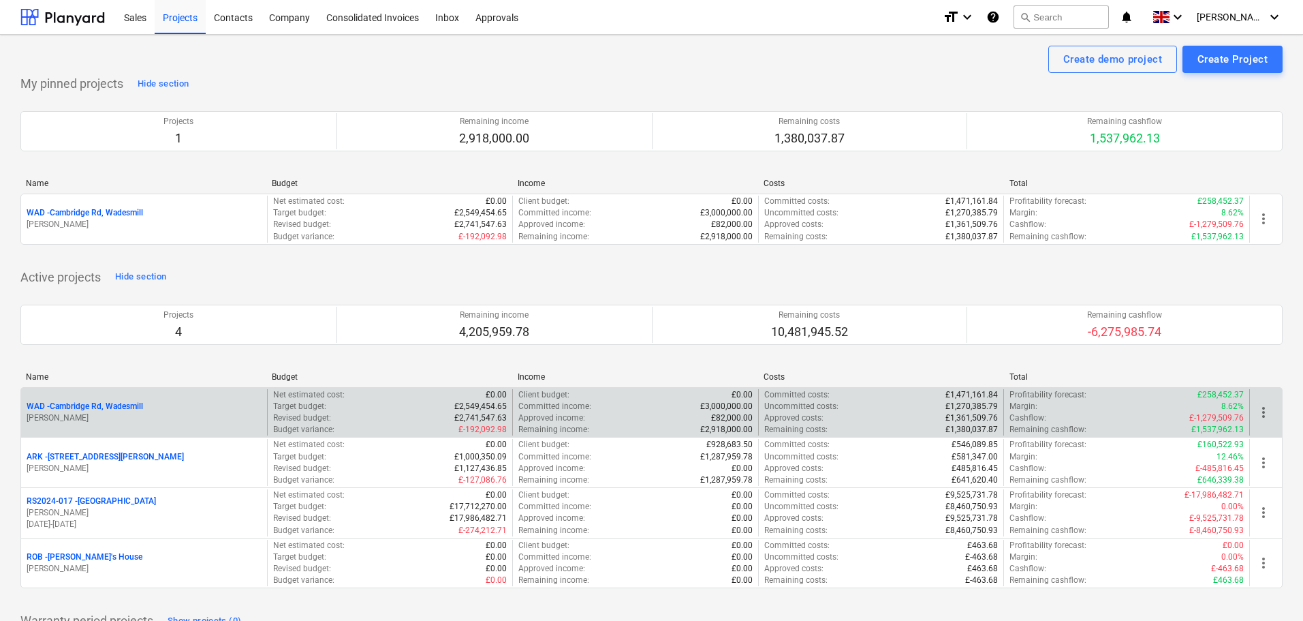
click at [125, 403] on p "WAD - Cambridge Rd, Wadesmill" at bounding box center [85, 407] width 117 height 12
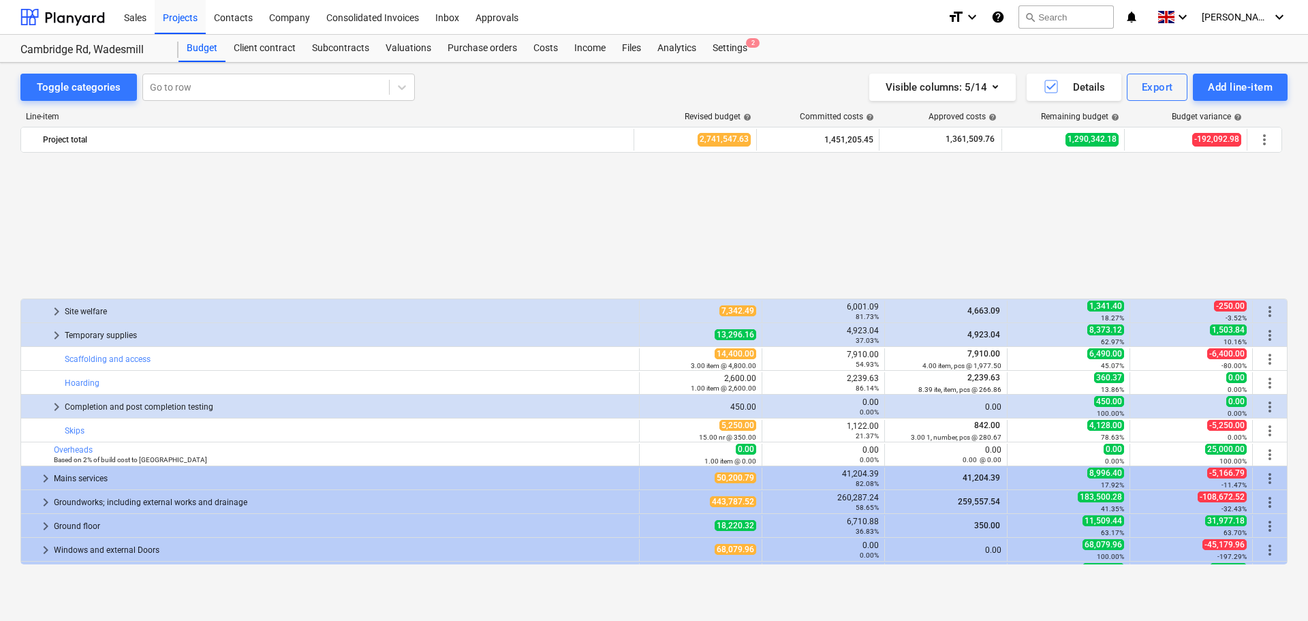
scroll to position [589, 0]
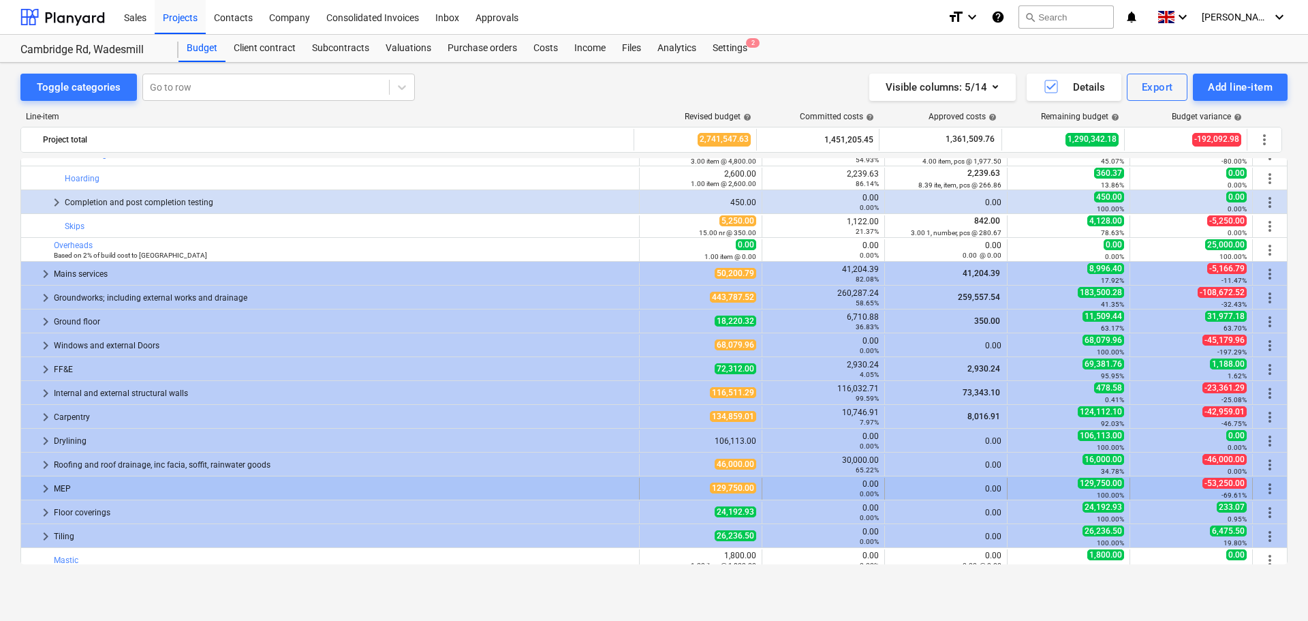
click at [43, 485] on span "keyboard_arrow_right" at bounding box center [45, 488] width 16 height 16
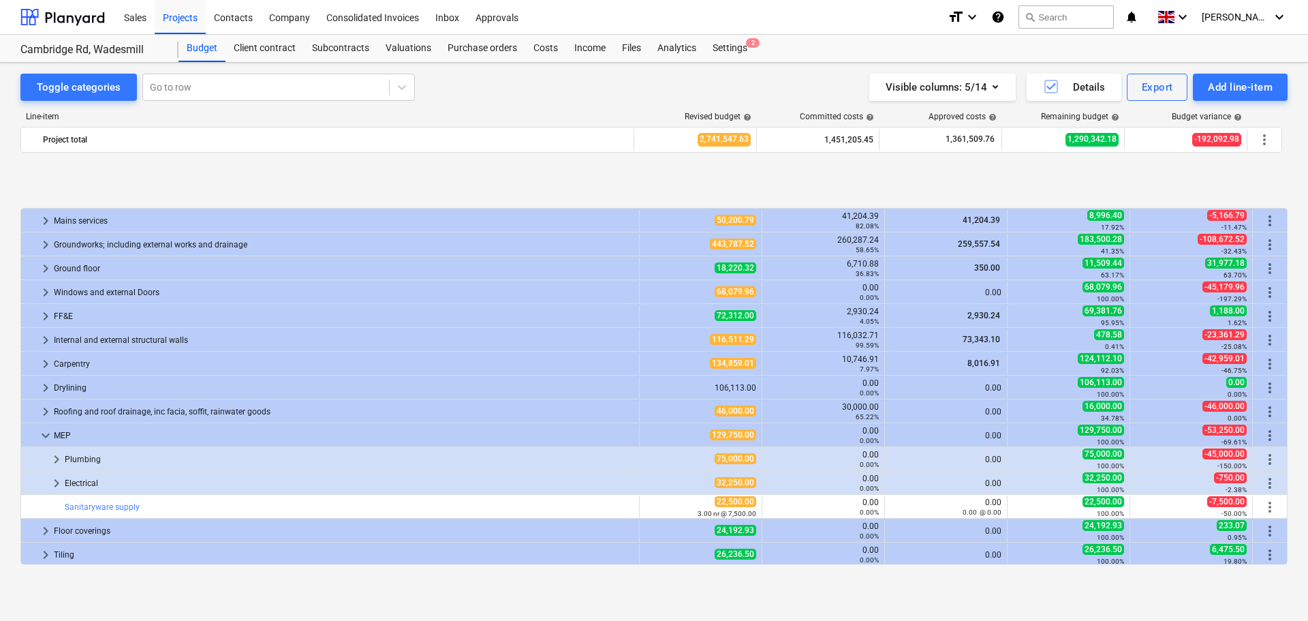
scroll to position [793, 0]
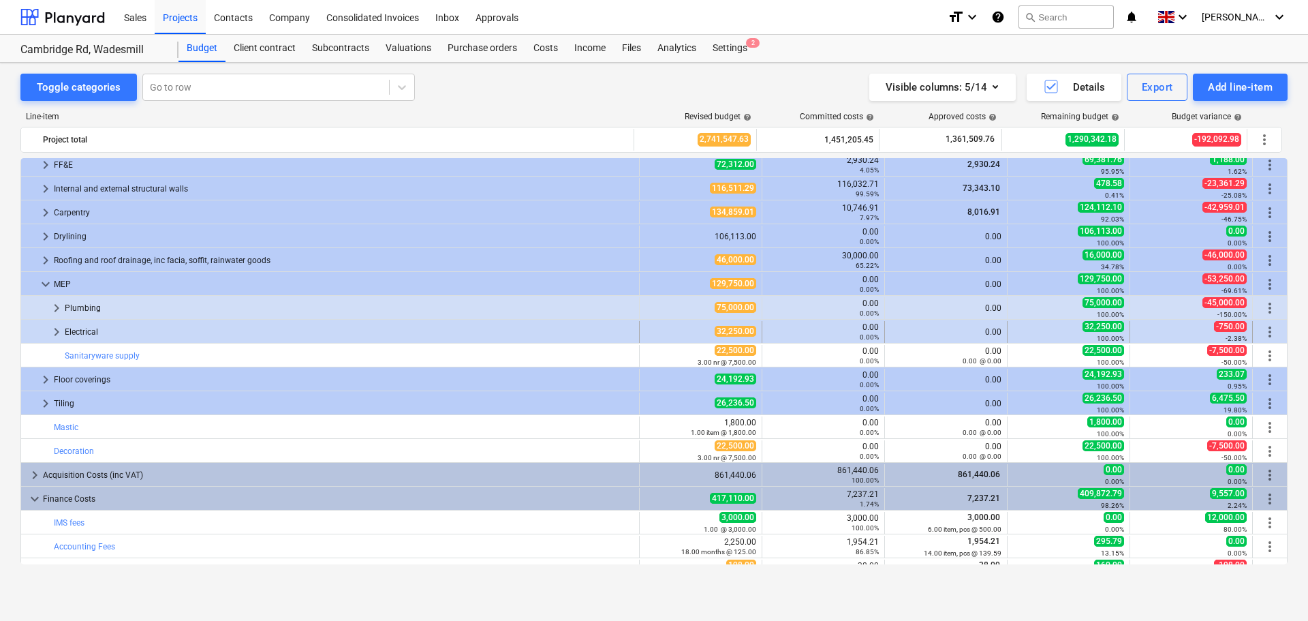
click at [52, 328] on span "keyboard_arrow_right" at bounding box center [56, 332] width 16 height 16
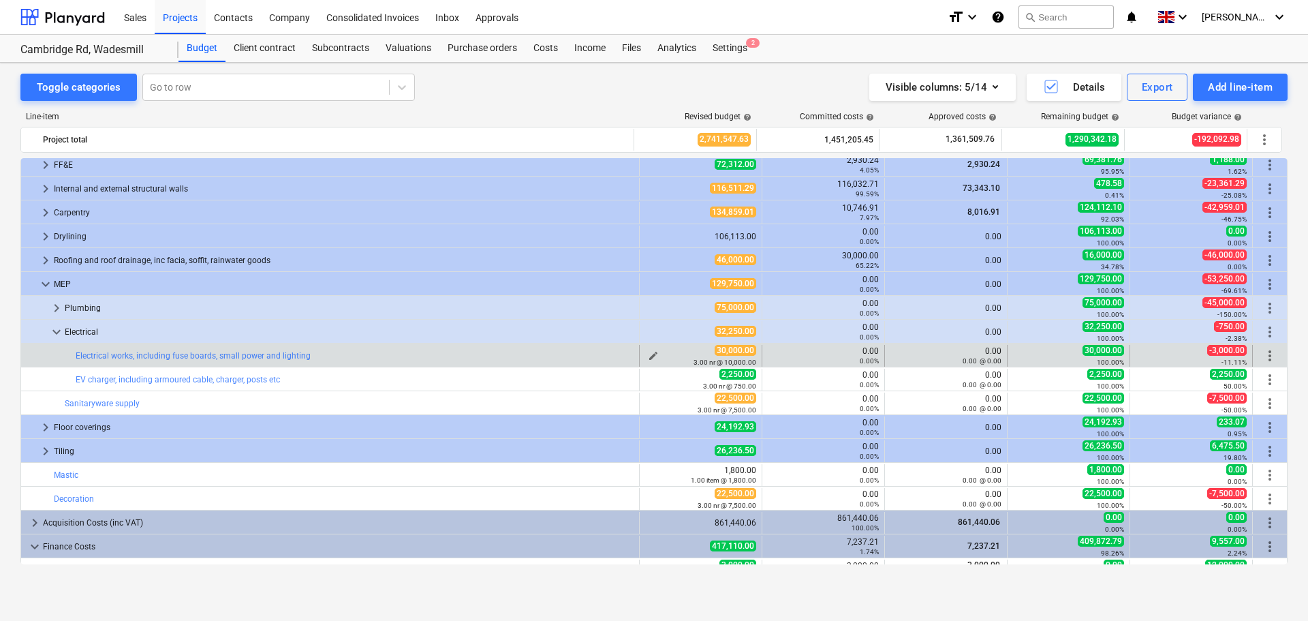
click at [650, 354] on span "edit" at bounding box center [653, 355] width 11 height 11
type textarea "x"
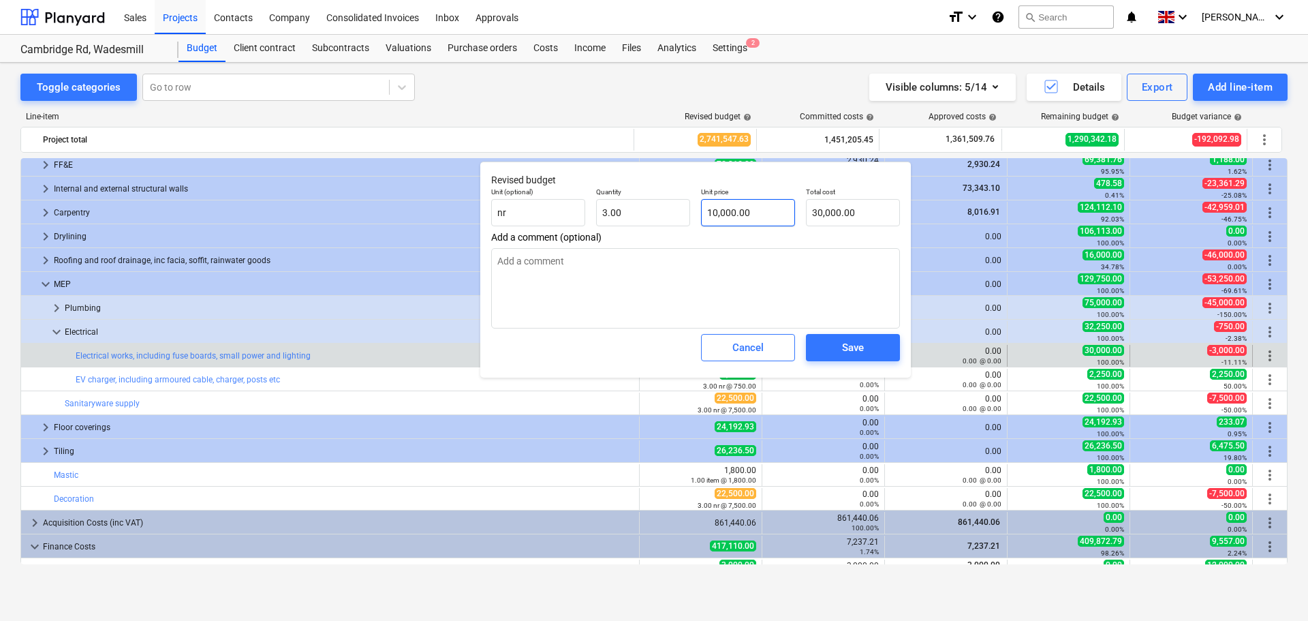
type input "10000"
drag, startPoint x: 767, startPoint y: 209, endPoint x: 660, endPoint y: 206, distance: 107.0
click at [660, 206] on div "Unit (optional) nr Quantity 3.00 Unit price 10000 Total cost 30,000.00" at bounding box center [696, 207] width 420 height 50
type textarea "x"
type input "1"
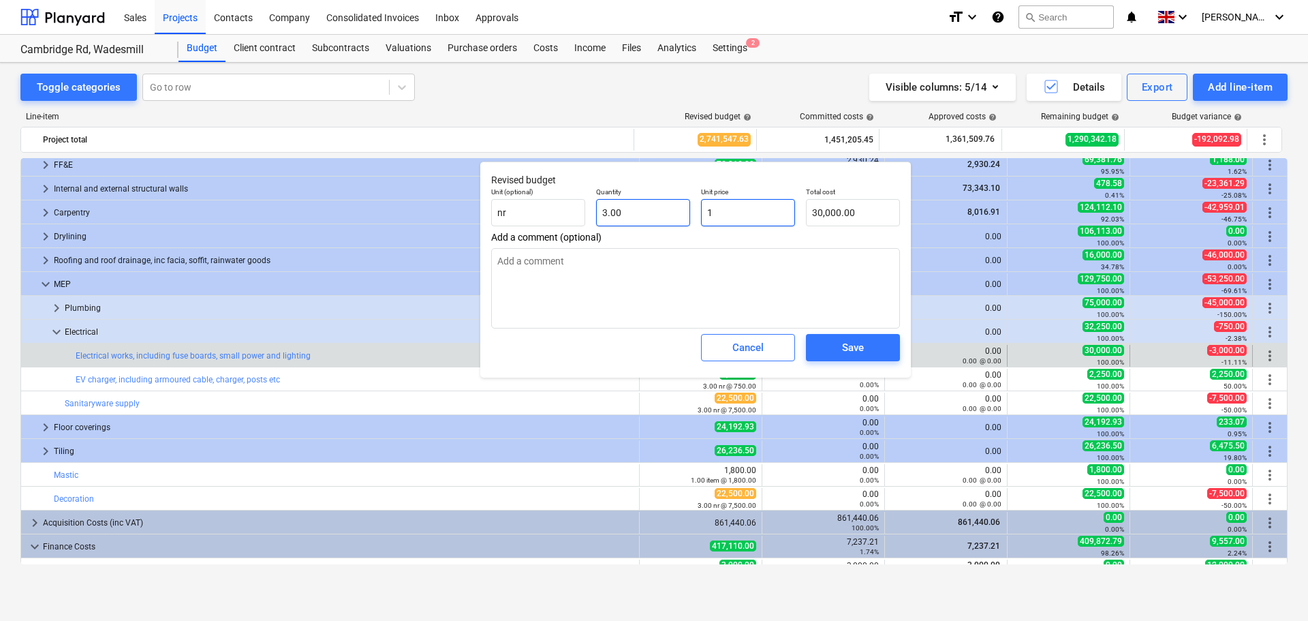
type input "3.00"
type textarea "x"
type input "10"
type input "30.00"
type textarea "x"
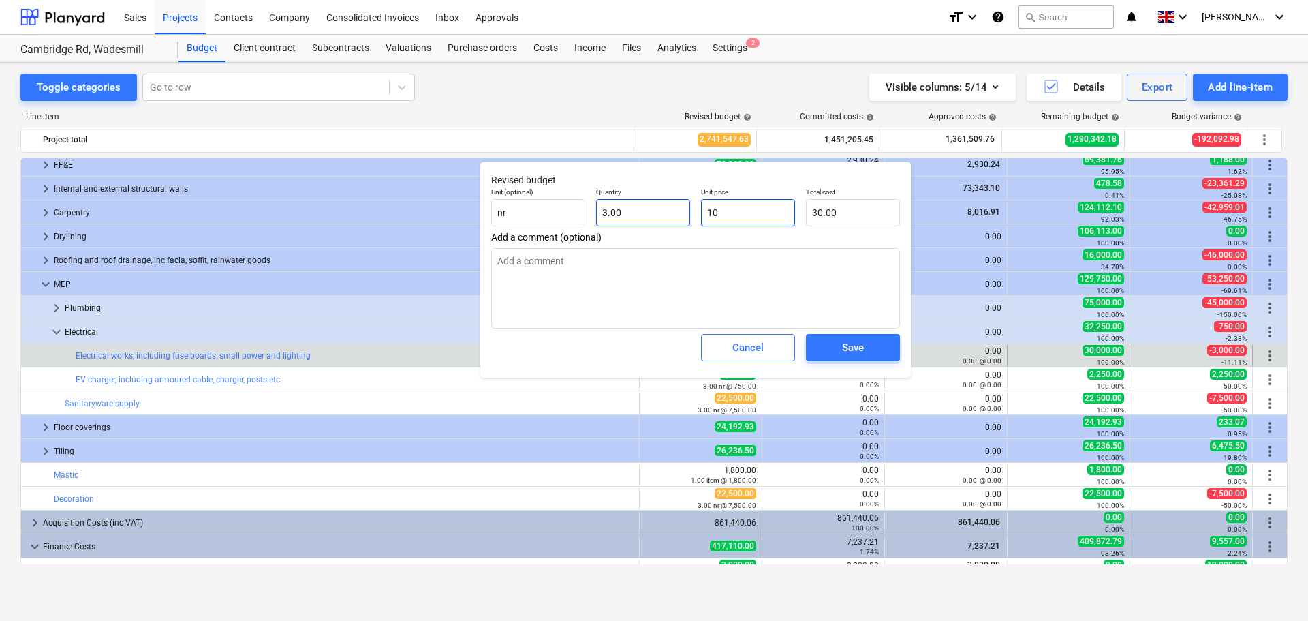
type input "106"
type input "318.00"
type textarea "x"
type input "1060"
type input "3,180.00"
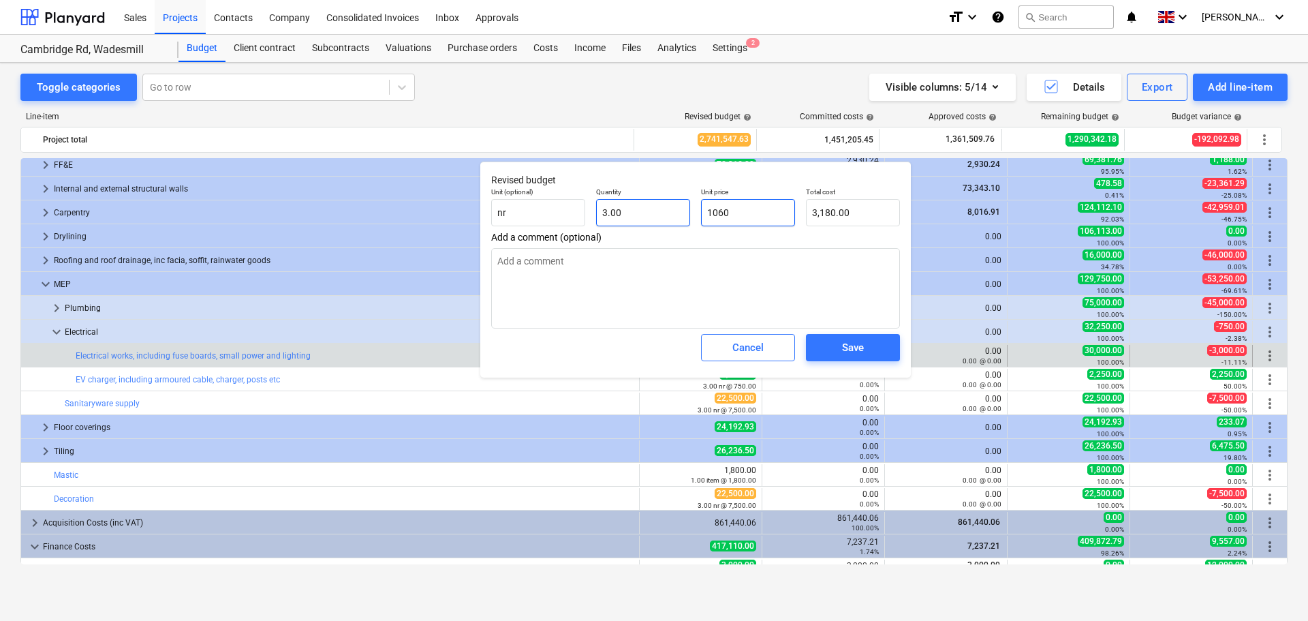
type textarea "x"
type input "10600"
type input "31,800.00"
type input "10600"
type textarea "x"
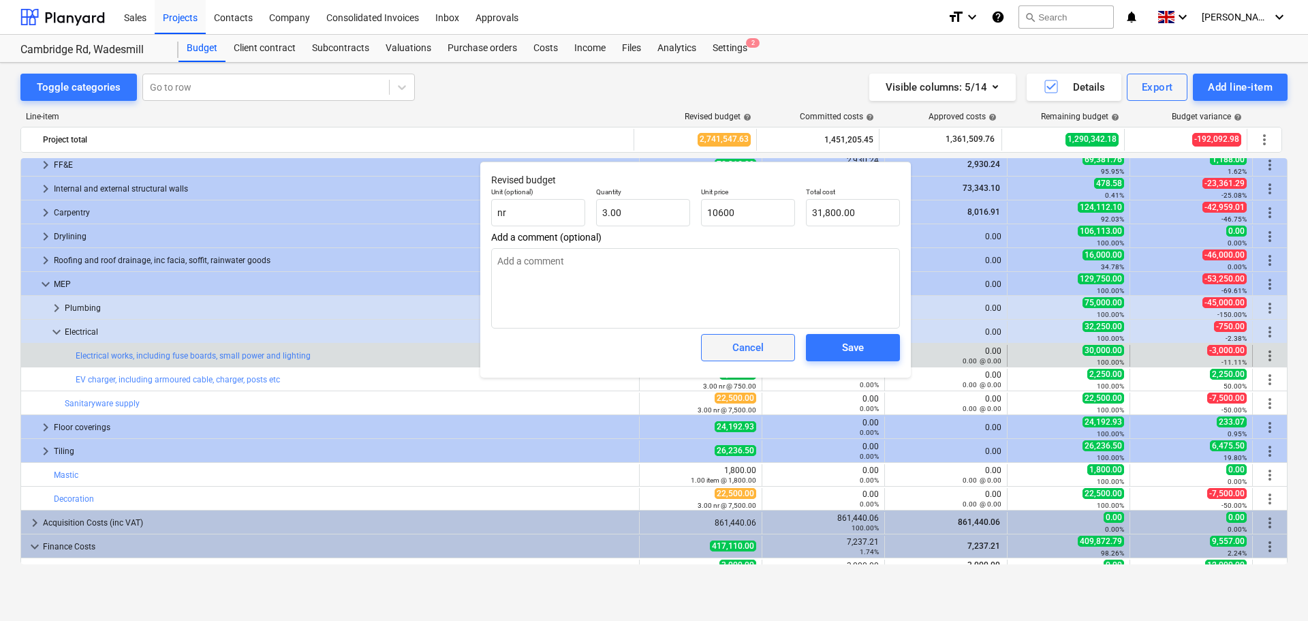
type input "10,600.00"
click at [736, 347] on div "Cancel" at bounding box center [747, 348] width 31 height 18
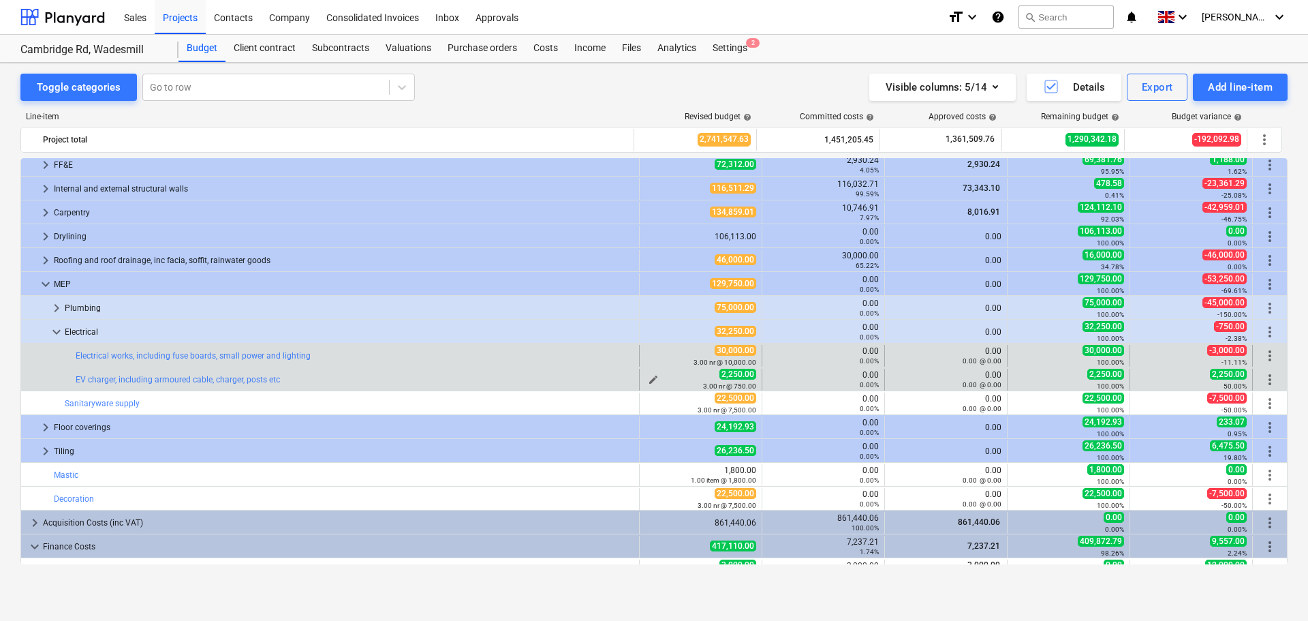
click at [649, 380] on span "edit" at bounding box center [653, 379] width 11 height 11
type textarea "x"
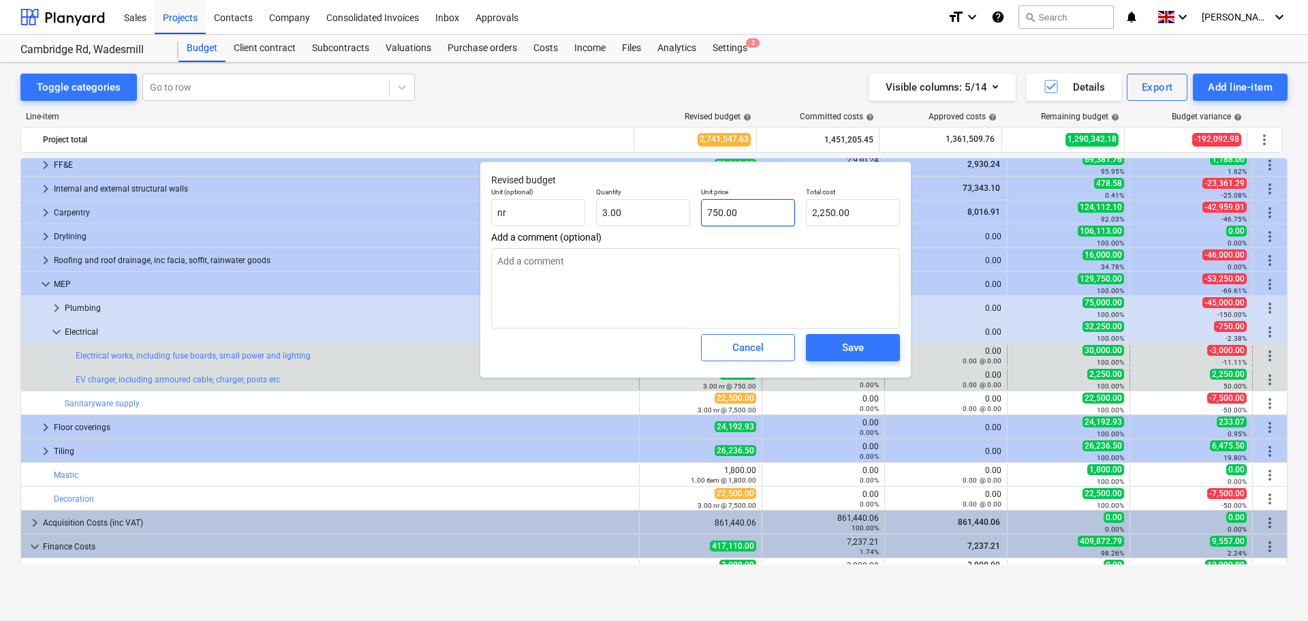
type input "750"
click at [759, 208] on input "750" at bounding box center [748, 212] width 94 height 27
drag, startPoint x: 741, startPoint y: 208, endPoint x: 593, endPoint y: 202, distance: 148.7
click at [593, 202] on div "Unit (optional) nr Quantity 3.00 Unit price 750 Total cost 2,250.00" at bounding box center [696, 207] width 420 height 50
type textarea "x"
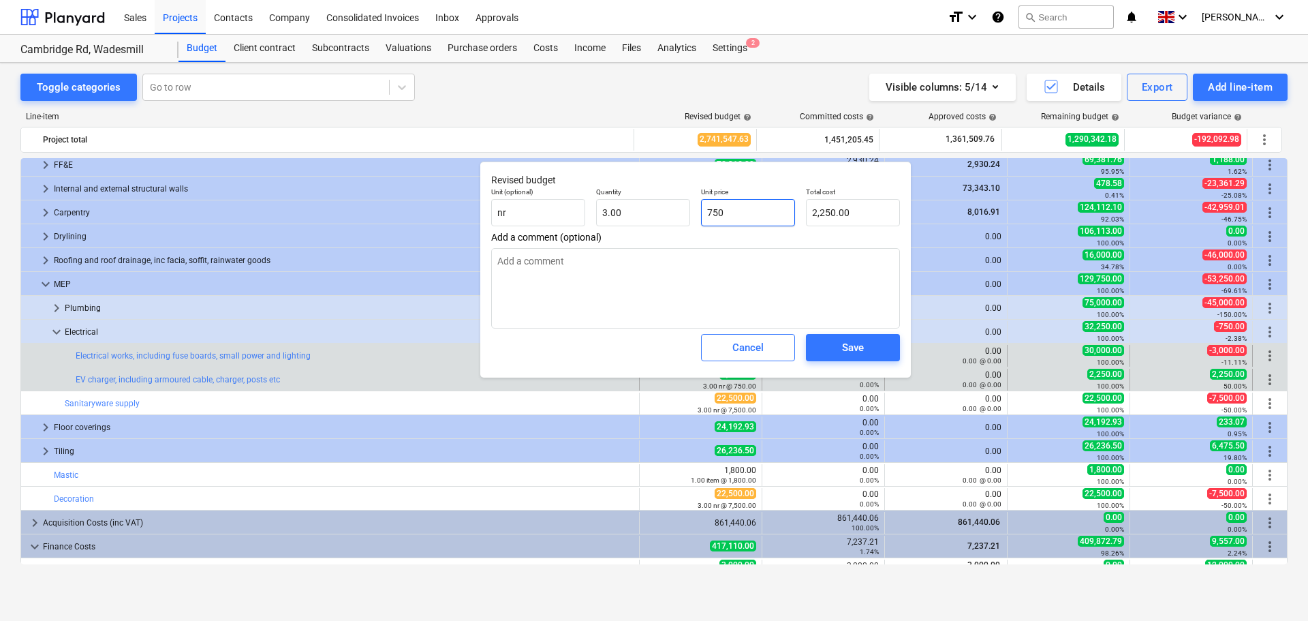
type input "0"
type input "0.00"
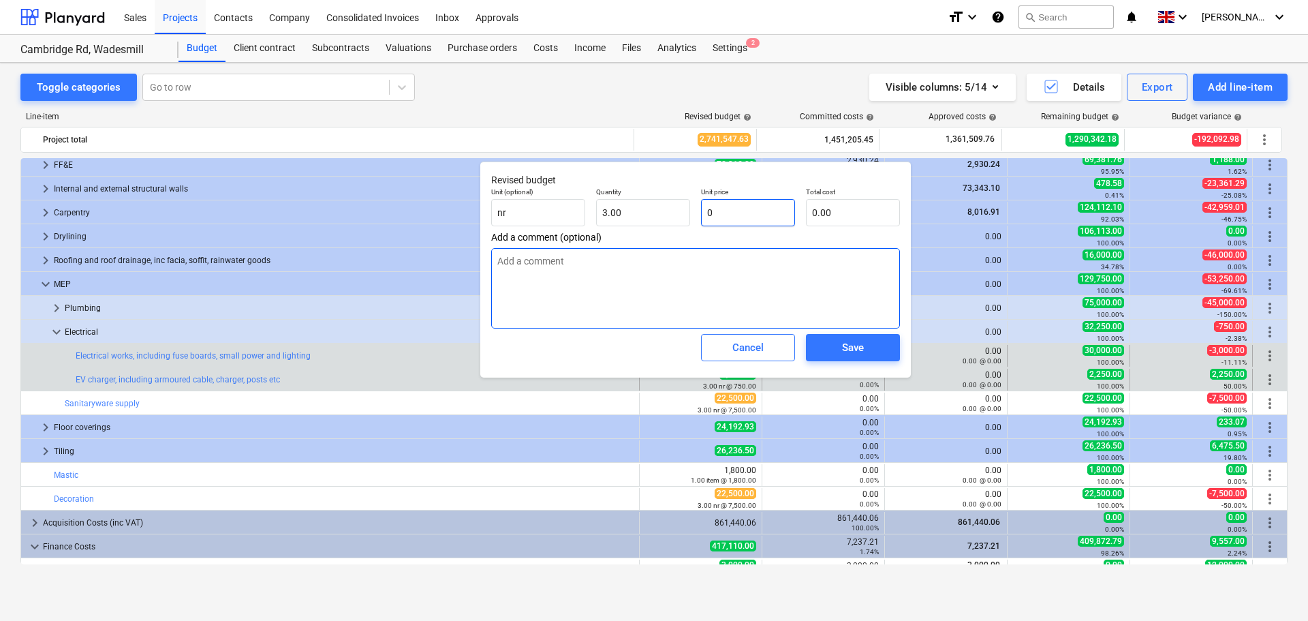
type input "0"
type textarea "x"
type input "0.00"
click at [729, 296] on textarea at bounding box center [695, 288] width 409 height 80
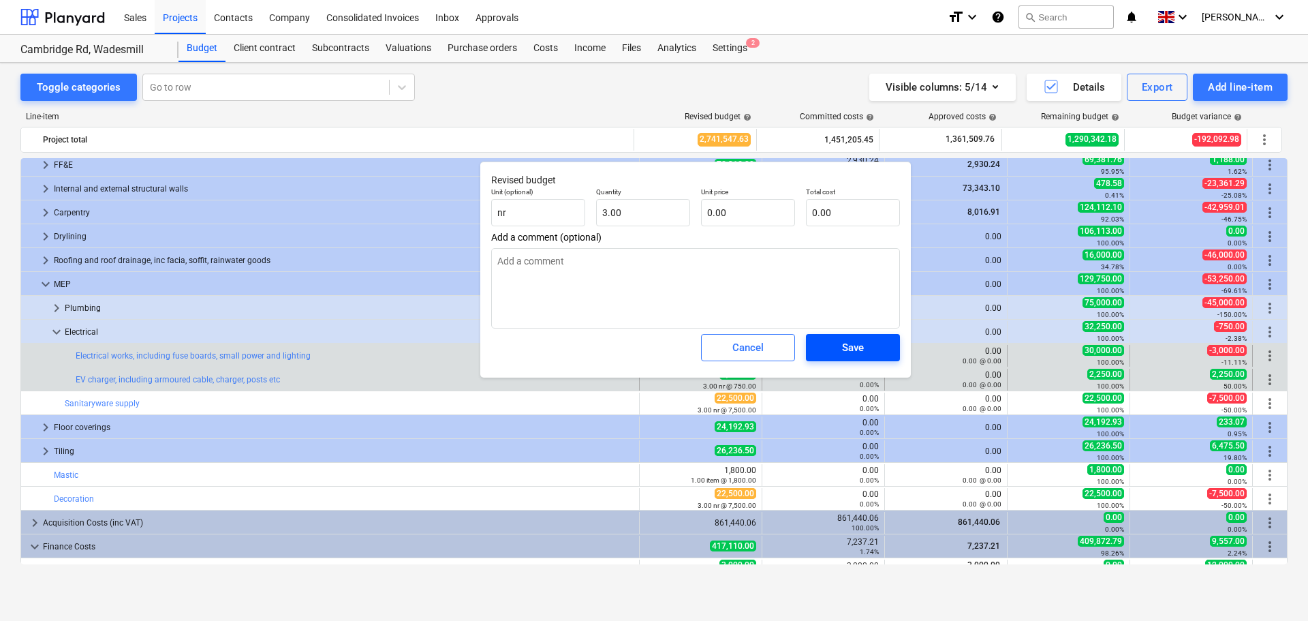
click at [867, 342] on span "Save" at bounding box center [852, 348] width 61 height 18
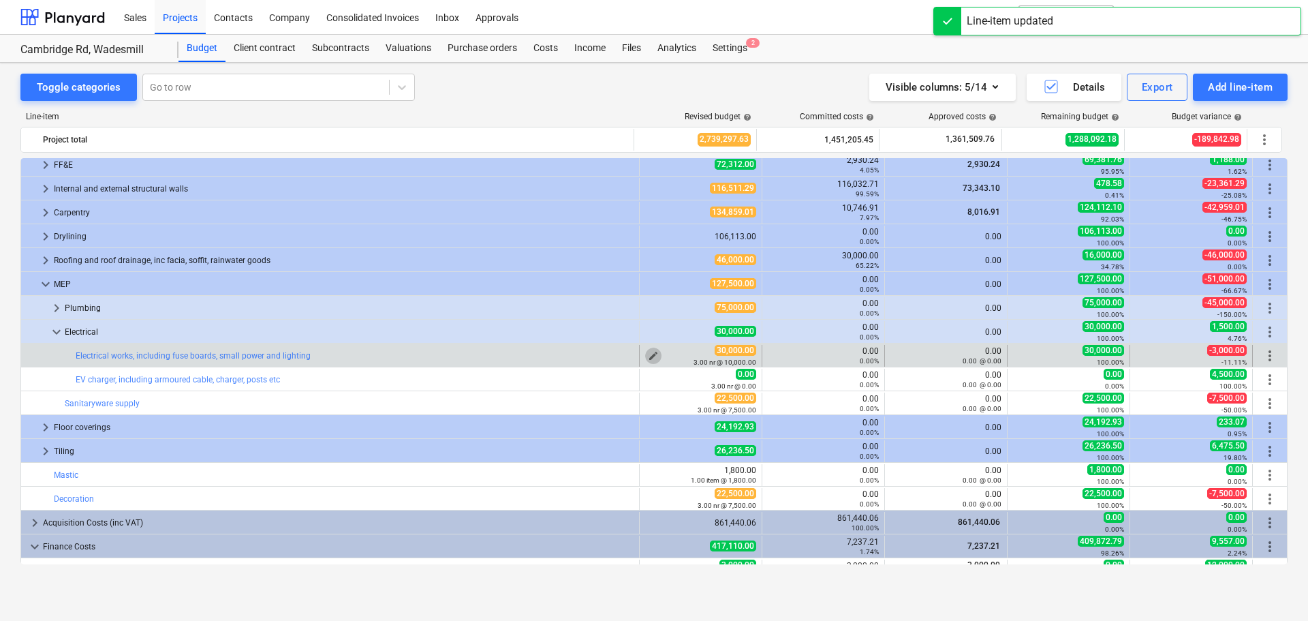
click at [648, 353] on span "edit" at bounding box center [653, 355] width 11 height 11
type textarea "x"
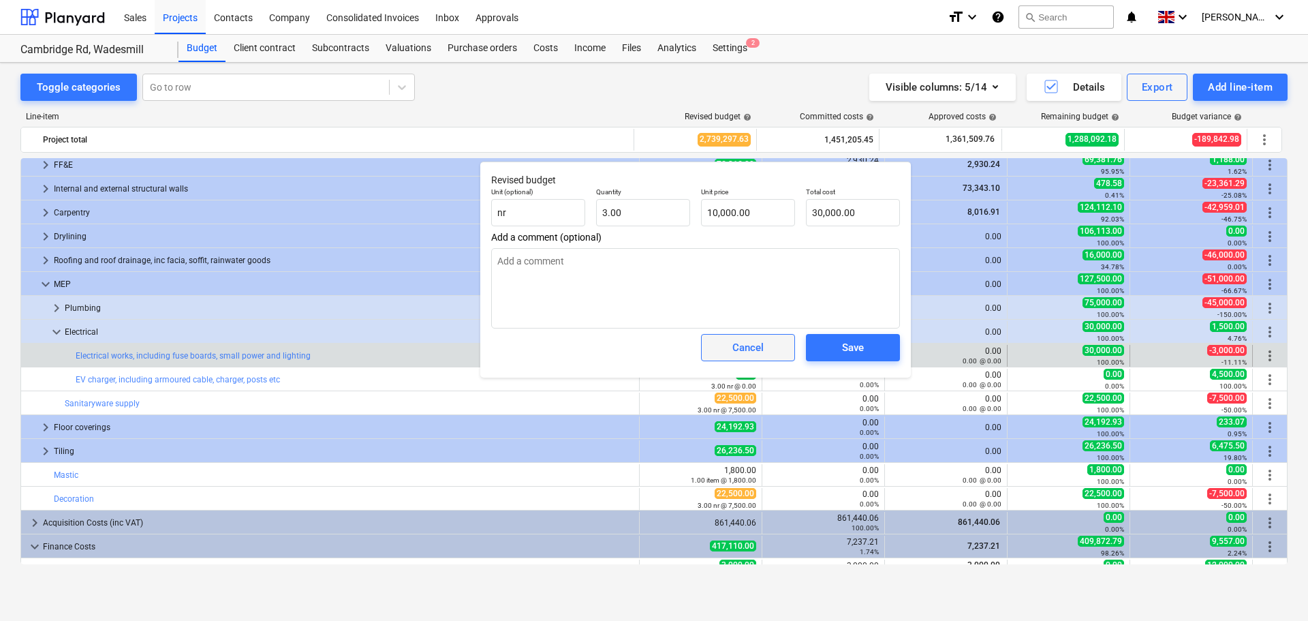
click at [750, 345] on div "Cancel" at bounding box center [747, 348] width 31 height 18
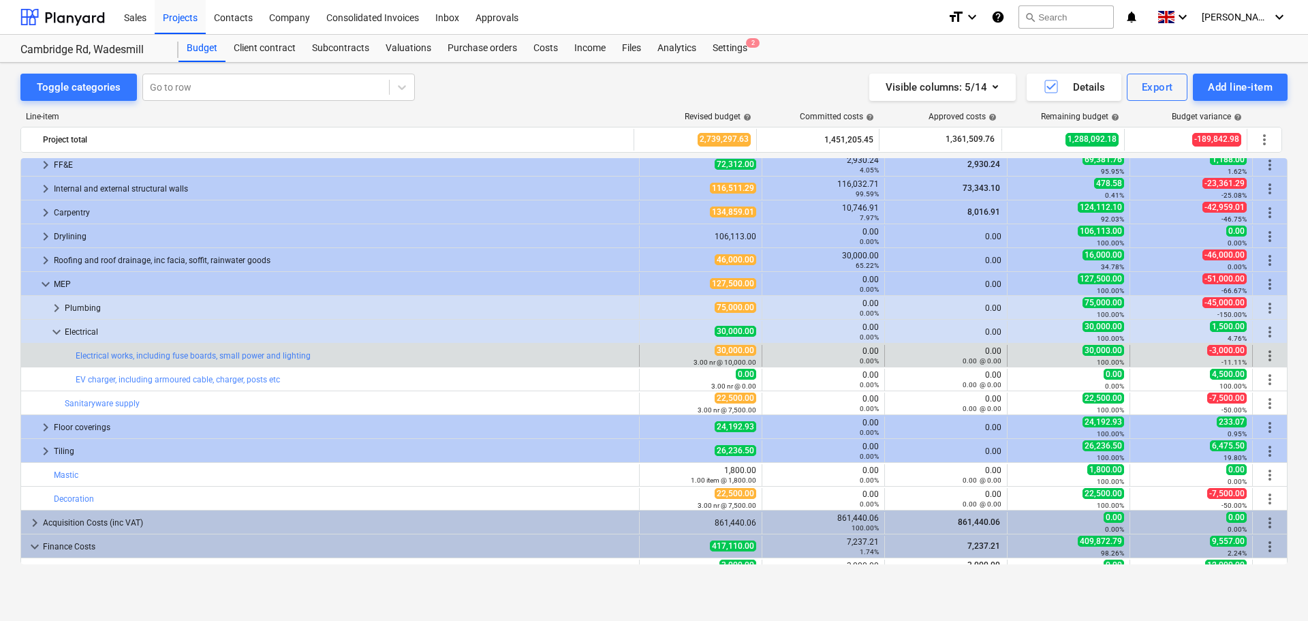
click at [1265, 356] on span "more_vert" at bounding box center [1270, 355] width 16 height 16
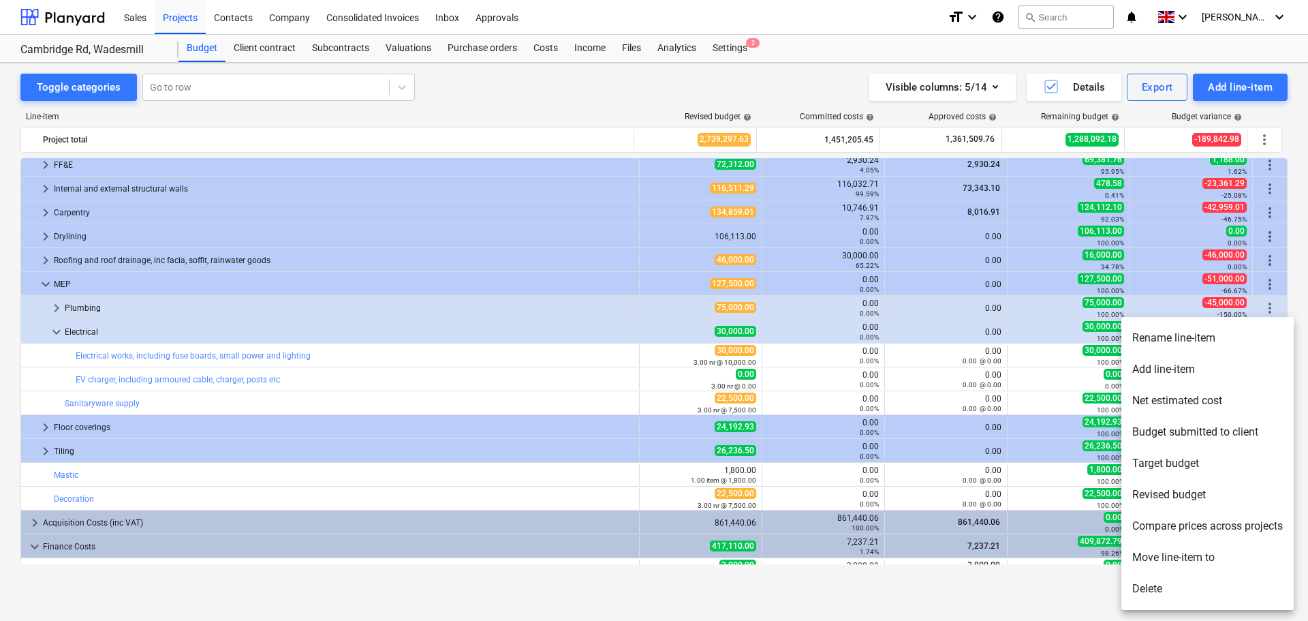
click at [1178, 336] on li "Rename line-item" at bounding box center [1207, 337] width 172 height 31
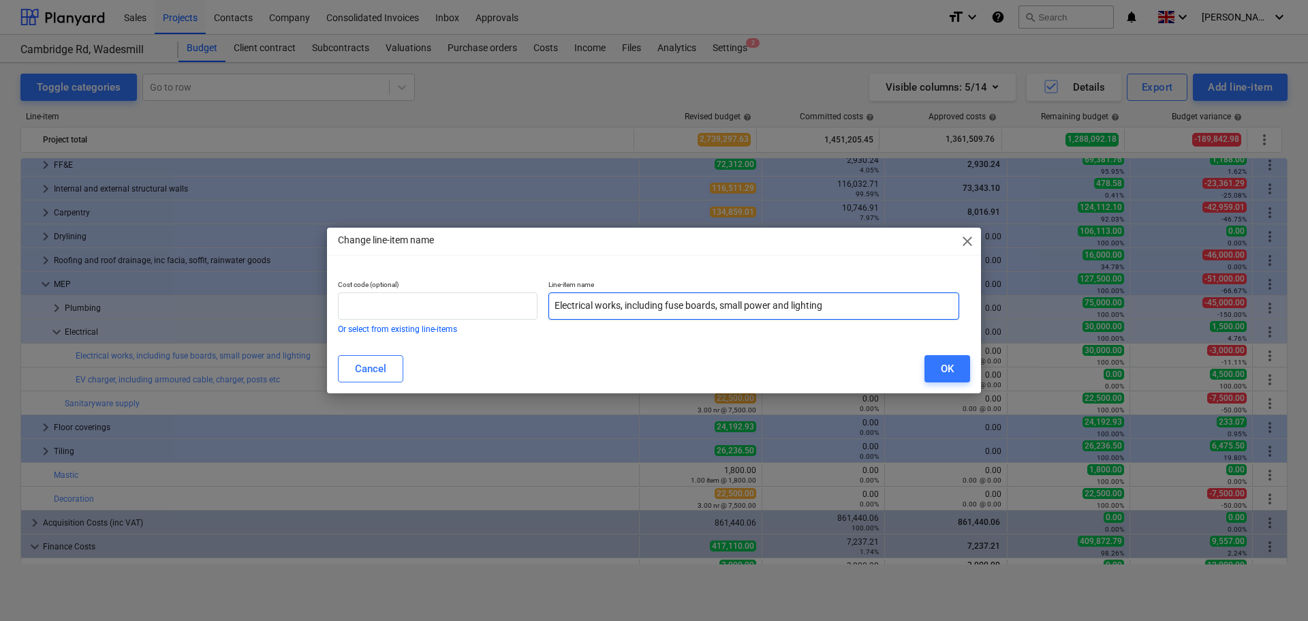
click at [850, 303] on input "Electrical works, including fuse boards, small power and lighting" at bounding box center [753, 305] width 411 height 27
type input "Electrical works, including fuse boards, small power and lighting inc car charg…"
click at [948, 361] on div "OK" at bounding box center [947, 369] width 13 height 18
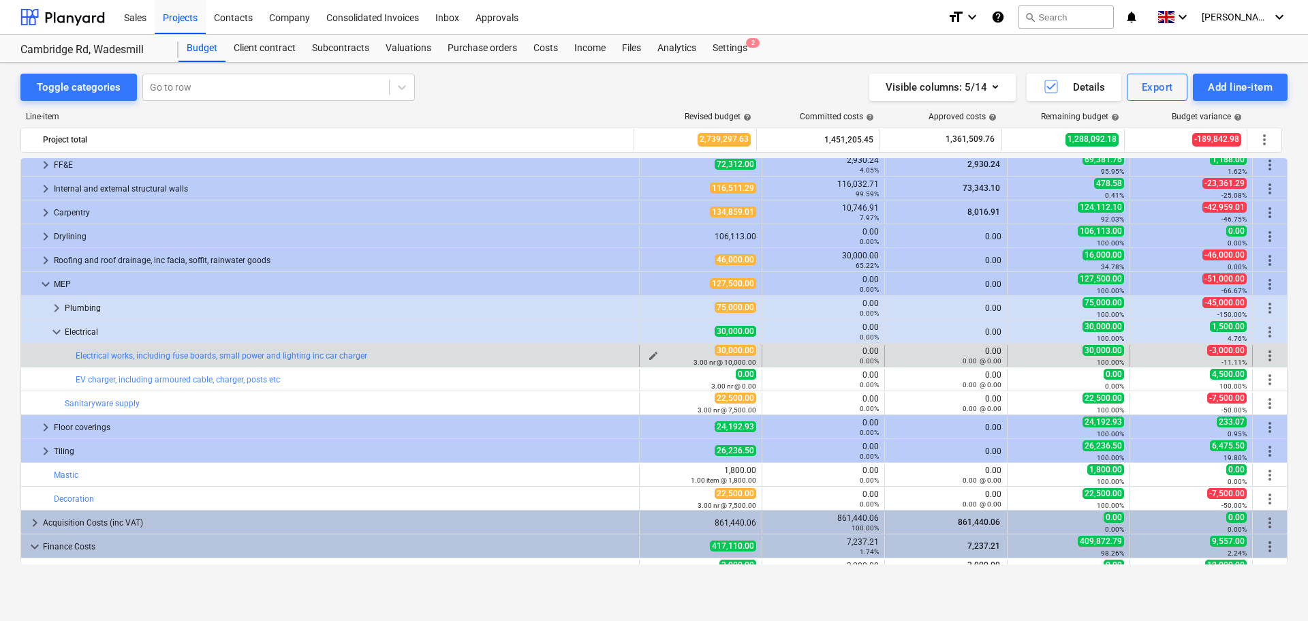
click at [651, 357] on div "3.00 nr @ 10,000.00" at bounding box center [700, 362] width 111 height 10
click at [655, 351] on button "edit" at bounding box center [653, 355] width 16 height 16
type textarea "x"
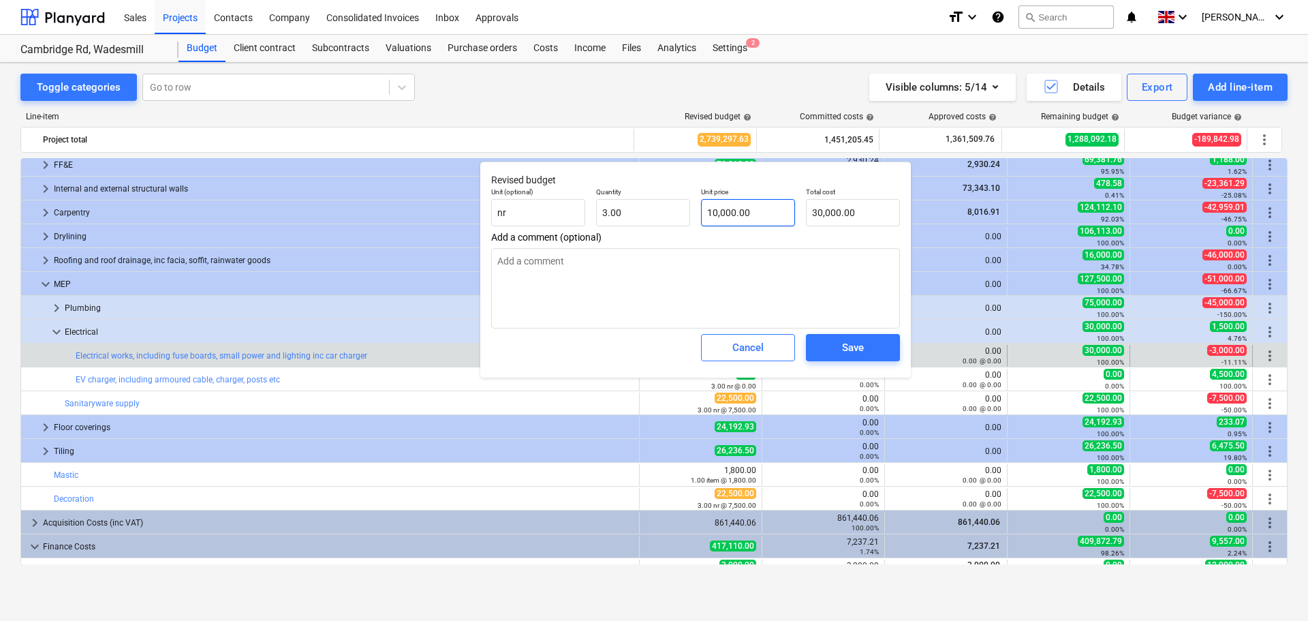
type input "10000"
drag, startPoint x: 762, startPoint y: 208, endPoint x: 649, endPoint y: 198, distance: 113.6
click at [649, 198] on div "Unit (optional) nr Quantity 3.00 Unit price 10000 Total cost 30,000.00" at bounding box center [696, 207] width 420 height 50
type textarea "x"
type input "3"
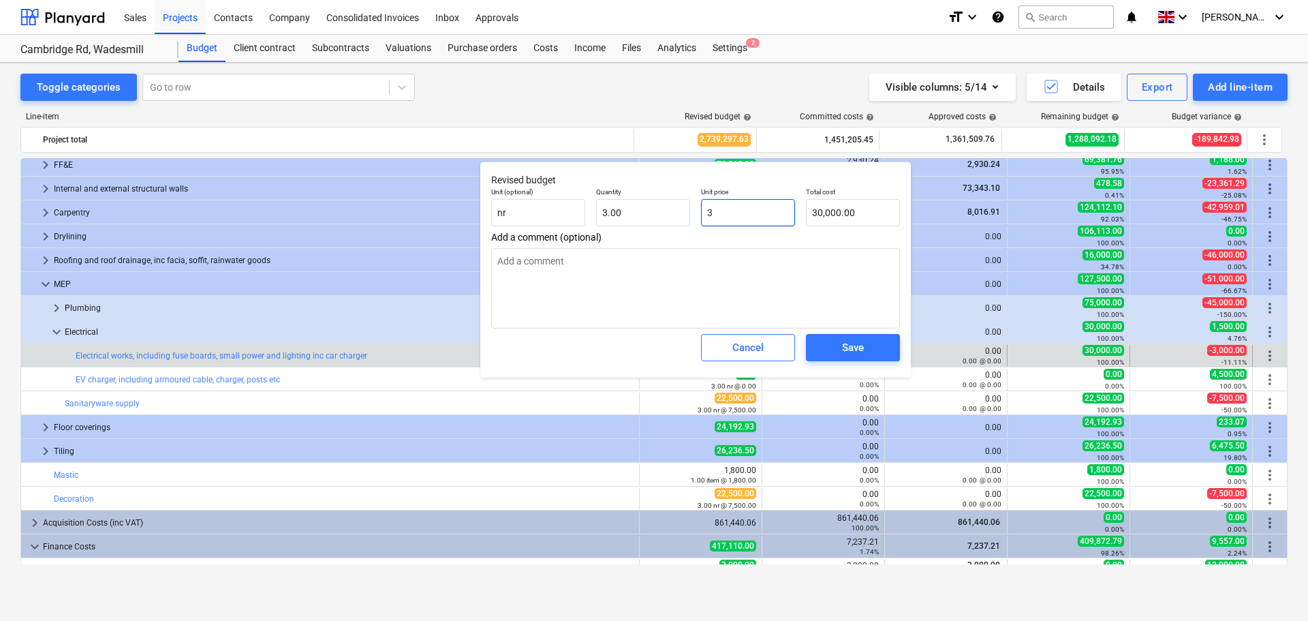
type input "9.00"
type textarea "x"
type input "34"
type input "102.00"
type textarea "x"
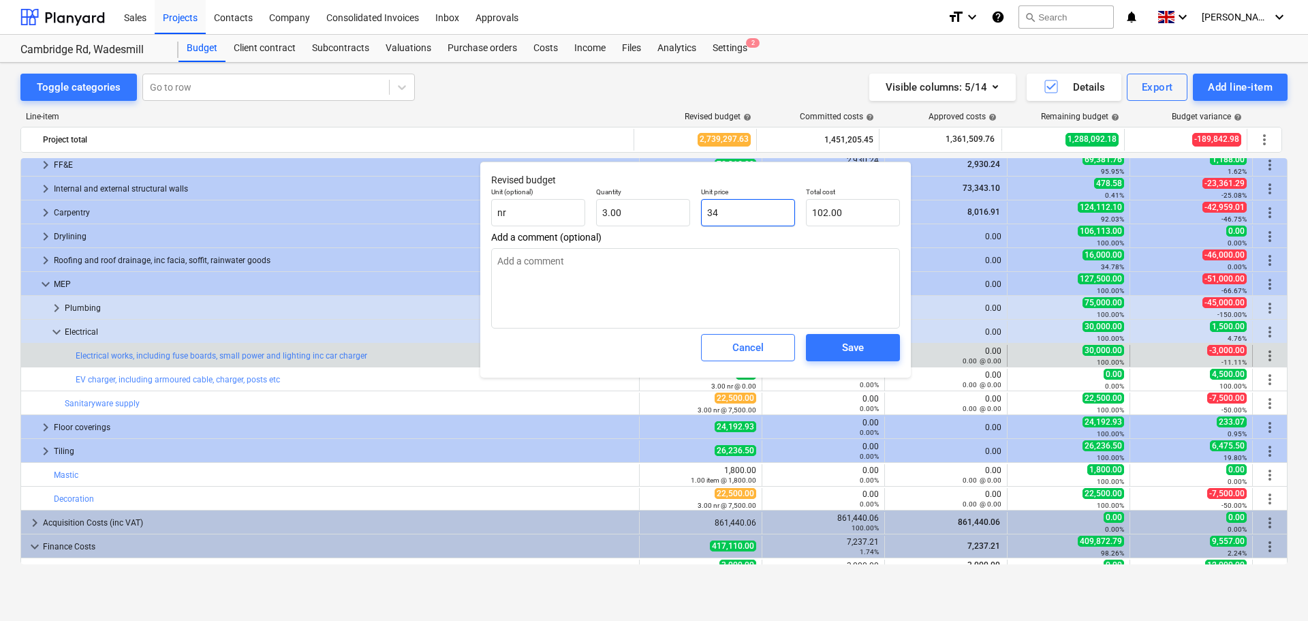
type input "346"
type input "1,038.00"
type textarea "x"
type input "3465"
type input "10,395.00"
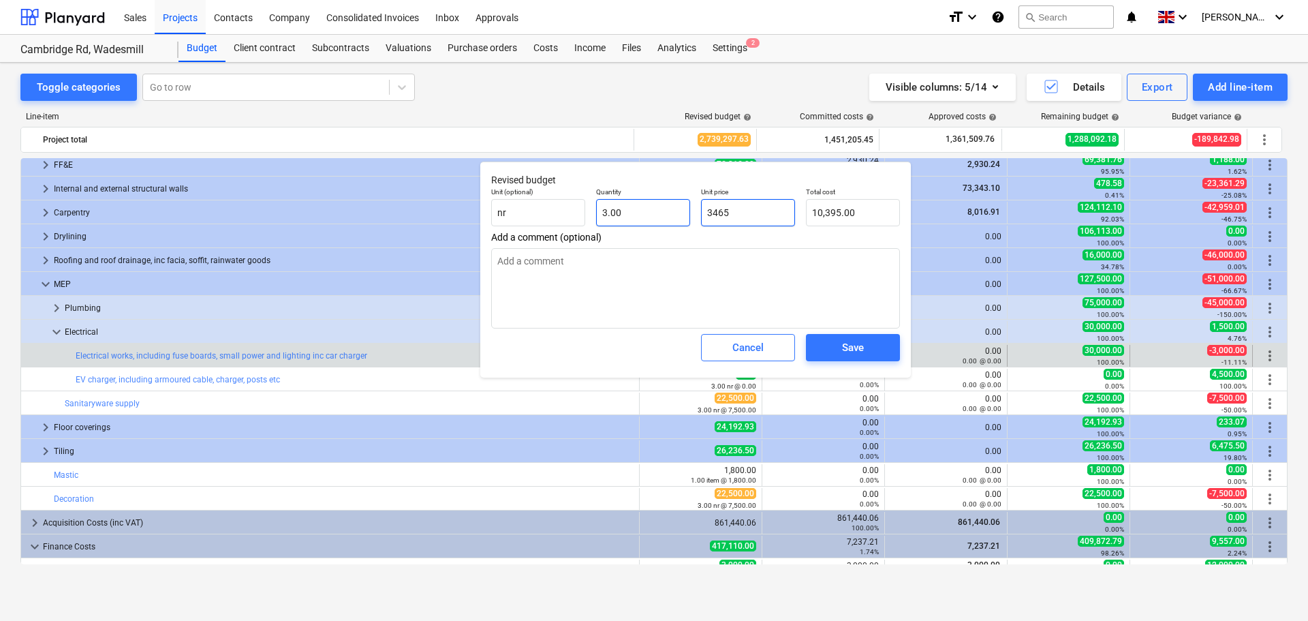
drag, startPoint x: 750, startPoint y: 210, endPoint x: 677, endPoint y: 201, distance: 74.1
click at [677, 201] on div "Unit (optional) nr Quantity 3.00 Unit price 3465 Total cost 10,395.00" at bounding box center [696, 207] width 420 height 50
type textarea "x"
type input "0.00"
type textarea "x"
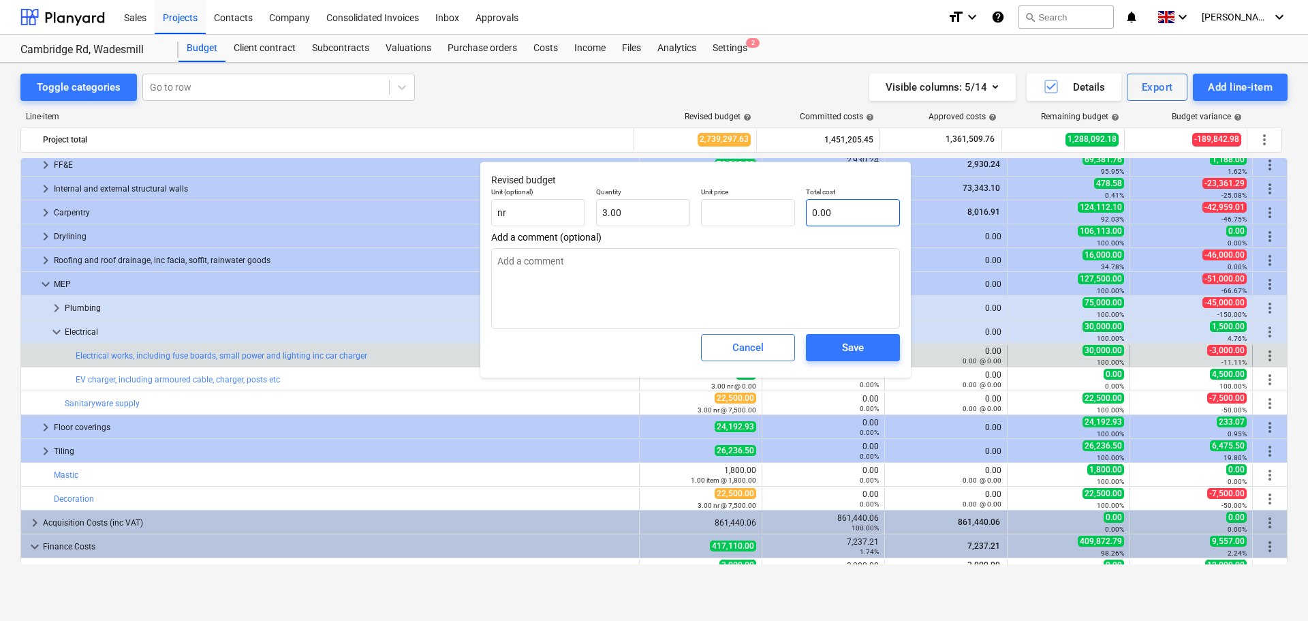
type input "0.00"
click at [856, 207] on input "text" at bounding box center [853, 212] width 94 height 27
type textarea "x"
type input "3"
type input "0.00"
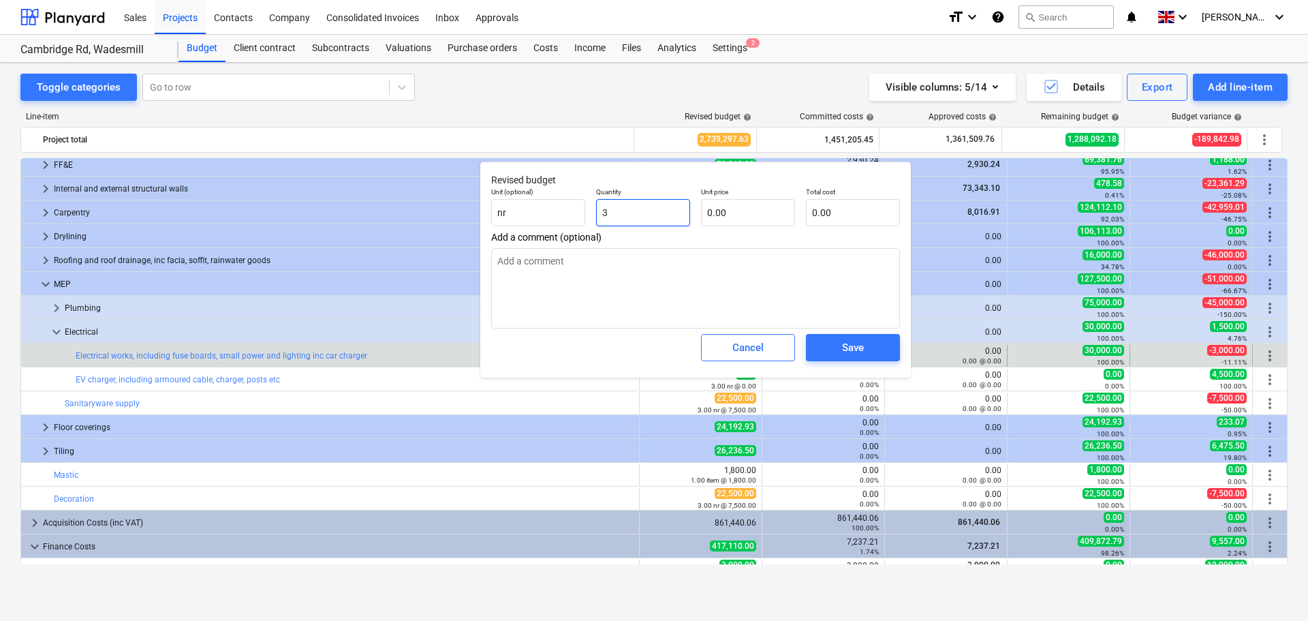
click at [670, 215] on input "3" at bounding box center [643, 212] width 94 height 27
drag, startPoint x: 555, startPoint y: 211, endPoint x: 504, endPoint y: 209, distance: 50.5
click at [504, 209] on div "Unit (optional) nr Quantity 3 Unit price 0.00 Total cost 0.00" at bounding box center [696, 207] width 420 height 50
type textarea "x"
type input "1"
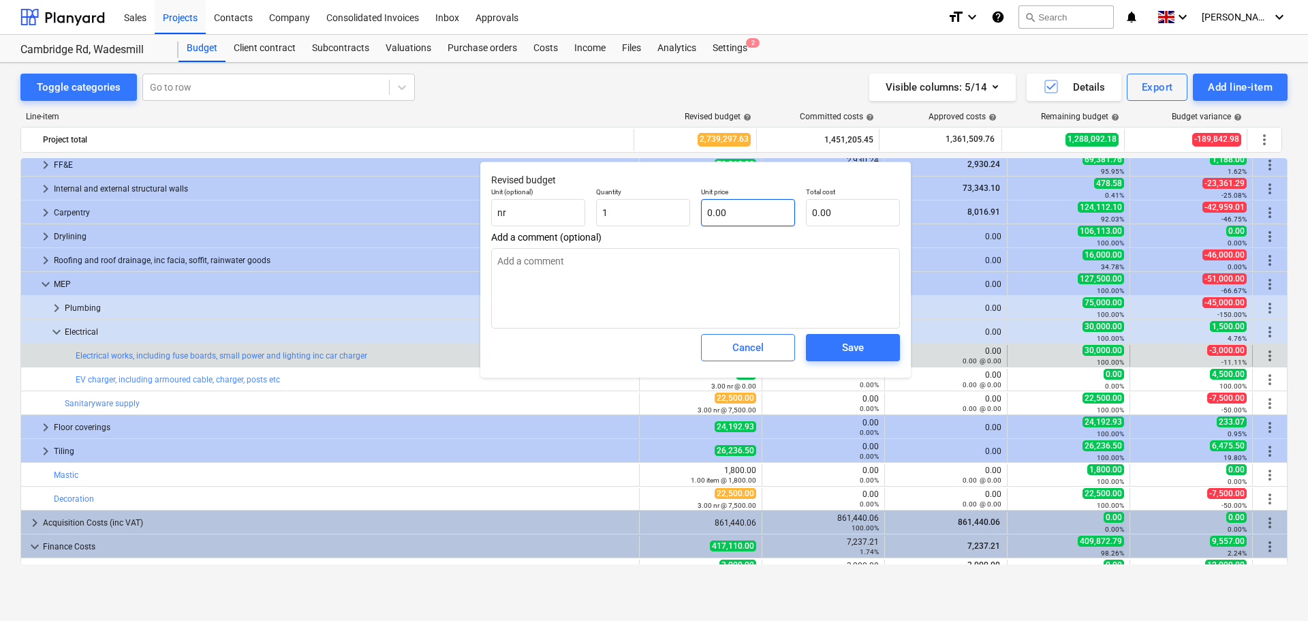
type textarea "x"
type input "1.00"
click at [726, 213] on input "text" at bounding box center [748, 212] width 94 height 27
type textarea "x"
type input "3"
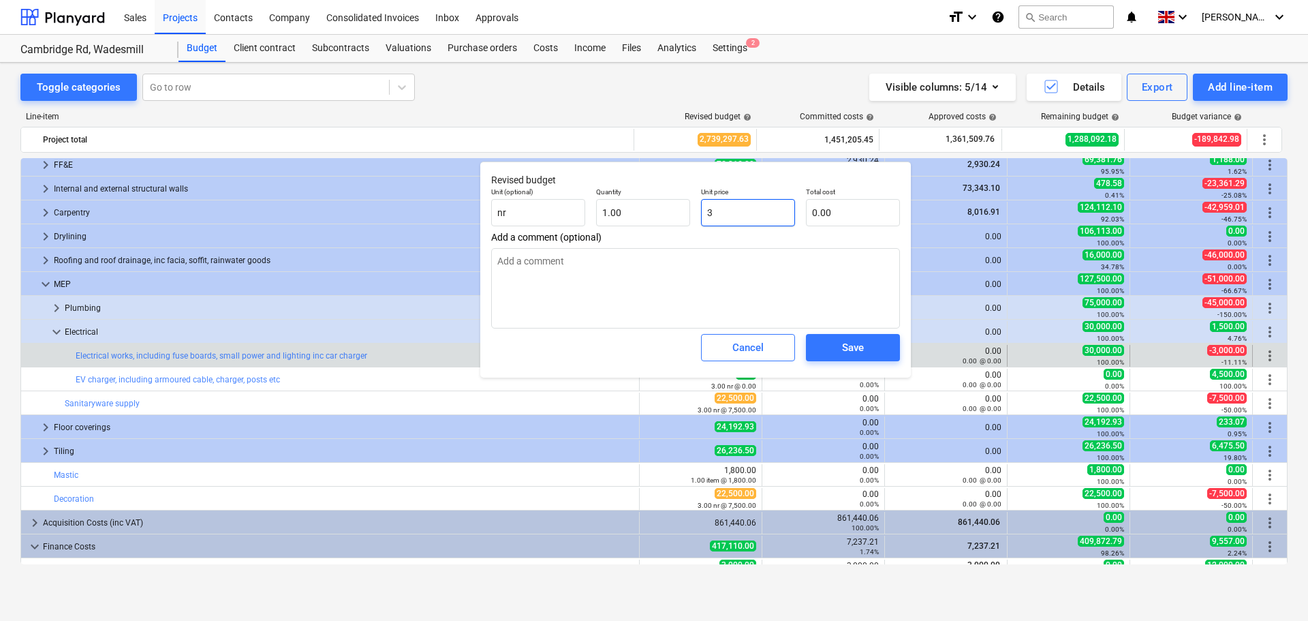
type input "3.00"
type textarea "x"
type input "30"
type input "30.00"
type textarea "x"
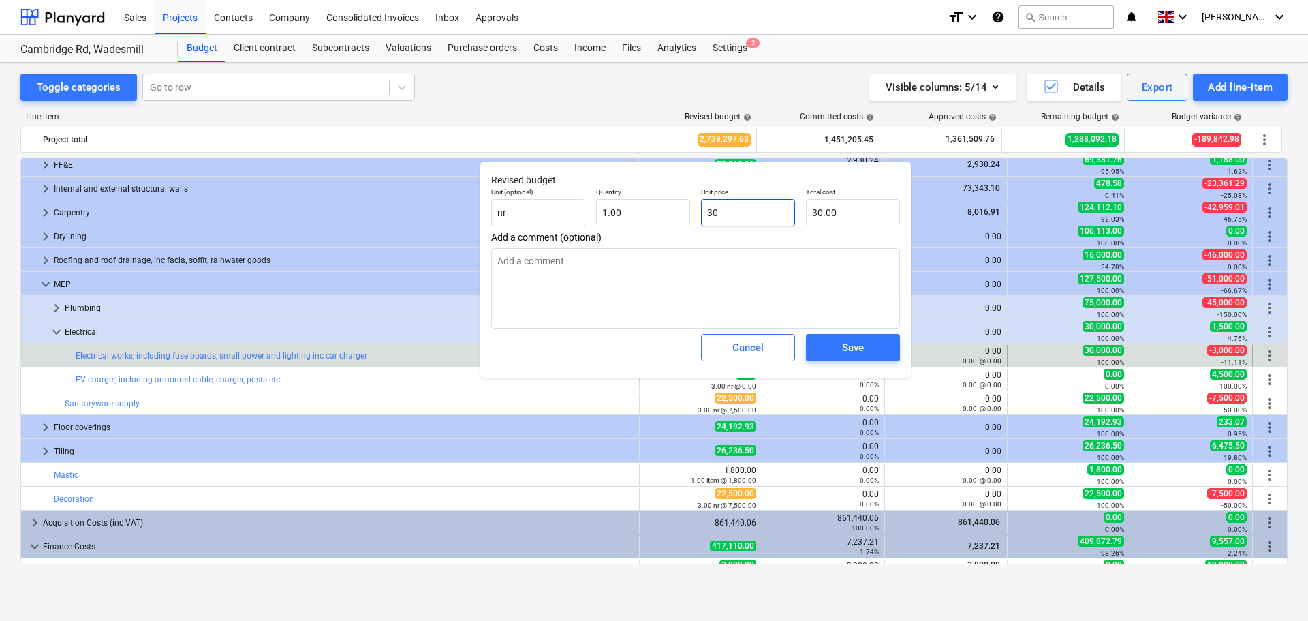
type input "300"
type input "300.00"
type textarea "x"
type input "3000"
type input "3,000.00"
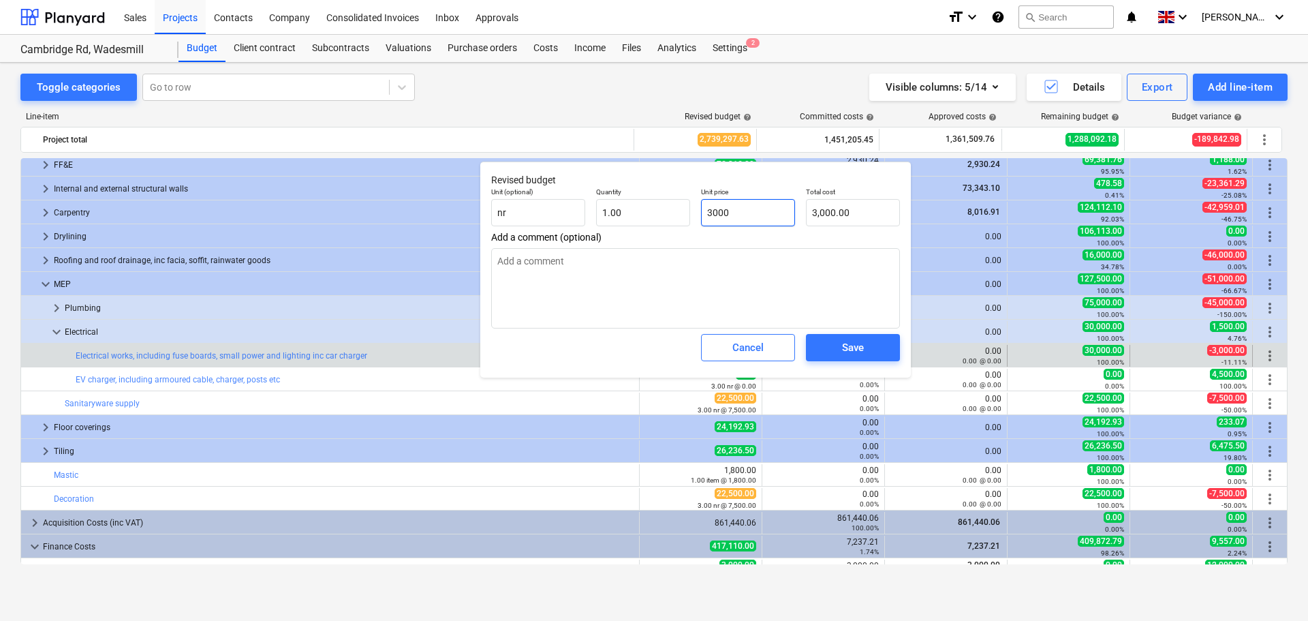
type textarea "x"
type input "30000"
type input "30,000.00"
type input "30000"
type textarea "x"
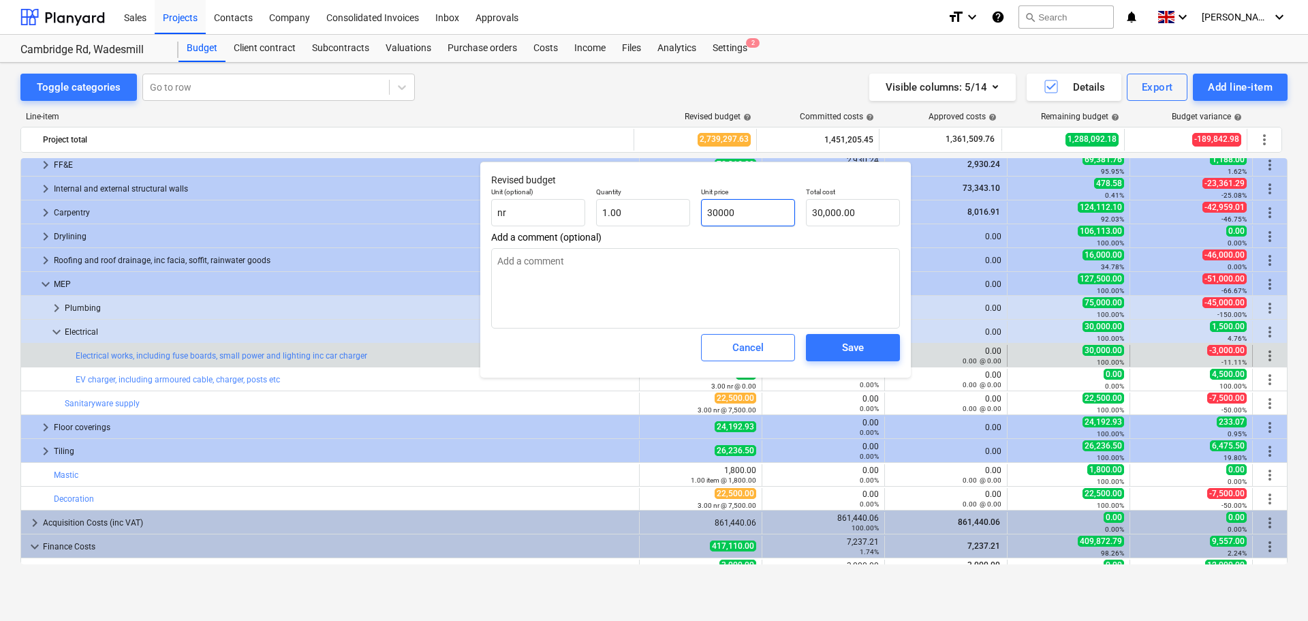
type input "30,000.00"
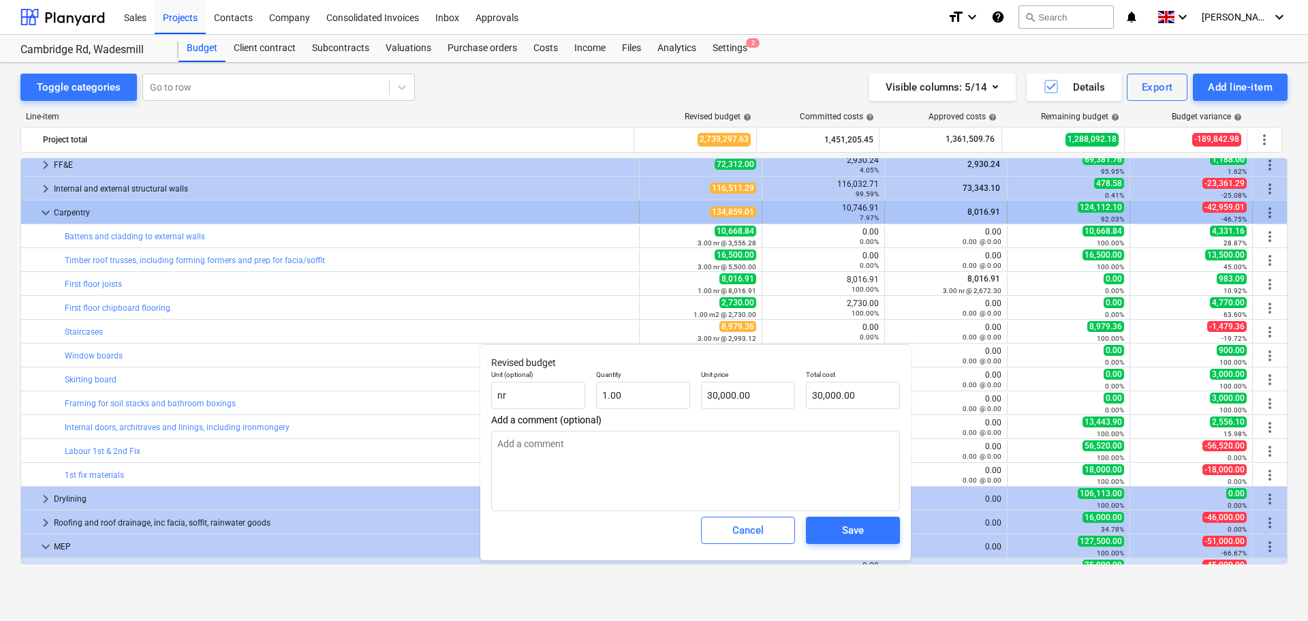
type textarea "x"
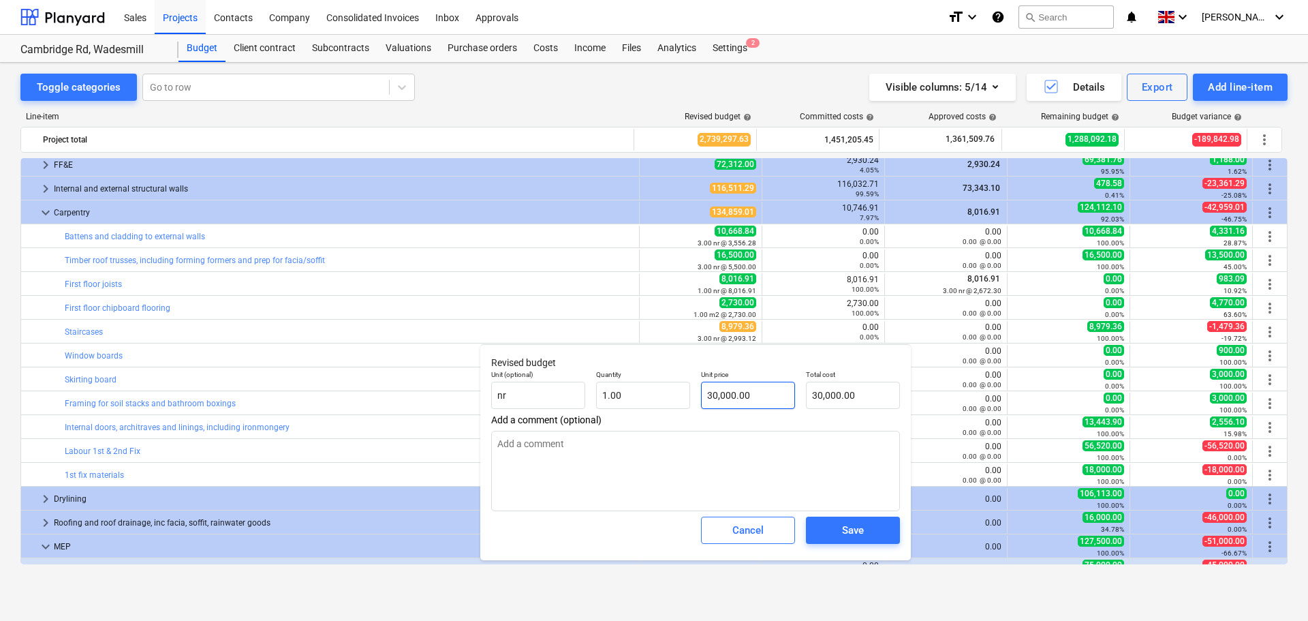
type input "30000"
drag, startPoint x: 762, startPoint y: 388, endPoint x: 642, endPoint y: 384, distance: 120.0
click at [642, 384] on div "Unit (optional) nr Quantity 1.00 Unit price 30000 Total cost 30,000.00" at bounding box center [696, 390] width 420 height 50
type textarea "x"
type input "1"
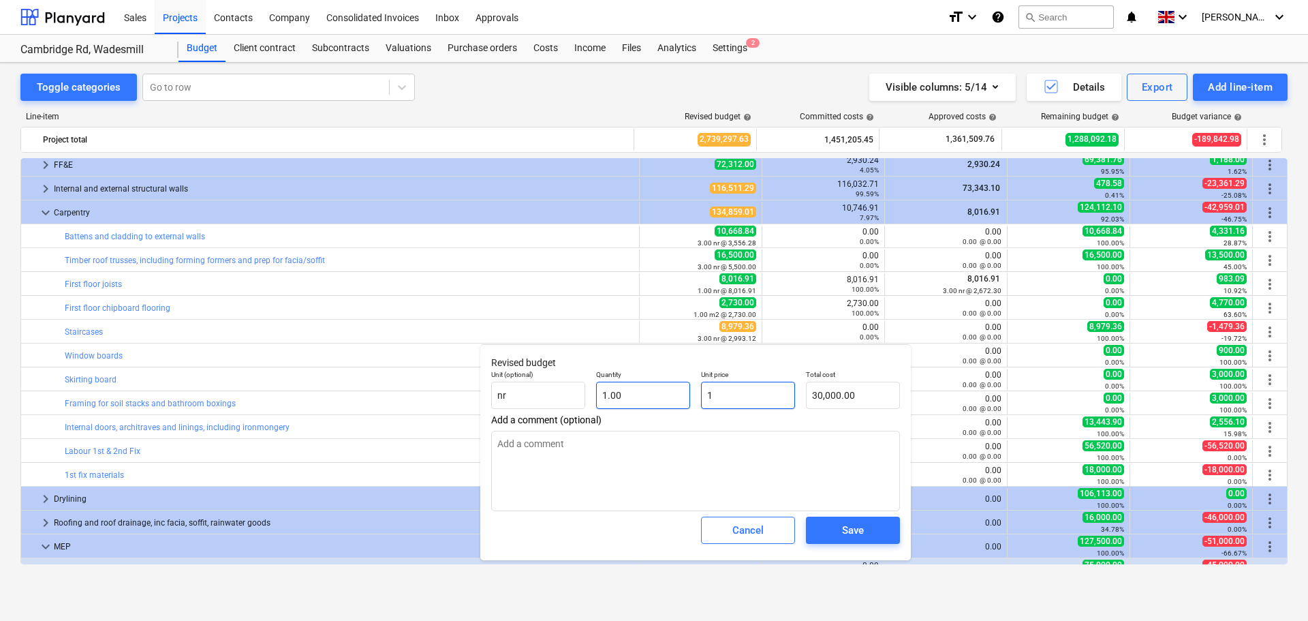
type input "1.00"
type textarea "x"
type input "10"
type input "10.00"
type textarea "x"
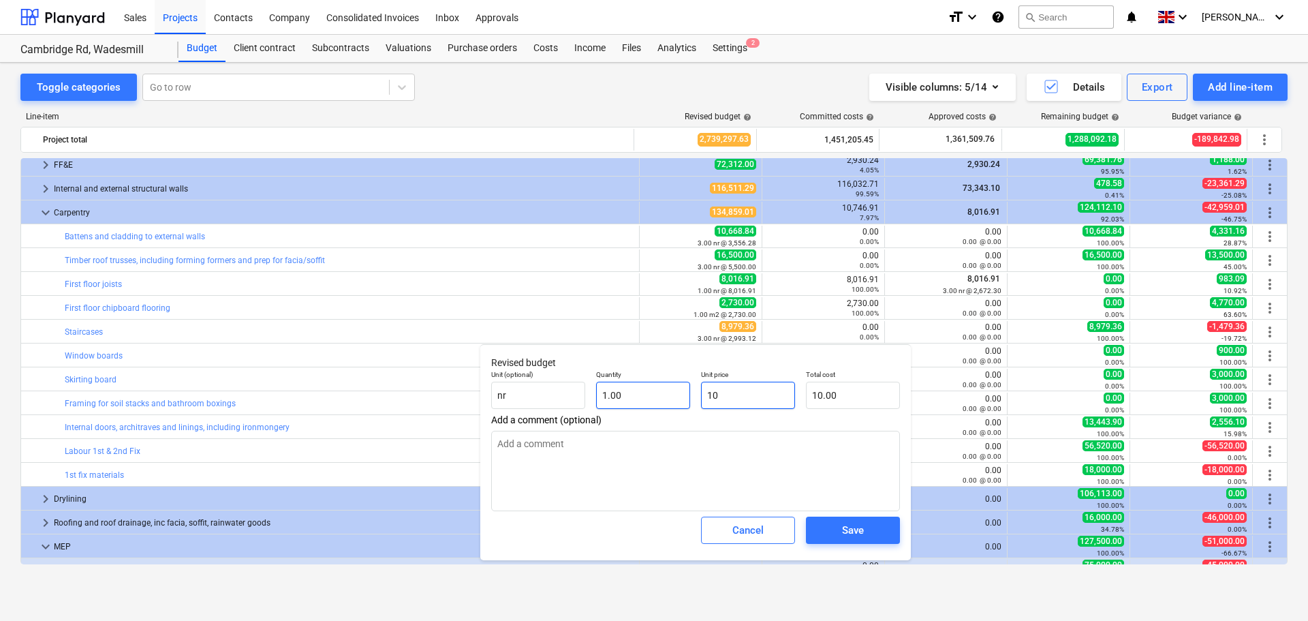
type input "104"
type input "104.00"
type textarea "x"
type input "1046"
type input "1,046.00"
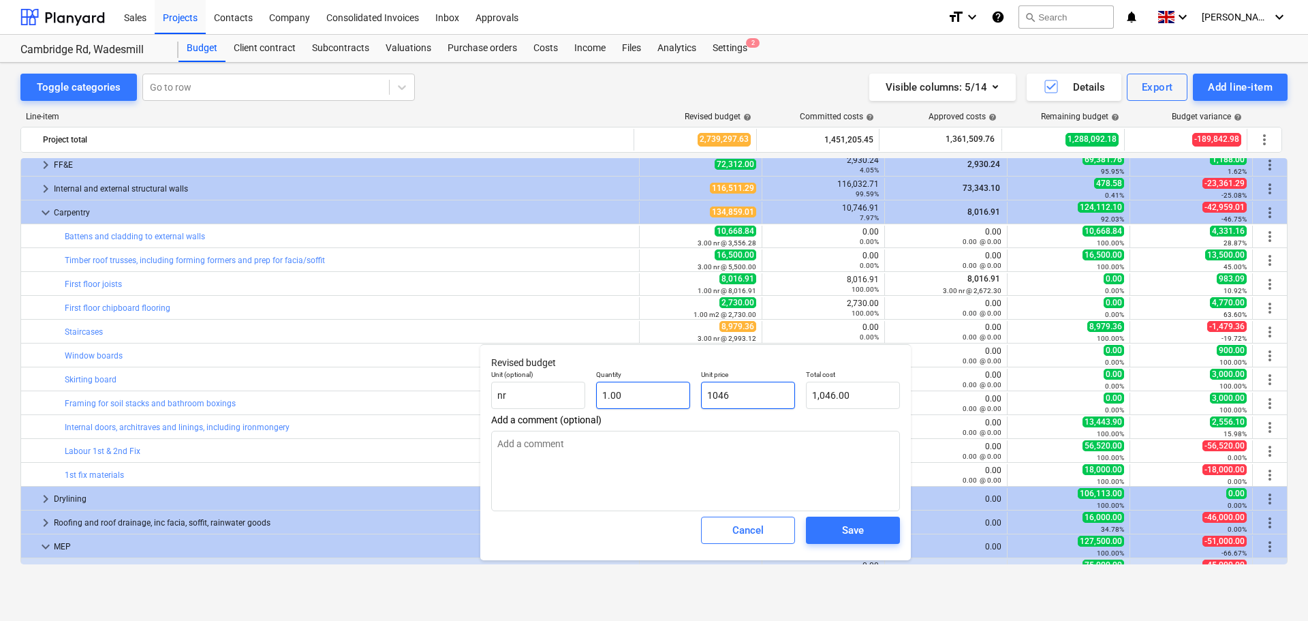
type textarea "x"
type input "10465"
type input "10,465.00"
type input "10465"
type textarea "x"
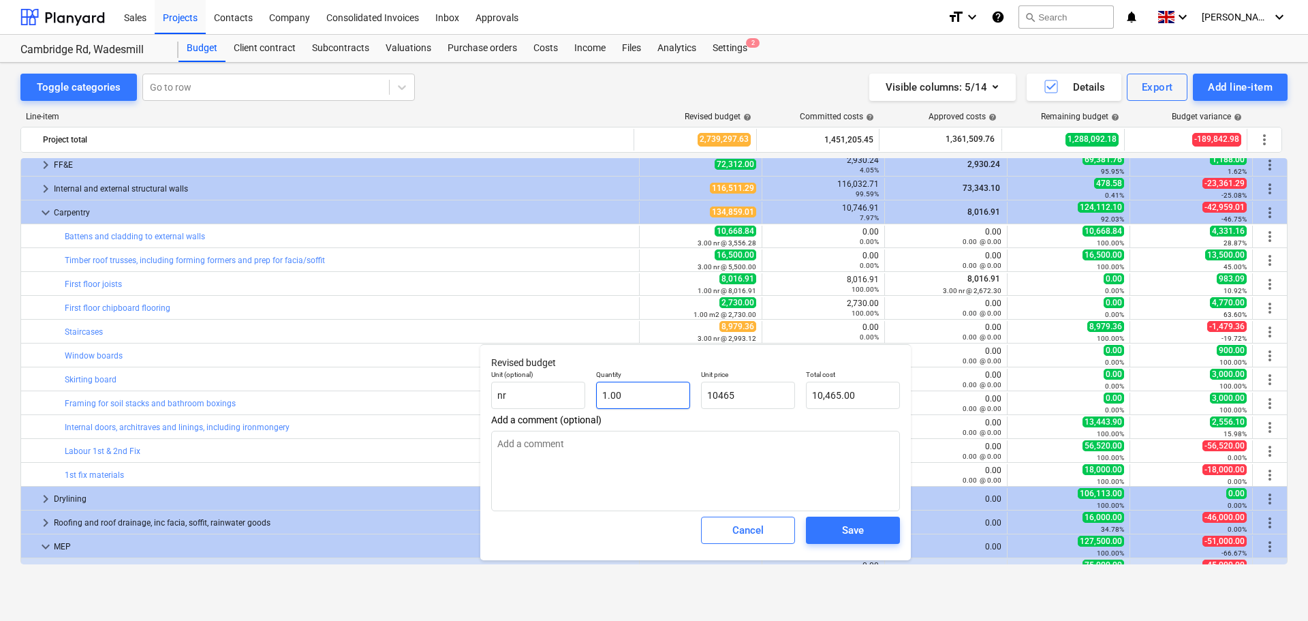
type input "1"
type input "10,465.00"
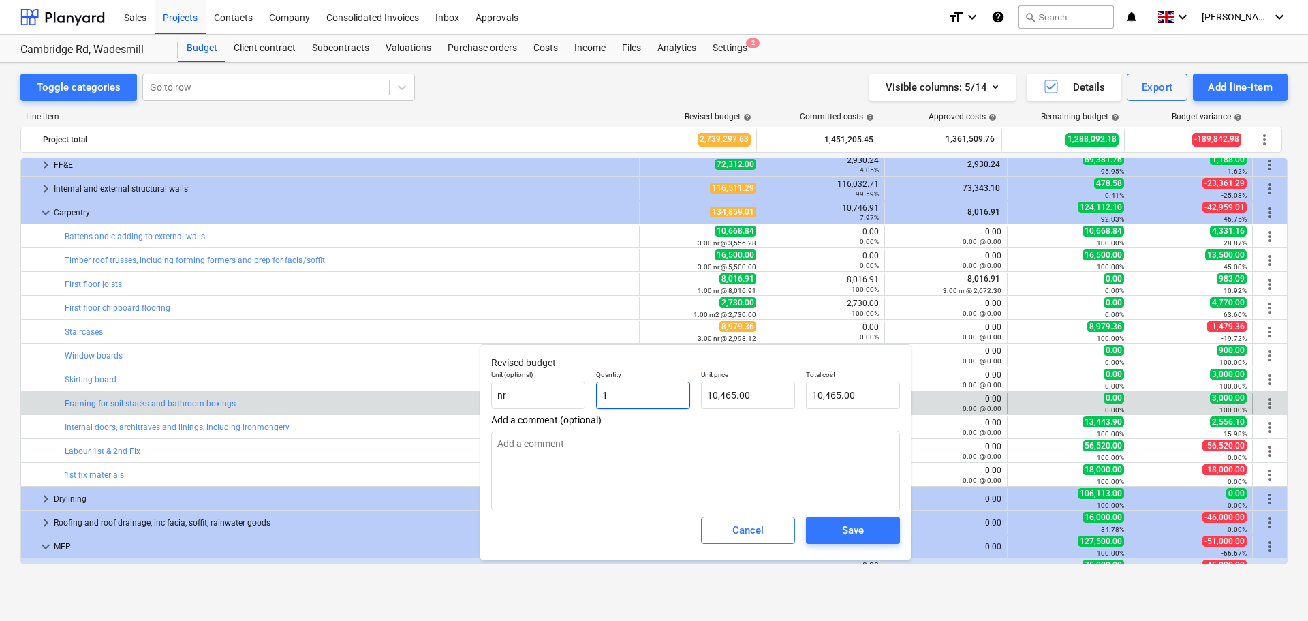
drag, startPoint x: 645, startPoint y: 396, endPoint x: 474, endPoint y: 392, distance: 170.4
click at [474, 392] on body "Sales Projects Contacts Company Consolidated Invoices Inbox Approvals format_si…" at bounding box center [654, 310] width 1308 height 621
type textarea "x"
type input "13"
type input "136,045.00"
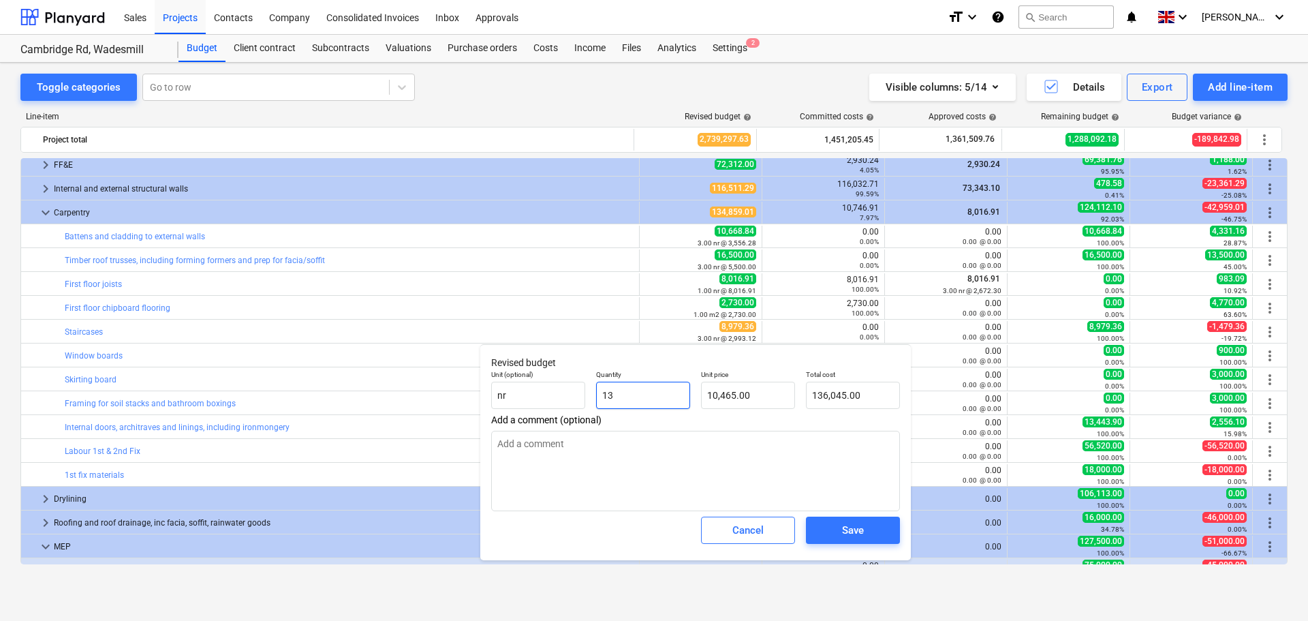
type textarea "x"
type input "1"
type input "10,465.00"
click at [705, 464] on textarea at bounding box center [695, 471] width 409 height 80
click at [851, 529] on div "Save" at bounding box center [853, 530] width 22 height 18
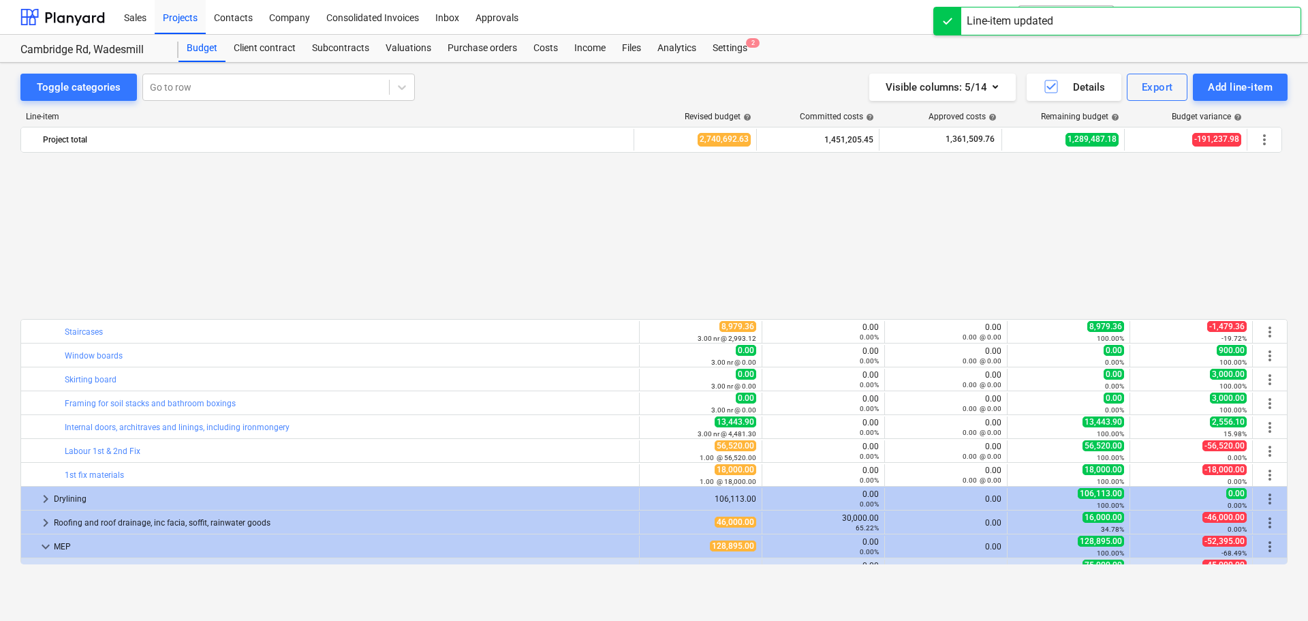
scroll to position [997, 0]
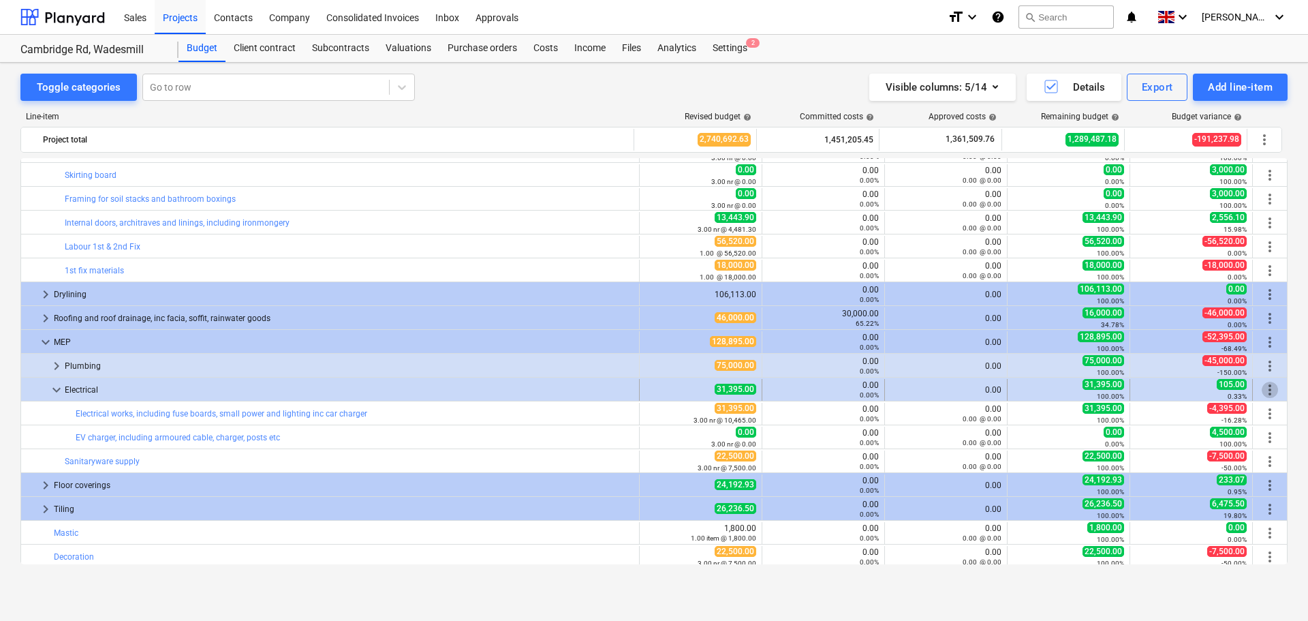
click at [1266, 388] on span "more_vert" at bounding box center [1270, 390] width 16 height 16
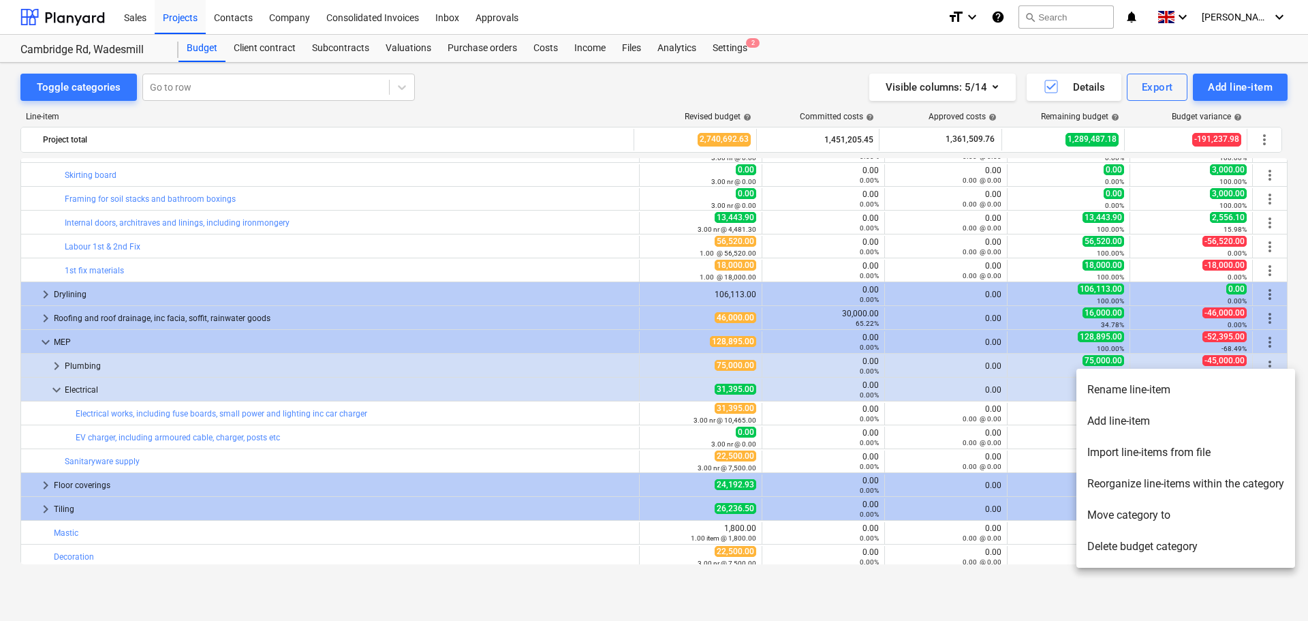
click at [1137, 417] on li "Add line-item" at bounding box center [1186, 420] width 219 height 31
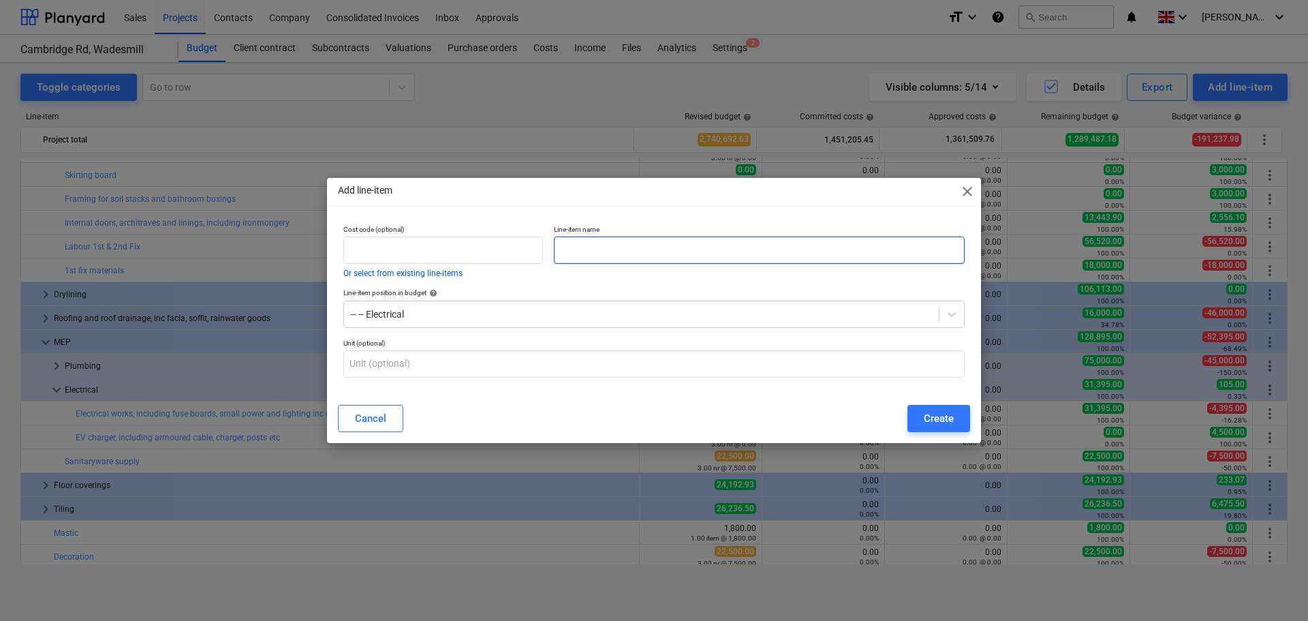
click at [683, 255] on input "text" at bounding box center [759, 249] width 411 height 27
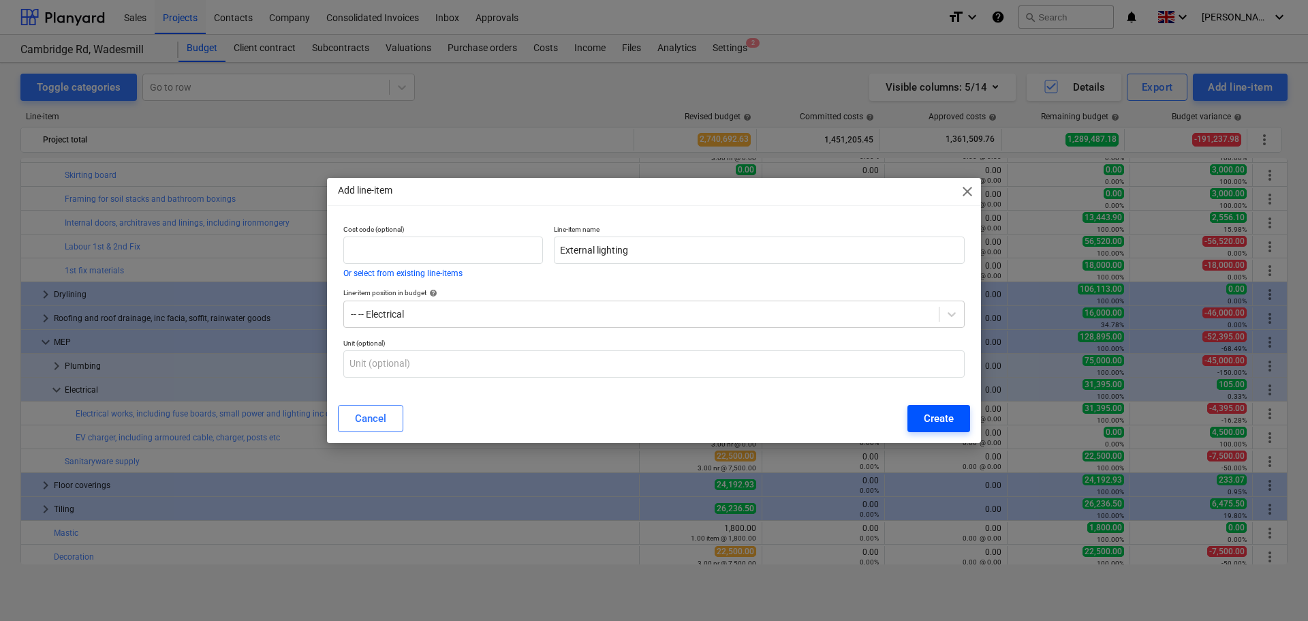
click at [929, 412] on div "Create" at bounding box center [939, 418] width 30 height 18
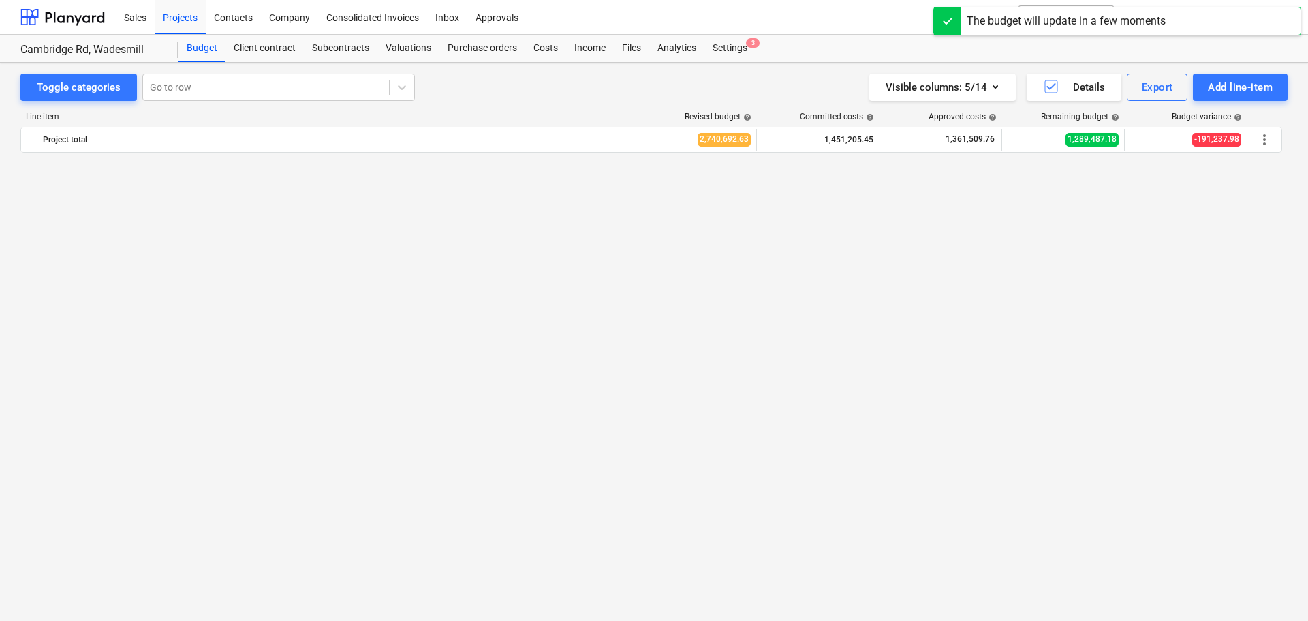
scroll to position [997, 0]
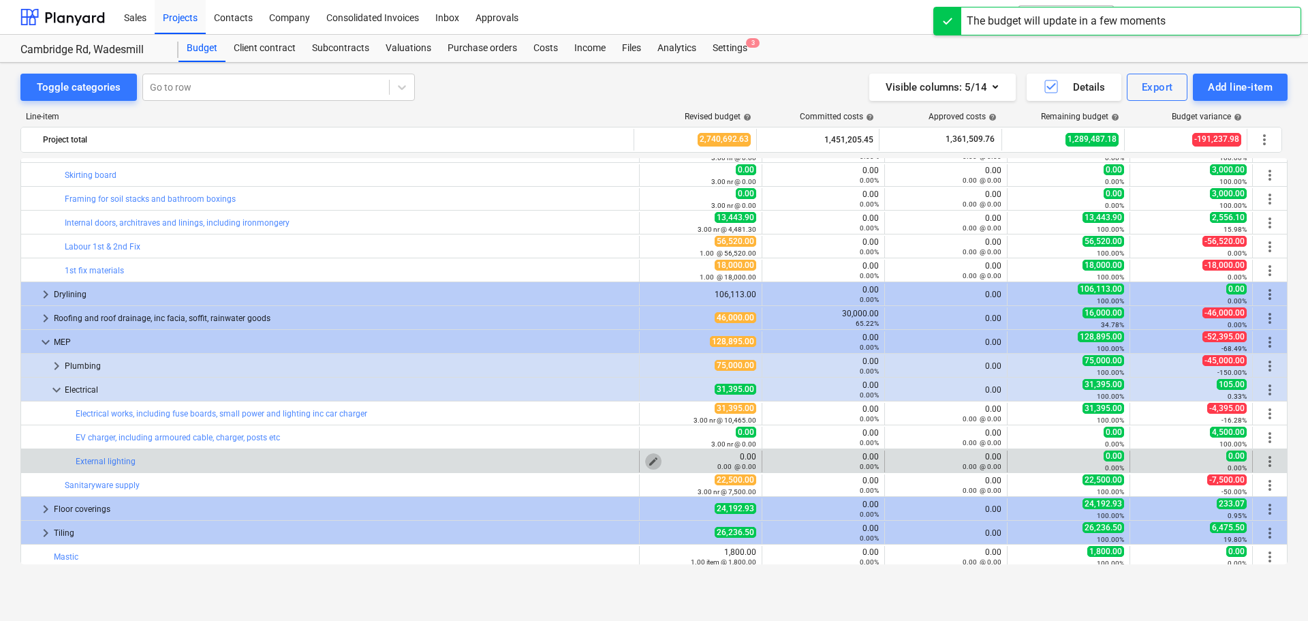
click at [651, 459] on span "edit" at bounding box center [653, 461] width 11 height 11
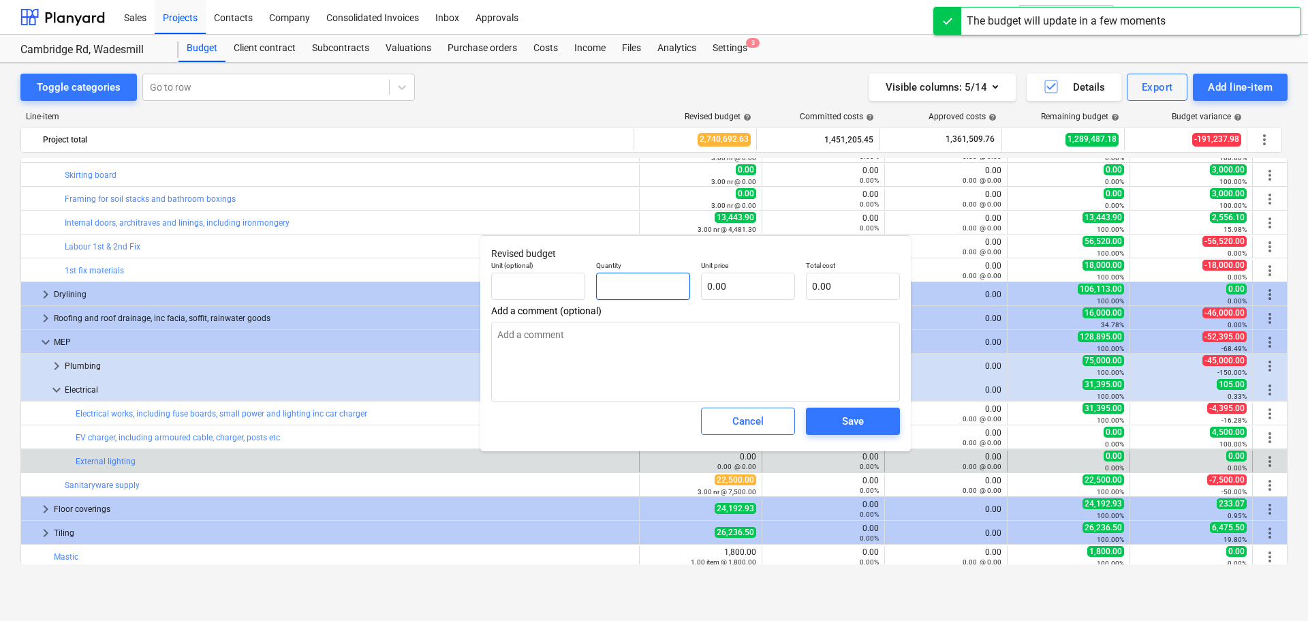
click at [643, 283] on input "text" at bounding box center [643, 286] width 94 height 27
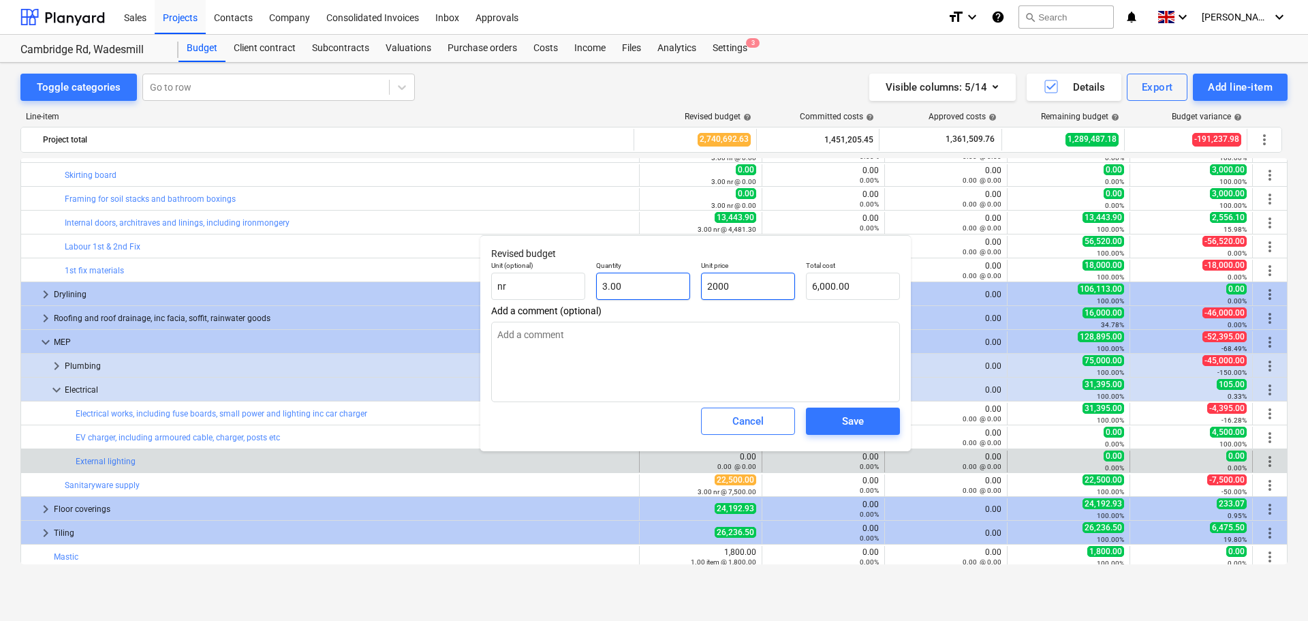
drag, startPoint x: 748, startPoint y: 286, endPoint x: 653, endPoint y: 279, distance: 95.0
click at [653, 279] on div "Unit (optional) nr Quantity 3.00 Unit price 2000 Total cost 6,000.00" at bounding box center [696, 281] width 420 height 50
click at [856, 425] on div "Save" at bounding box center [853, 421] width 22 height 18
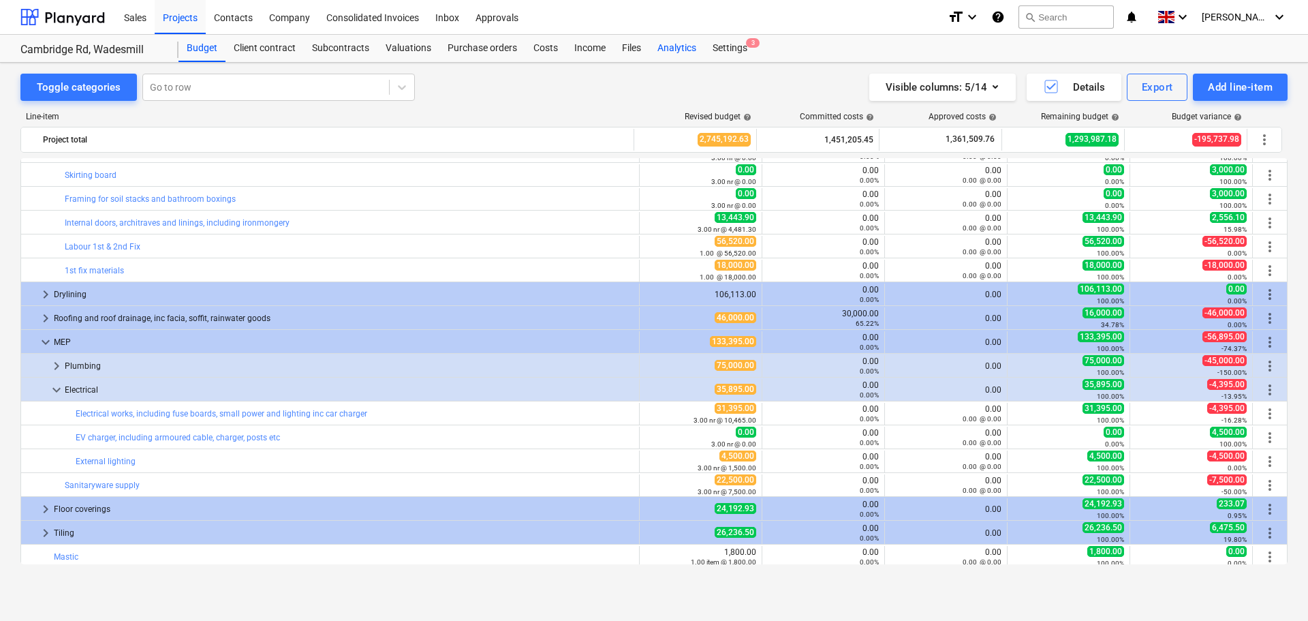
click at [687, 44] on div "Analytics" at bounding box center [676, 48] width 55 height 27
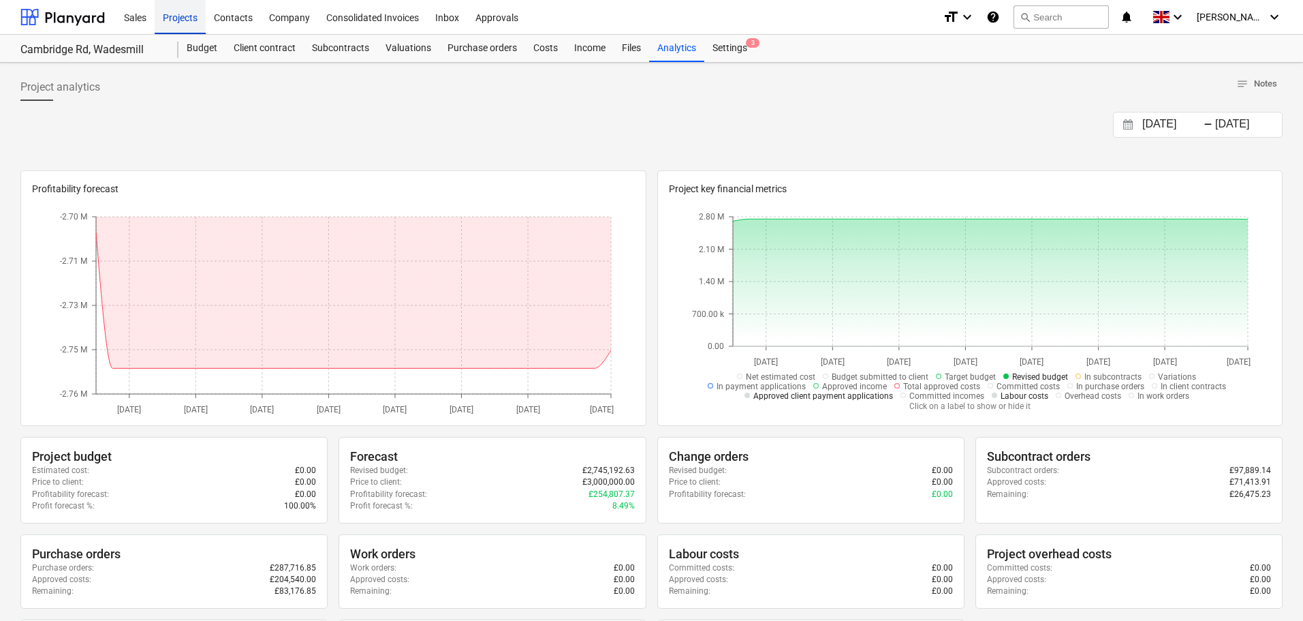
click at [193, 29] on div "Projects" at bounding box center [180, 16] width 51 height 35
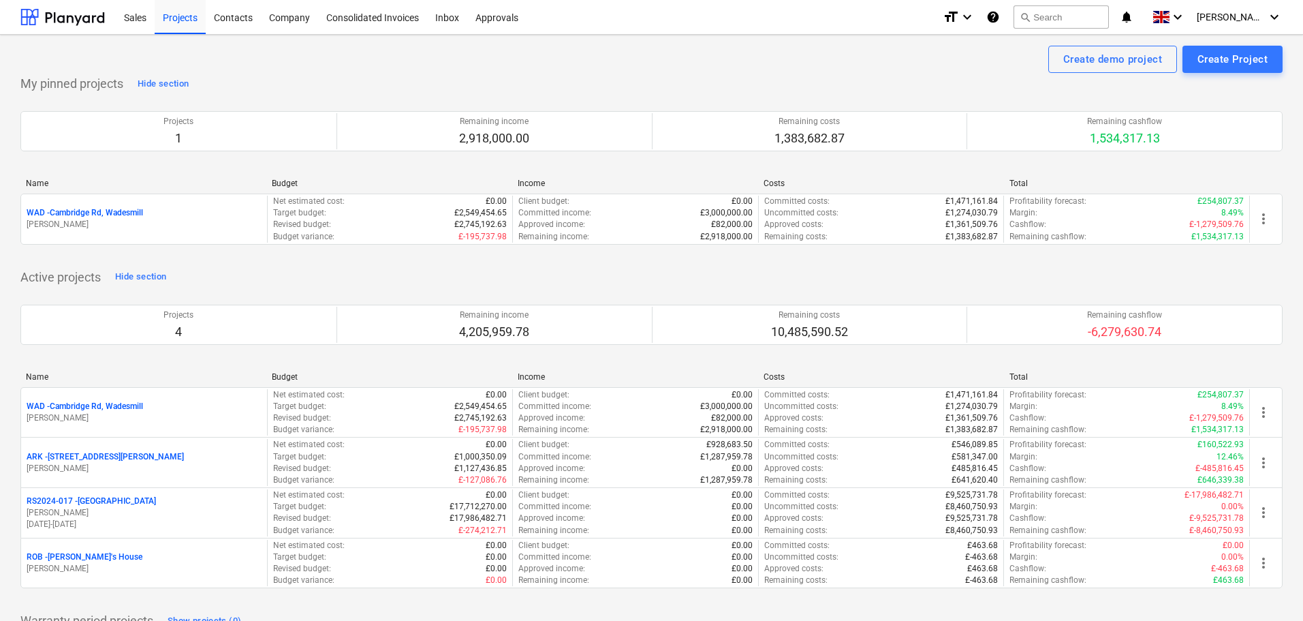
click at [281, 273] on div "Active projects Hide section Projects 4 Remaining income 4,205,959.78 Remaining…" at bounding box center [651, 435] width 1263 height 339
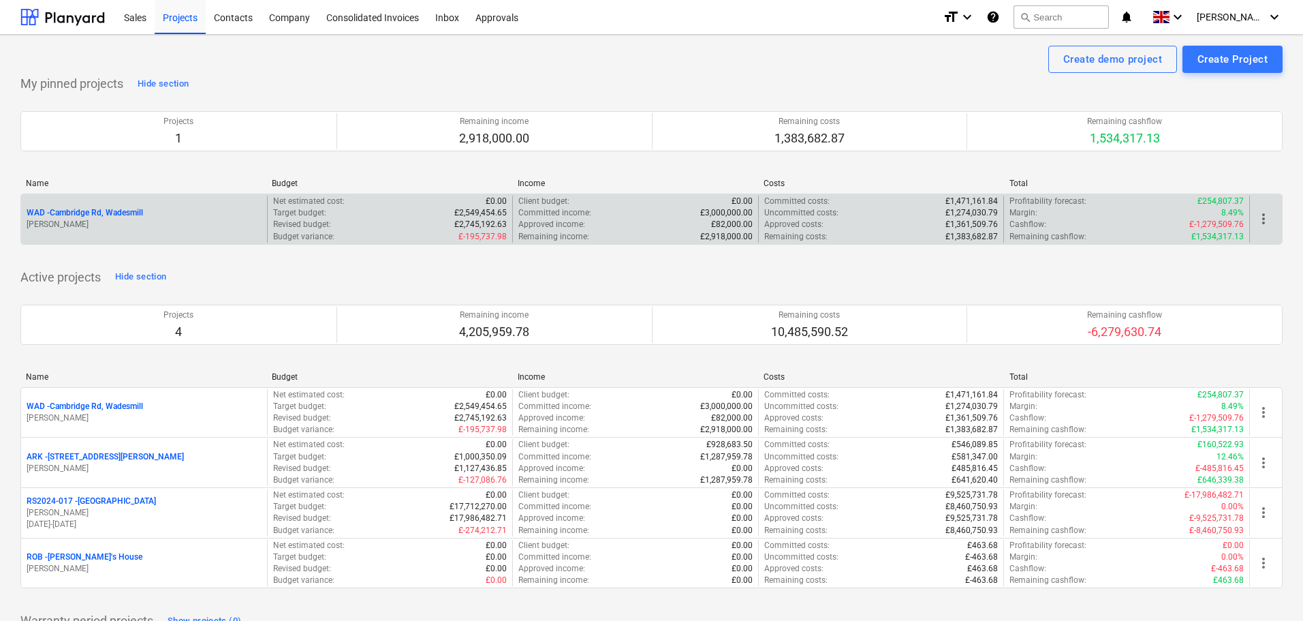
click at [91, 211] on p "WAD - Cambridge Rd, Wadesmill" at bounding box center [85, 213] width 117 height 12
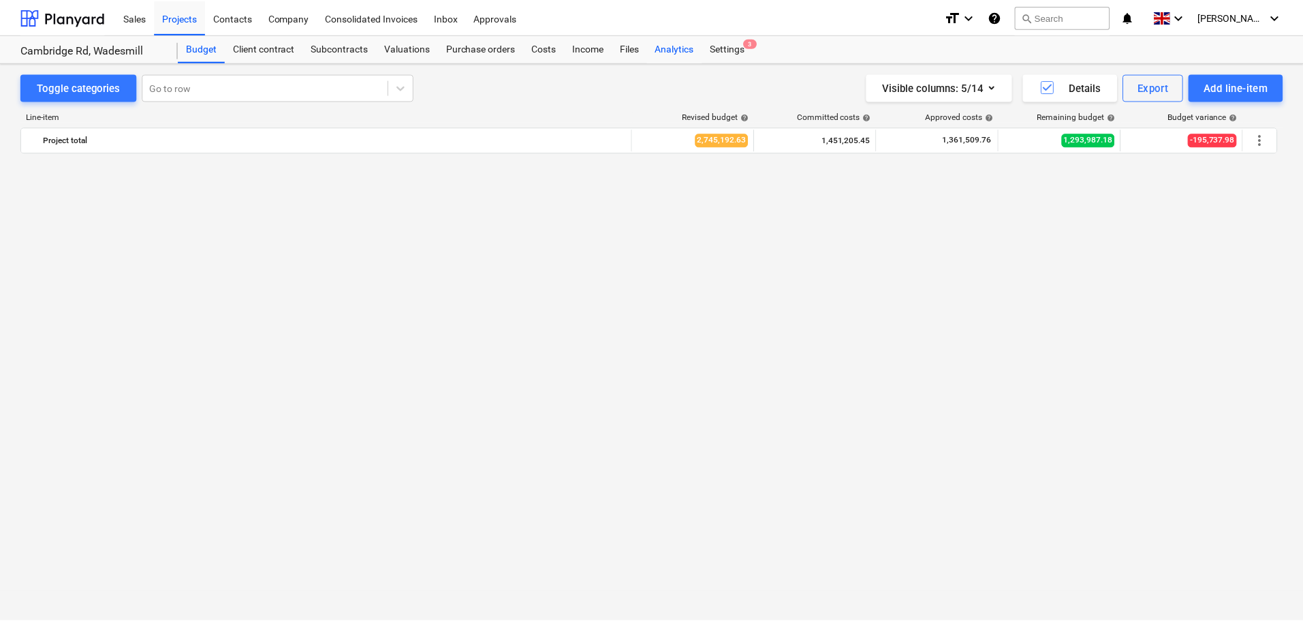
scroll to position [997, 0]
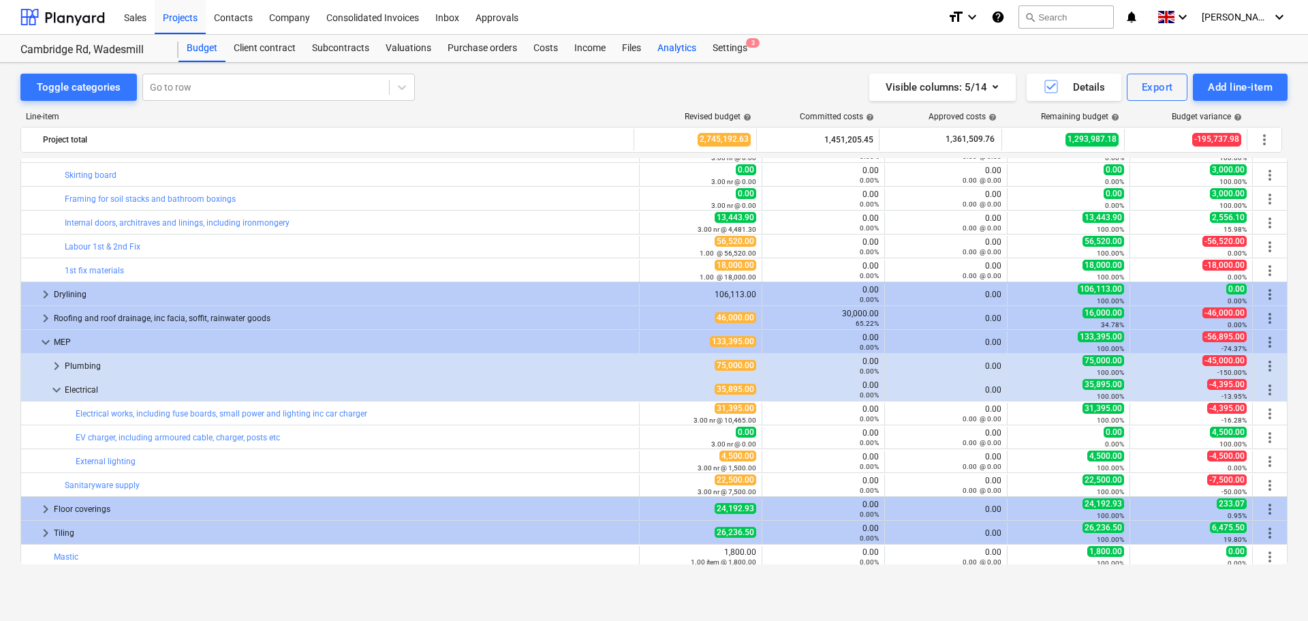
click at [687, 46] on div "Analytics" at bounding box center [676, 48] width 55 height 27
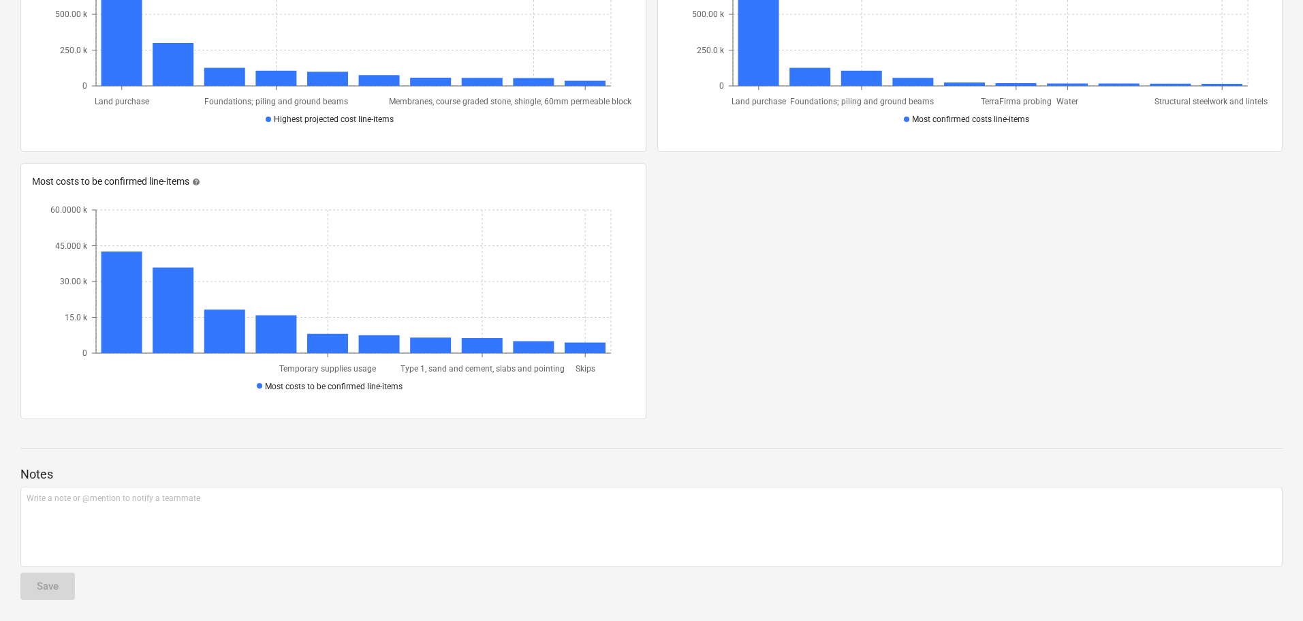
scroll to position [1064, 0]
click at [140, 499] on p "Write a note or @mention to notify a teammate [PERSON_NAME]" at bounding box center [652, 498] width 1250 height 12
click at [121, 501] on p "Total GIA is" at bounding box center [652, 498] width 1250 height 12
click at [153, 497] on p "Total GIA is" at bounding box center [652, 498] width 1250 height 12
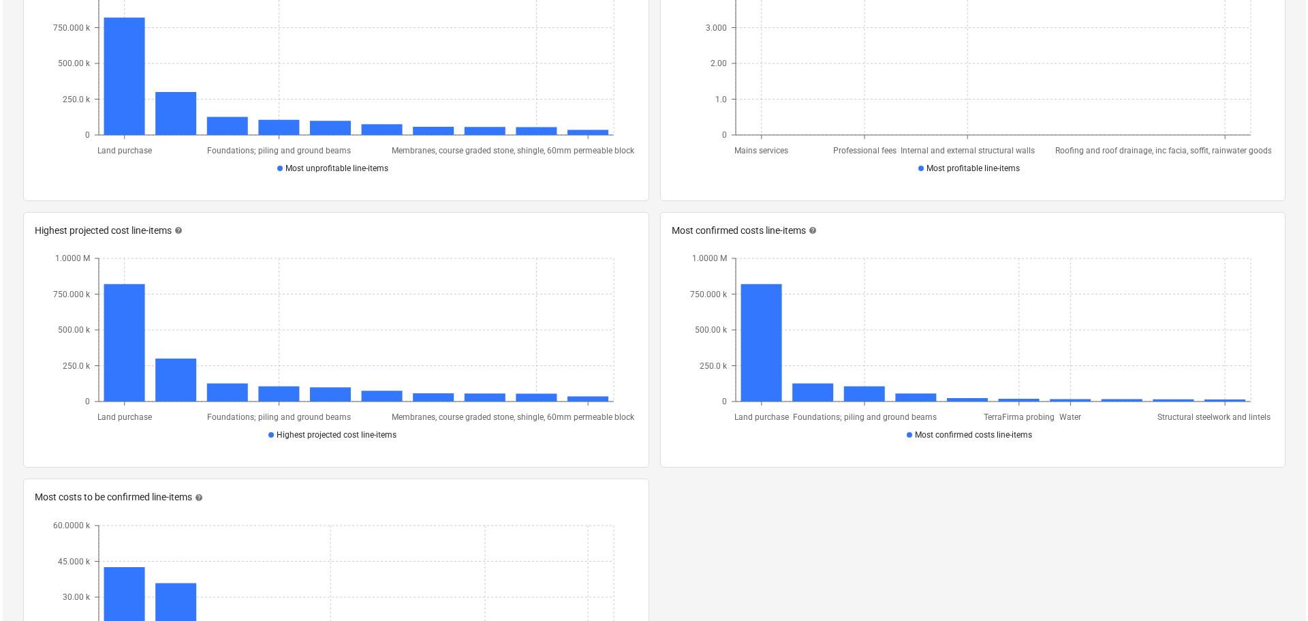
scroll to position [0, 0]
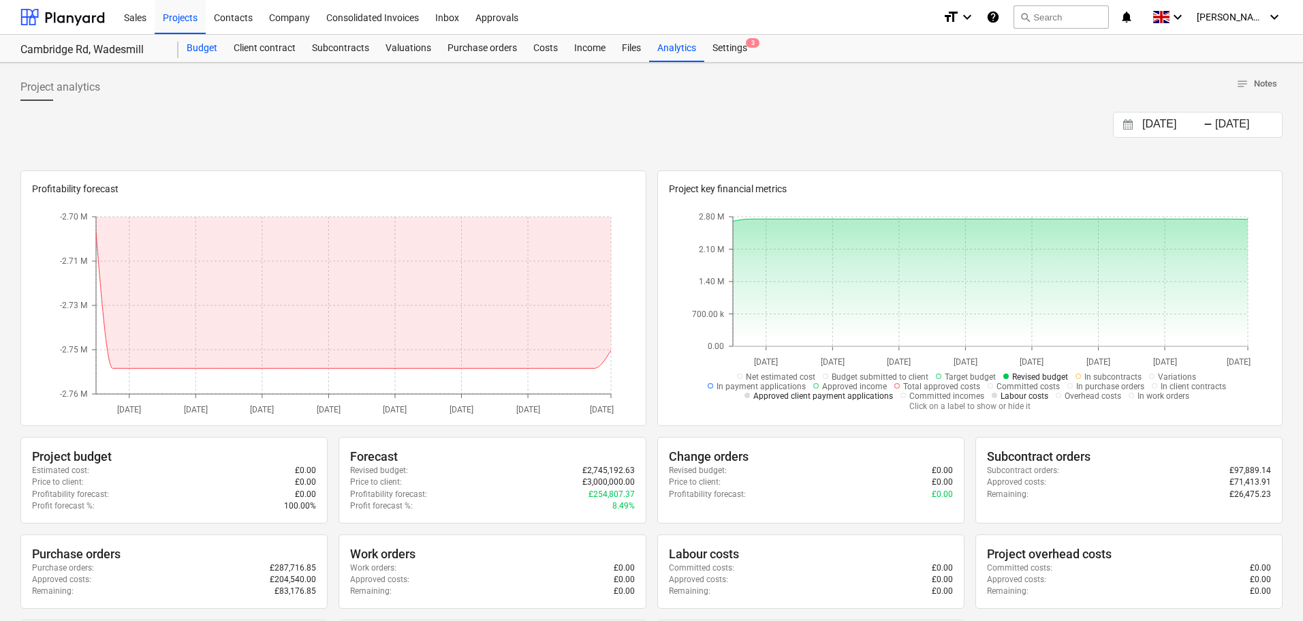
click at [196, 50] on div "Budget" at bounding box center [202, 48] width 47 height 27
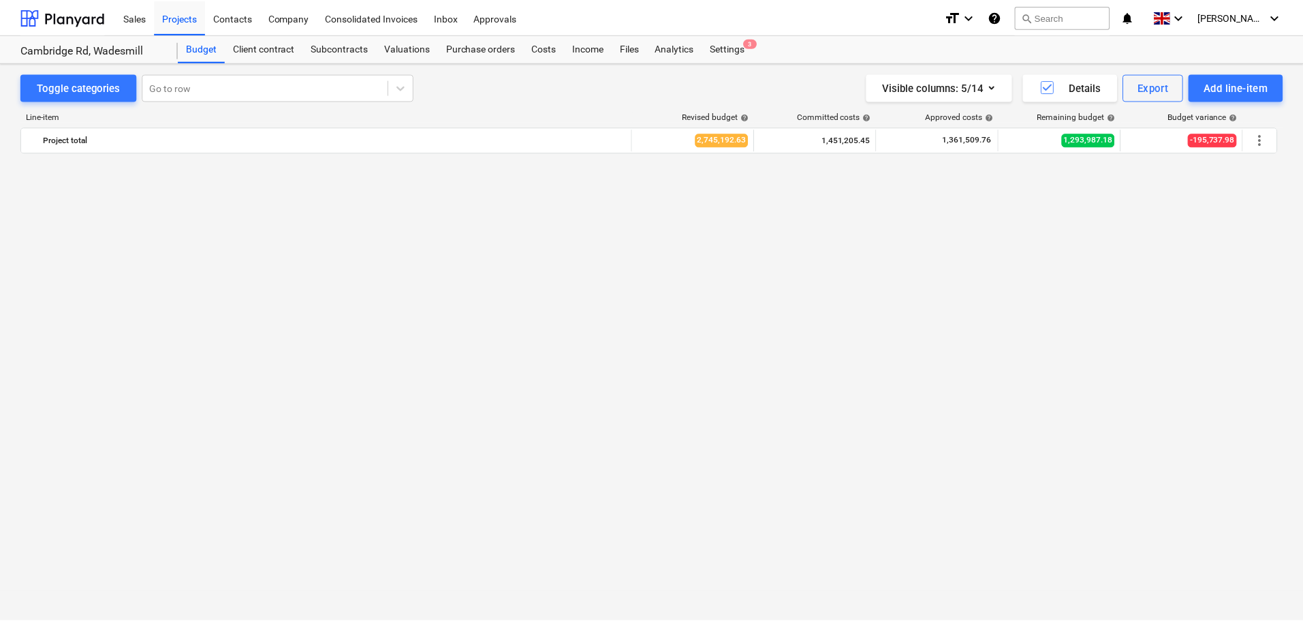
scroll to position [1335, 0]
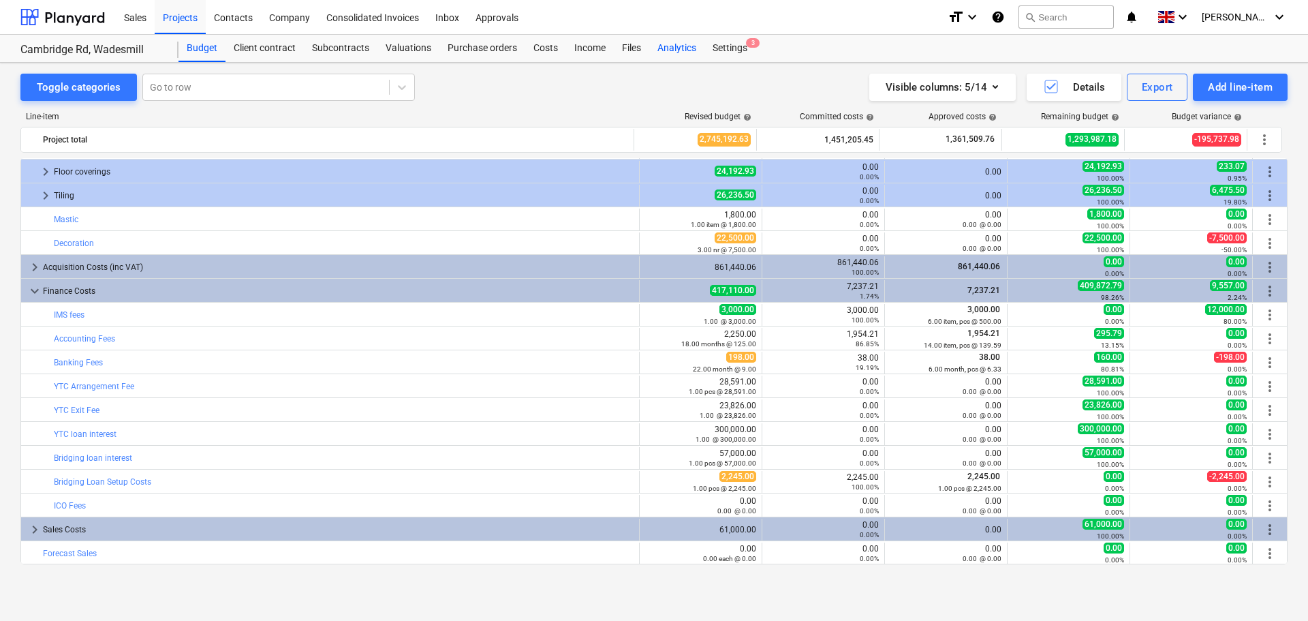
click at [692, 46] on div "Analytics" at bounding box center [676, 48] width 55 height 27
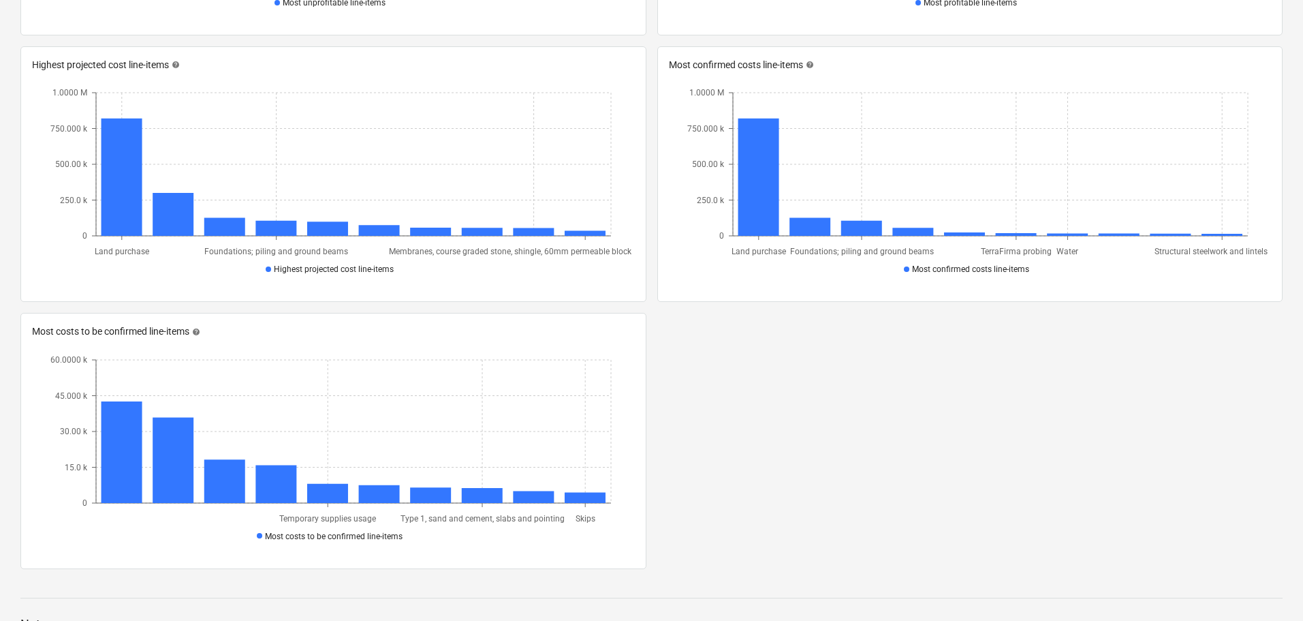
scroll to position [1064, 0]
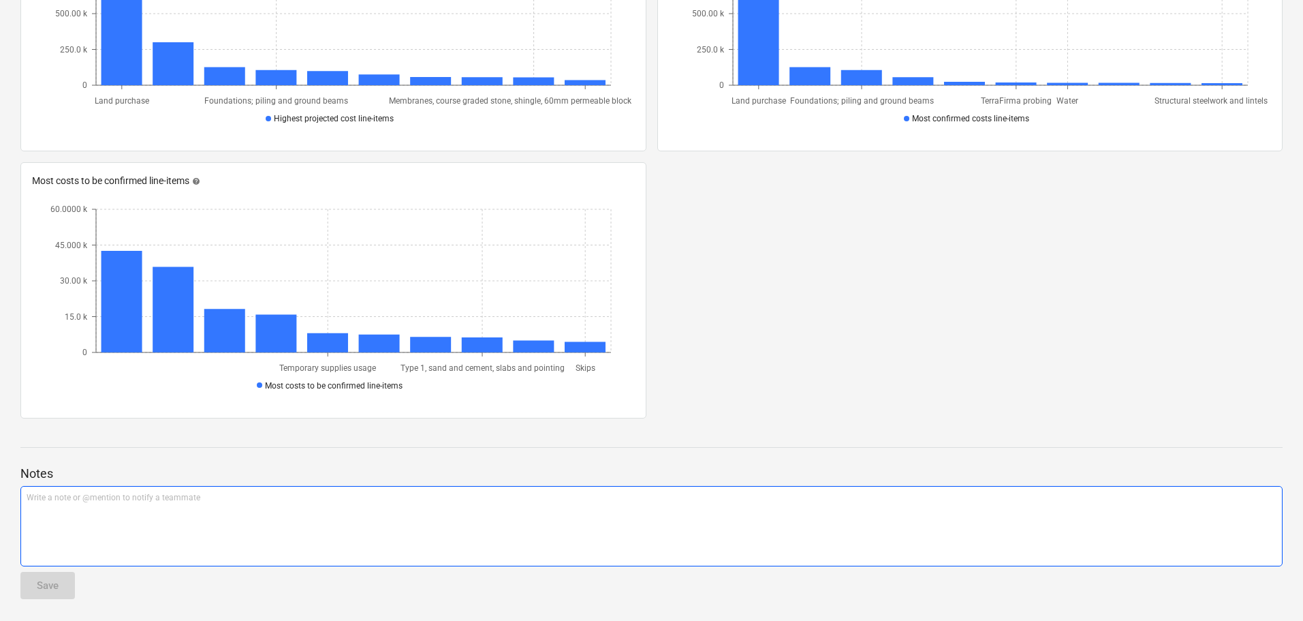
click at [108, 508] on div "Write a note or @mention to notify a teammate [PERSON_NAME]" at bounding box center [651, 526] width 1263 height 80
click at [58, 589] on div "Save" at bounding box center [48, 585] width 22 height 18
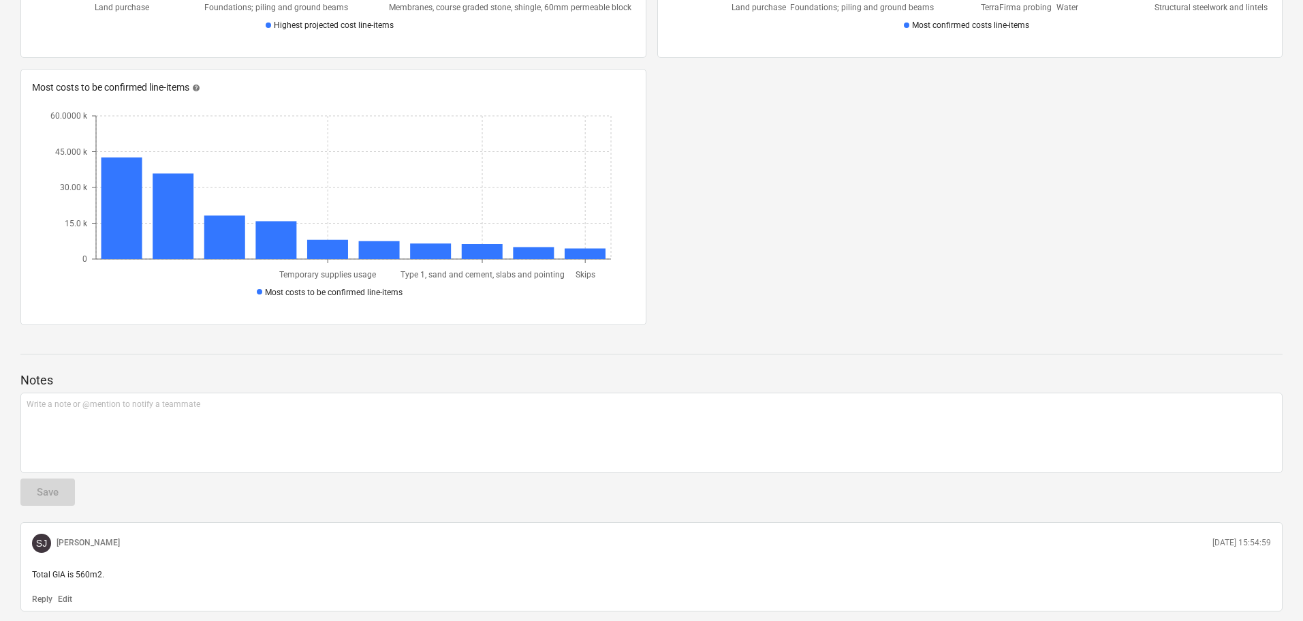
scroll to position [1158, 0]
